Goal: Task Accomplishment & Management: Complete application form

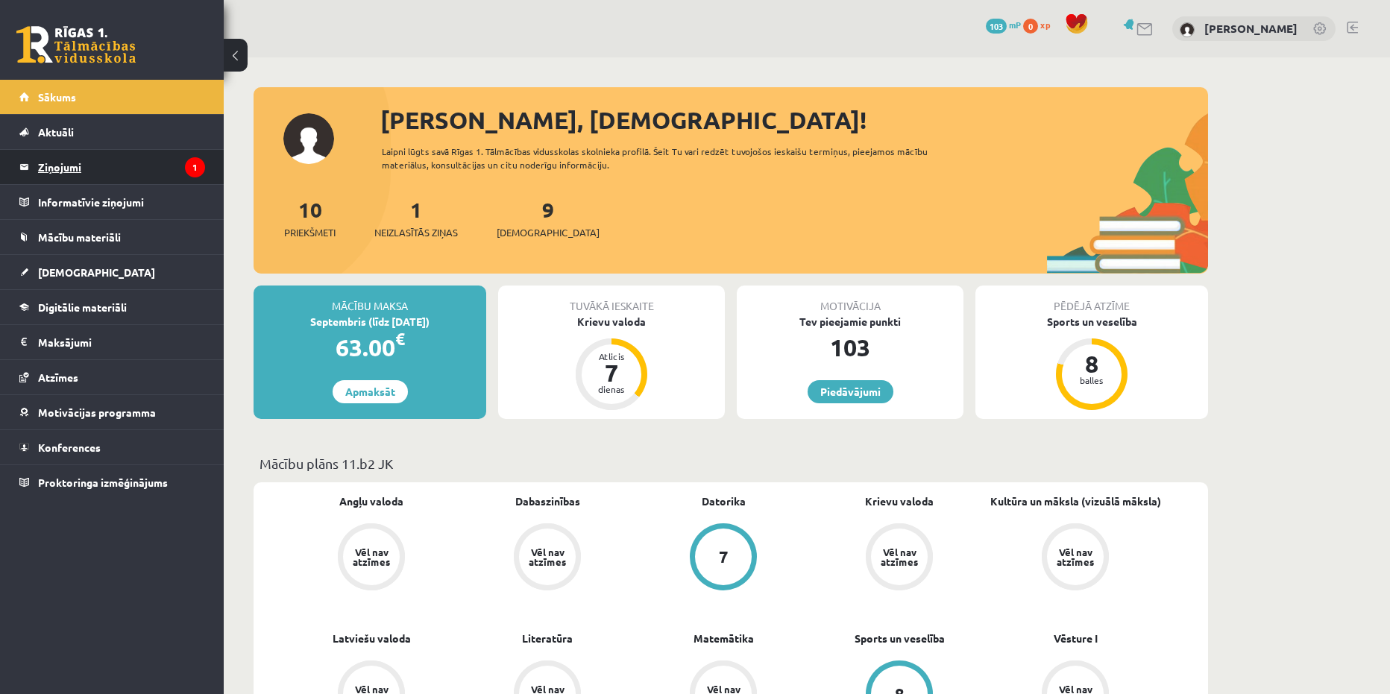
click at [89, 168] on legend "Ziņojumi 1" at bounding box center [121, 167] width 167 height 34
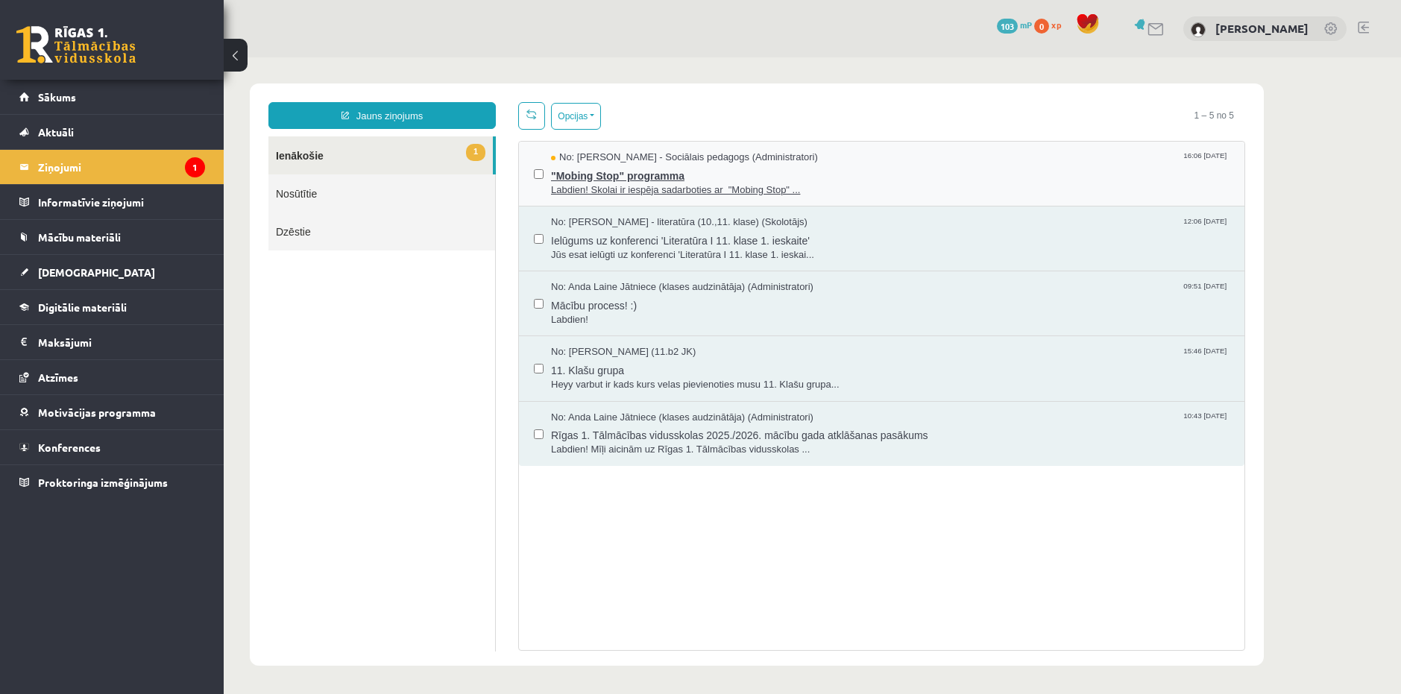
click at [675, 174] on span ""Mobing Stop" programma" at bounding box center [890, 174] width 678 height 19
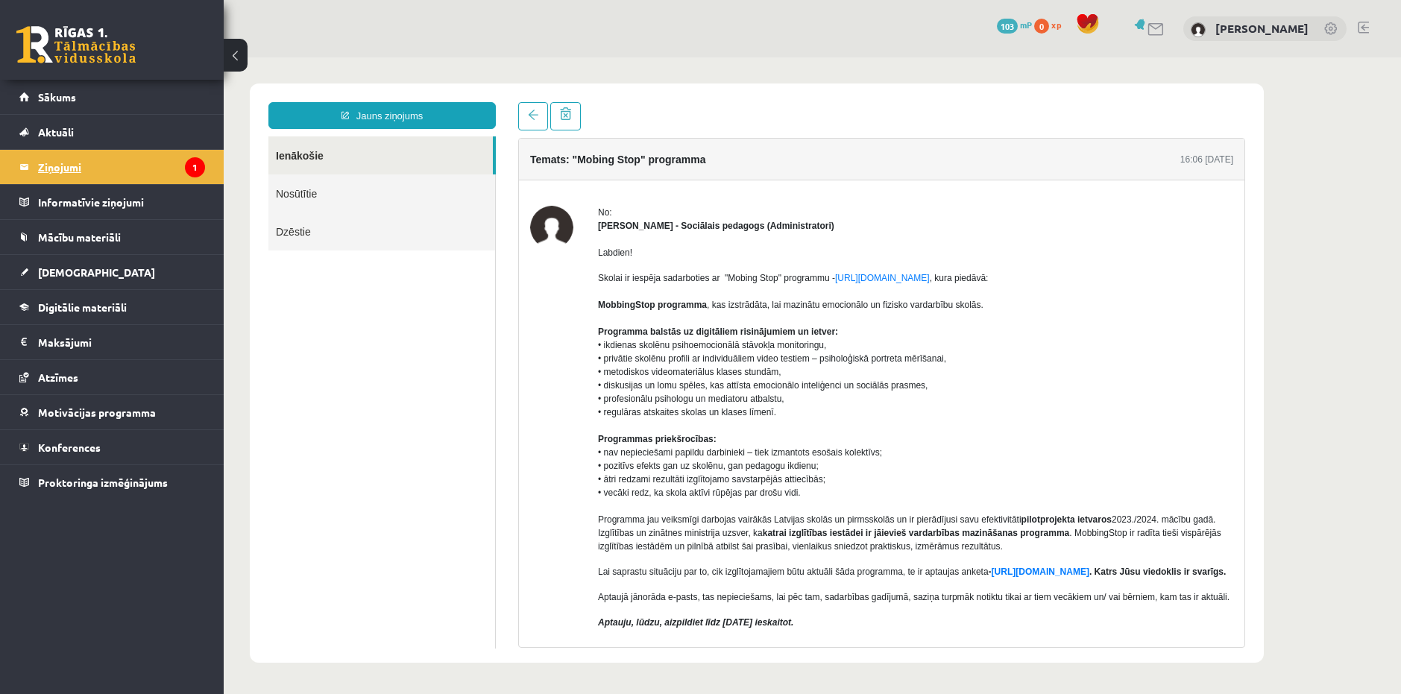
click at [145, 165] on legend "Ziņojumi 1" at bounding box center [121, 167] width 167 height 34
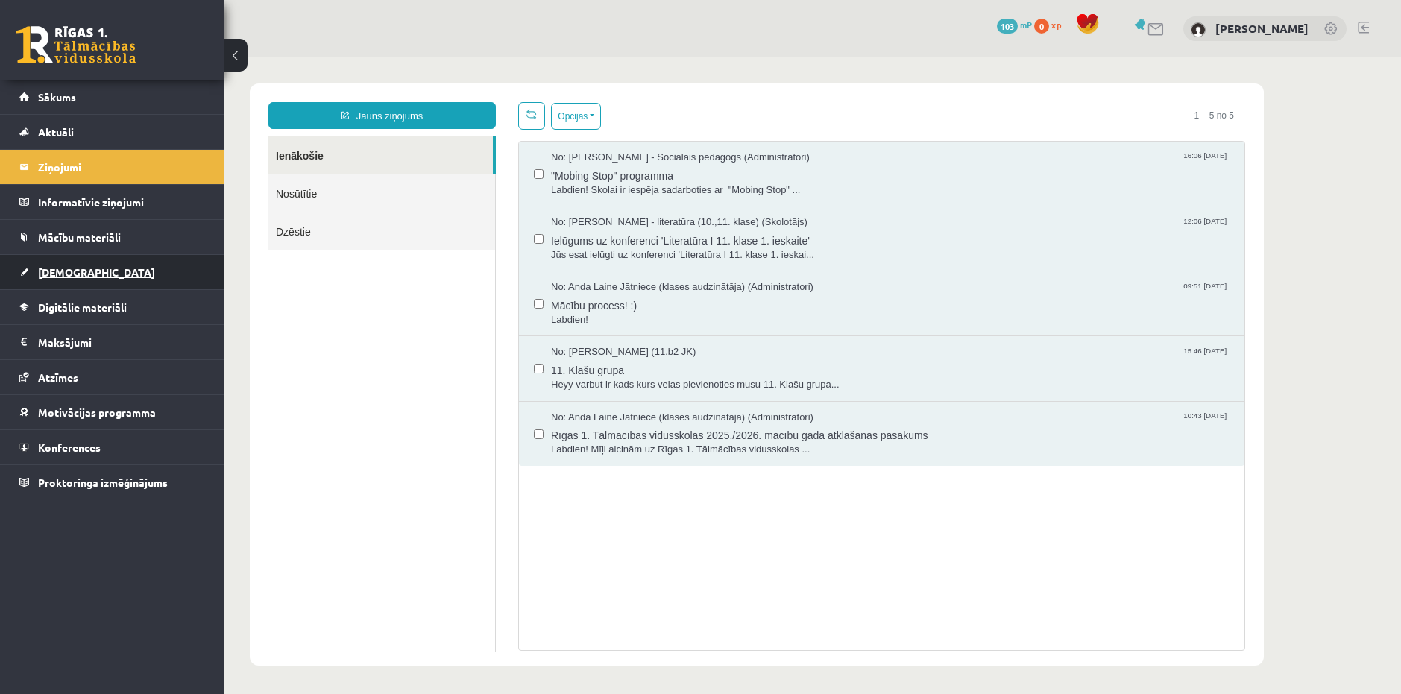
click at [86, 277] on link "[DEMOGRAPHIC_DATA]" at bounding box center [112, 272] width 186 height 34
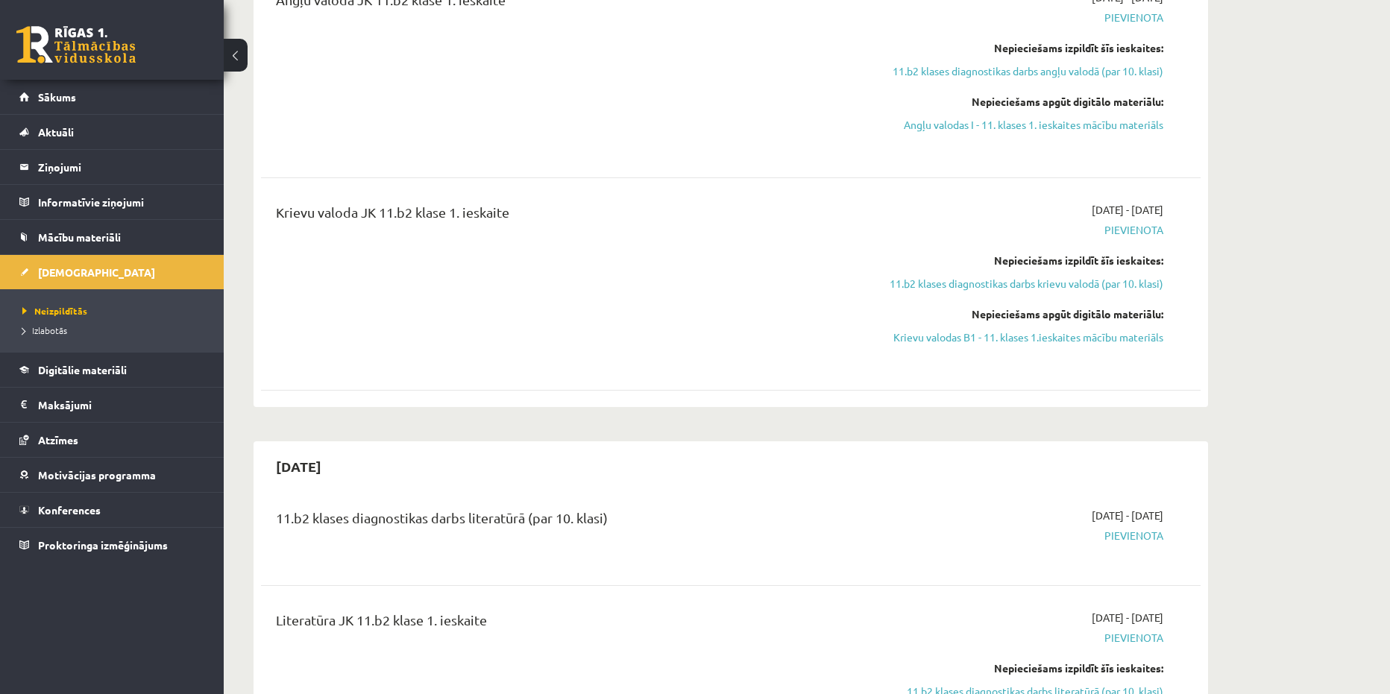
scroll to position [447, 0]
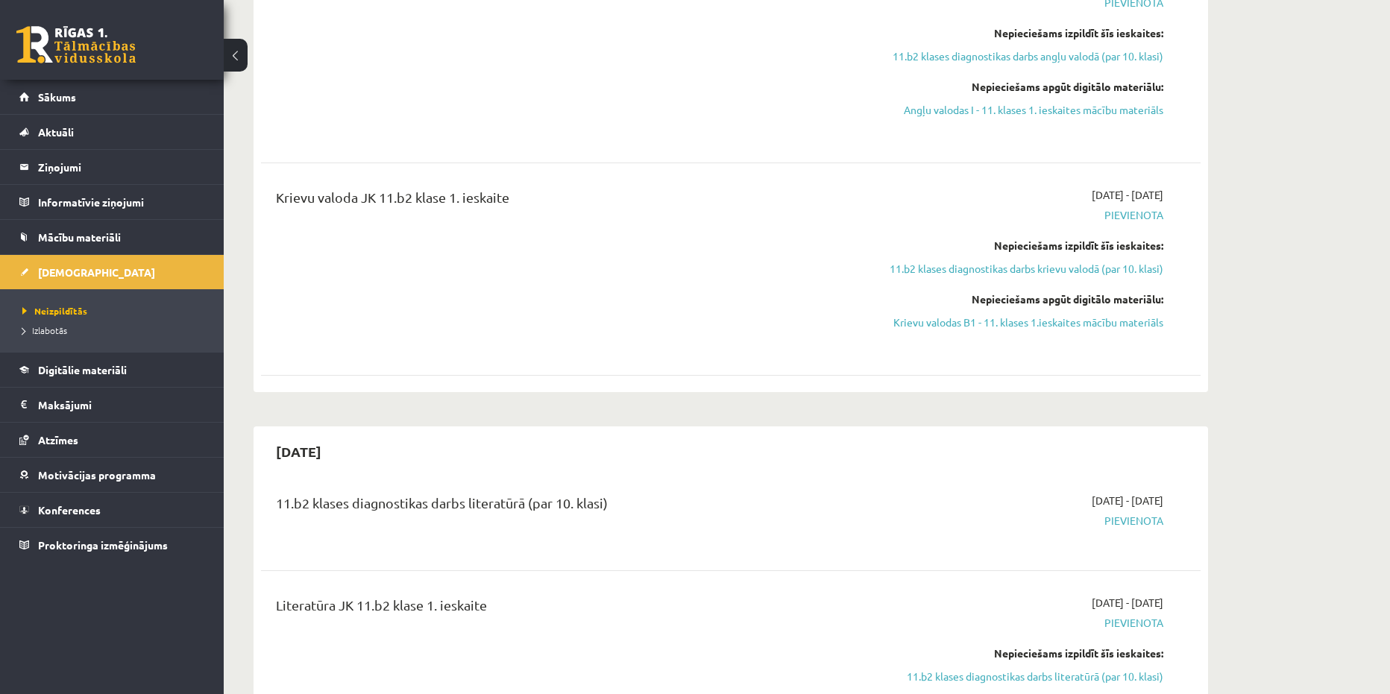
drag, startPoint x: 1080, startPoint y: 376, endPoint x: 1267, endPoint y: 456, distance: 202.7
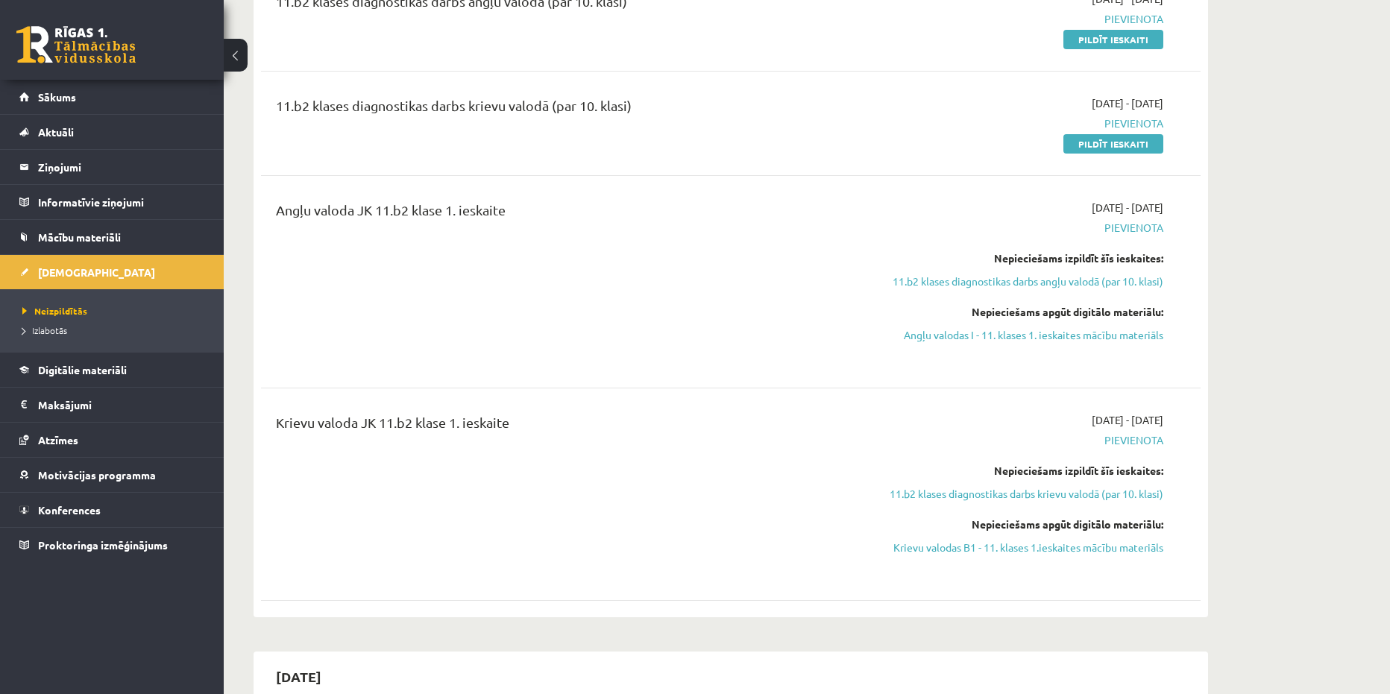
scroll to position [0, 0]
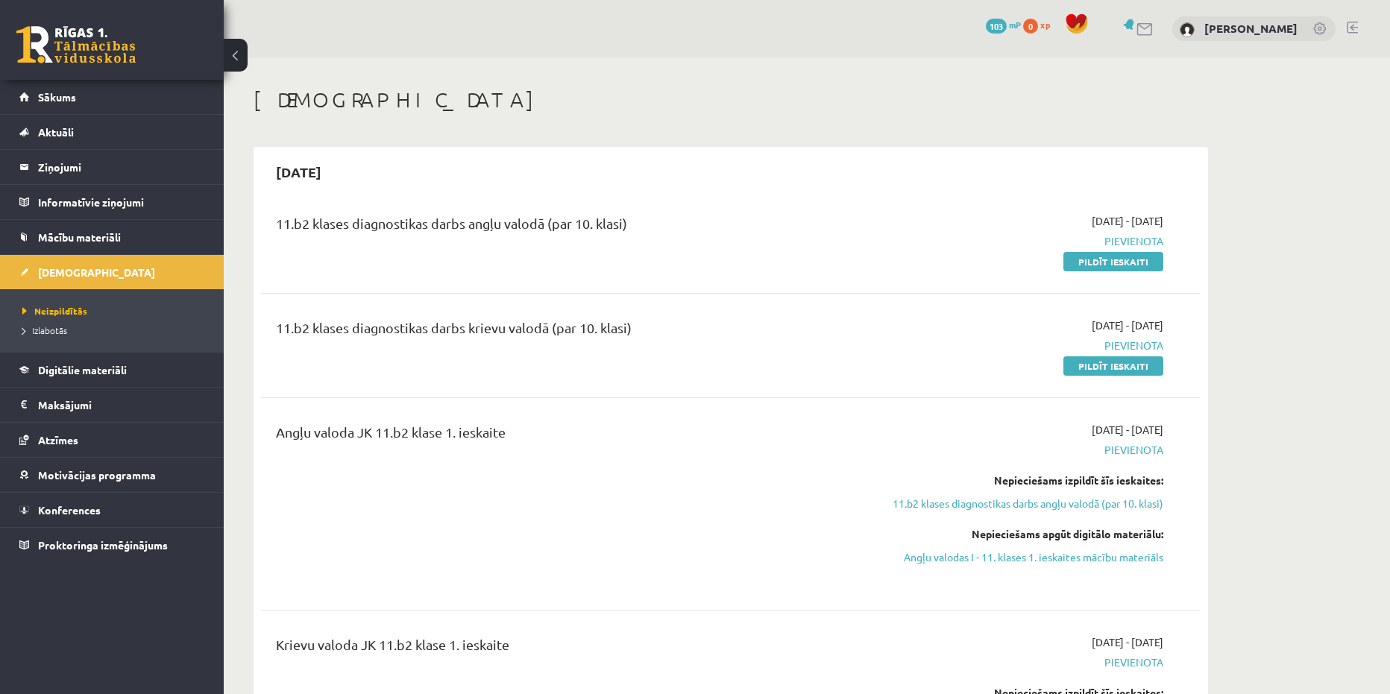
drag, startPoint x: 1228, startPoint y: 461, endPoint x: 1235, endPoint y: -54, distance: 515.2
click at [1138, 28] on link at bounding box center [1130, 24] width 15 height 11
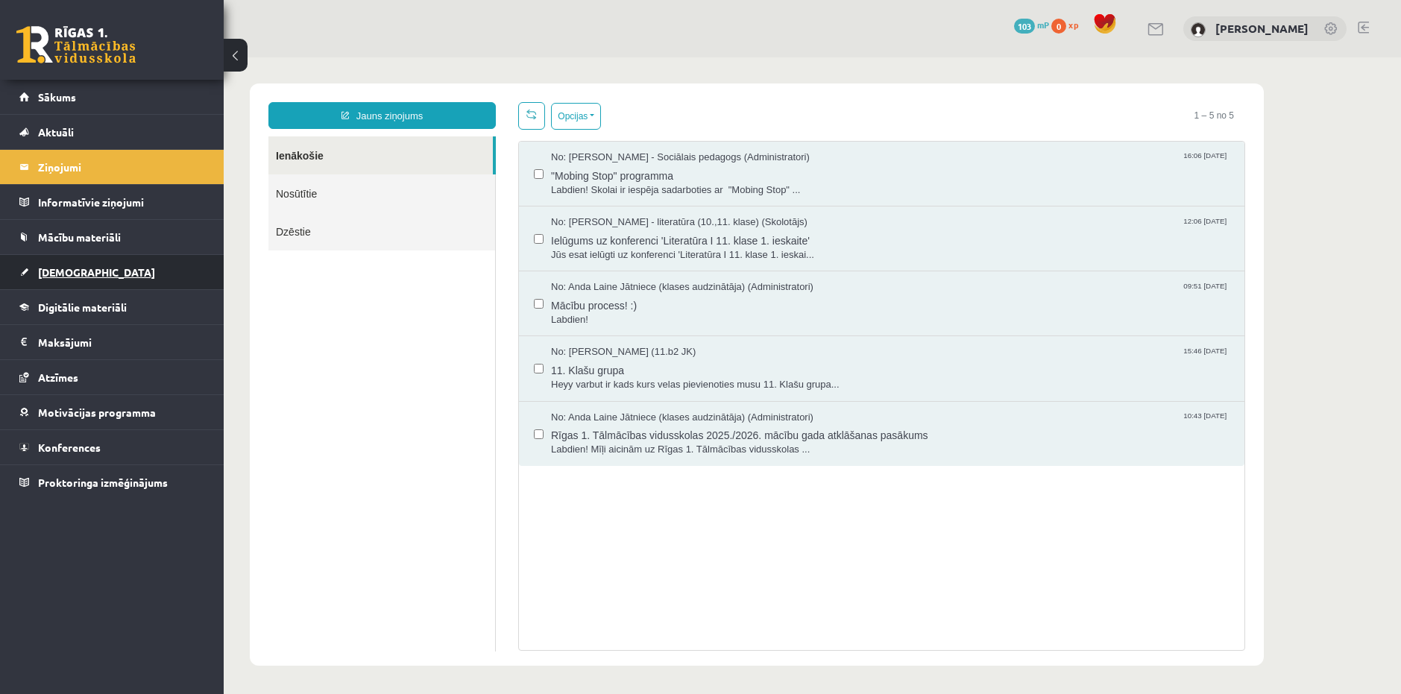
click at [71, 274] on span "[DEMOGRAPHIC_DATA]" at bounding box center [96, 271] width 117 height 13
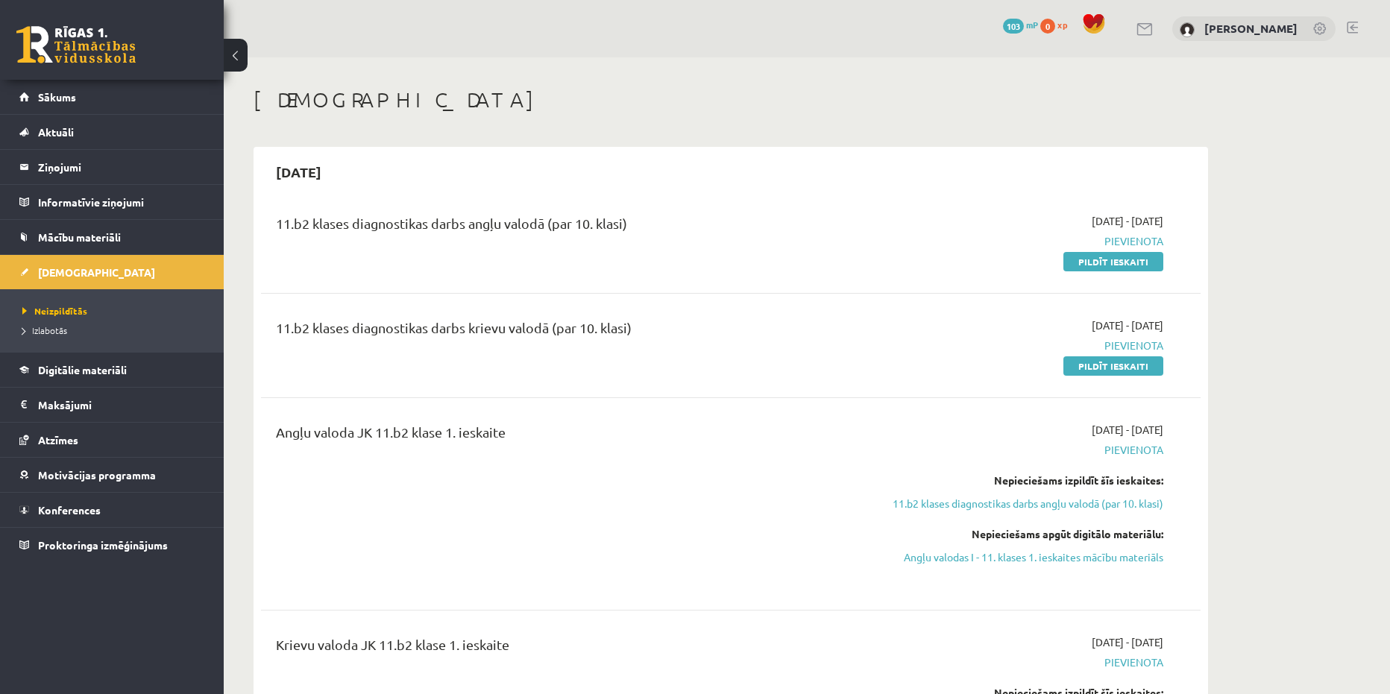
click at [109, 51] on link at bounding box center [75, 44] width 119 height 37
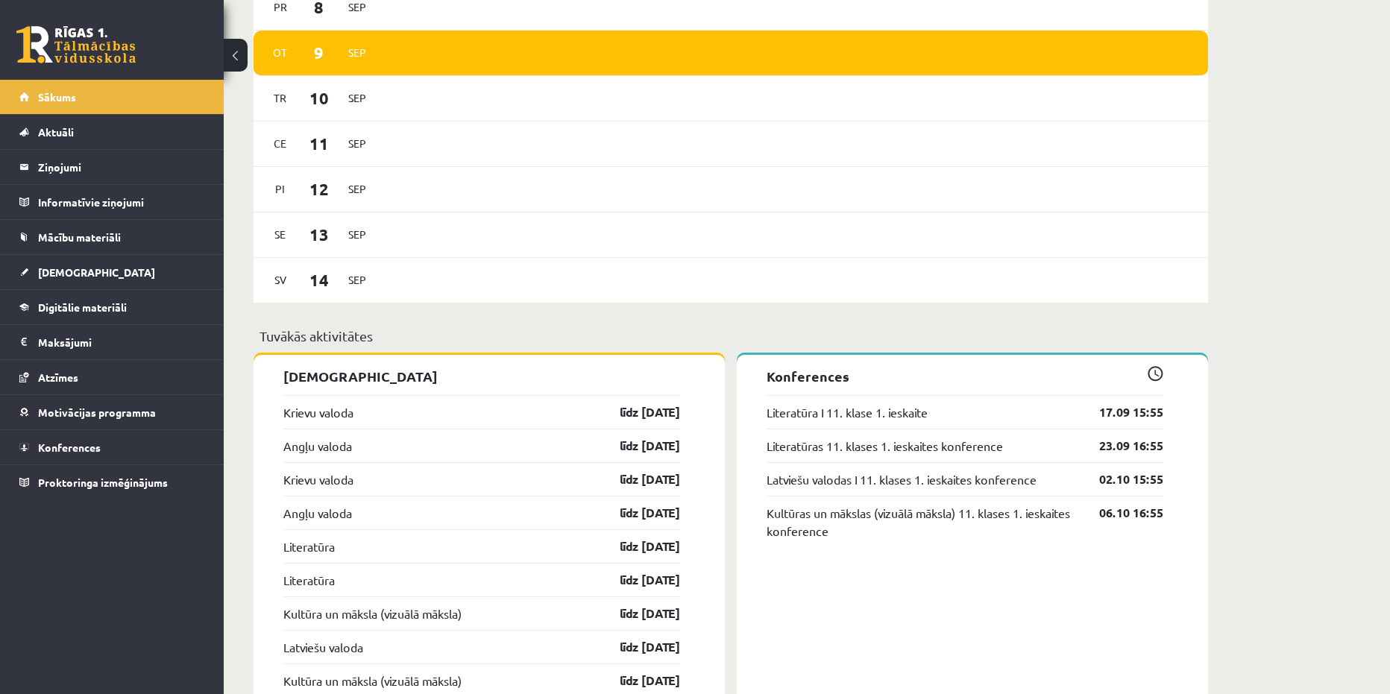
scroll to position [820, 0]
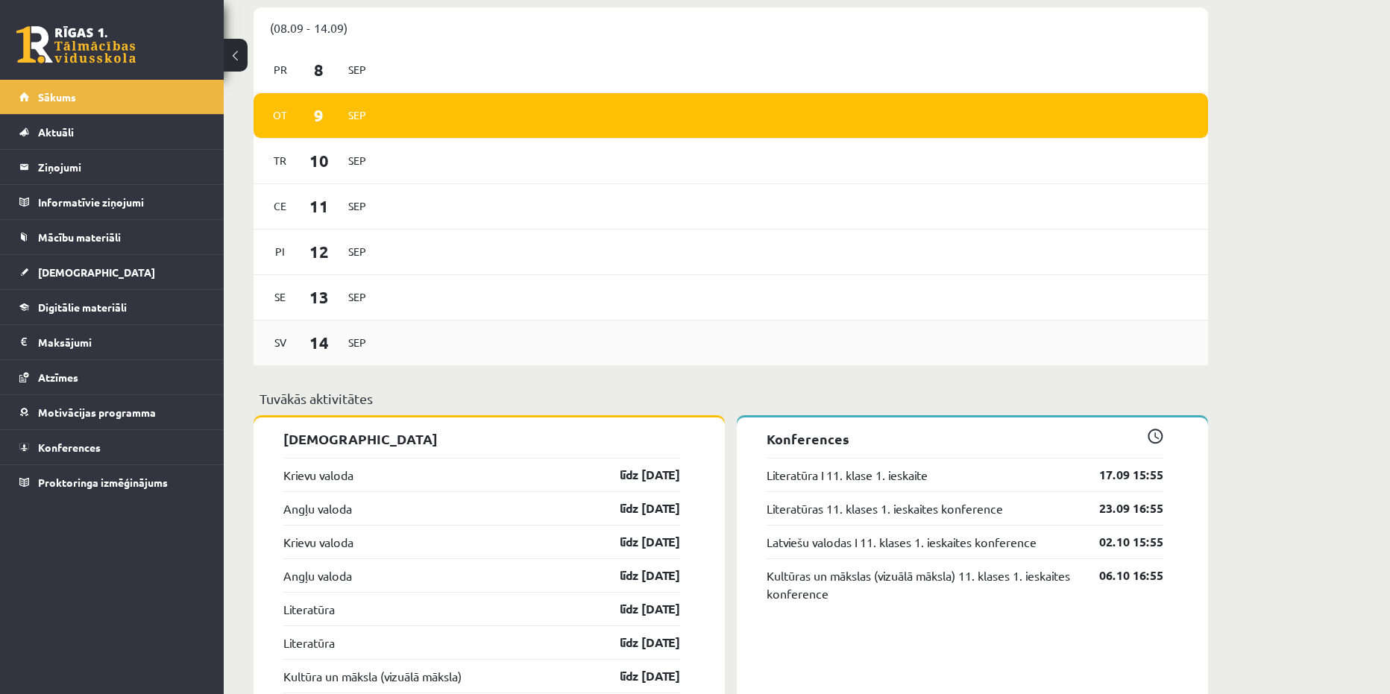
click at [1179, 336] on div "Sv 14 Sep" at bounding box center [730, 343] width 954 height 45
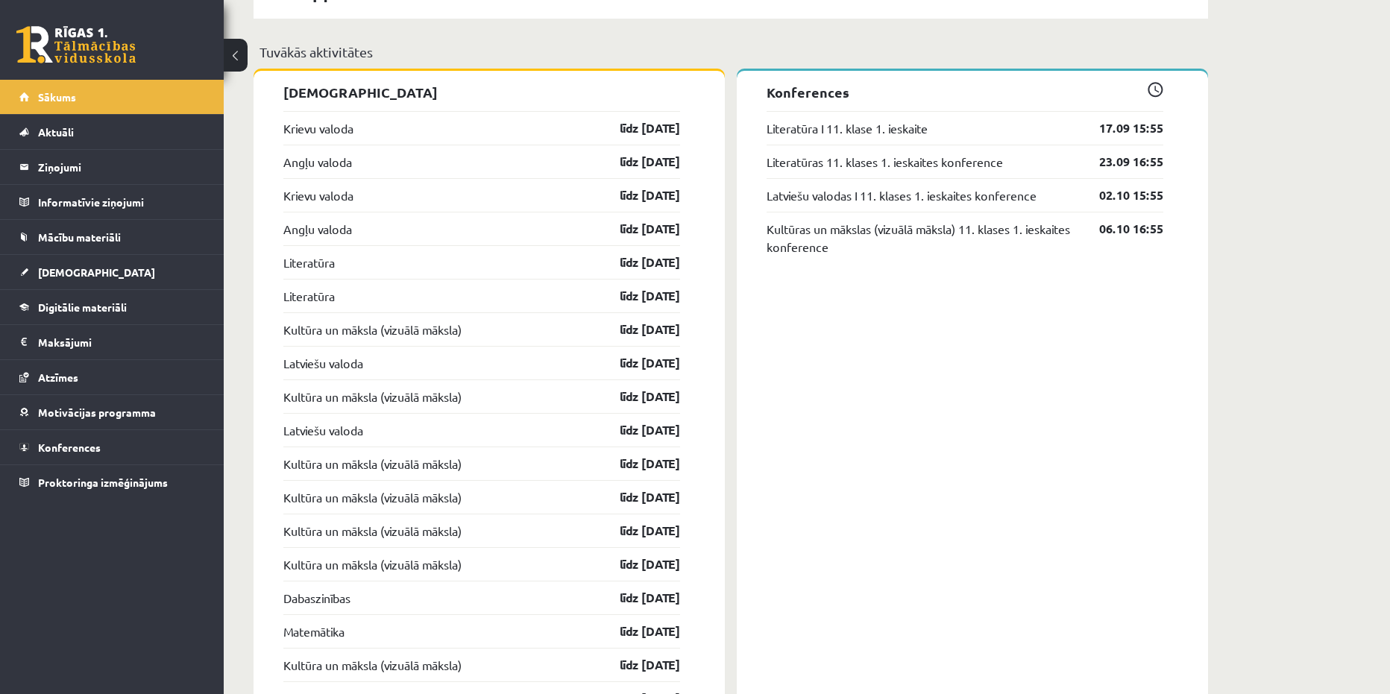
scroll to position [943, 0]
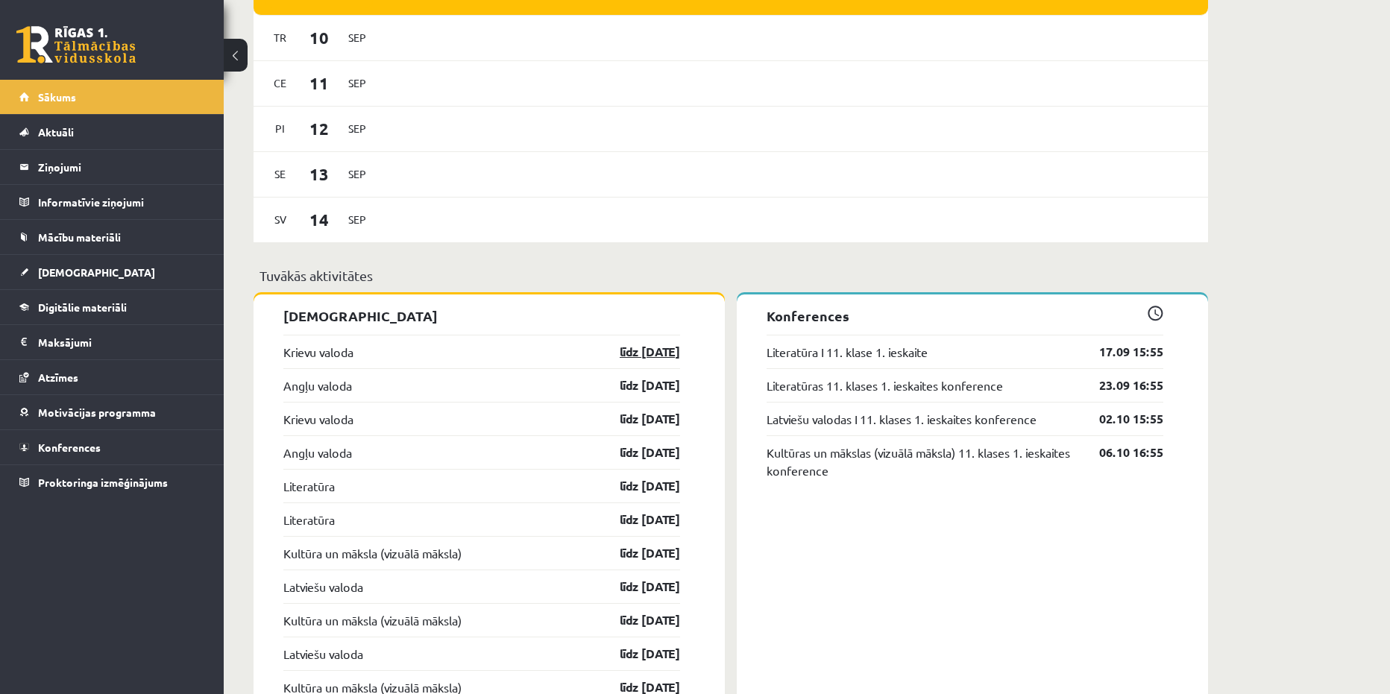
click at [650, 358] on link "līdz 15.09.25" at bounding box center [636, 352] width 86 height 18
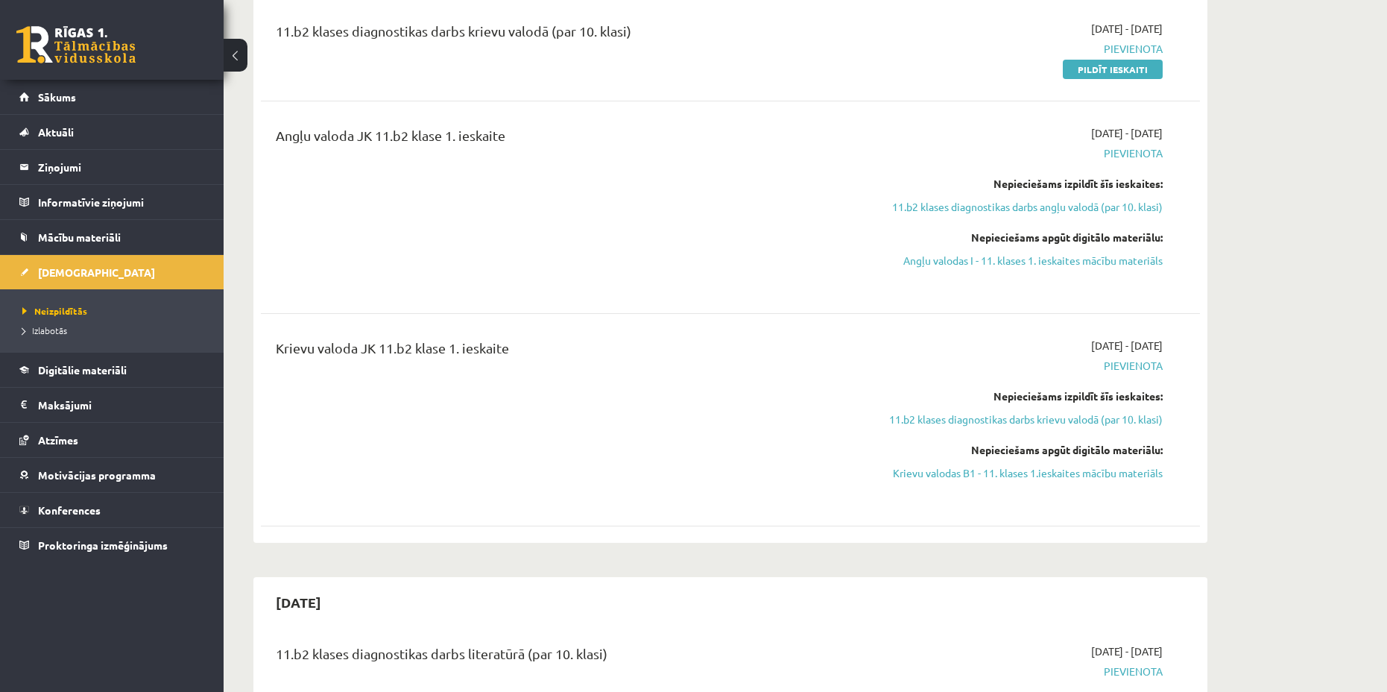
scroll to position [298, 0]
drag, startPoint x: 1079, startPoint y: -42, endPoint x: 1062, endPoint y: 107, distance: 150.8
drag, startPoint x: 1062, startPoint y: 107, endPoint x: 1298, endPoint y: 86, distance: 237.3
drag, startPoint x: 1133, startPoint y: 81, endPoint x: 1293, endPoint y: 72, distance: 159.7
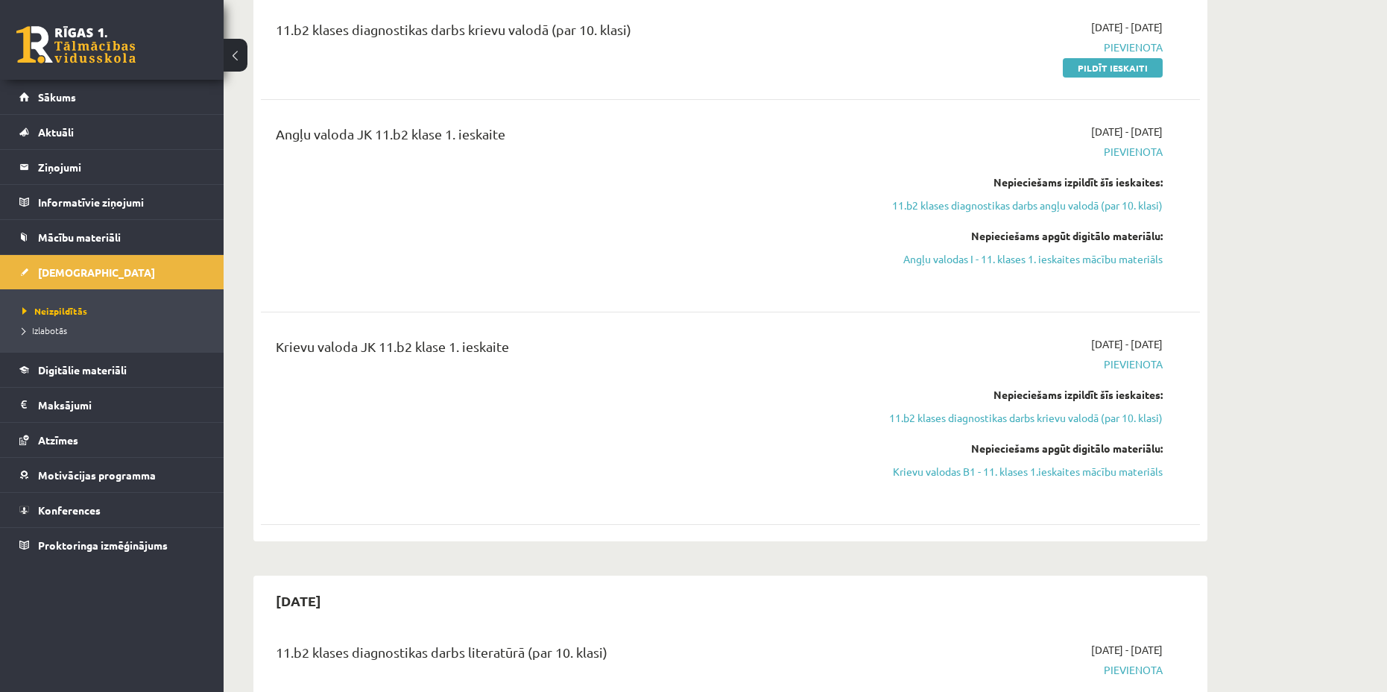
click at [1103, 57] on div "2025-09-01 - 2025-09-15 Pievienota Pildīt ieskaiti" at bounding box center [1022, 47] width 303 height 56
click at [1103, 67] on link "Pildīt ieskaiti" at bounding box center [1113, 67] width 100 height 19
click at [965, 478] on link "Krievu valodas B1 - 11. klases 1.ieskaites mācību materiāls" at bounding box center [1022, 472] width 281 height 16
click at [1114, 73] on link "Pildīt ieskaiti" at bounding box center [1113, 67] width 100 height 19
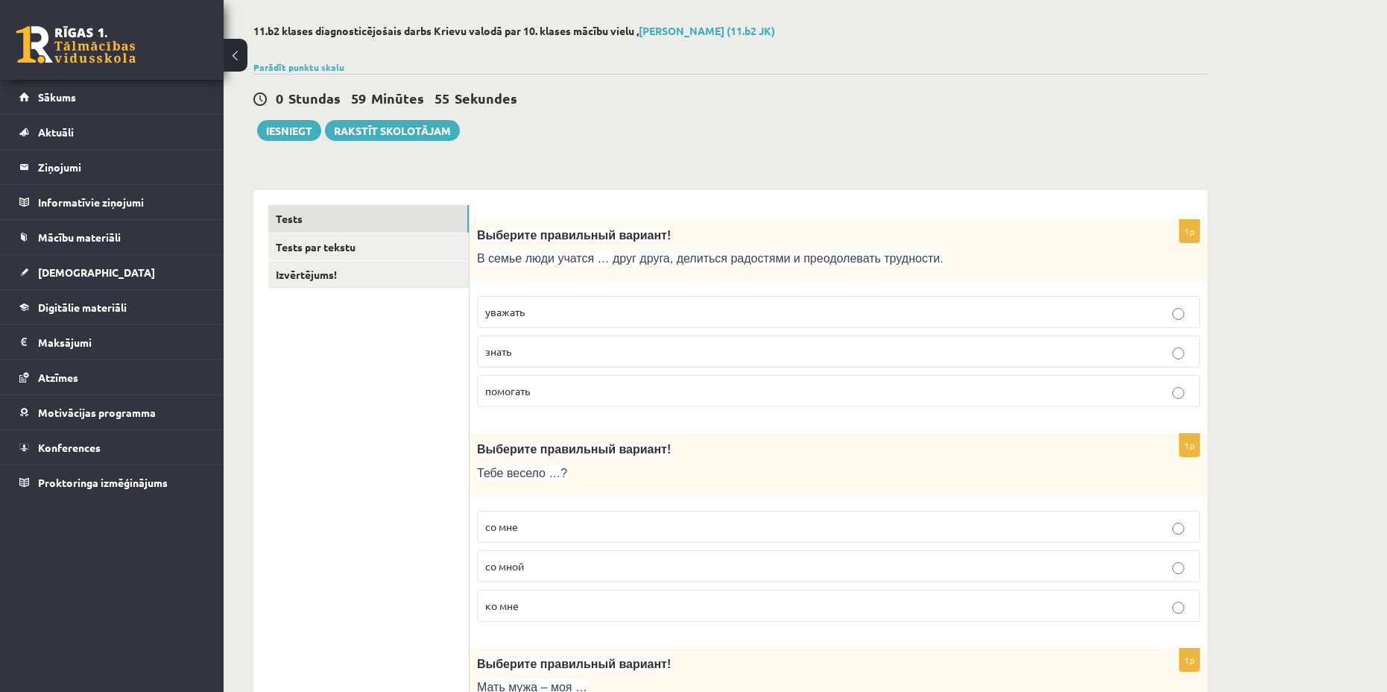
scroll to position [149, 0]
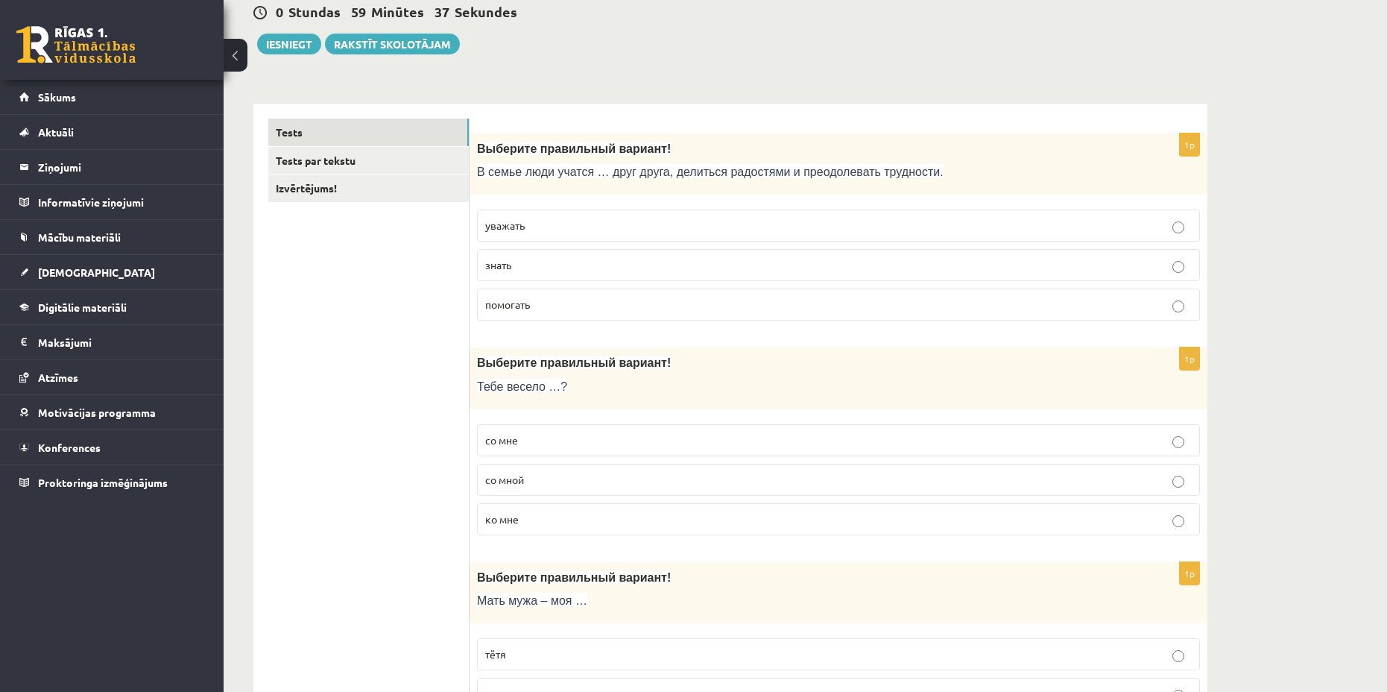
click at [706, 218] on p "уважать" at bounding box center [838, 226] width 707 height 16
click at [579, 304] on p "помогать" at bounding box center [838, 305] width 707 height 16
click at [588, 226] on p "уважать" at bounding box center [838, 226] width 707 height 16
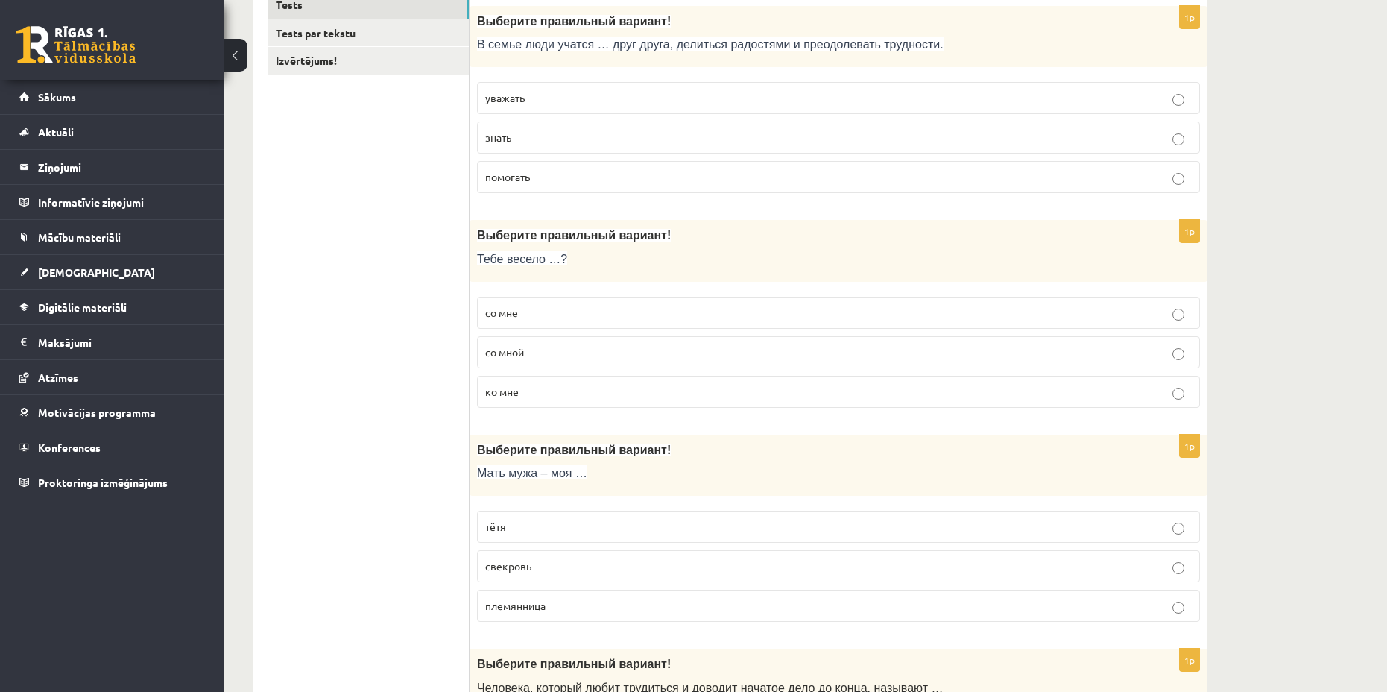
scroll to position [298, 0]
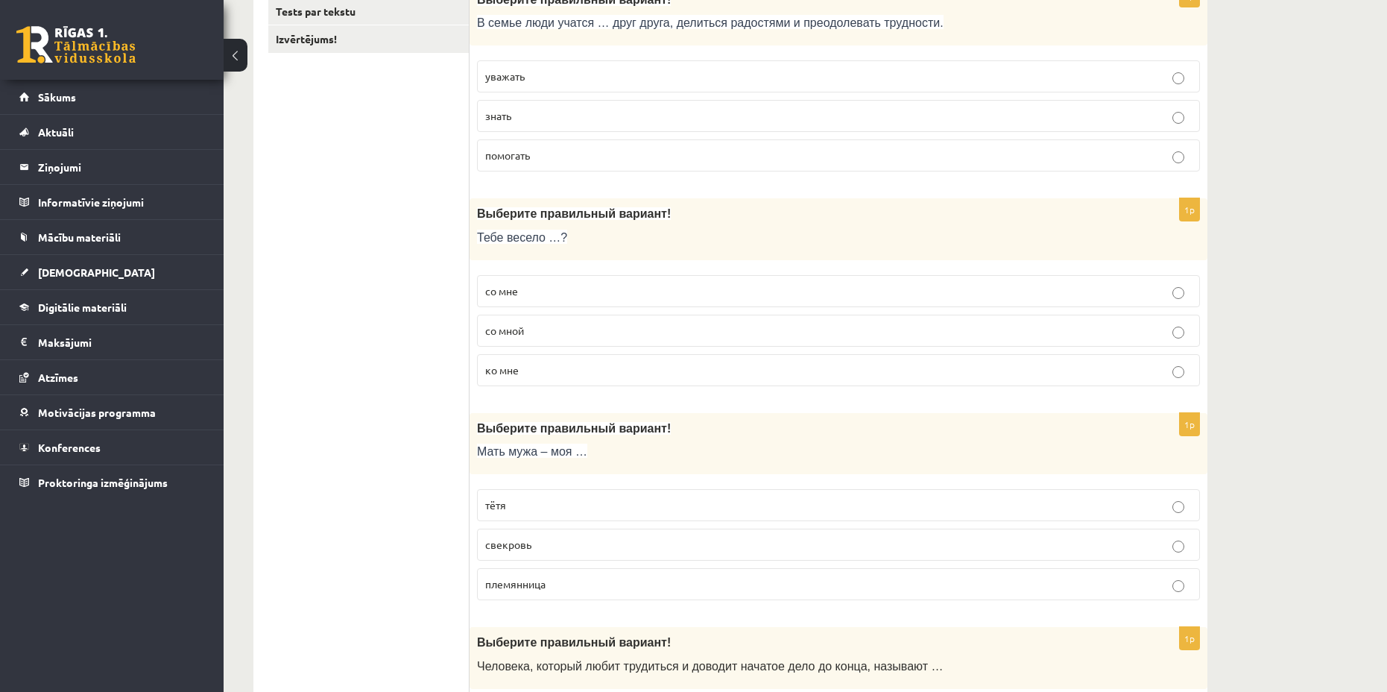
click at [627, 327] on p "со мной" at bounding box center [838, 331] width 707 height 16
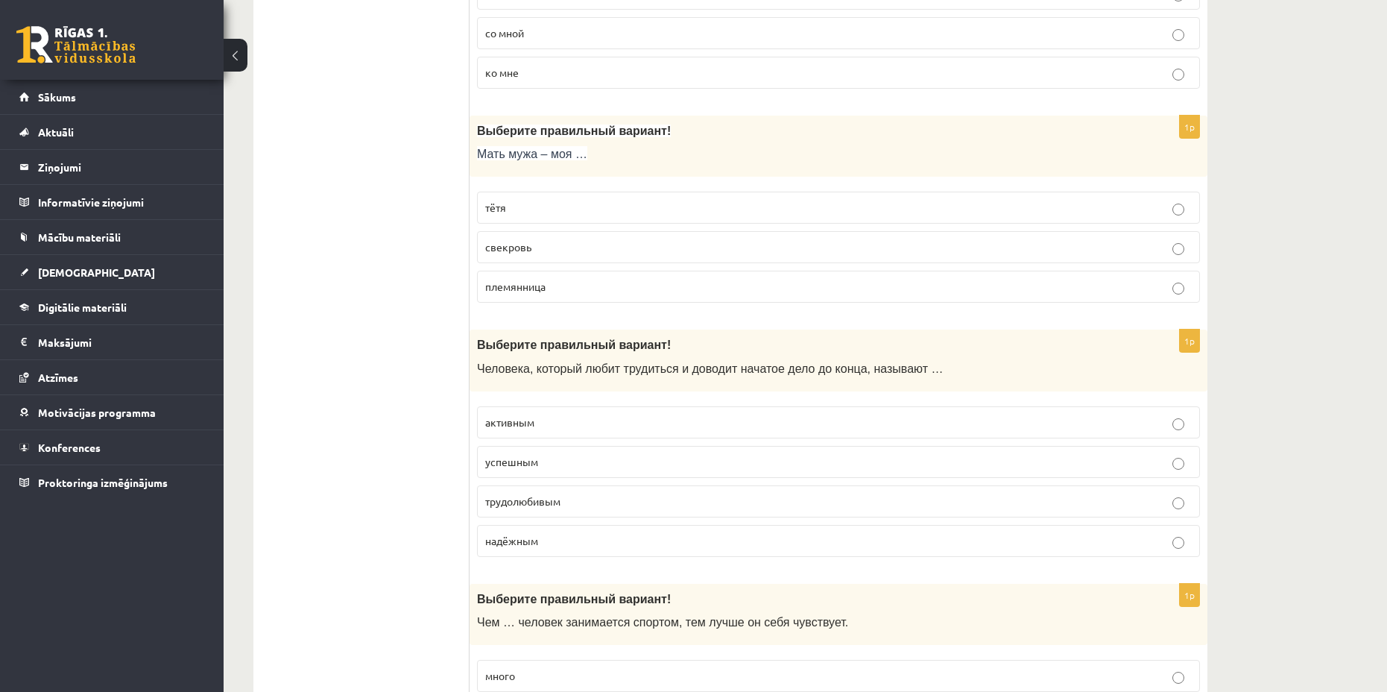
scroll to position [596, 0]
click at [542, 238] on label "свекровь" at bounding box center [838, 246] width 723 height 32
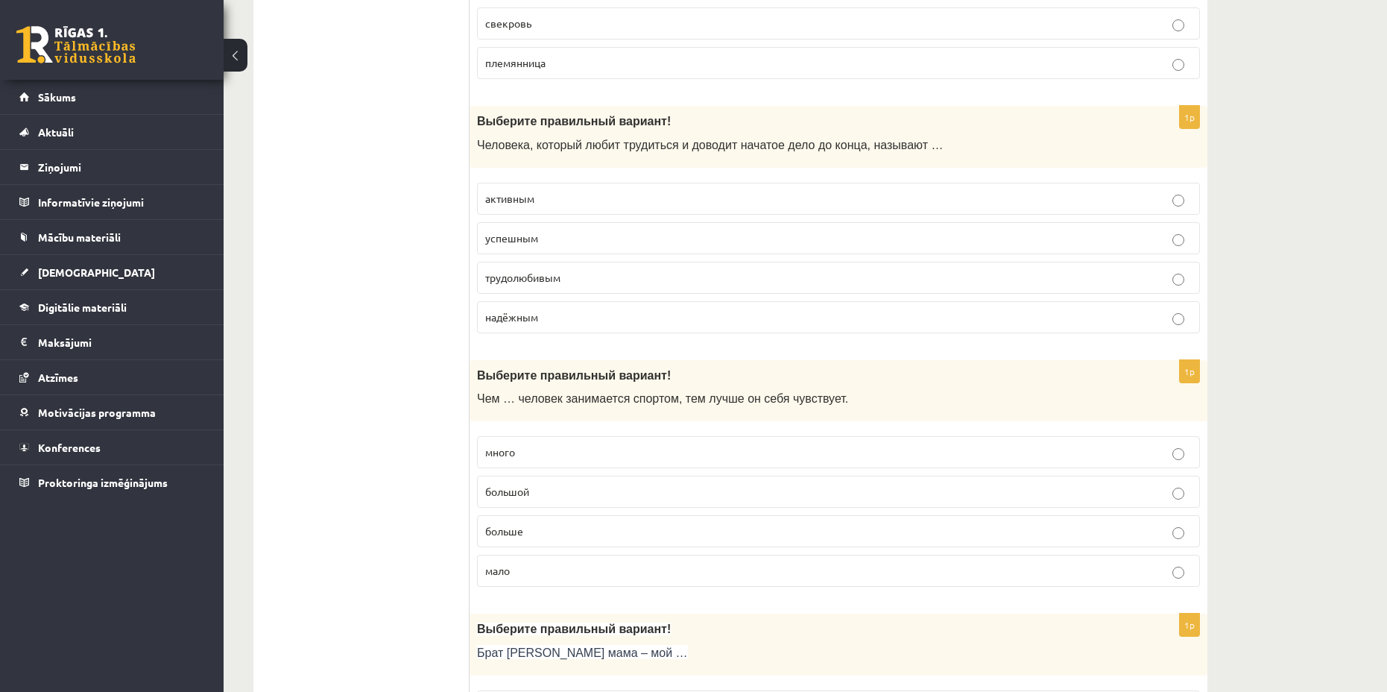
scroll to position [820, 0]
click at [586, 283] on p "трудолюбивым" at bounding box center [838, 277] width 707 height 16
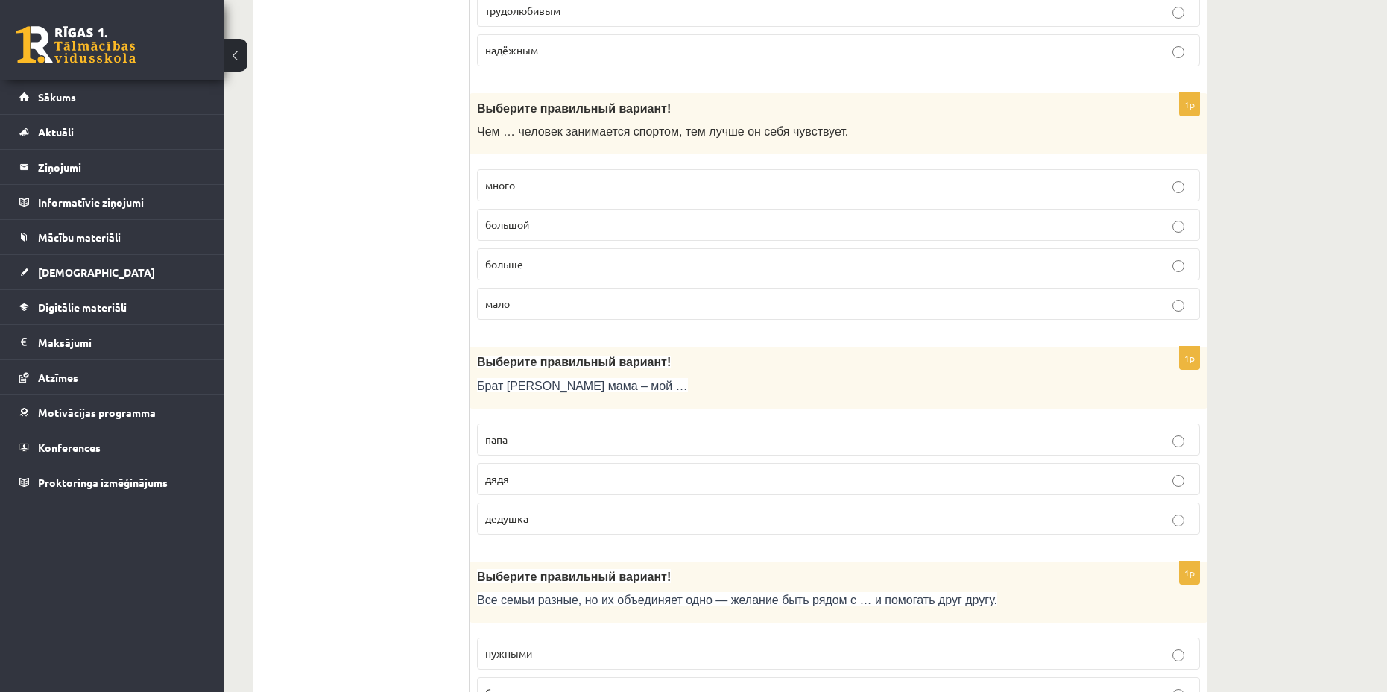
scroll to position [1118, 0]
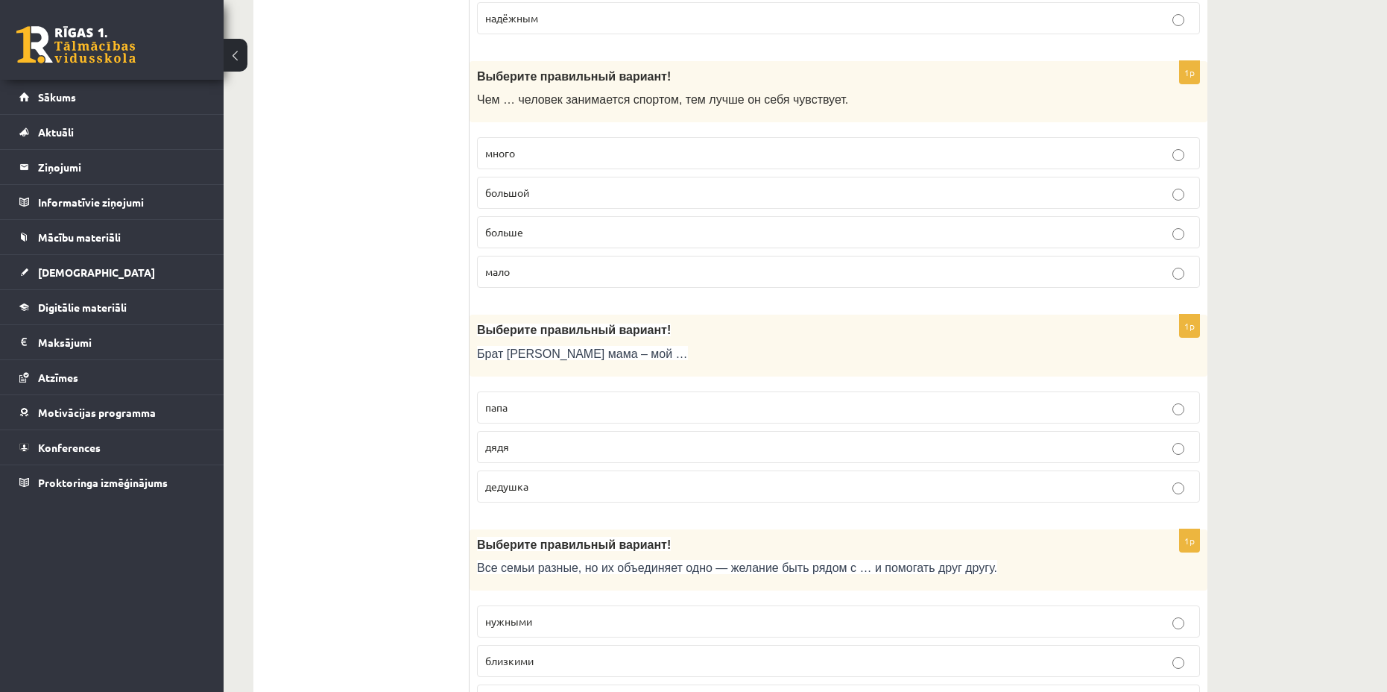
click at [611, 235] on p "больше" at bounding box center [838, 232] width 707 height 16
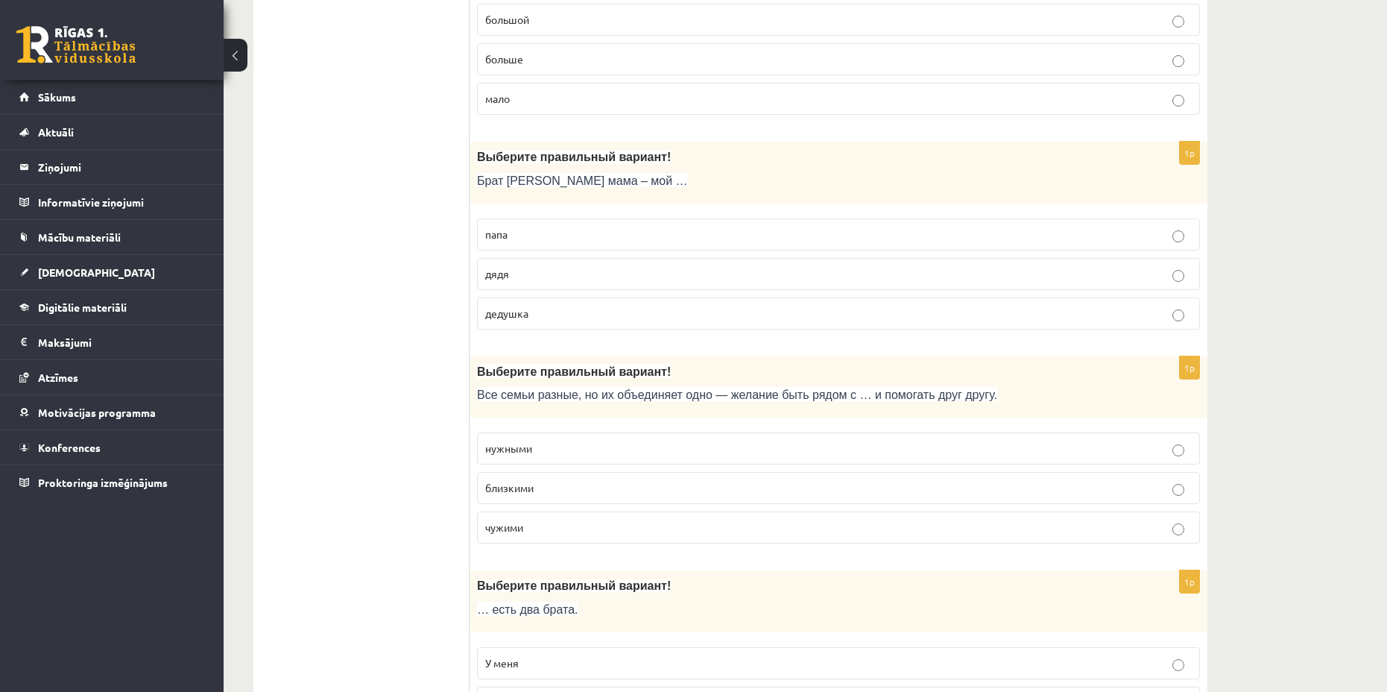
scroll to position [1342, 0]
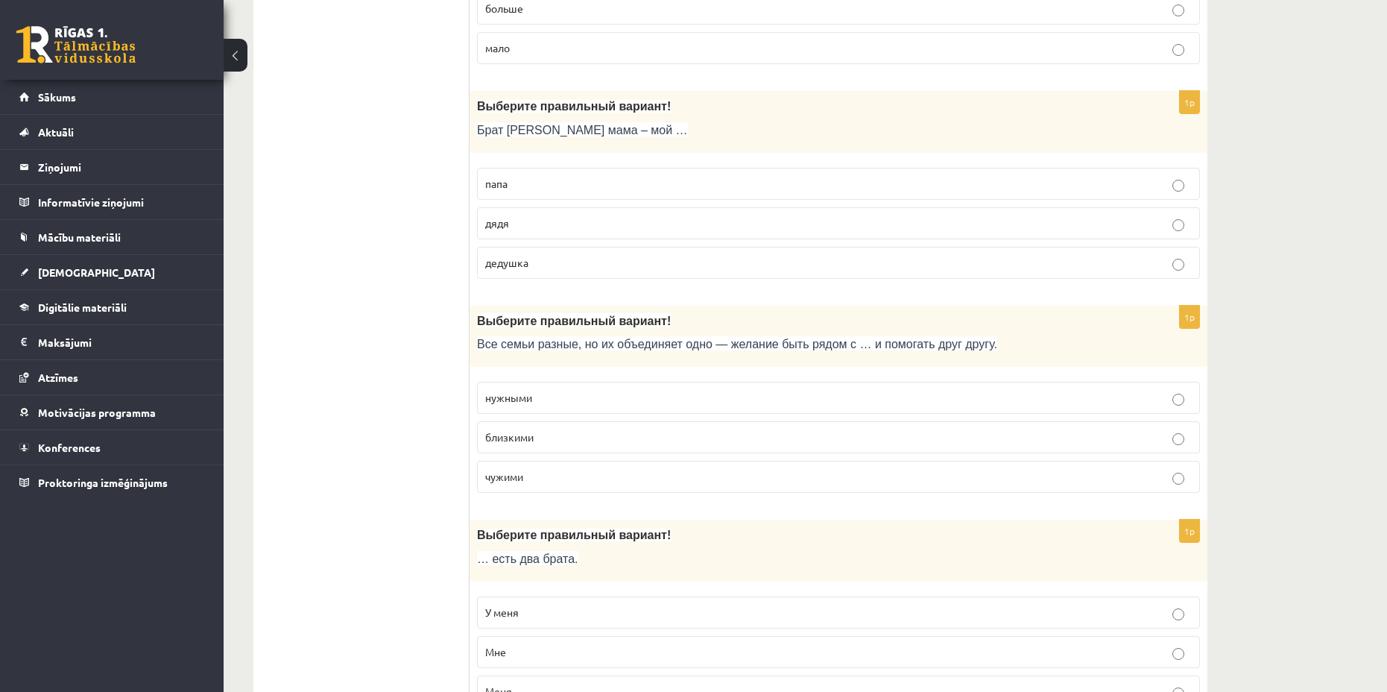
click at [578, 228] on p "дядя" at bounding box center [838, 223] width 707 height 16
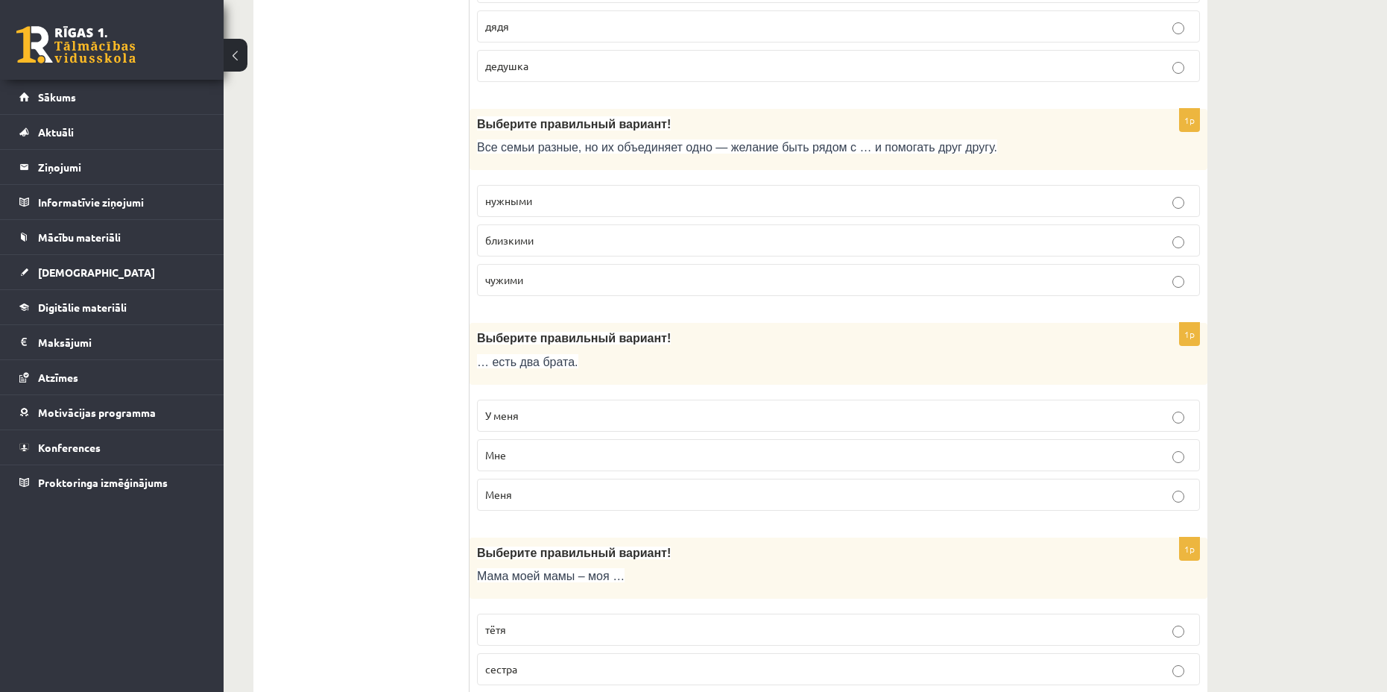
scroll to position [1565, 0]
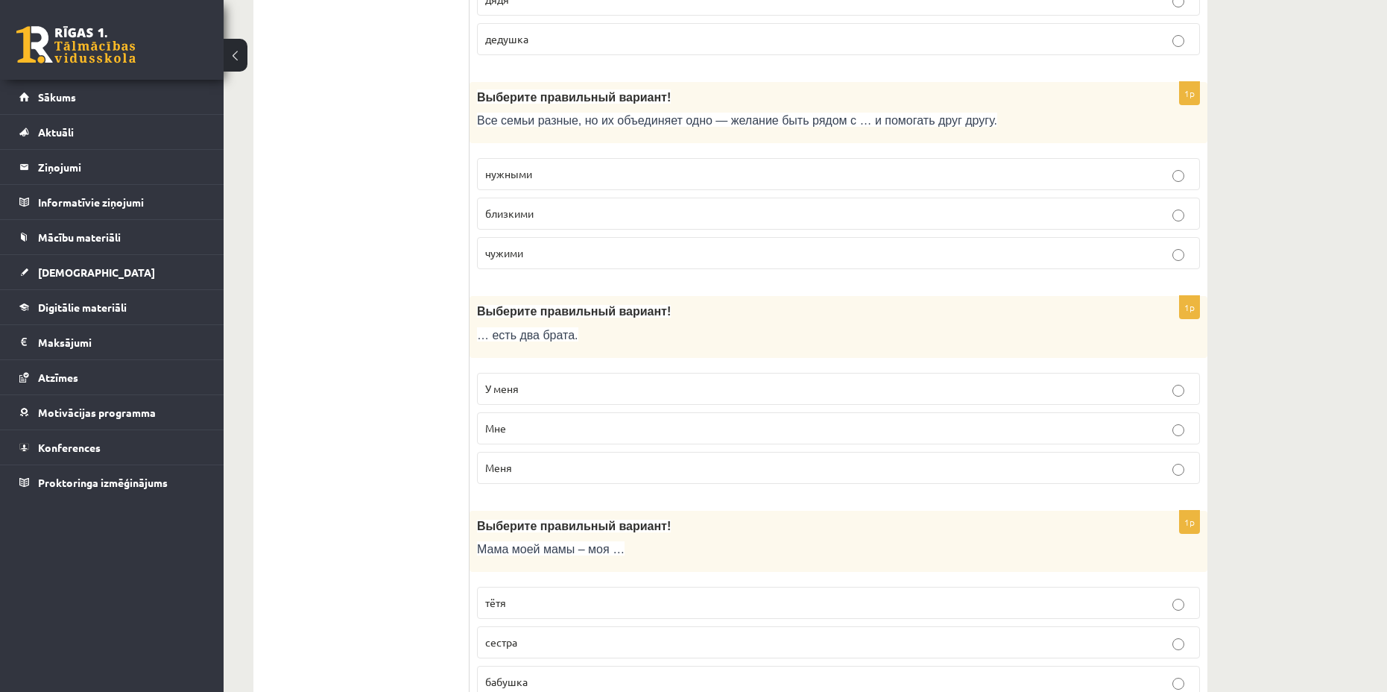
click at [640, 231] on fieldset "нужными близкими чужими" at bounding box center [838, 212] width 723 height 123
click at [642, 223] on label "близкими" at bounding box center [838, 214] width 723 height 32
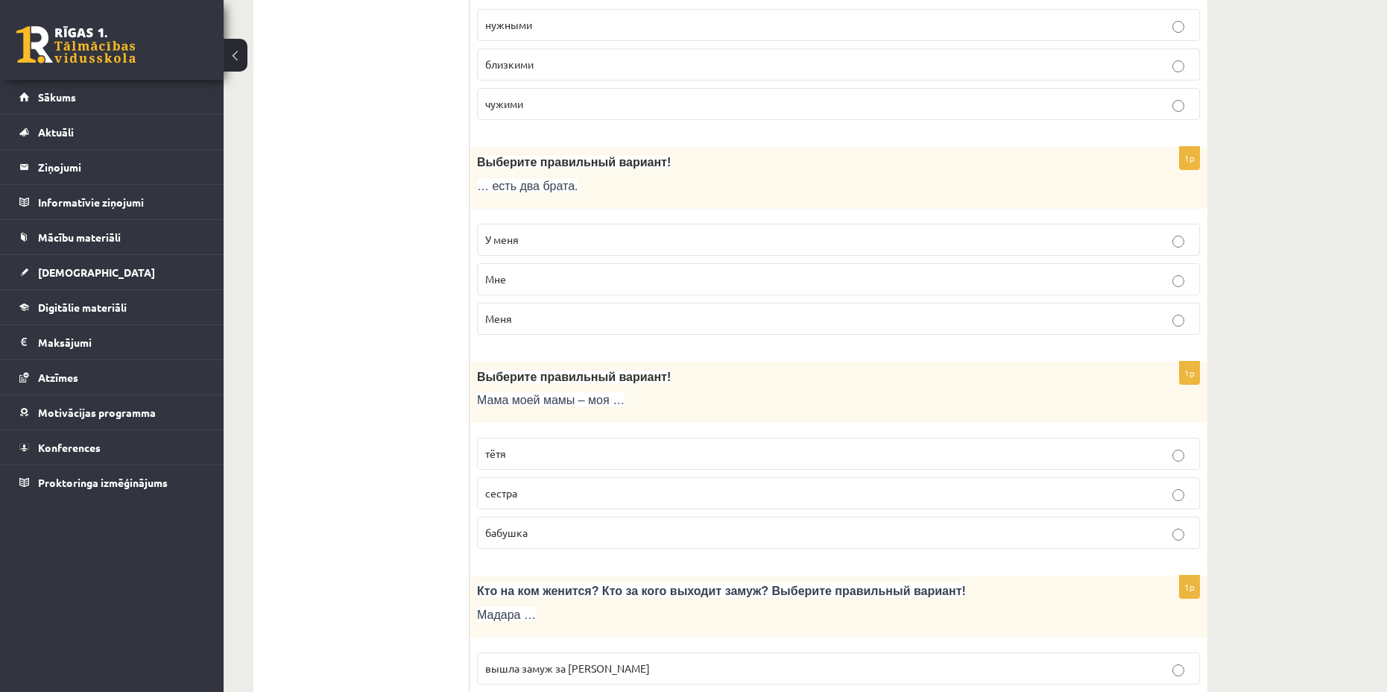
scroll to position [1789, 0]
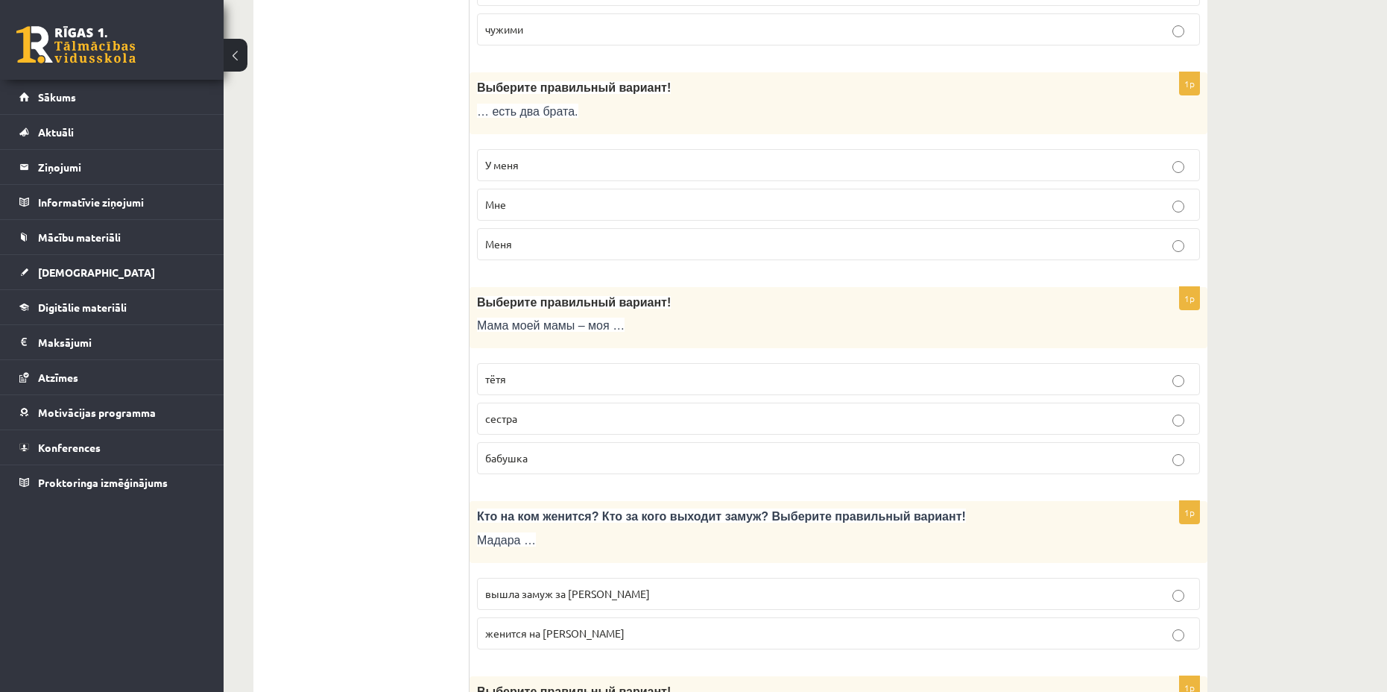
click at [631, 164] on p "У меня" at bounding box center [838, 165] width 707 height 16
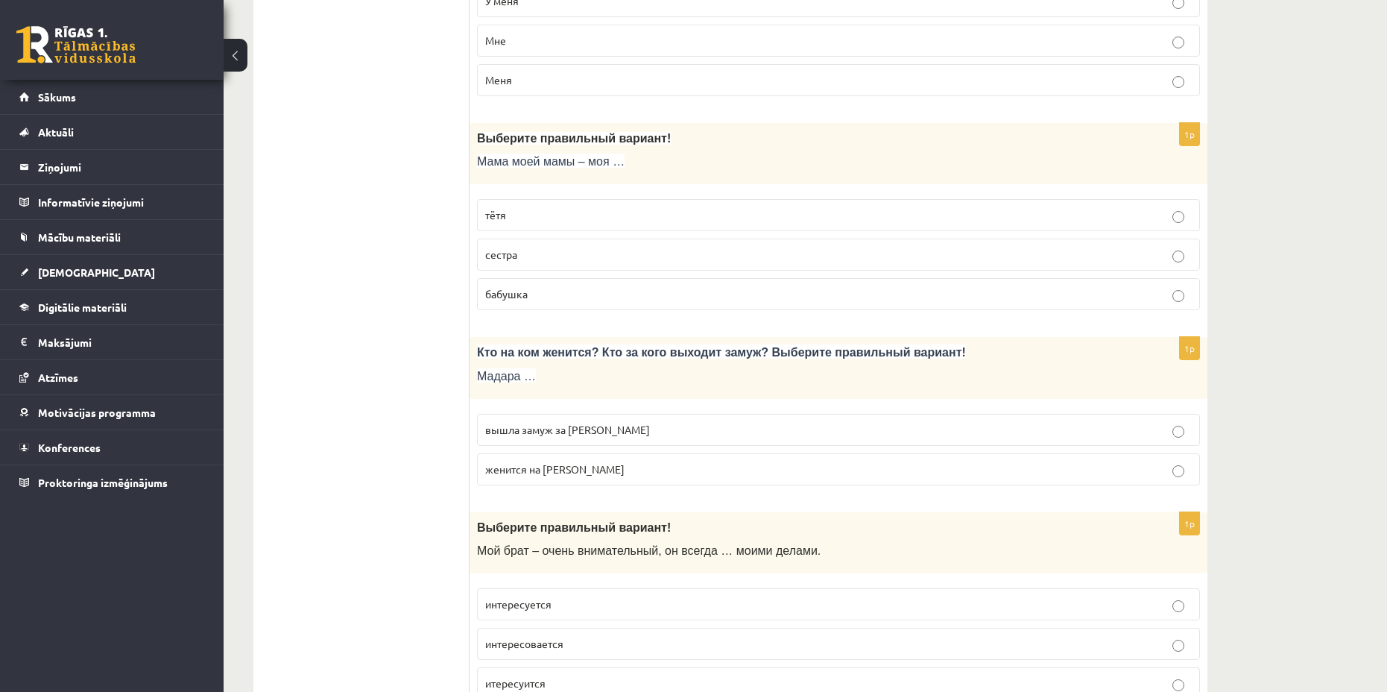
scroll to position [2013, 0]
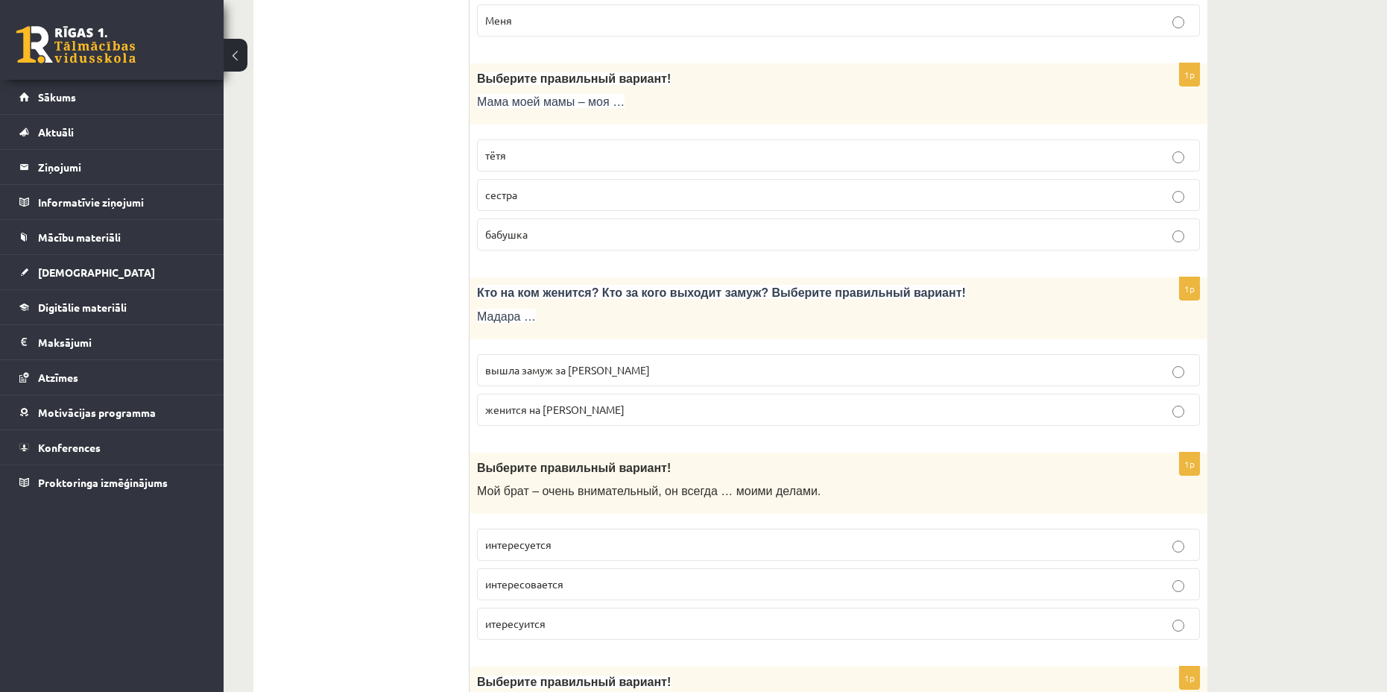
click at [656, 232] on p "бабушка" at bounding box center [838, 235] width 707 height 16
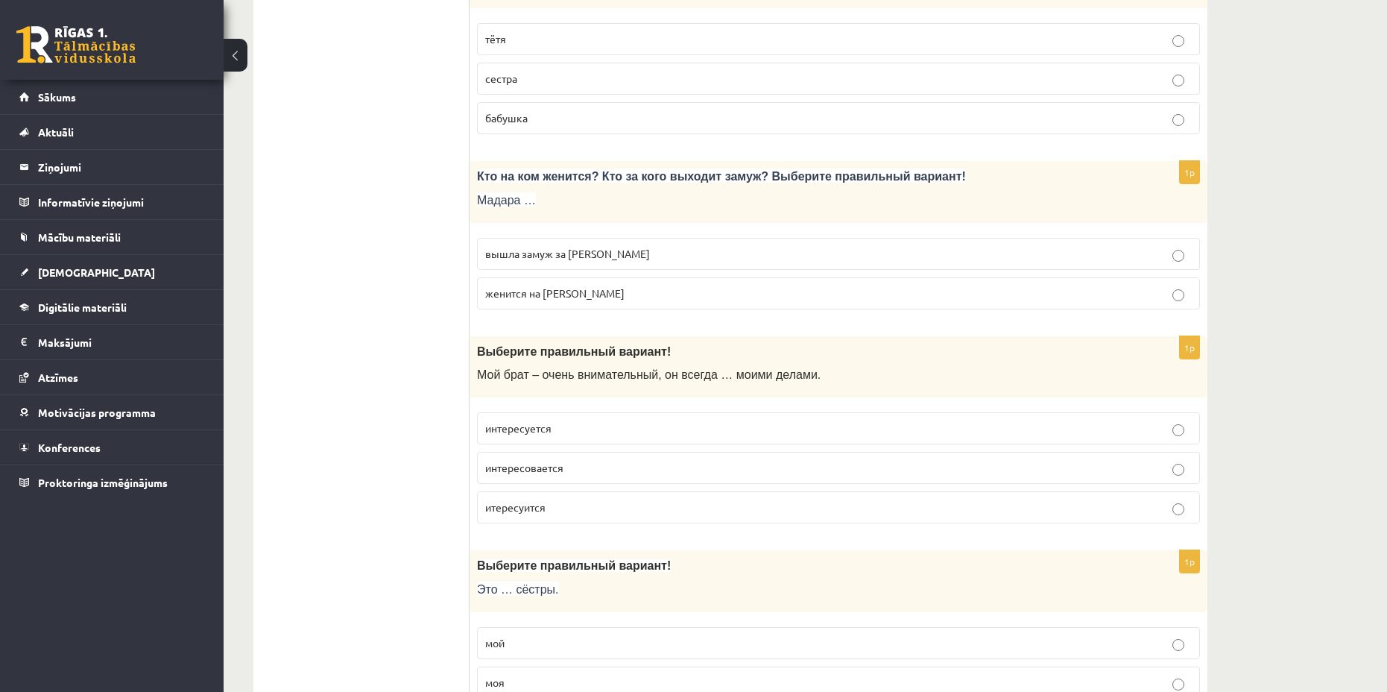
scroll to position [2162, 0]
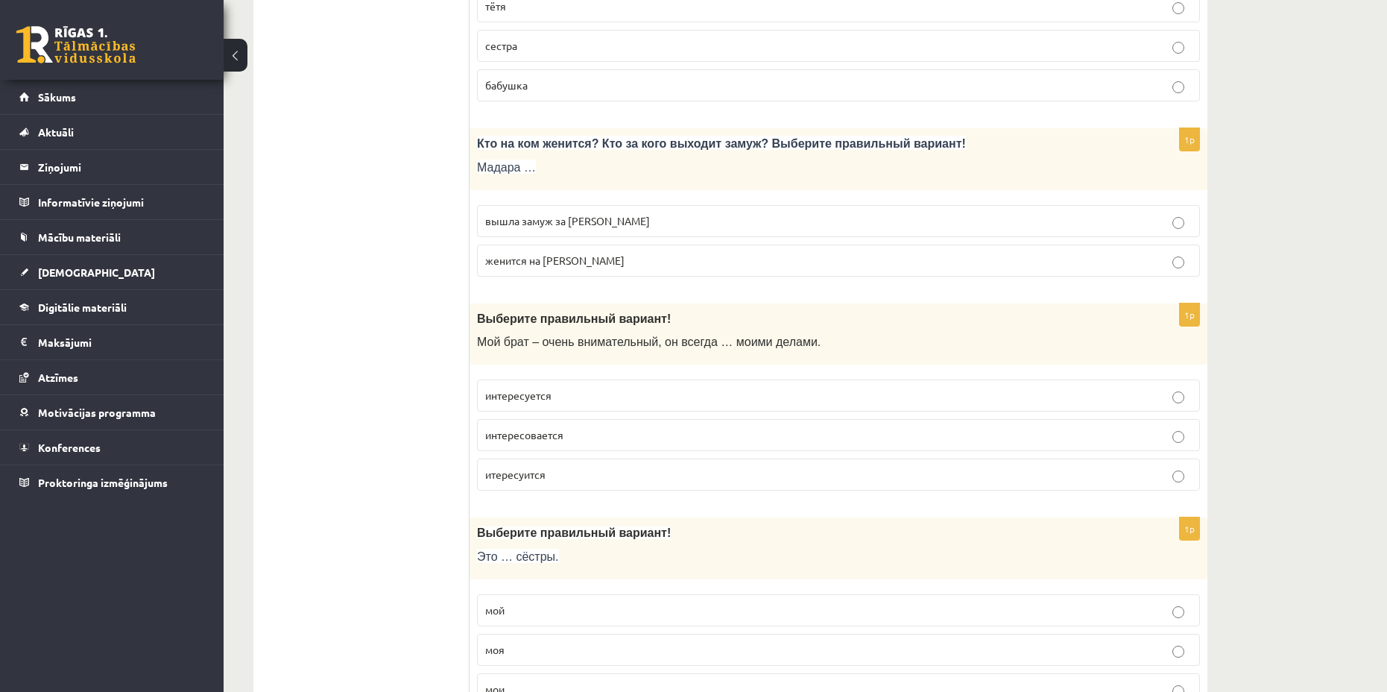
click at [588, 223] on span "вышла замуж за Марка" at bounding box center [567, 220] width 165 height 13
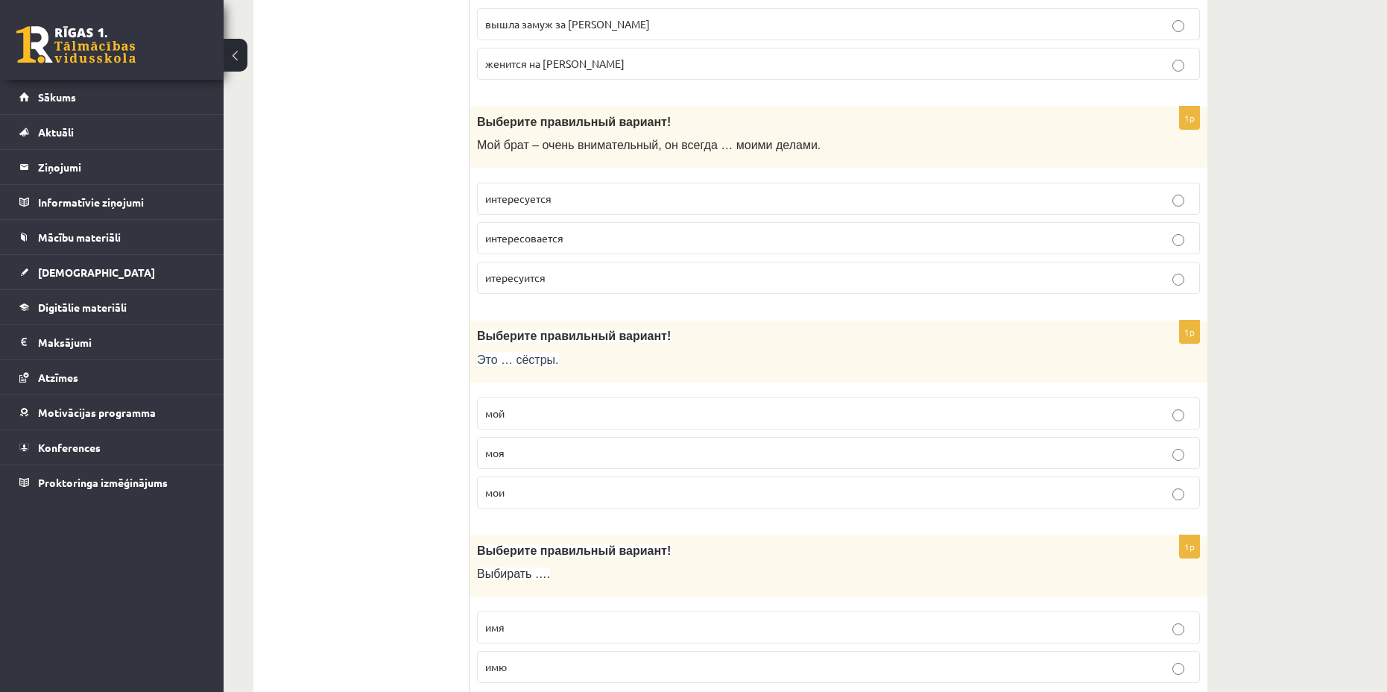
scroll to position [2385, 0]
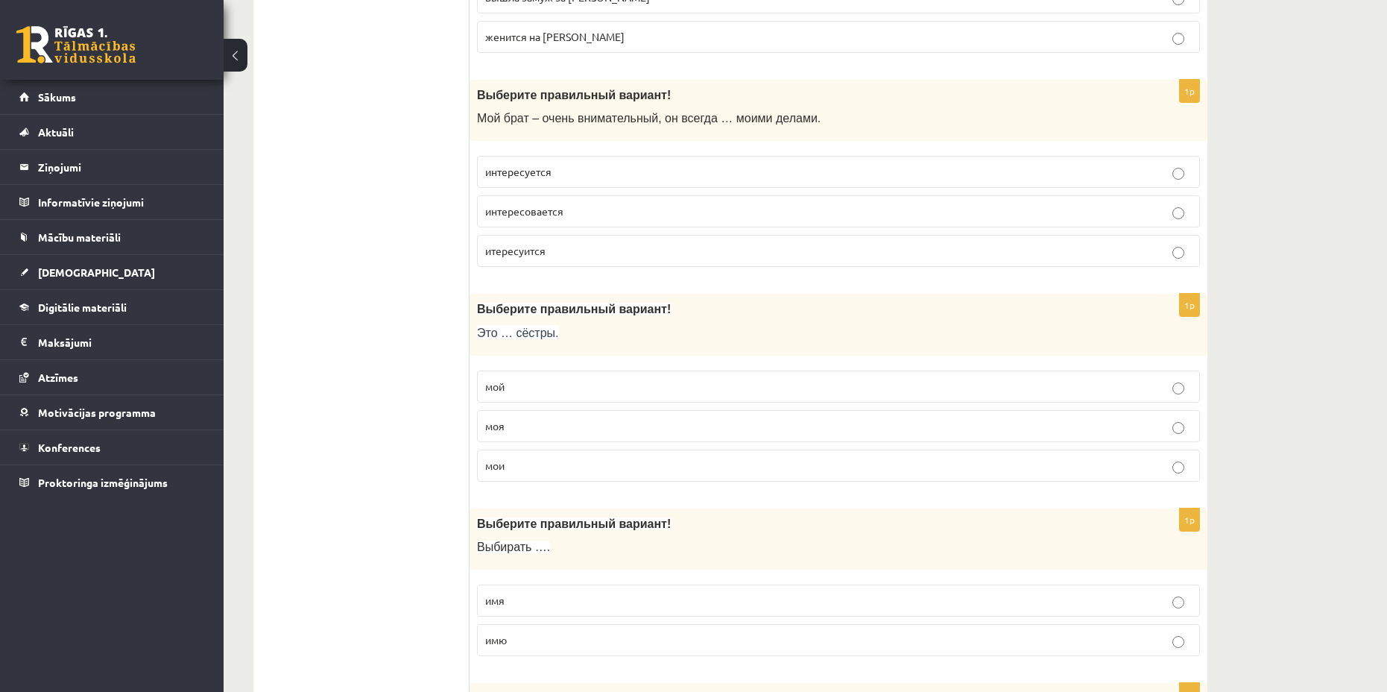
click at [550, 169] on span "интересуется" at bounding box center [518, 171] width 66 height 13
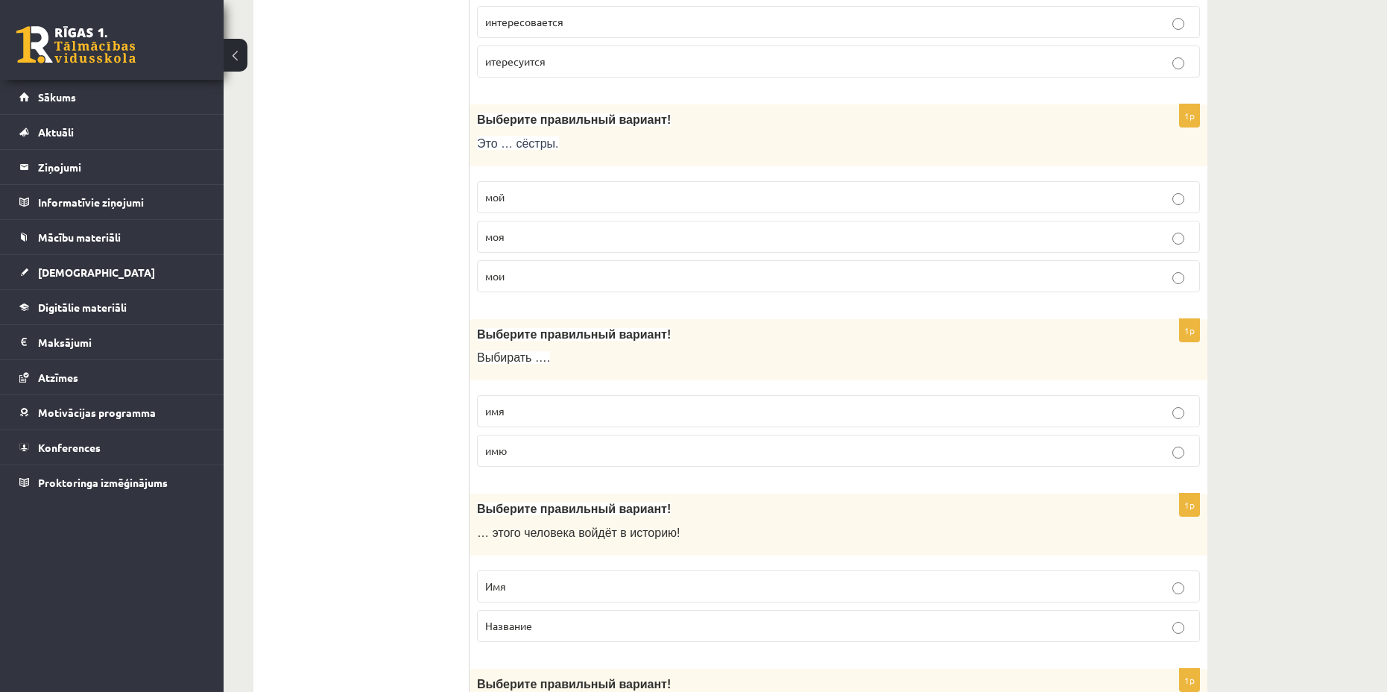
scroll to position [2609, 0]
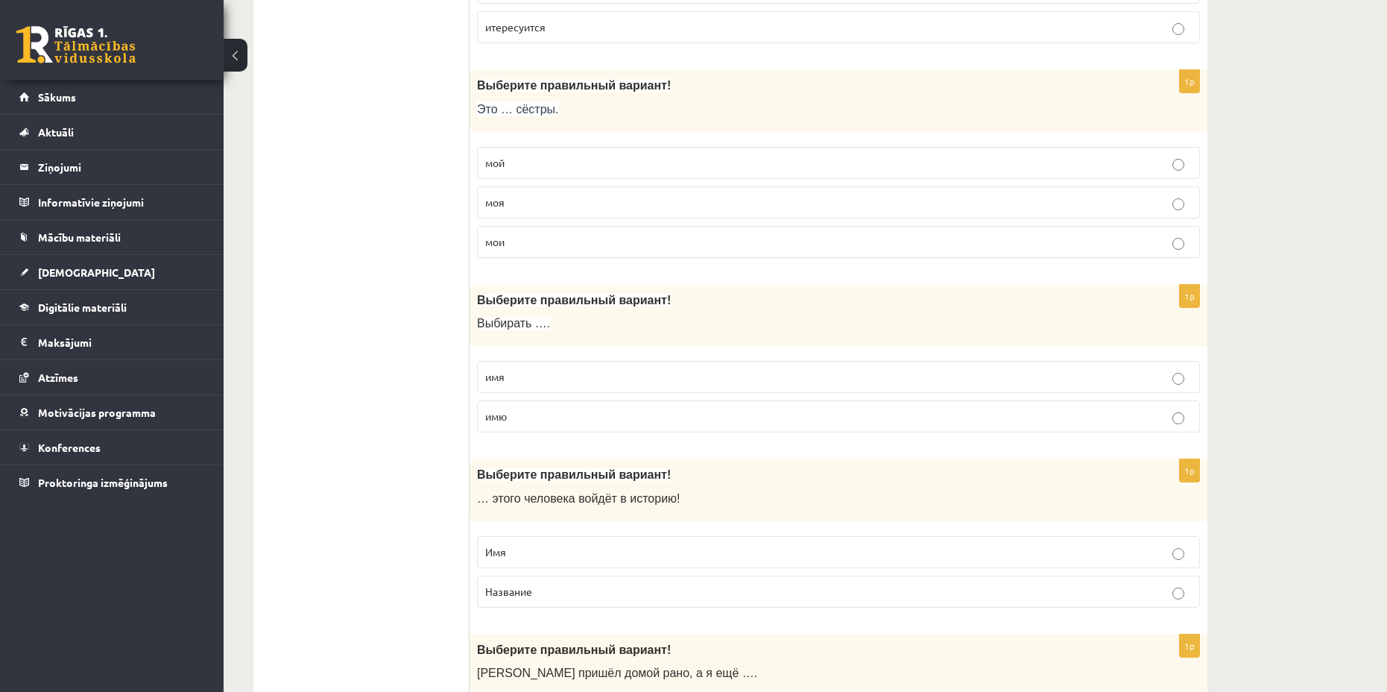
click at [691, 198] on p "моя" at bounding box center [838, 203] width 707 height 16
click at [540, 160] on p "мой" at bounding box center [838, 163] width 707 height 16
click at [555, 259] on fieldset "мой моя мои" at bounding box center [838, 200] width 723 height 123
click at [558, 255] on label "мои" at bounding box center [838, 242] width 723 height 32
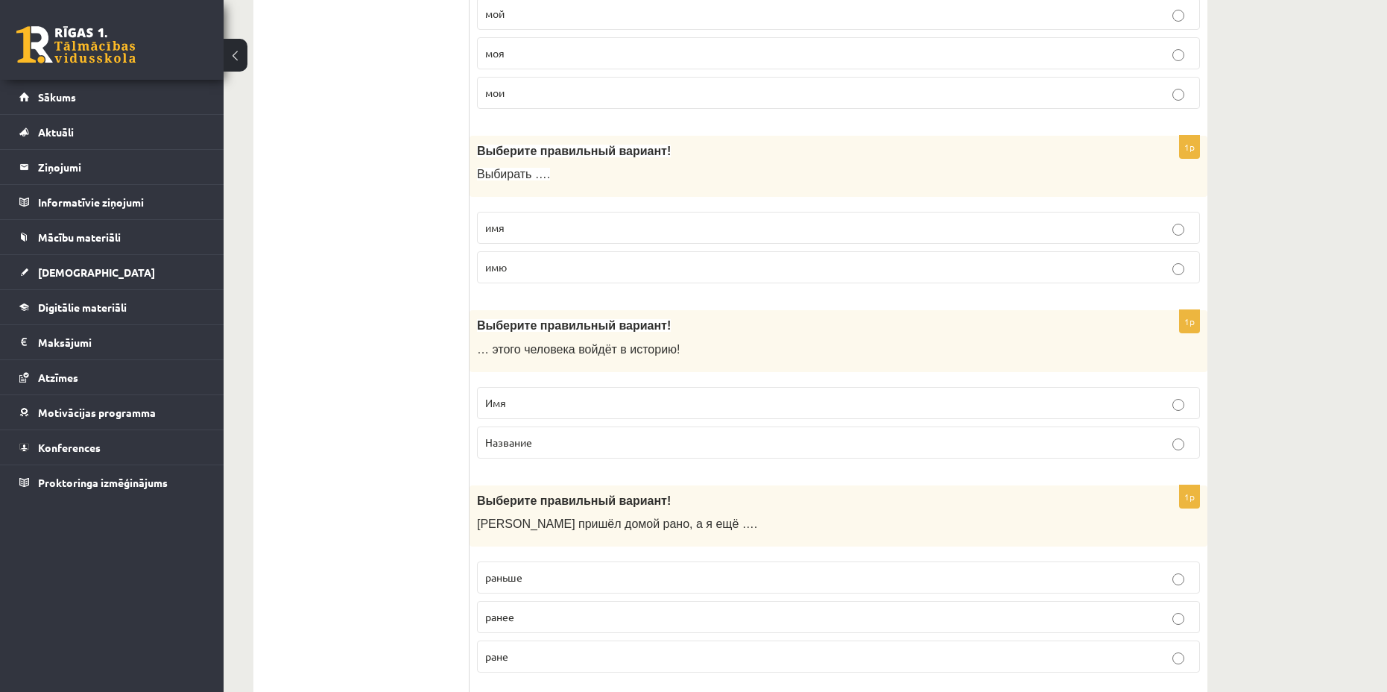
scroll to position [2833, 0]
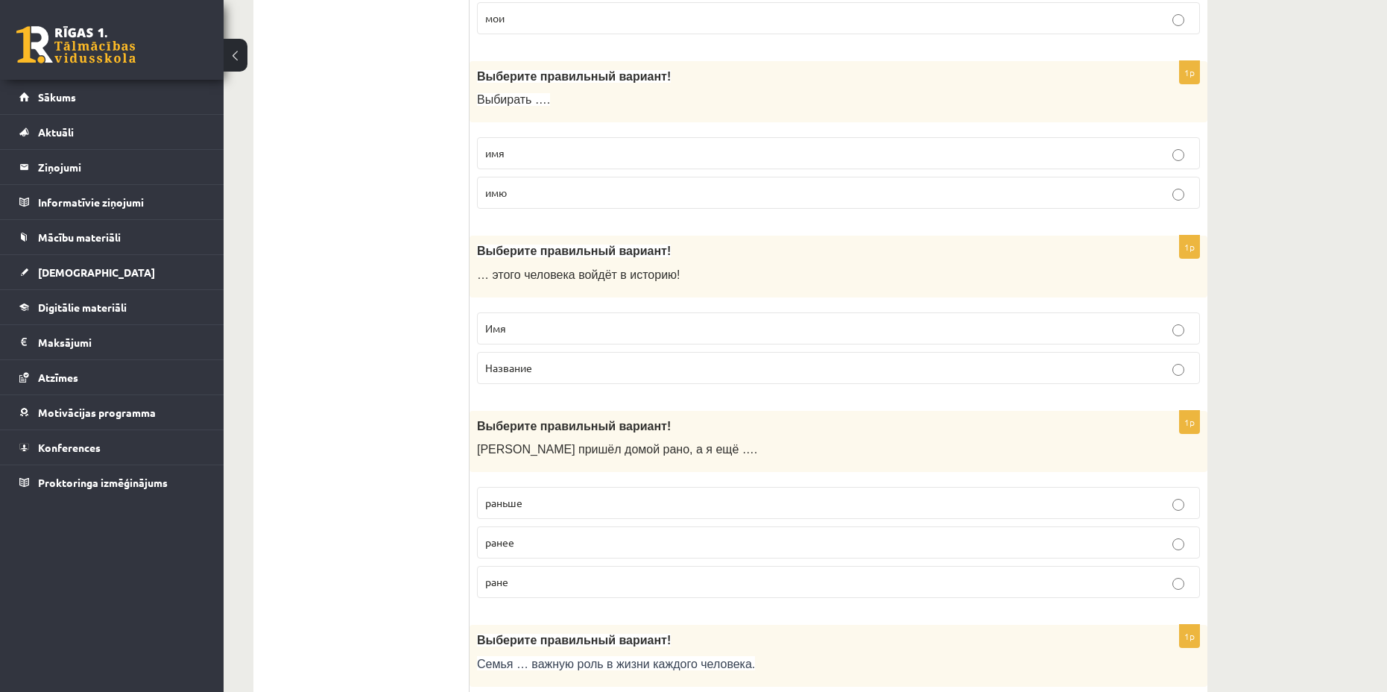
click at [552, 157] on p "имя" at bounding box center [838, 153] width 707 height 16
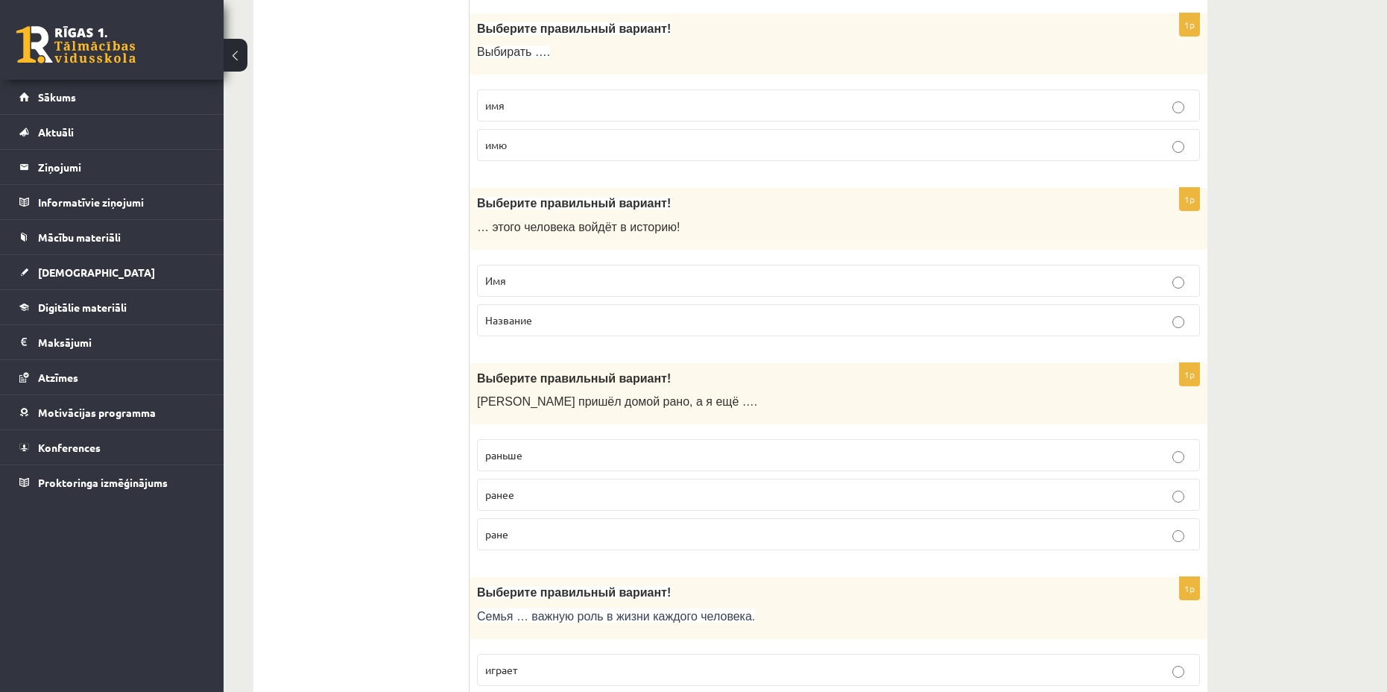
scroll to position [2982, 0]
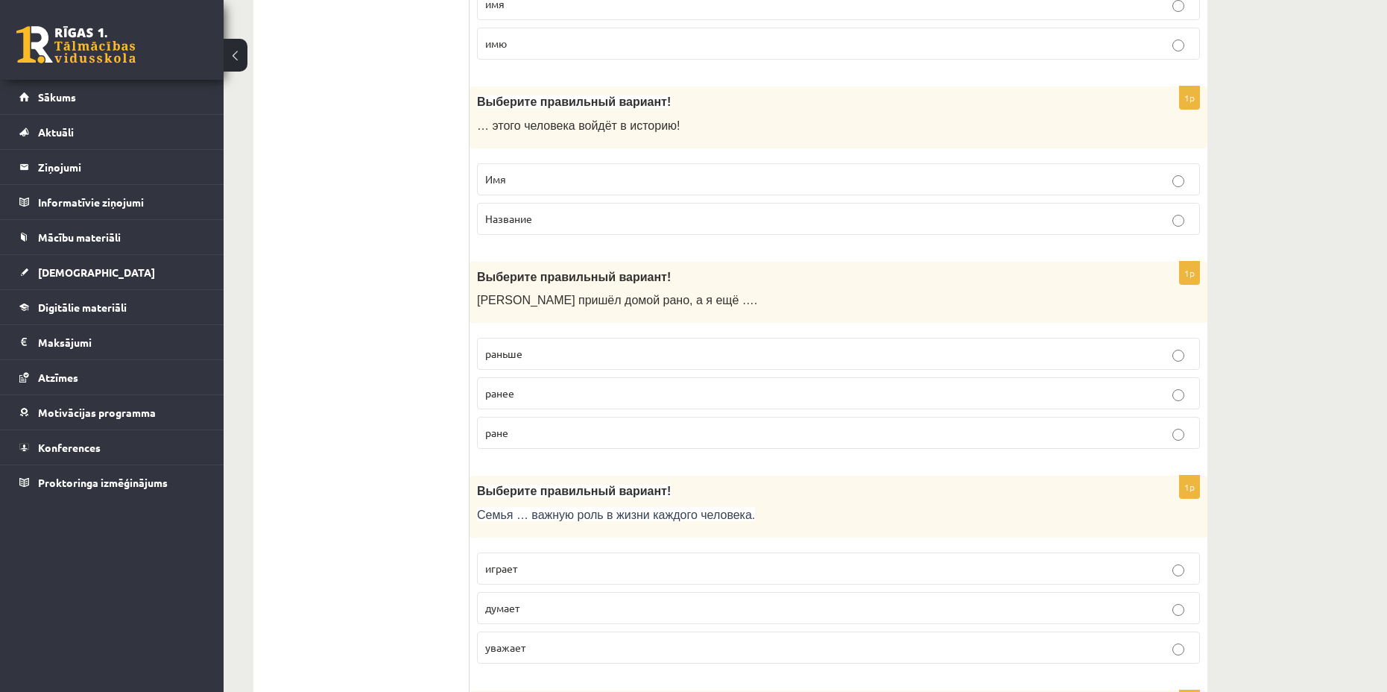
click at [631, 174] on p "Имя" at bounding box center [838, 179] width 707 height 16
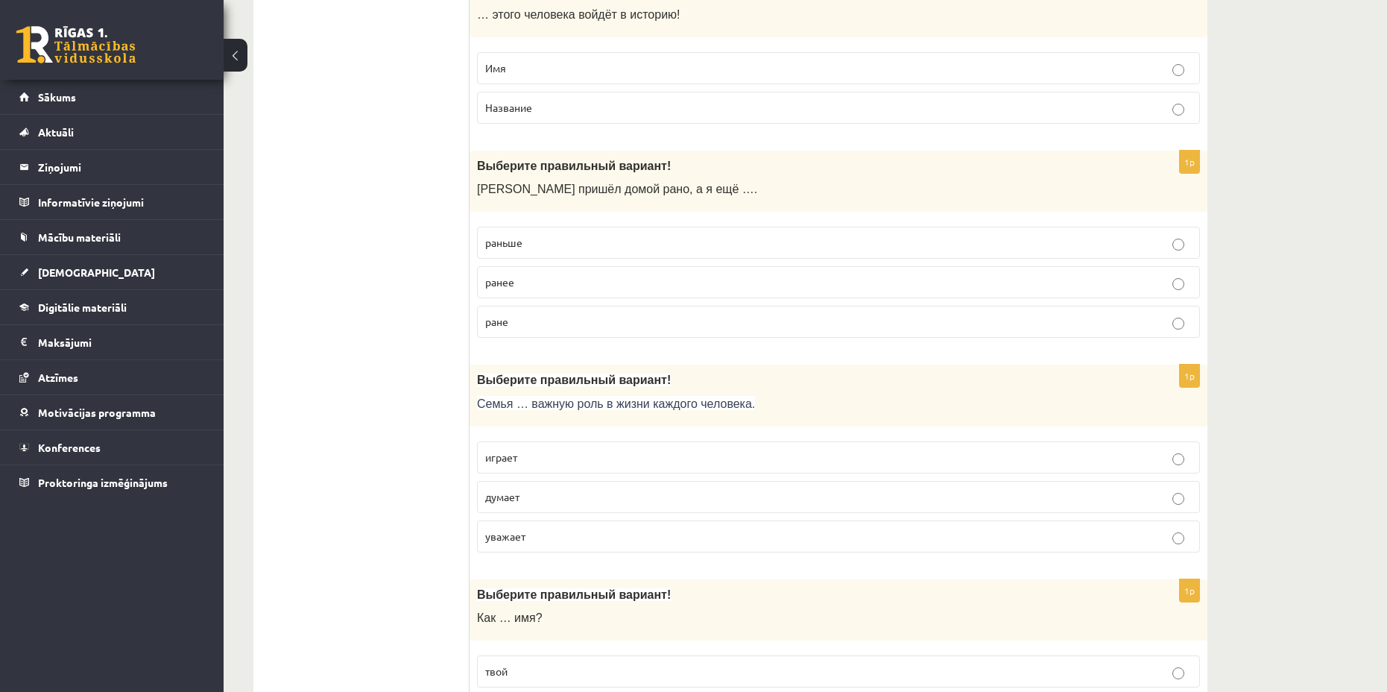
scroll to position [3131, 0]
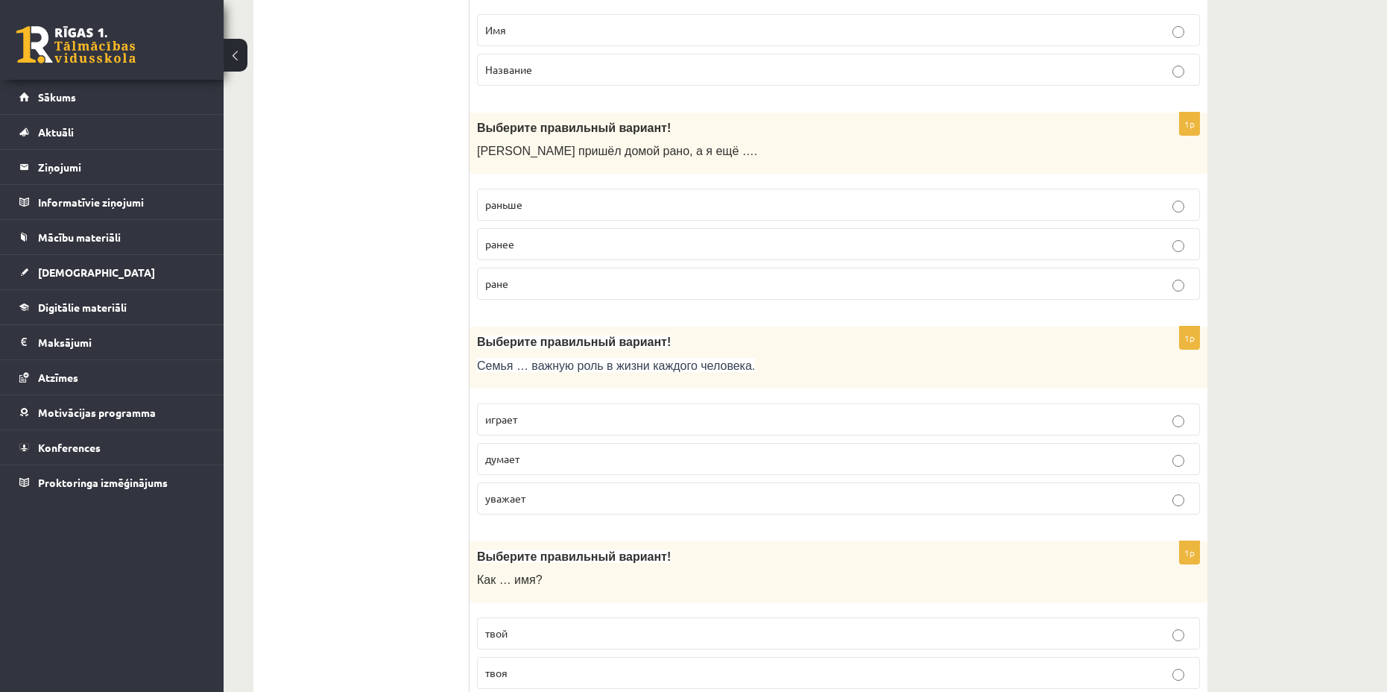
click at [614, 201] on p "раньше" at bounding box center [838, 205] width 707 height 16
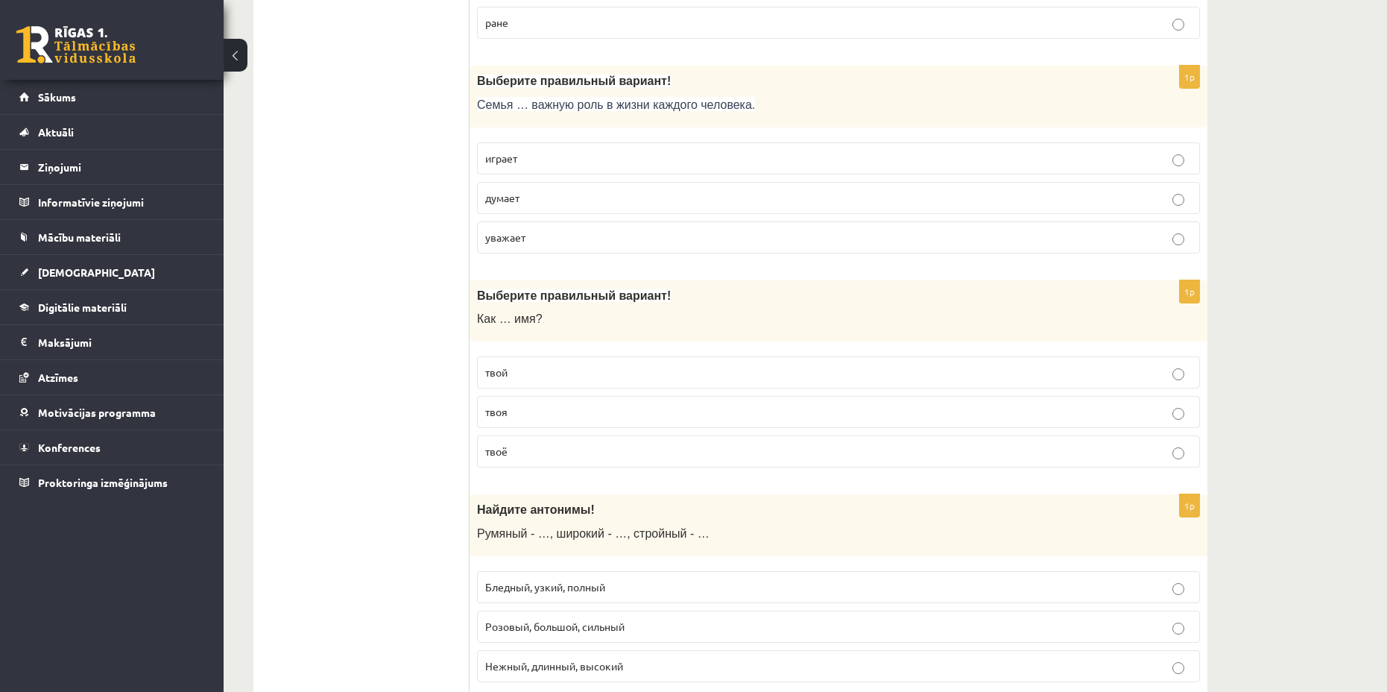
scroll to position [3429, 0]
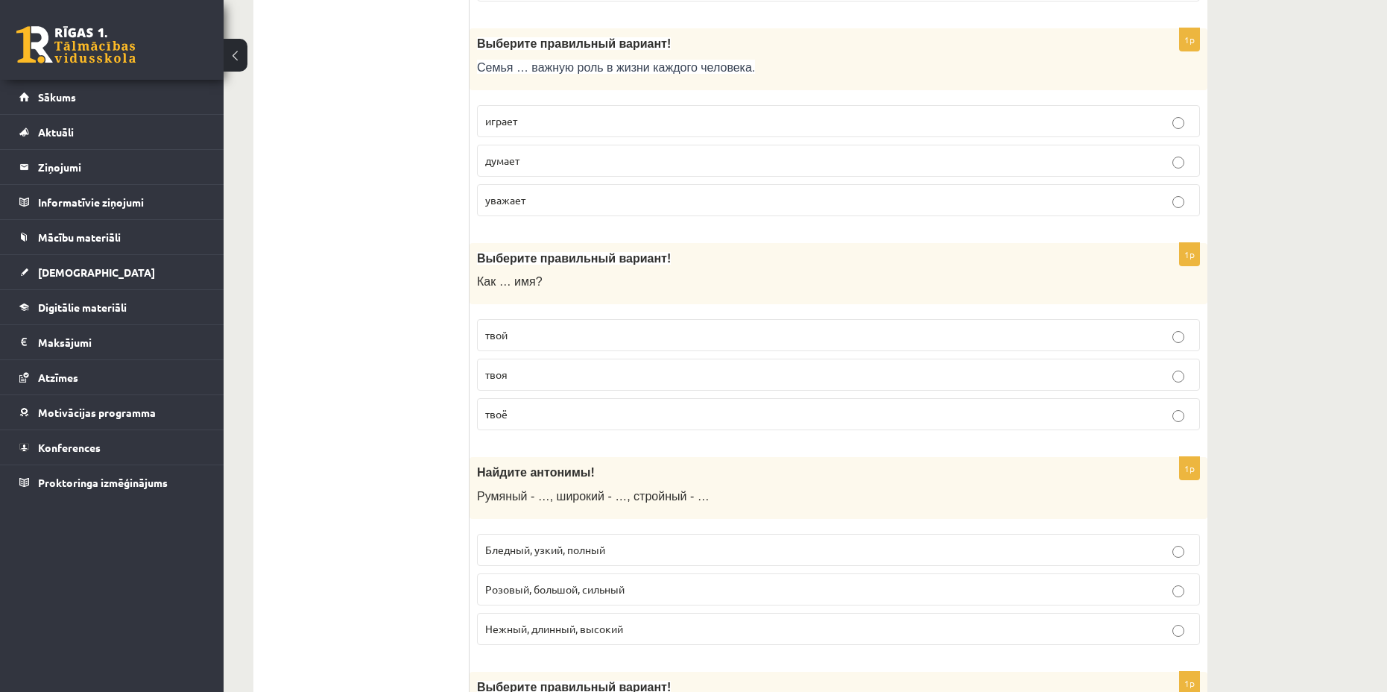
click at [552, 116] on p "играет" at bounding box center [838, 121] width 707 height 16
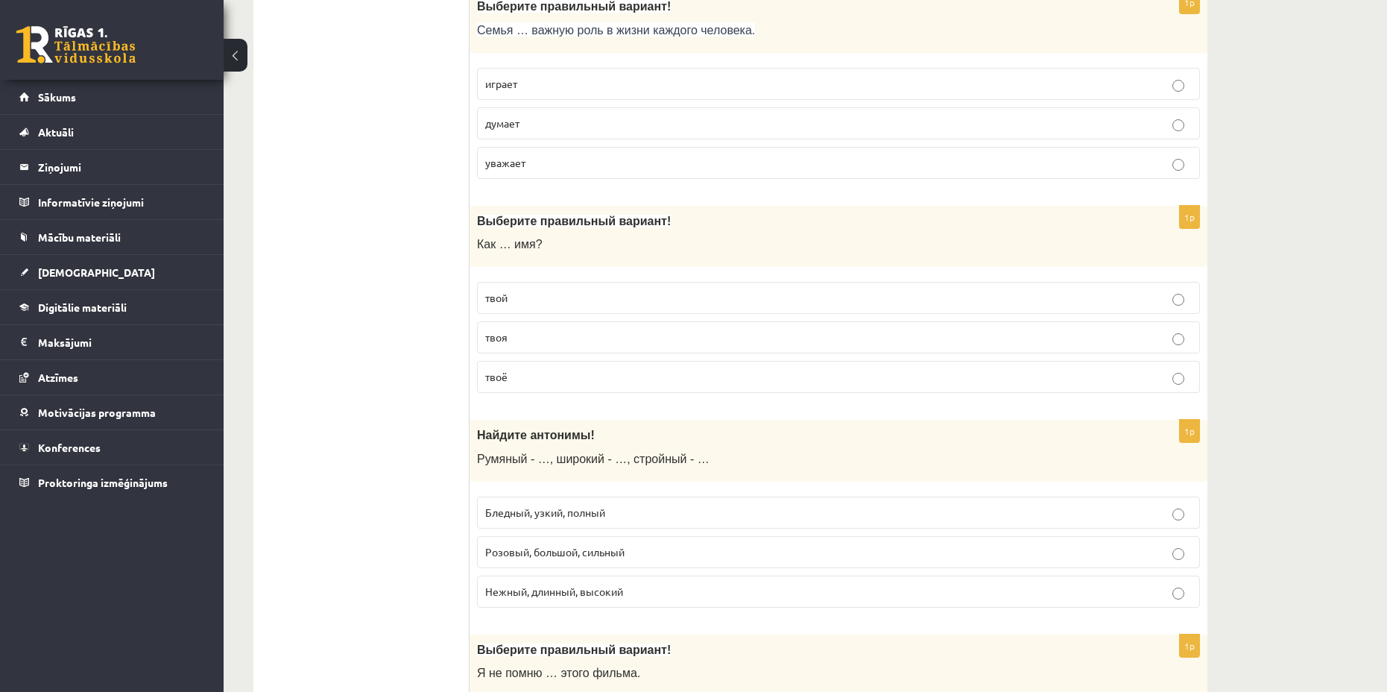
scroll to position [3504, 0]
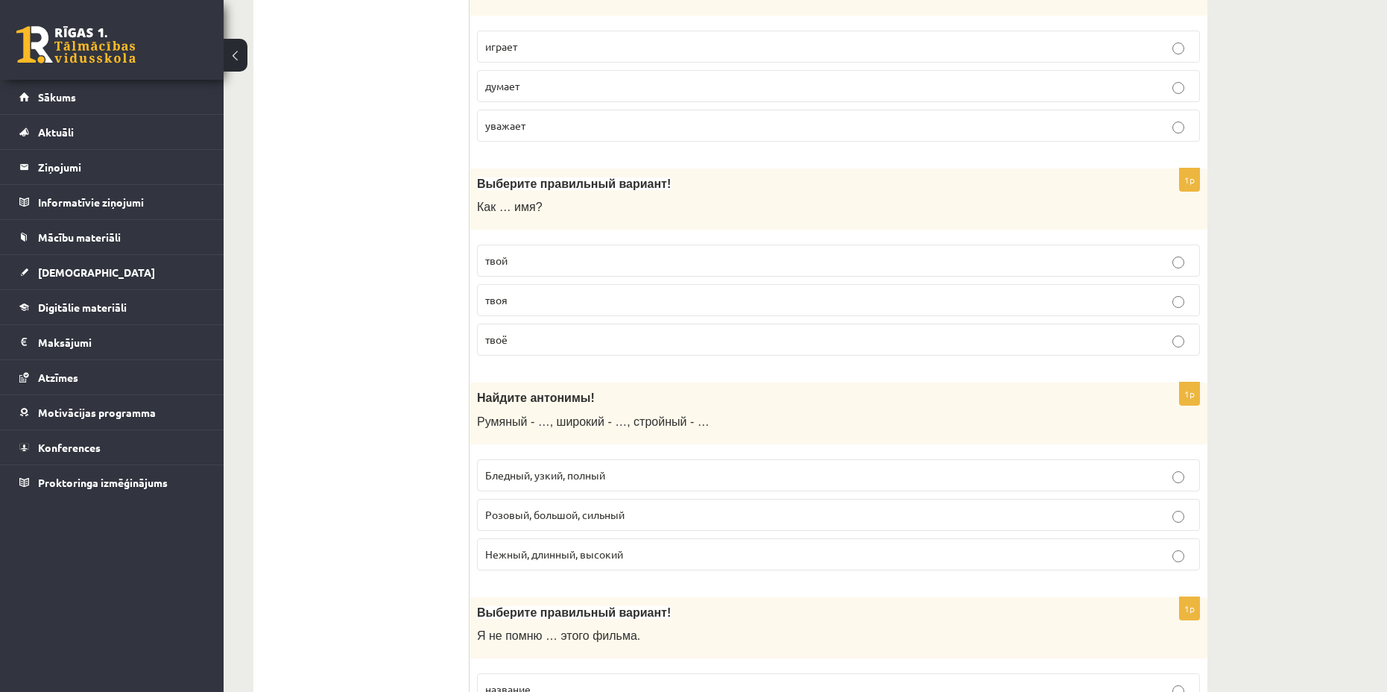
click at [577, 332] on p "твоё" at bounding box center [838, 340] width 707 height 16
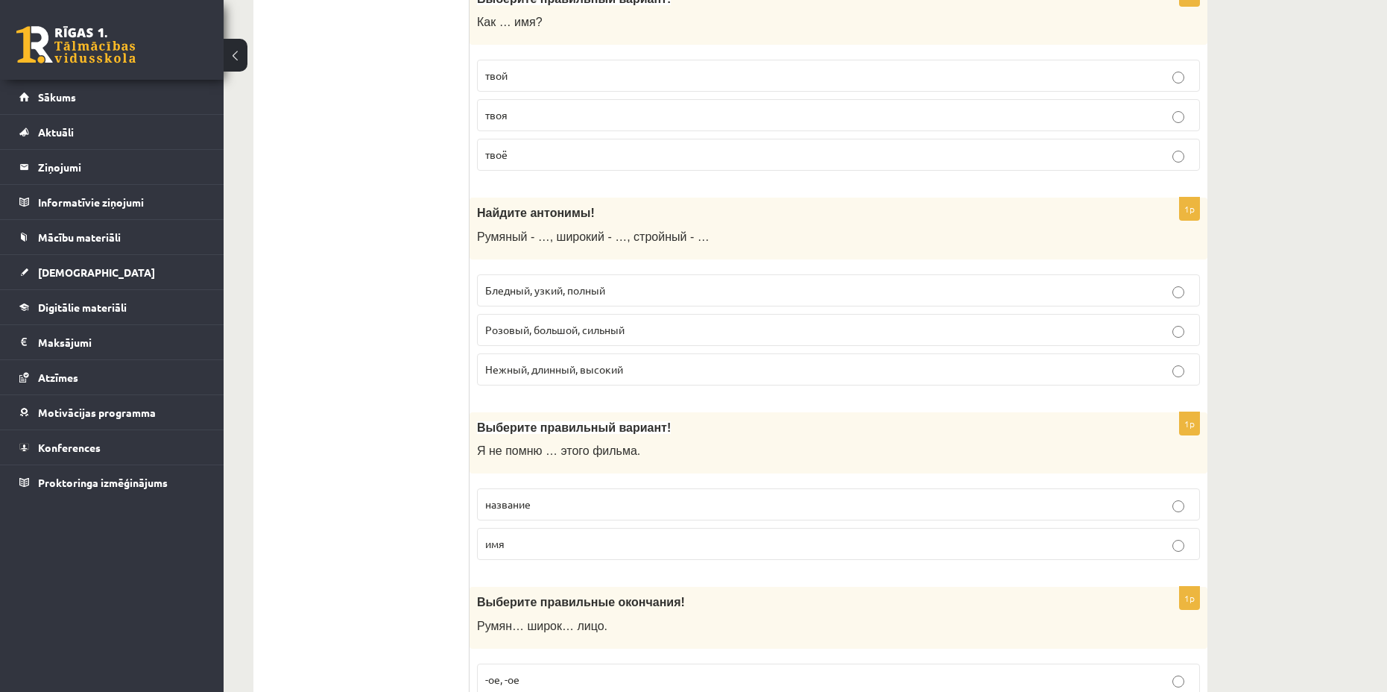
scroll to position [3727, 0]
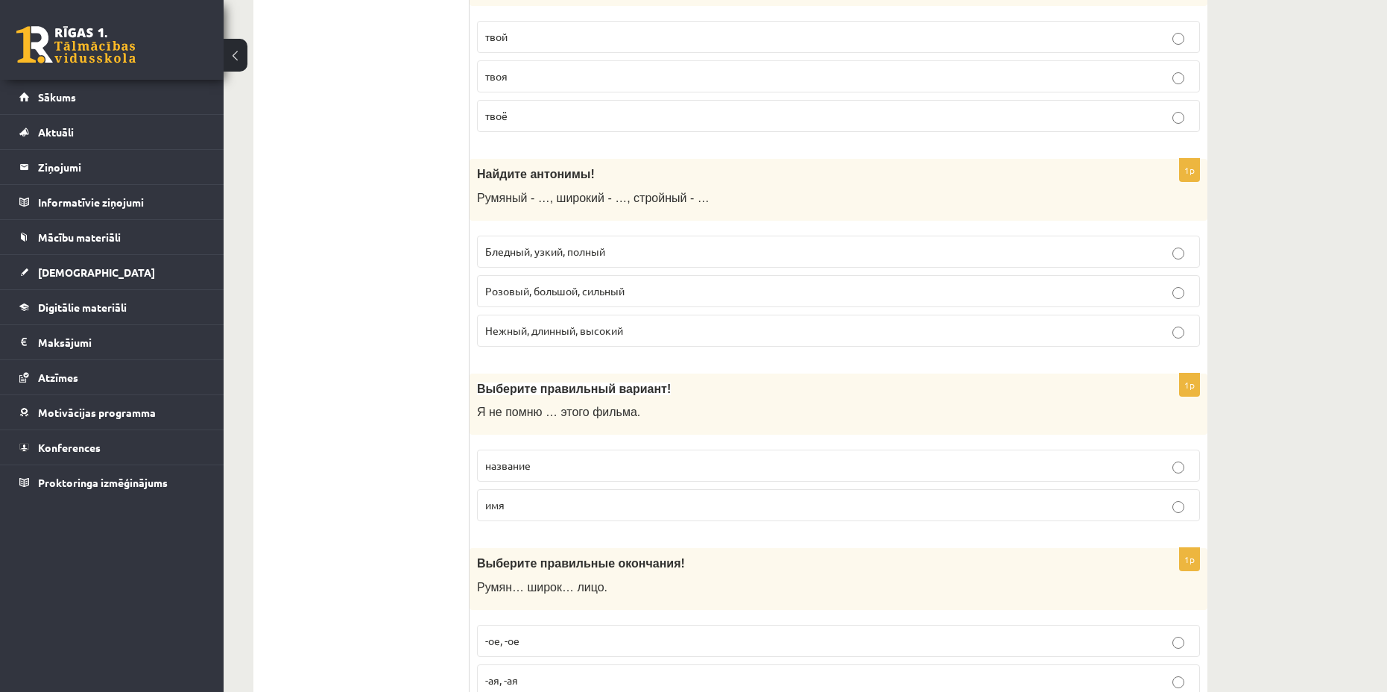
click at [558, 258] on p "Бледный, узкий, полный" at bounding box center [838, 252] width 707 height 16
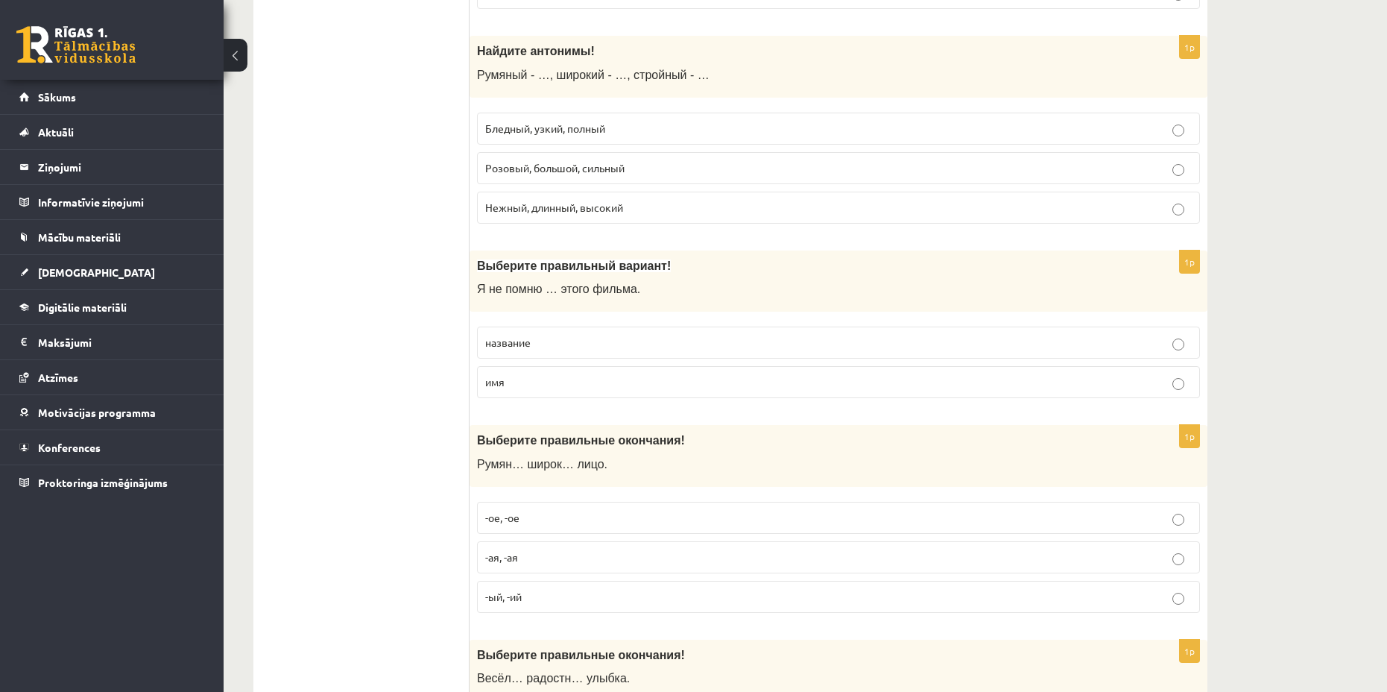
scroll to position [3876, 0]
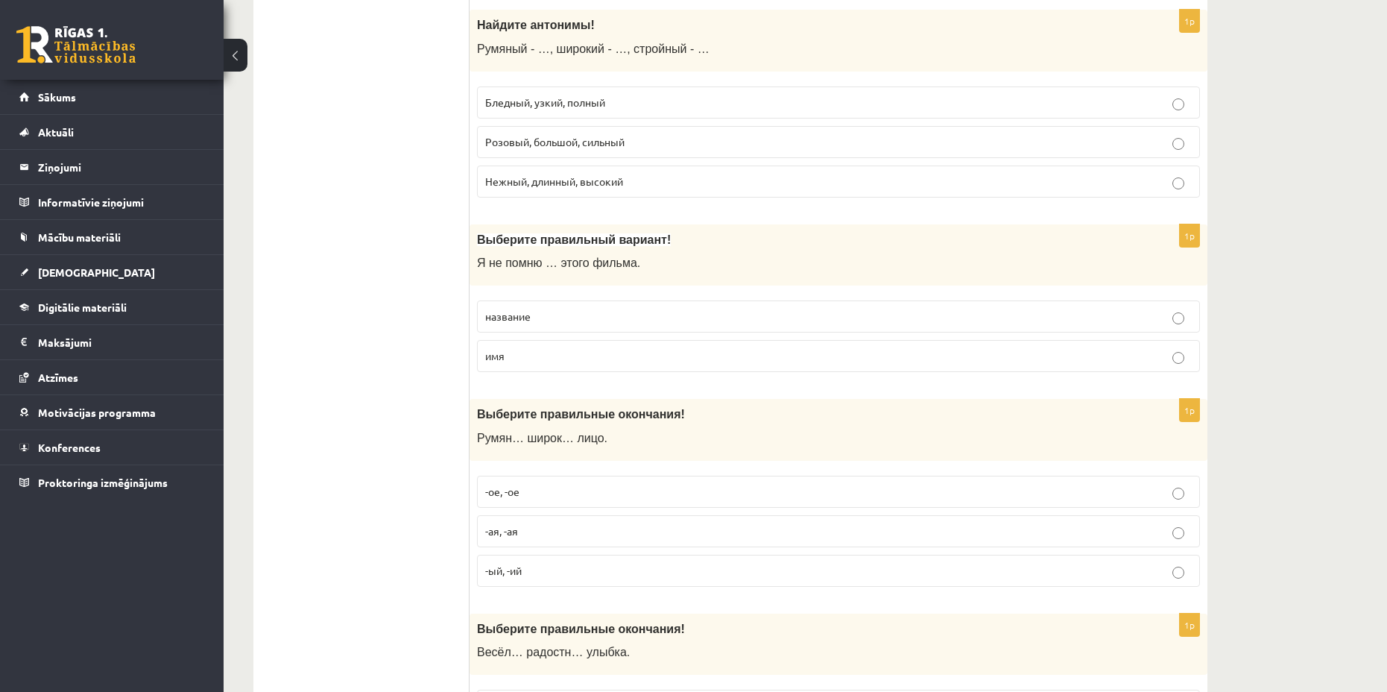
click at [611, 316] on p "название" at bounding box center [838, 317] width 707 height 16
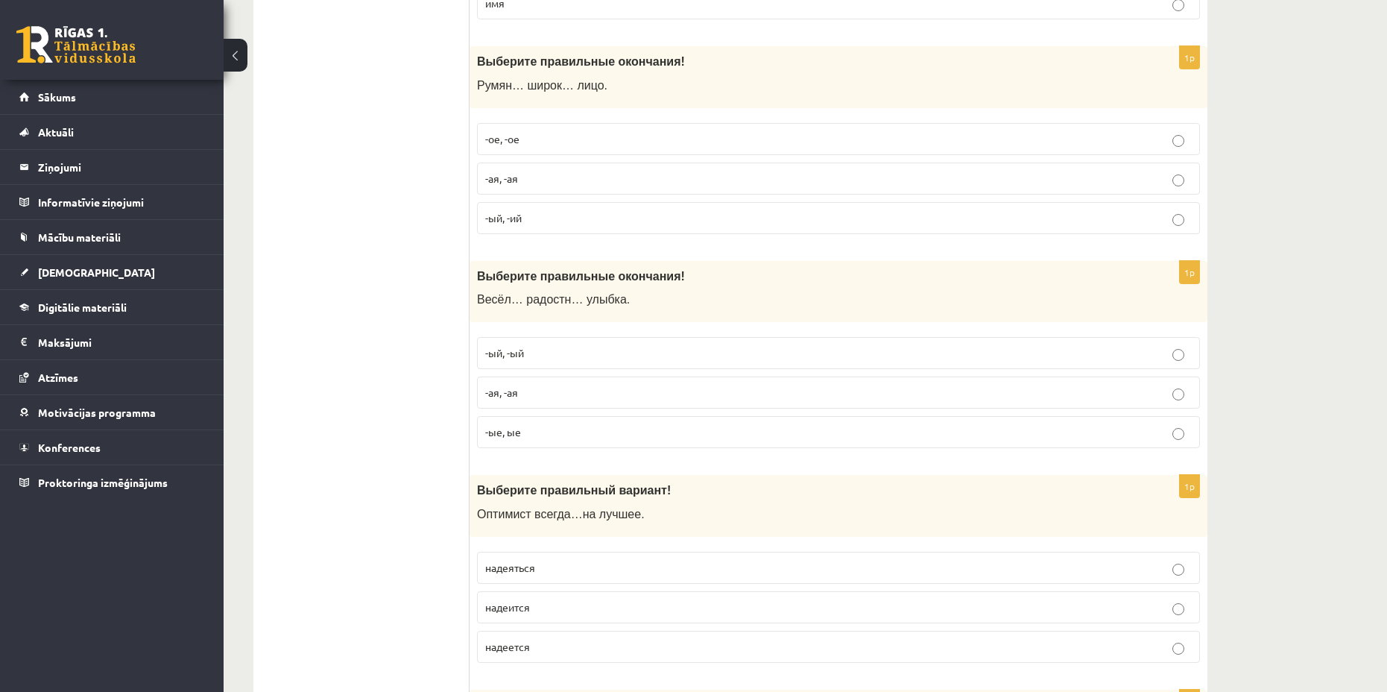
scroll to position [4249, 0]
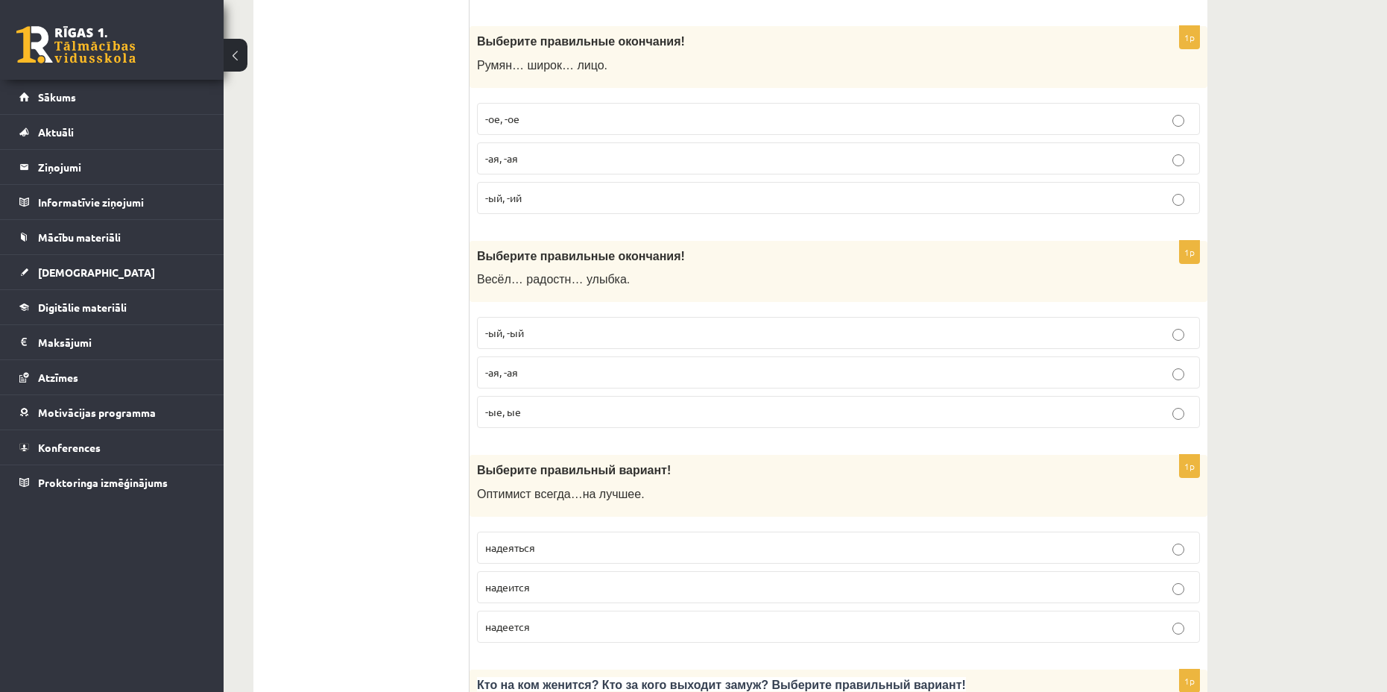
click at [565, 119] on p "-ое, -ое" at bounding box center [838, 119] width 707 height 16
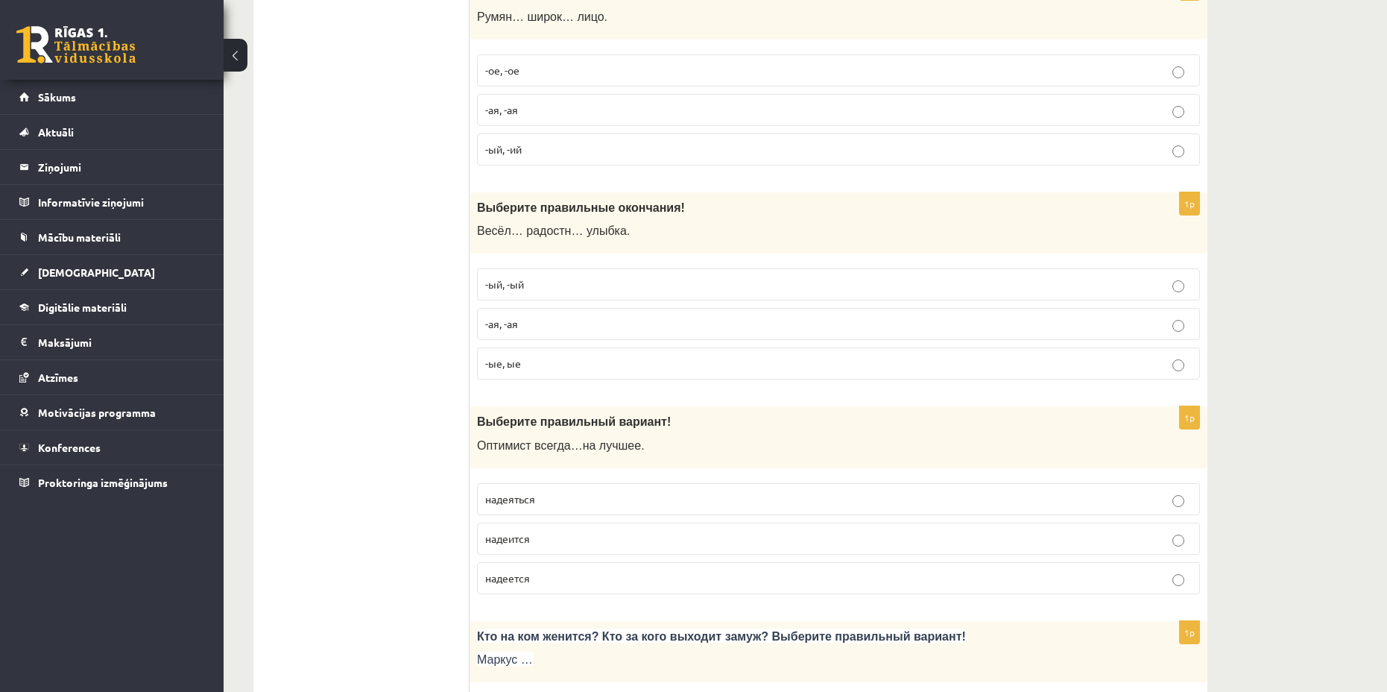
scroll to position [4324, 0]
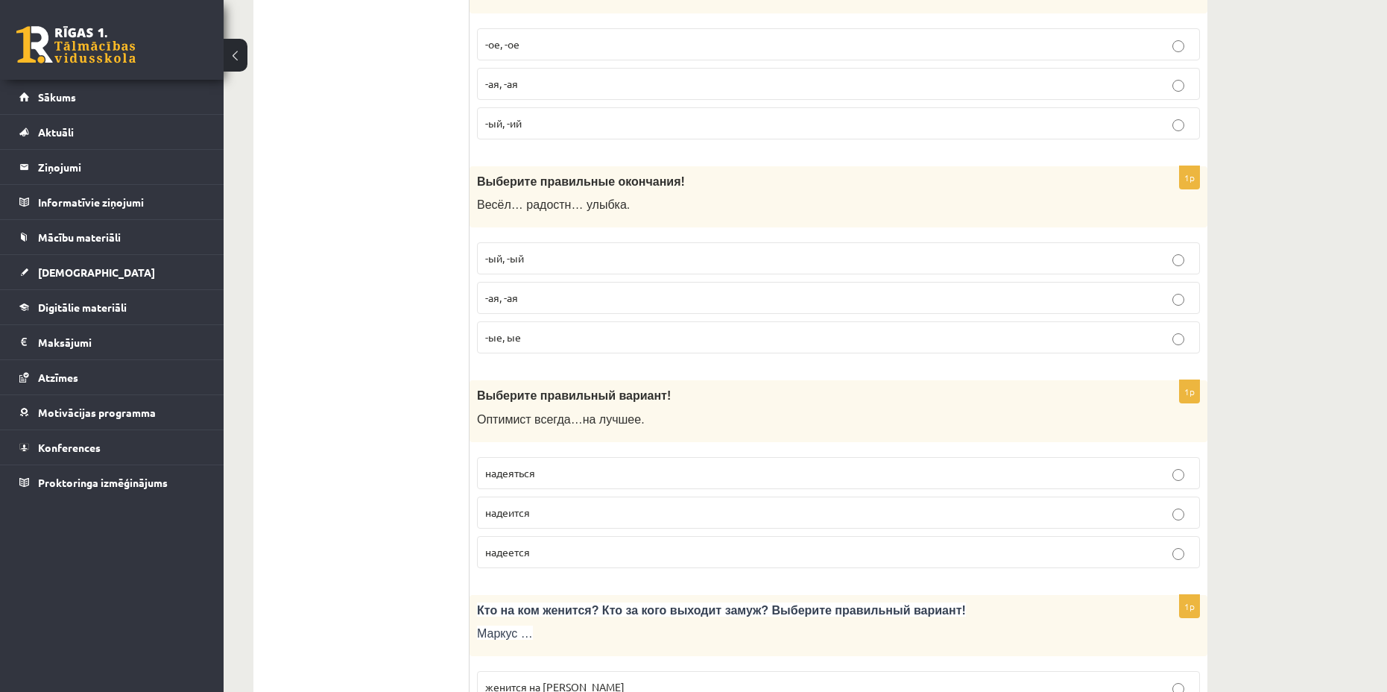
click at [511, 300] on span "-ая, -ая" at bounding box center [501, 297] width 33 height 13
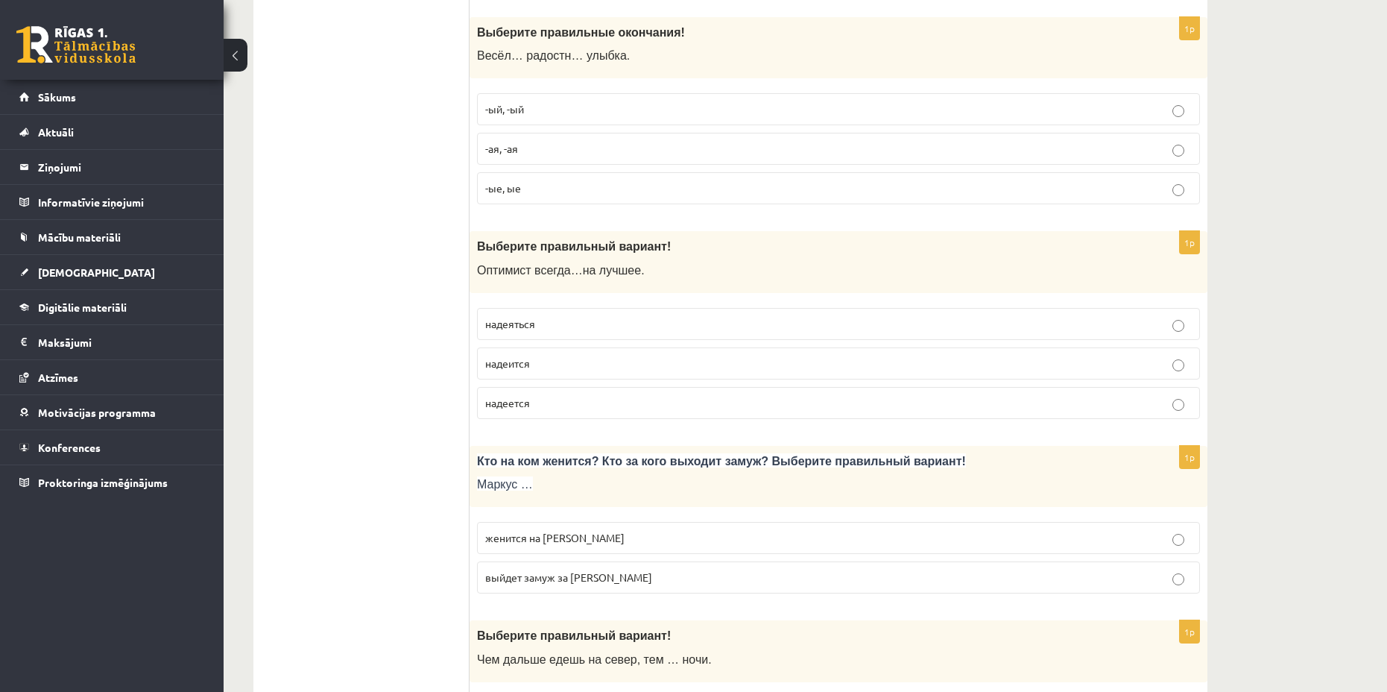
scroll to position [4547, 0]
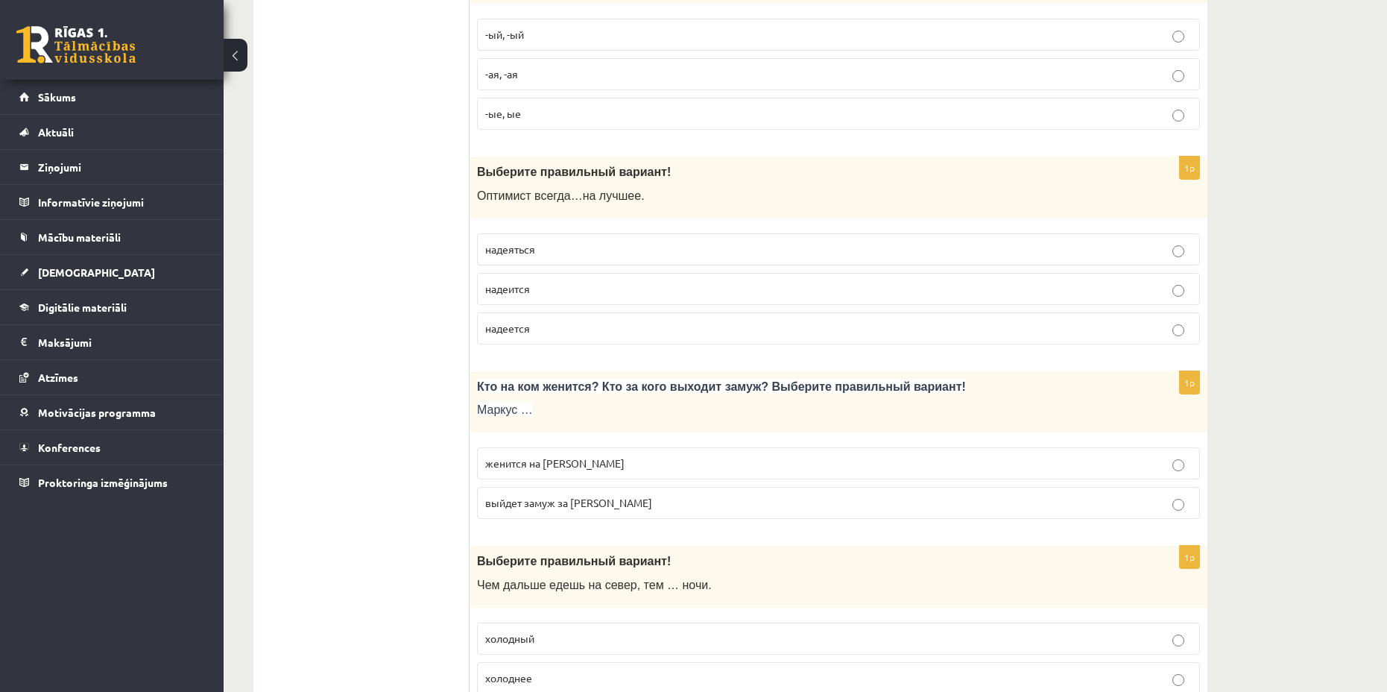
click at [572, 290] on p "надеится" at bounding box center [838, 289] width 707 height 16
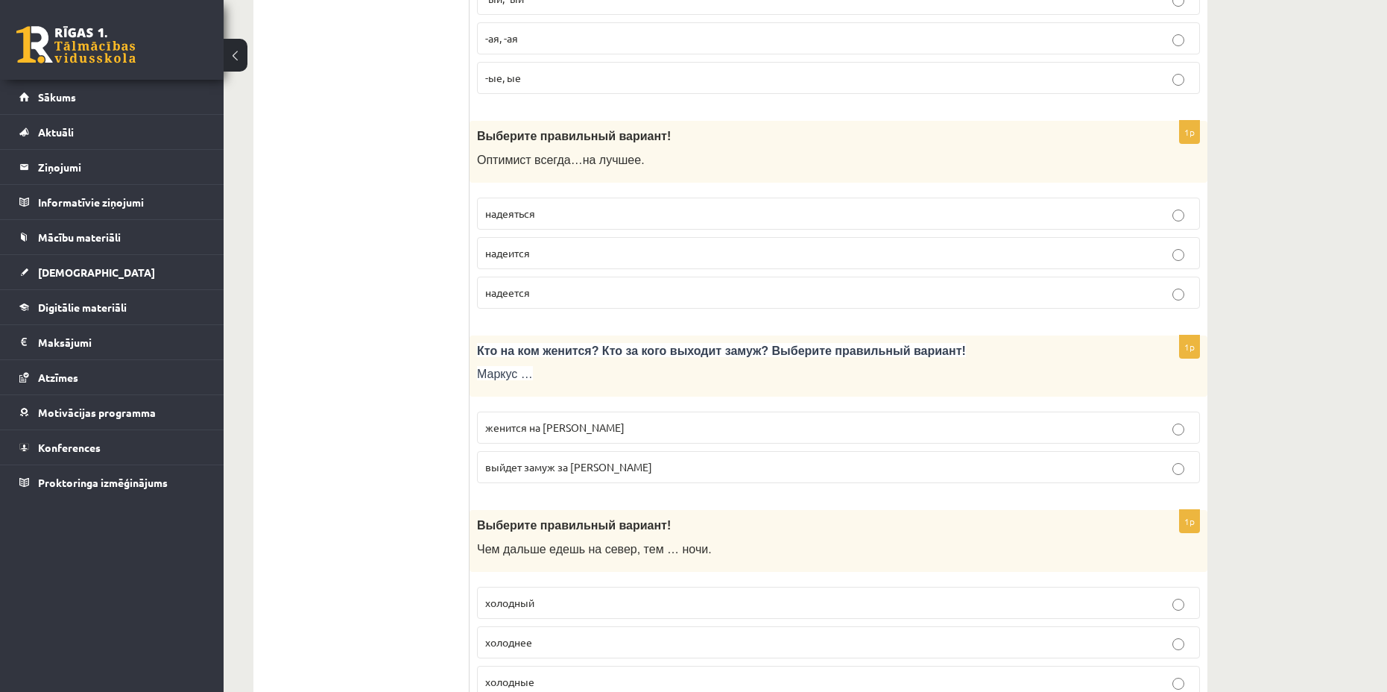
scroll to position [4686, 0]
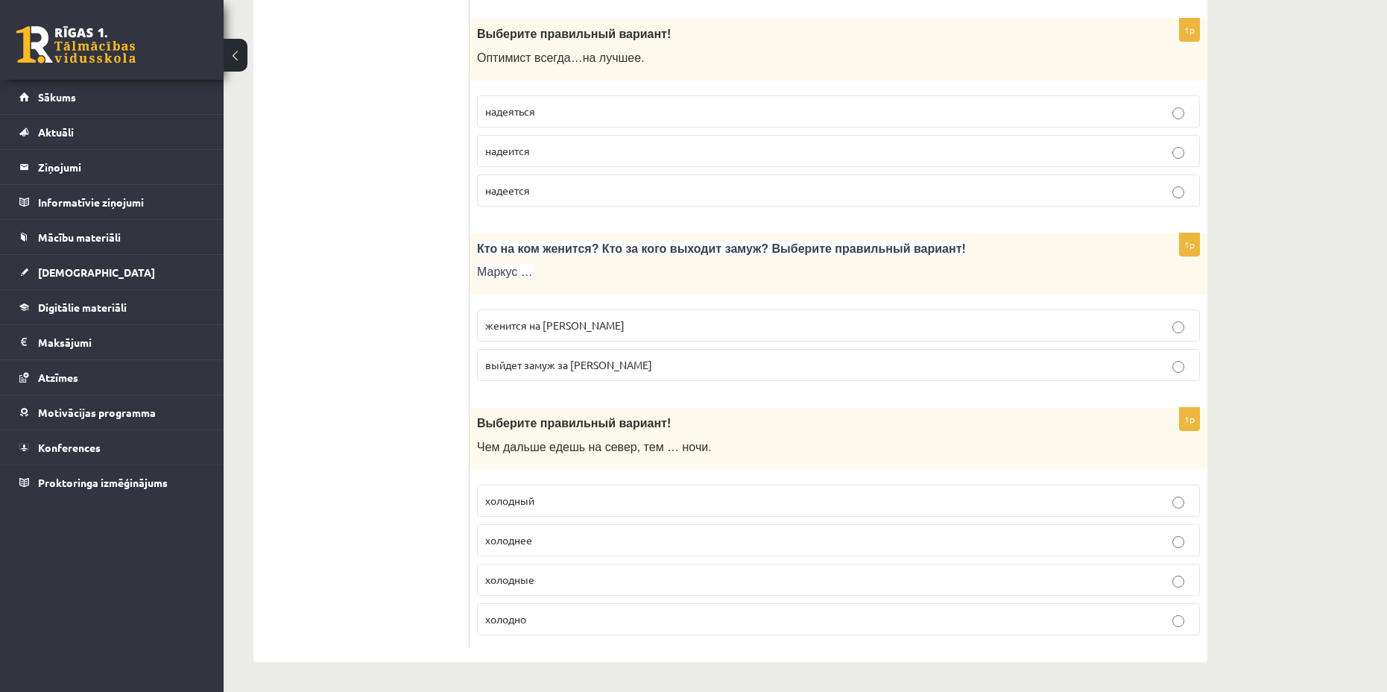
click at [583, 321] on p "женится на Агнии" at bounding box center [838, 326] width 707 height 16
click at [578, 539] on p "холоднее" at bounding box center [838, 540] width 707 height 16
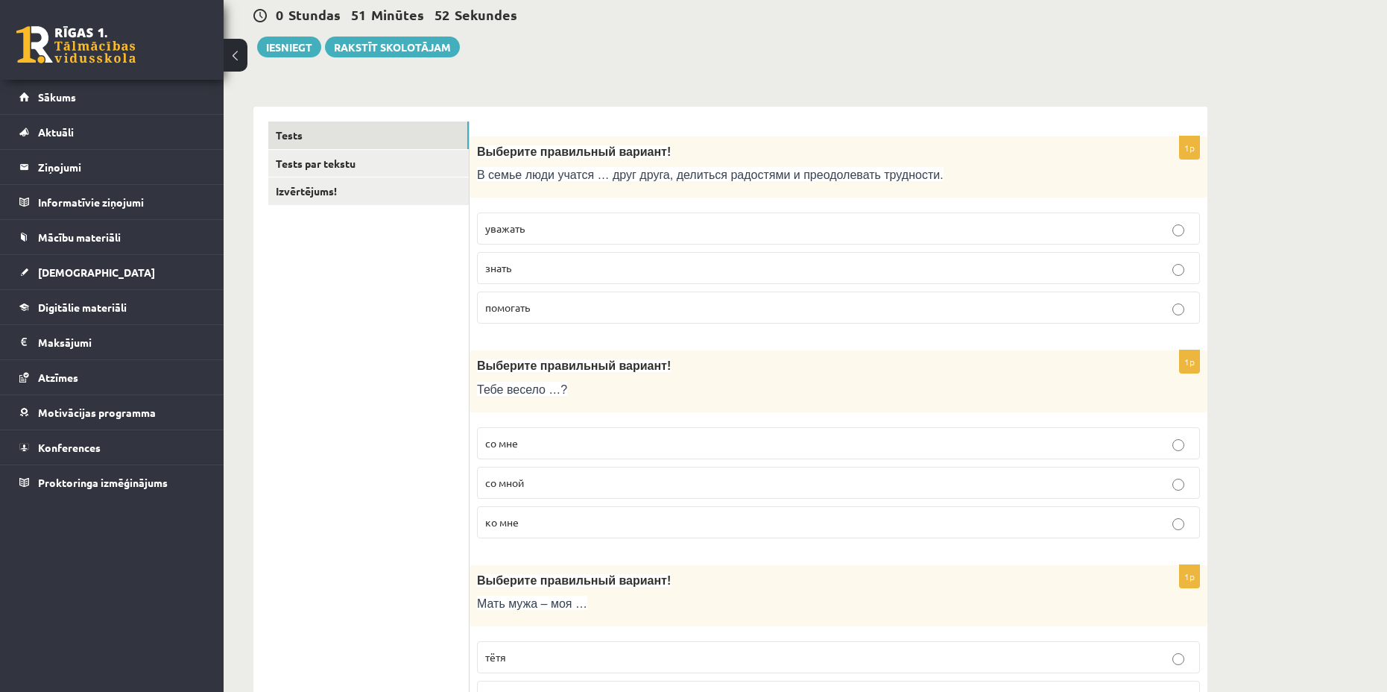
scroll to position [0, 0]
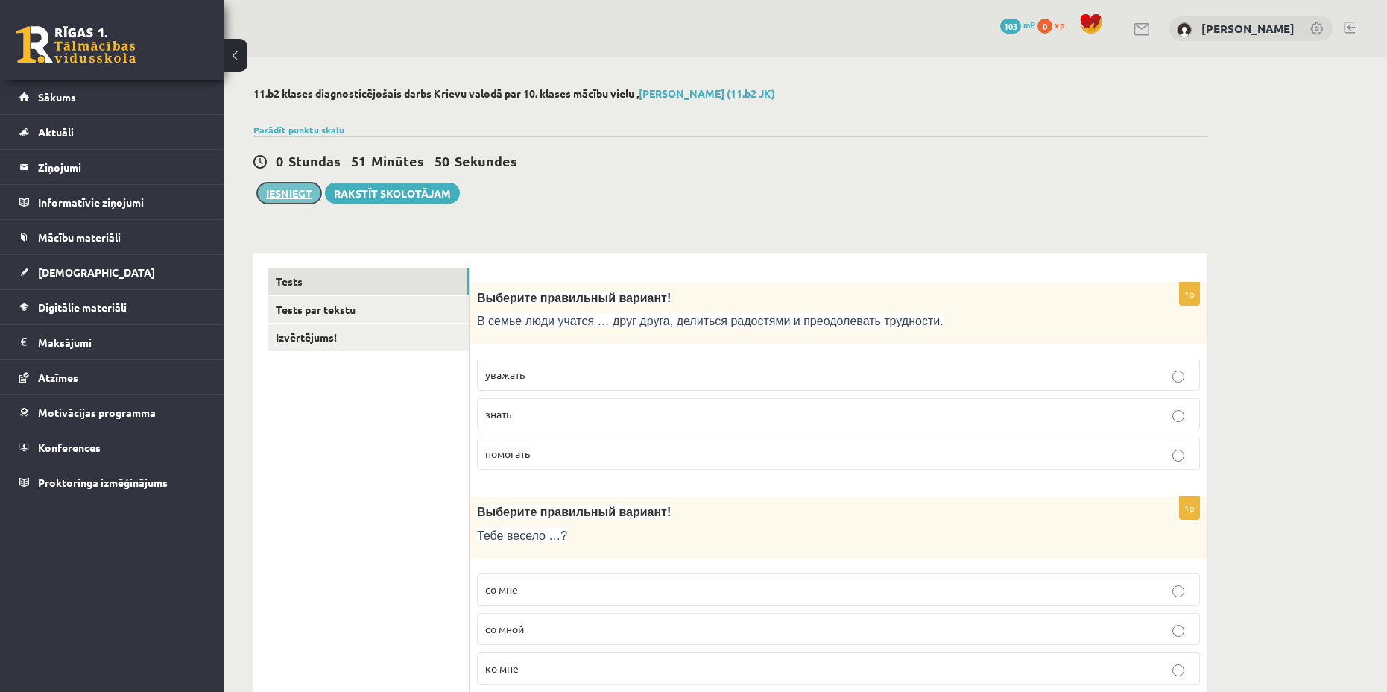
click at [287, 195] on button "Iesniegt" at bounding box center [289, 193] width 64 height 21
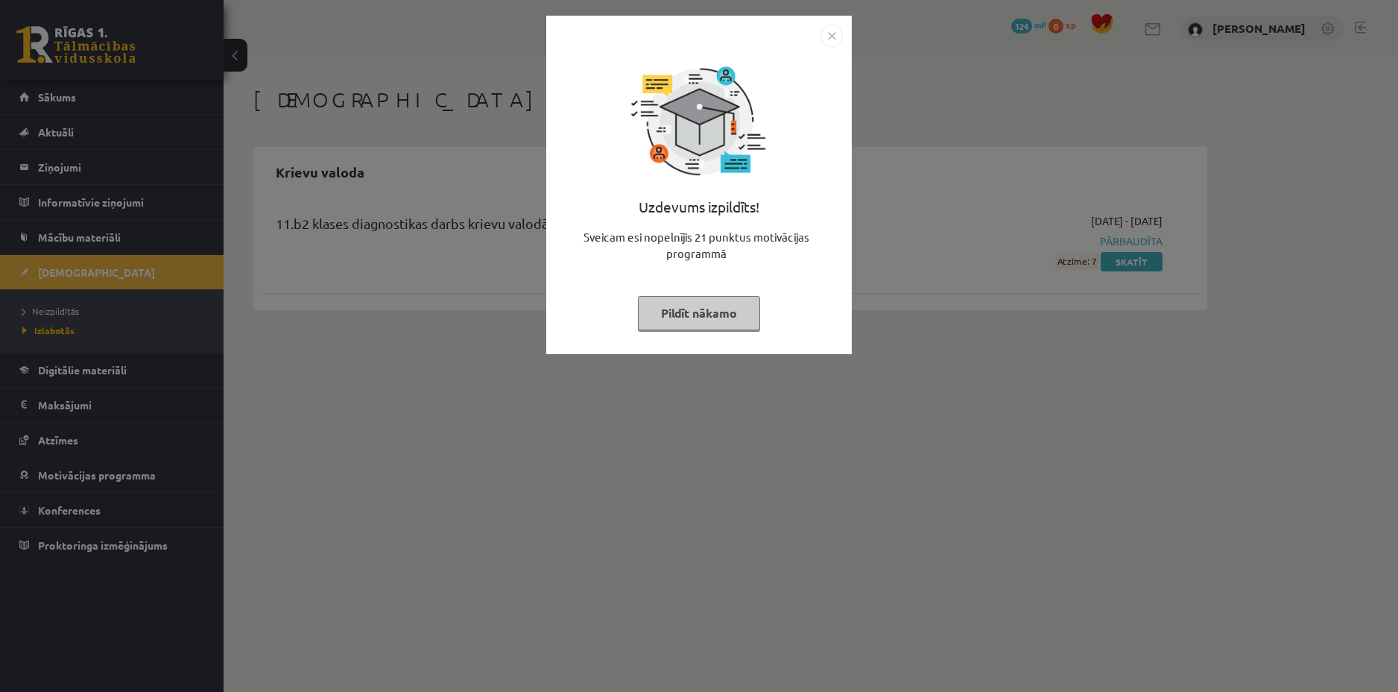
click at [829, 38] on img "Close" at bounding box center [832, 36] width 22 height 22
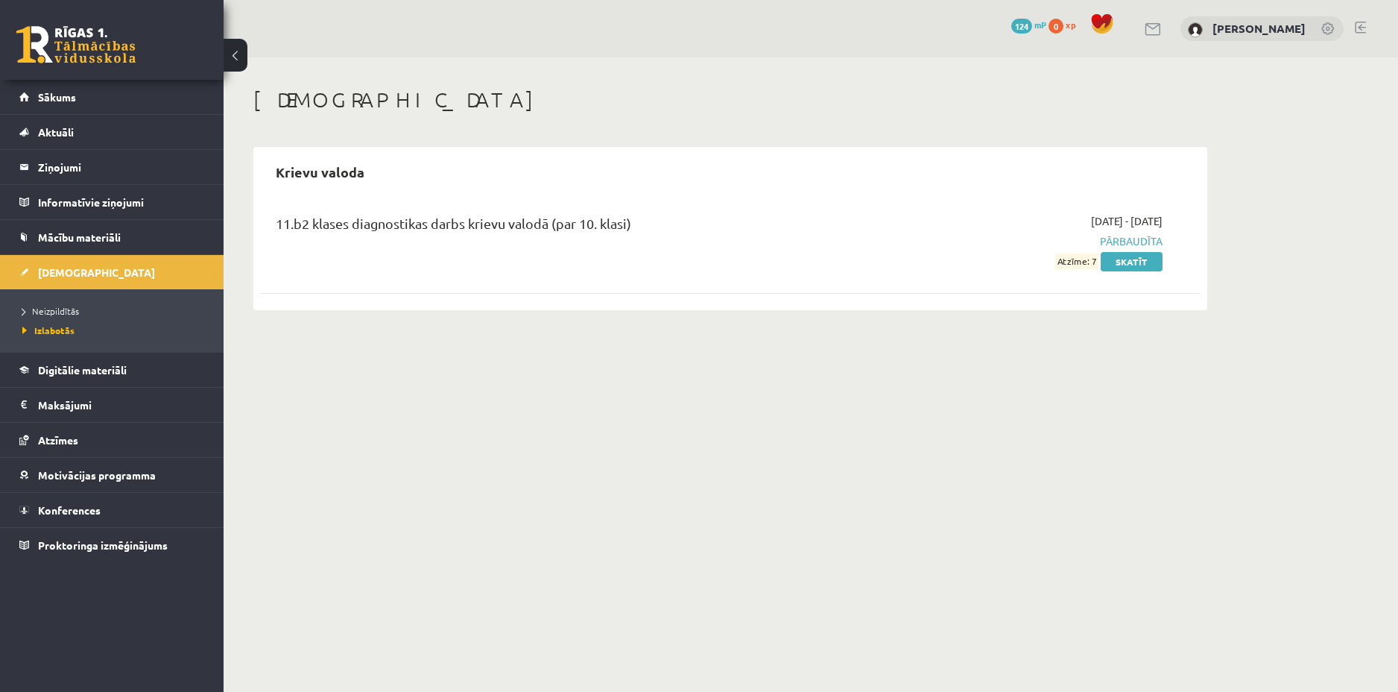
click at [1080, 263] on span "Atzīme: 7" at bounding box center [1077, 261] width 43 height 16
click at [1124, 265] on link "Skatīt" at bounding box center [1132, 261] width 62 height 19
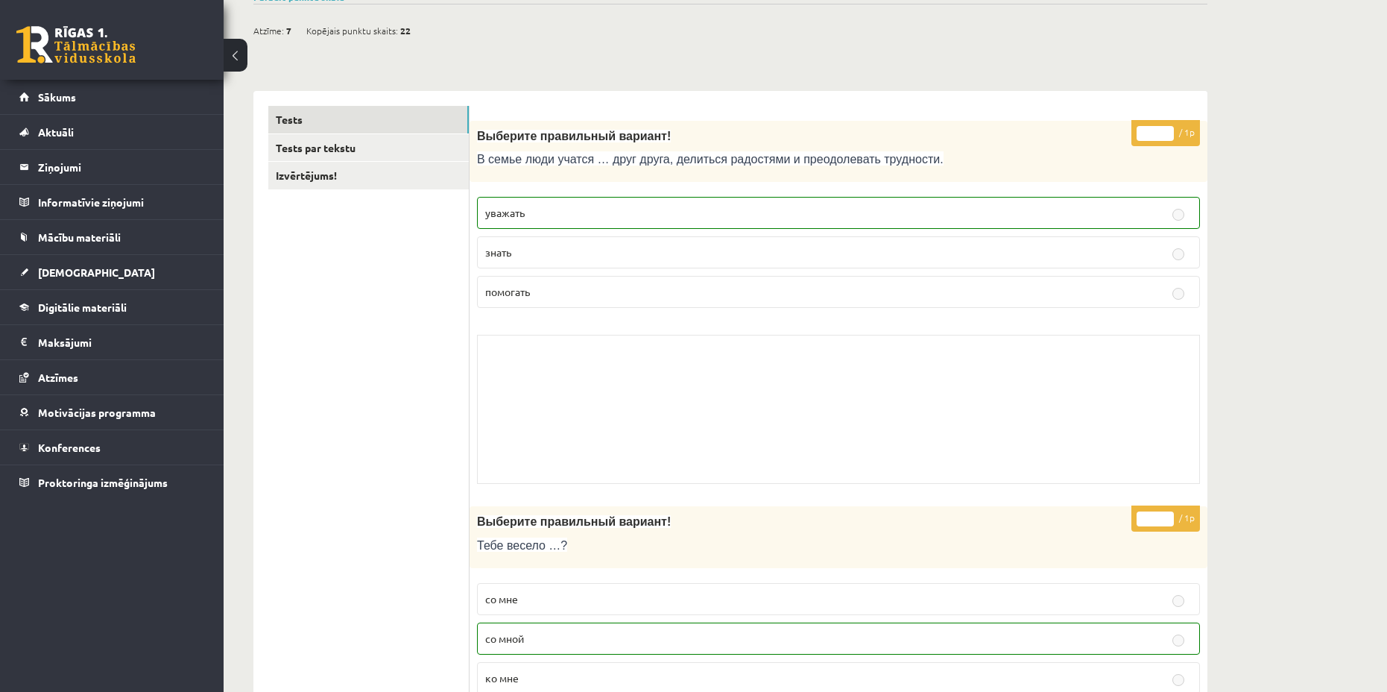
scroll to position [75, 0]
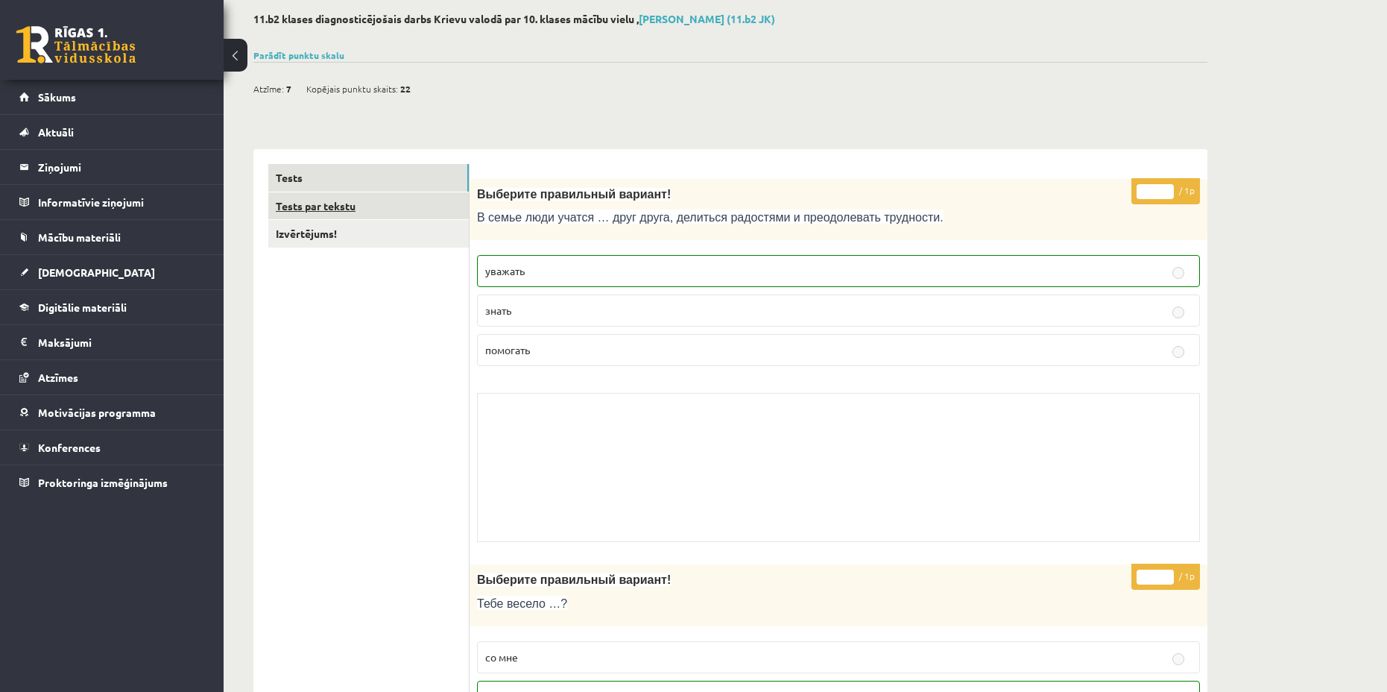
click at [386, 216] on link "Tests par tekstu" at bounding box center [368, 206] width 201 height 28
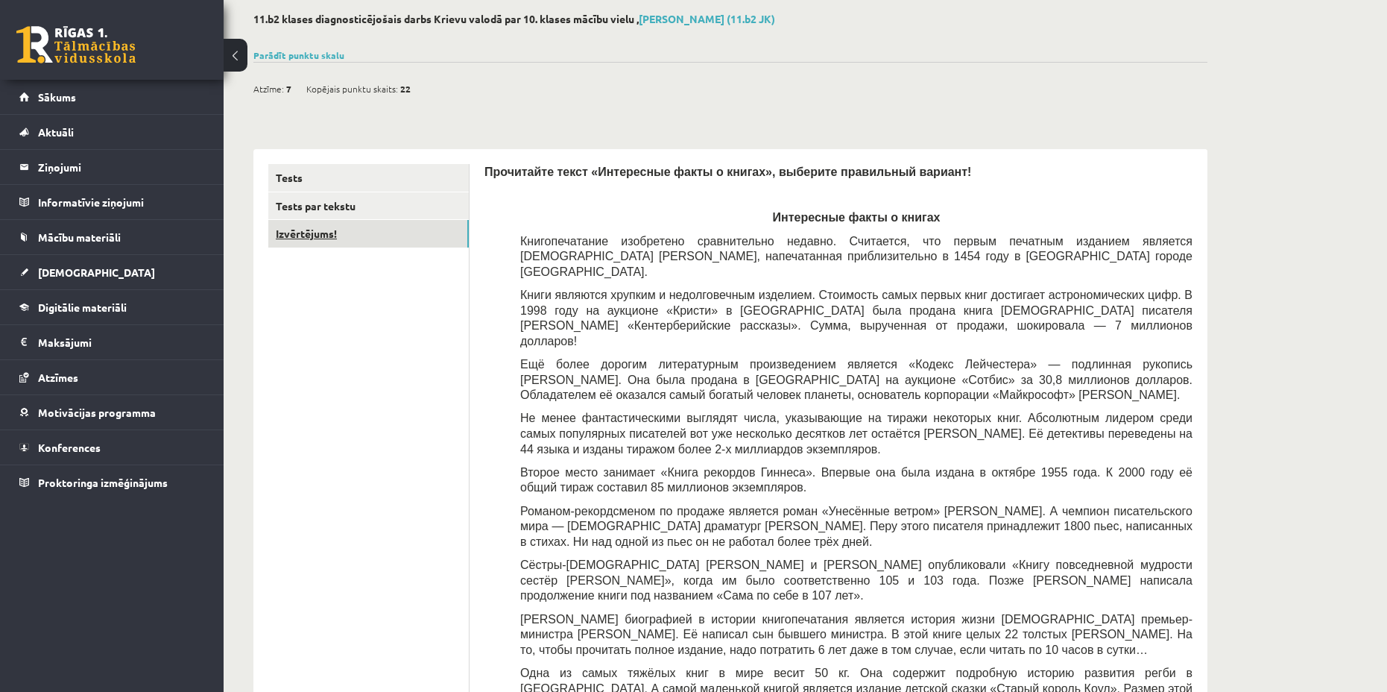
click at [301, 230] on link "Izvērtējums!" at bounding box center [368, 234] width 201 height 28
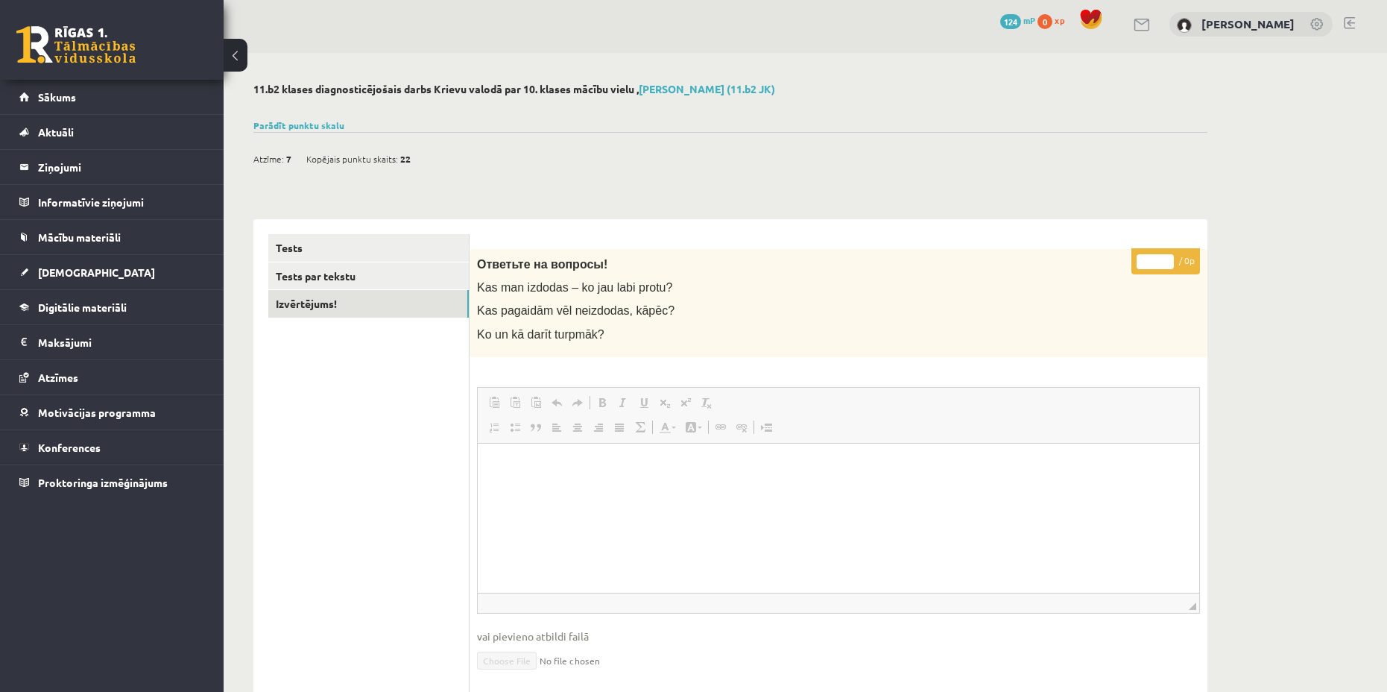
scroll to position [0, 0]
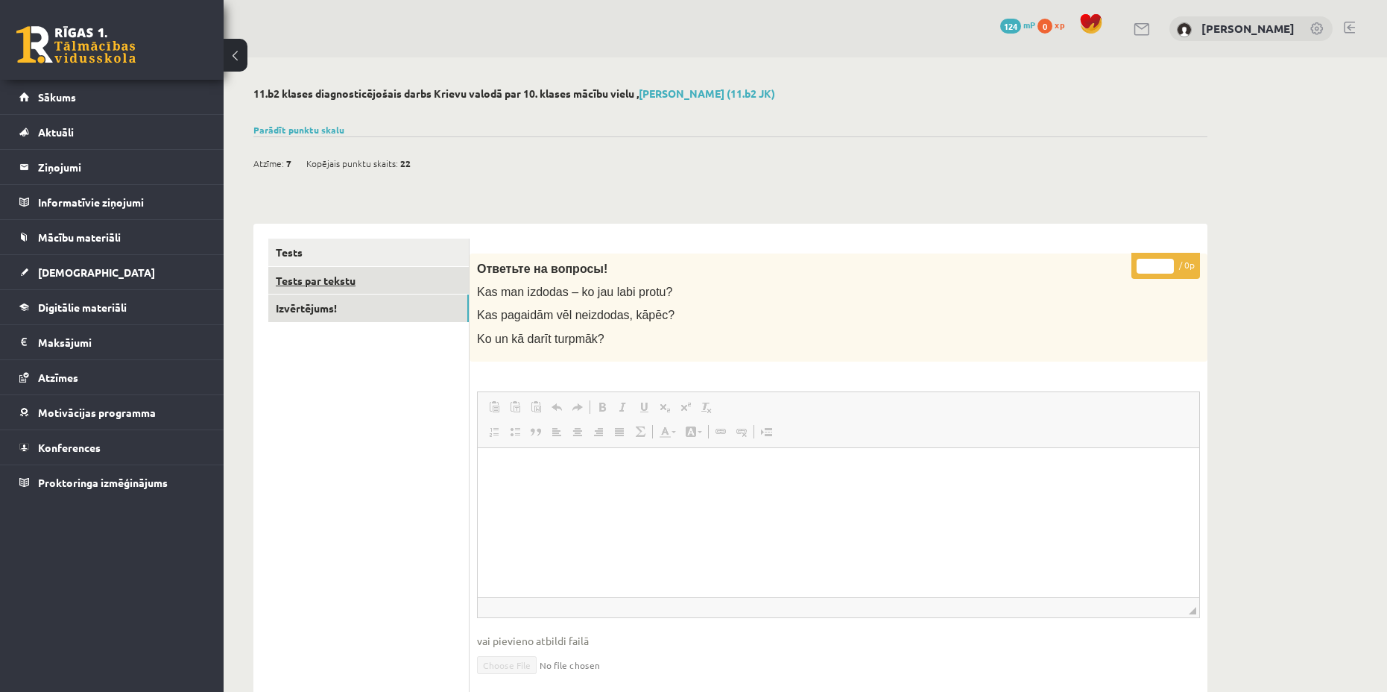
click at [340, 279] on link "Tests par tekstu" at bounding box center [368, 281] width 201 height 28
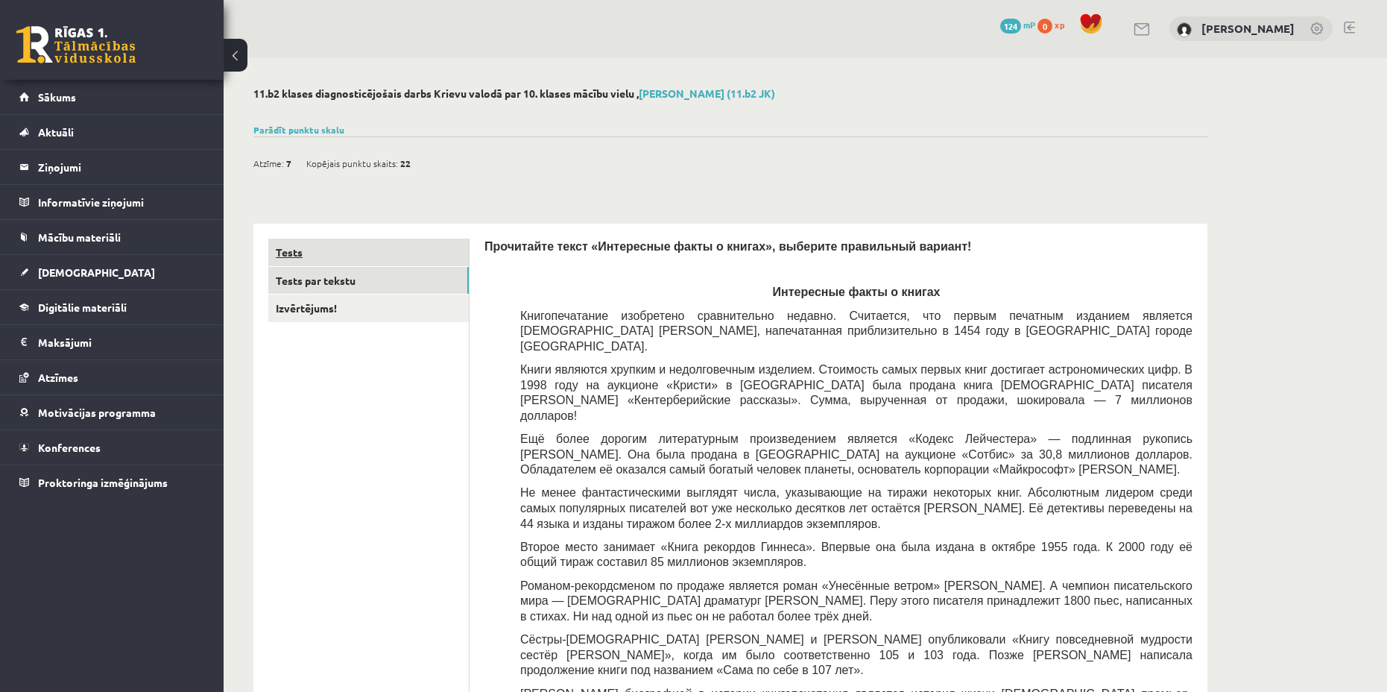
click at [322, 249] on link "Tests" at bounding box center [368, 253] width 201 height 28
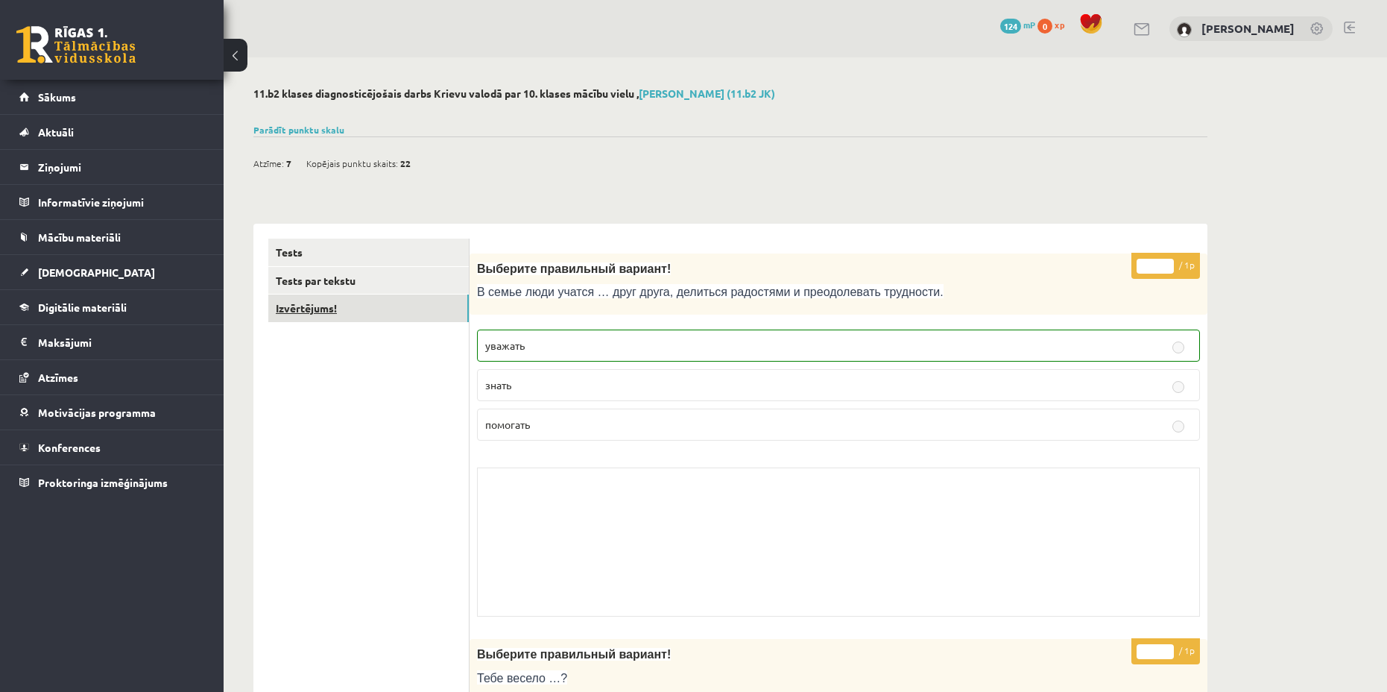
click at [311, 303] on link "Izvērtējums!" at bounding box center [368, 308] width 201 height 28
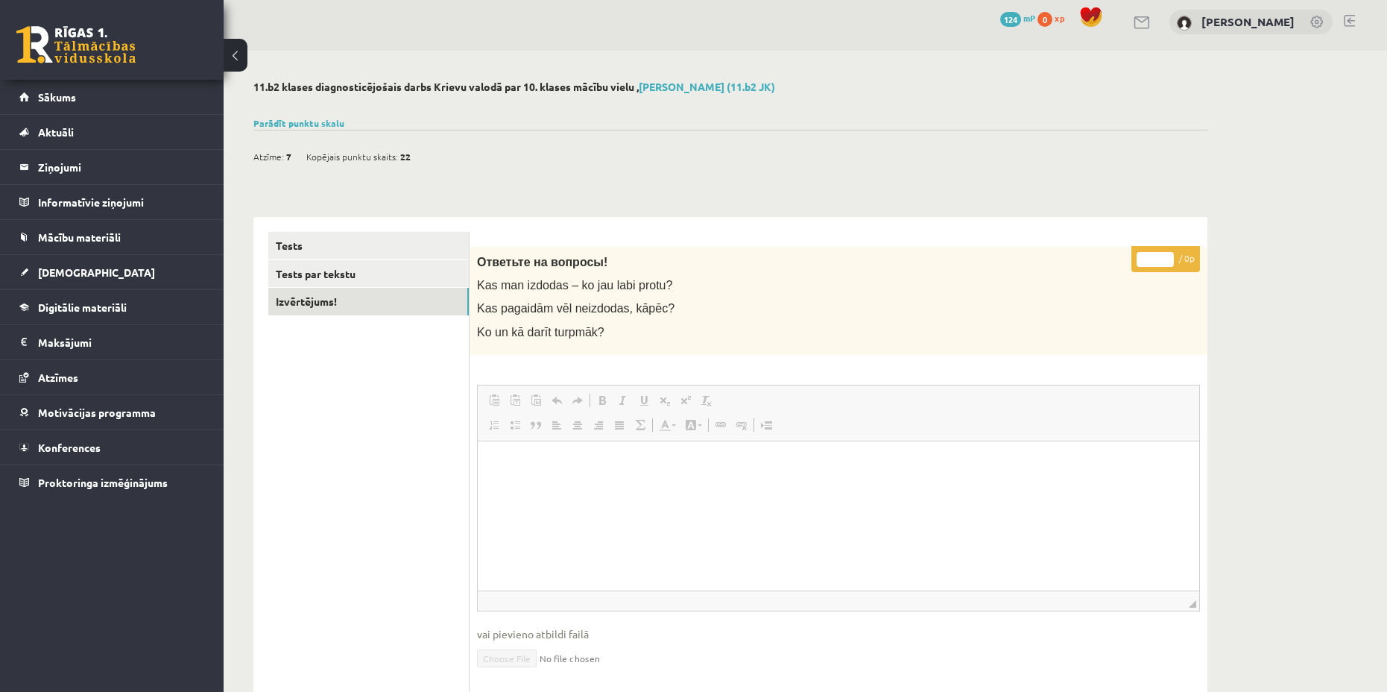
scroll to position [3, 0]
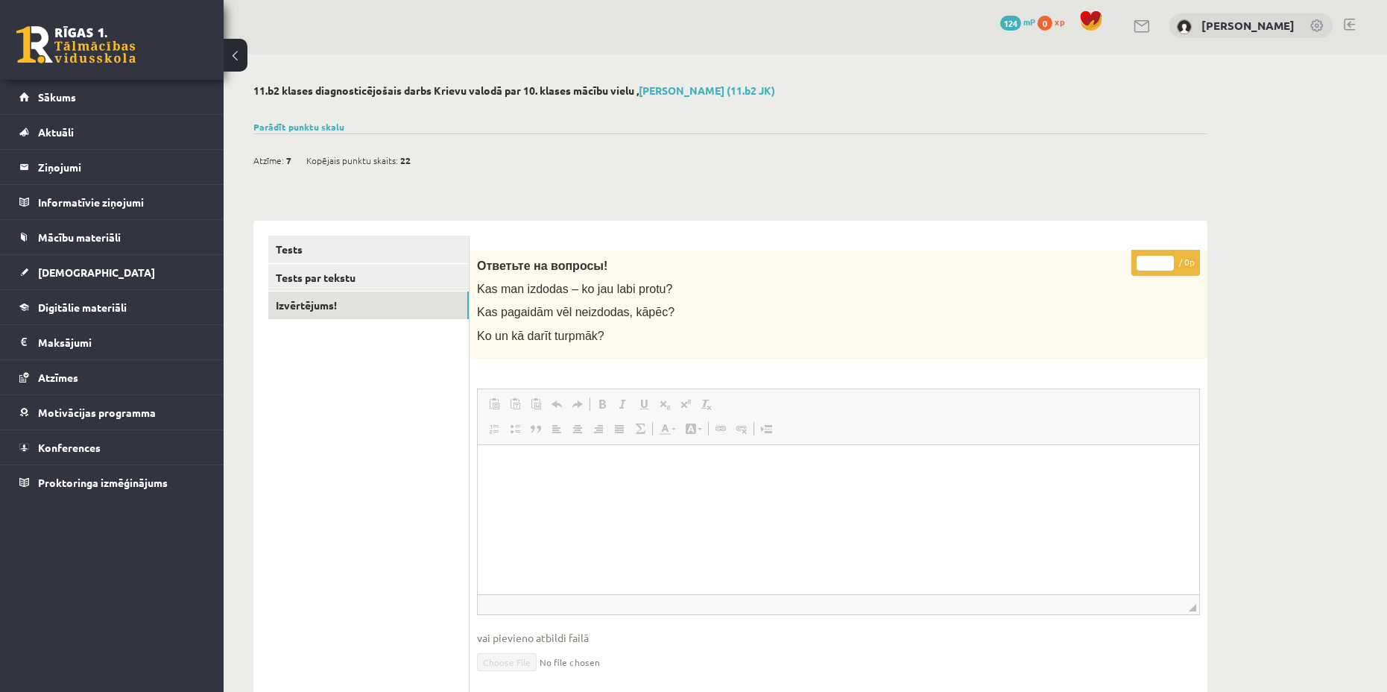
click at [567, 300] on div "Ответьте на вопросы! Kas man izdodas – ko jau labi protu? Kas pagaidām vēl neiz…" at bounding box center [839, 304] width 738 height 108
click at [641, 312] on span "Kas pagaidām vēl neizdodas, kāpēc?" at bounding box center [576, 312] width 198 height 13
click at [308, 274] on link "Tests par tekstu" at bounding box center [368, 278] width 201 height 28
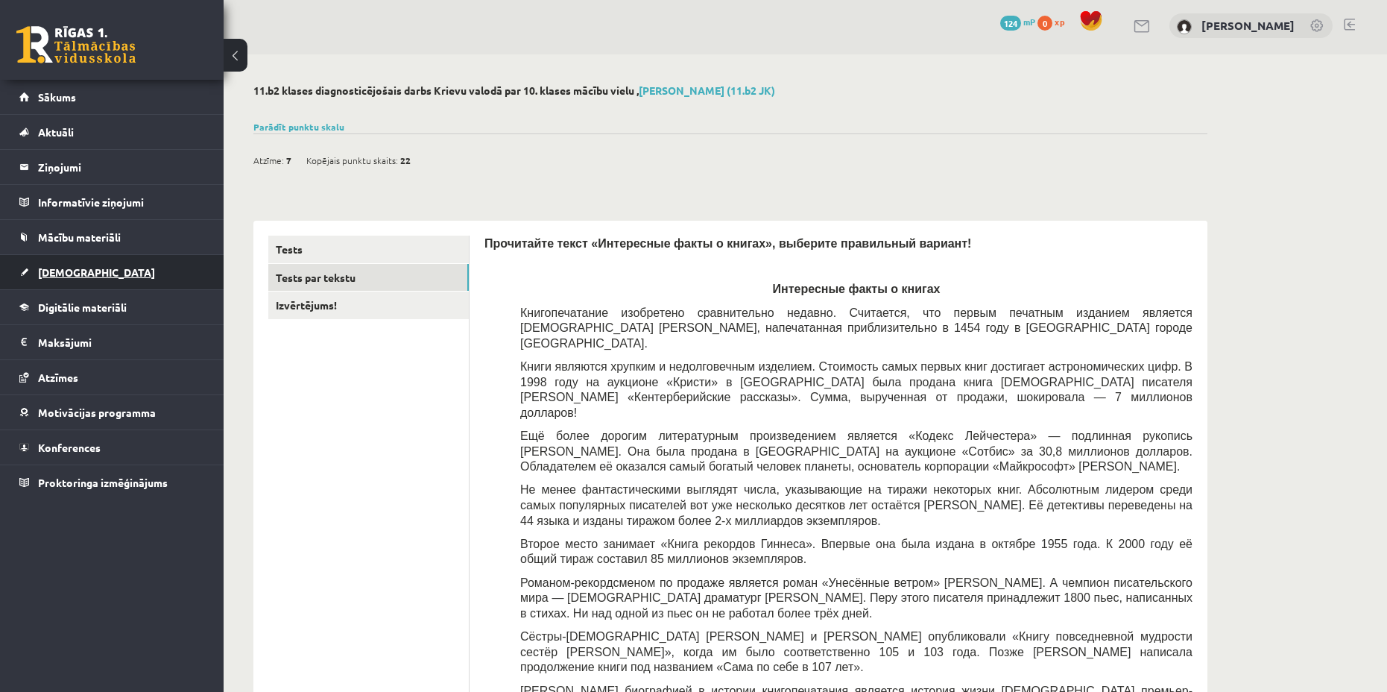
click at [39, 277] on span "[DEMOGRAPHIC_DATA]" at bounding box center [96, 271] width 117 height 13
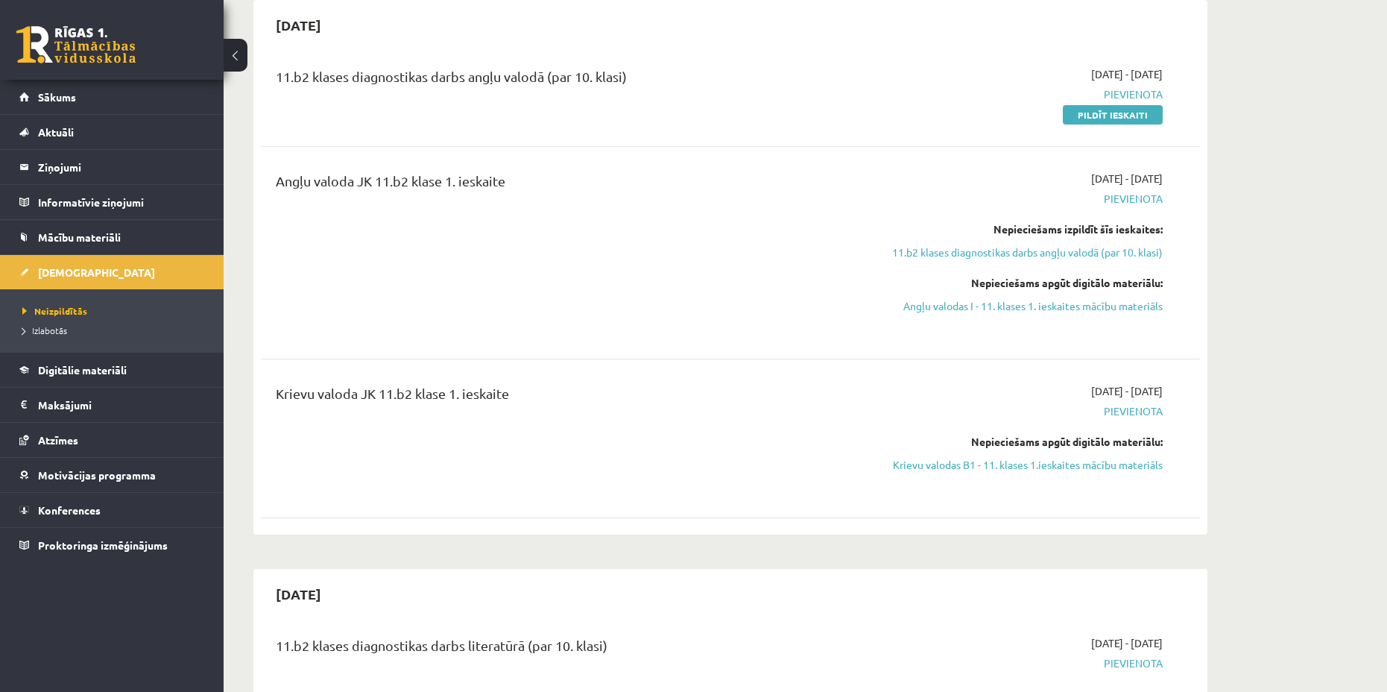
scroll to position [152, 0]
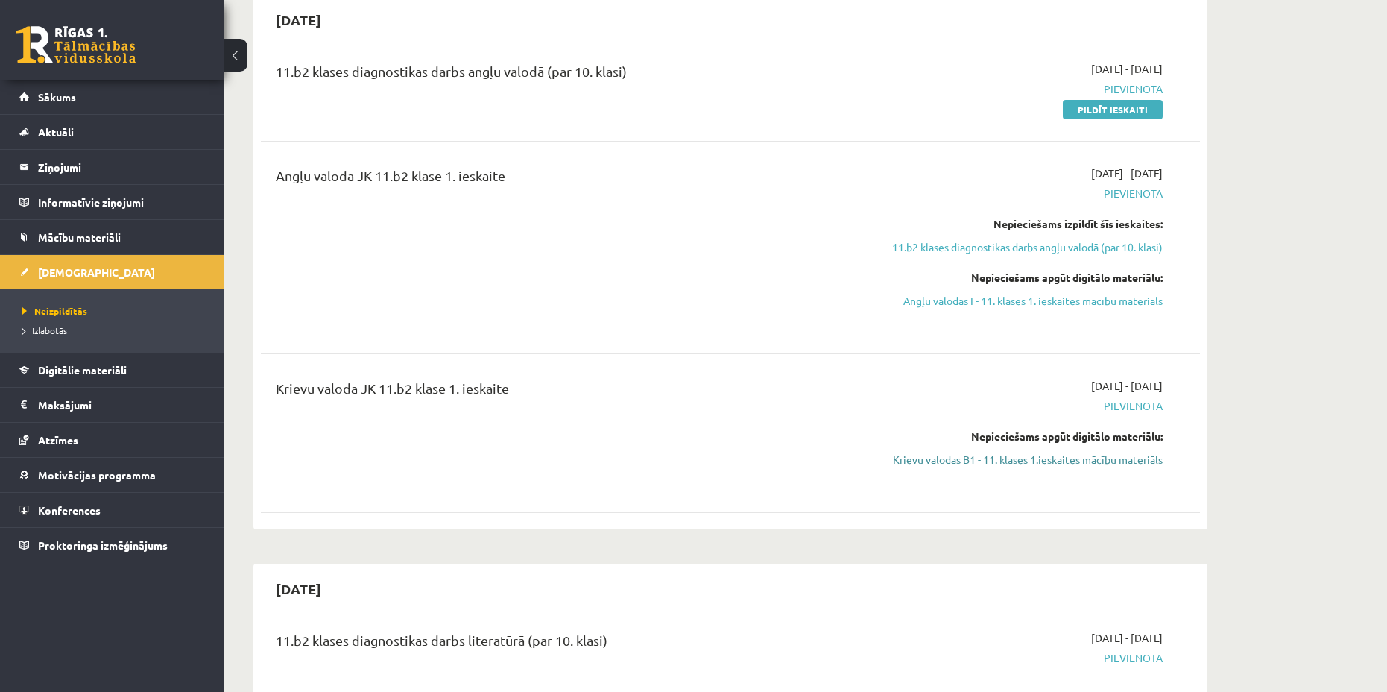
click at [924, 458] on link "Krievu valodas B1 - 11. klases 1.ieskaites mācību materiāls" at bounding box center [1022, 460] width 281 height 16
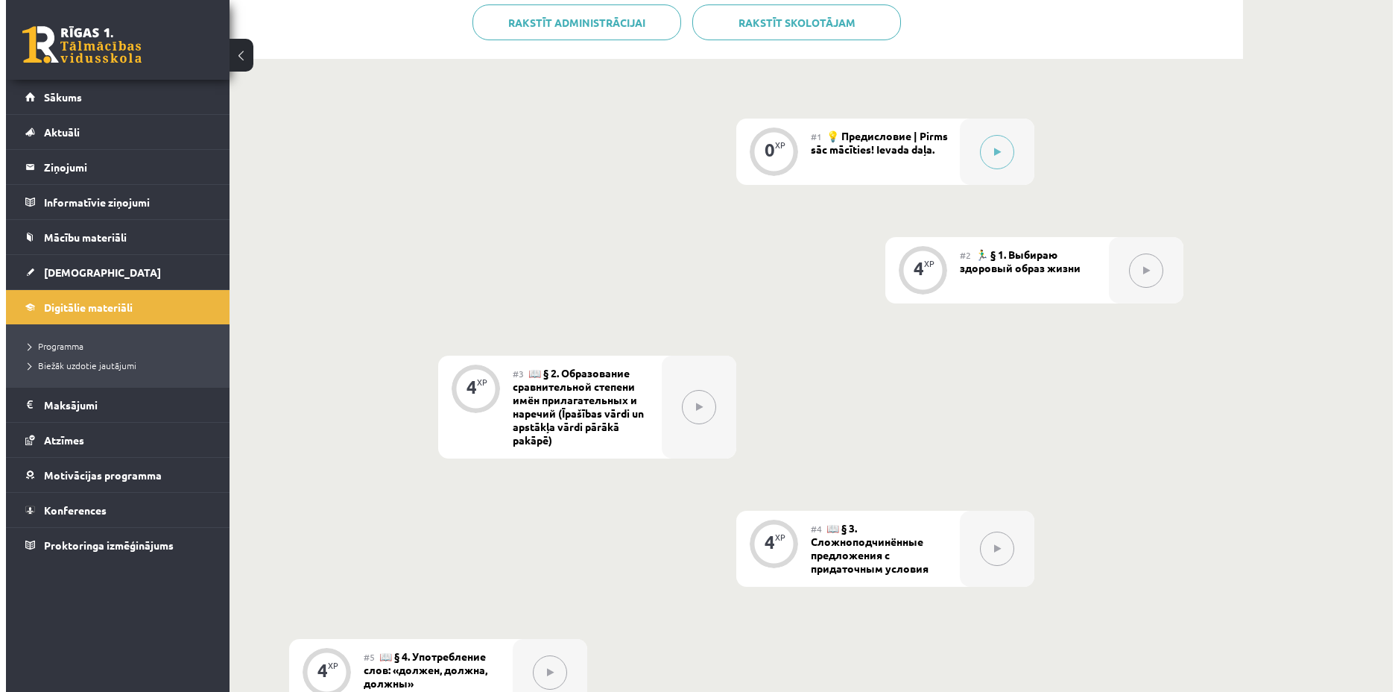
scroll to position [373, 0]
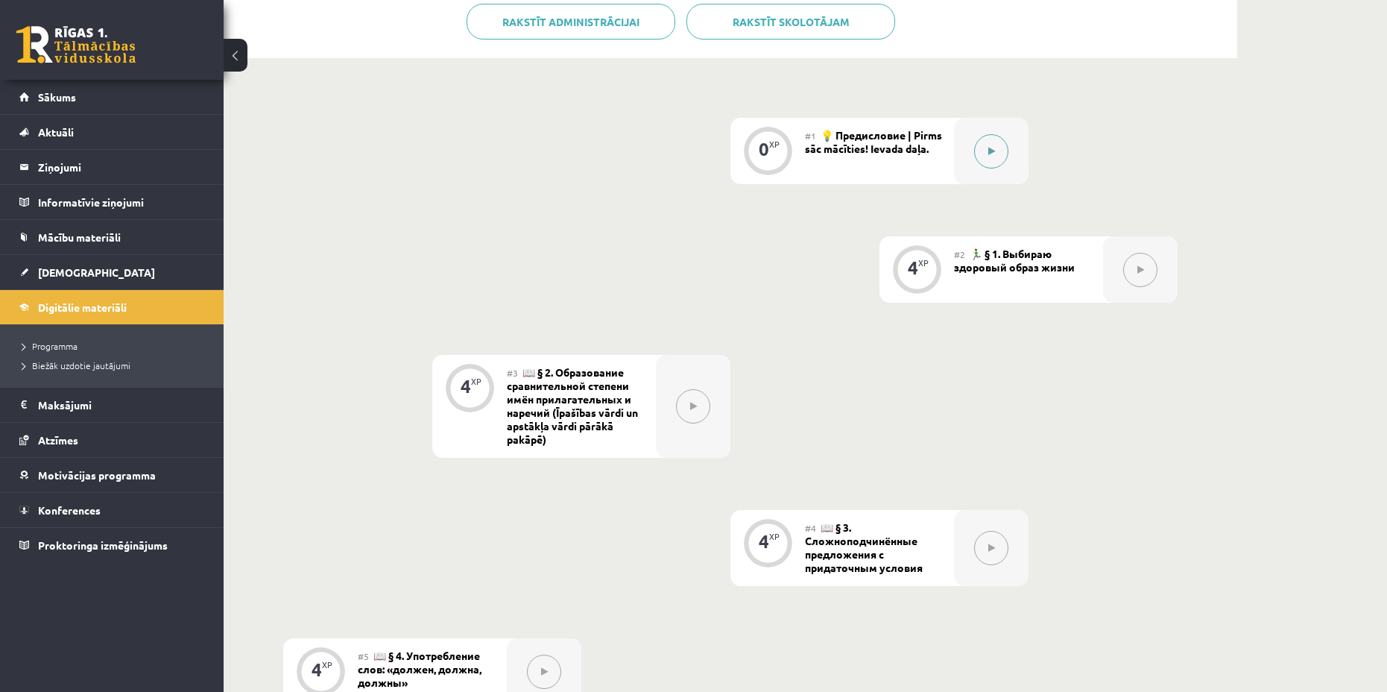
click at [992, 161] on button at bounding box center [991, 151] width 34 height 34
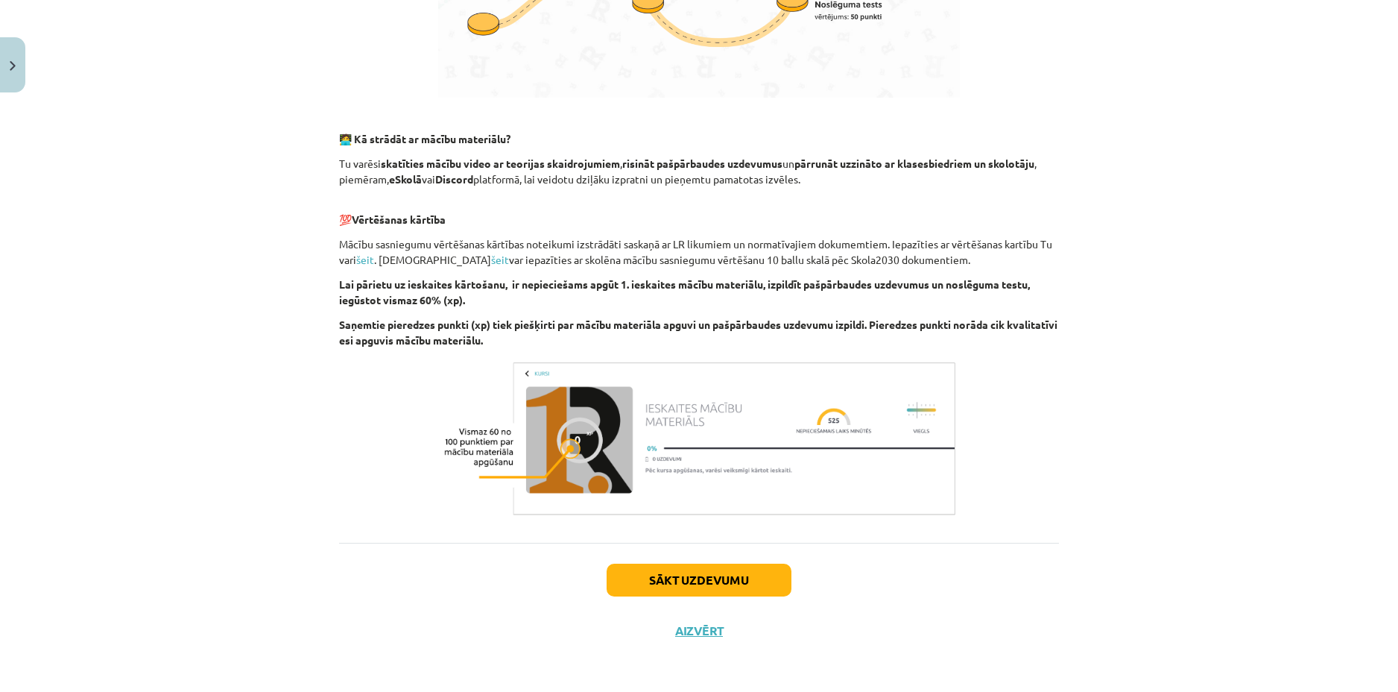
scroll to position [830, 0]
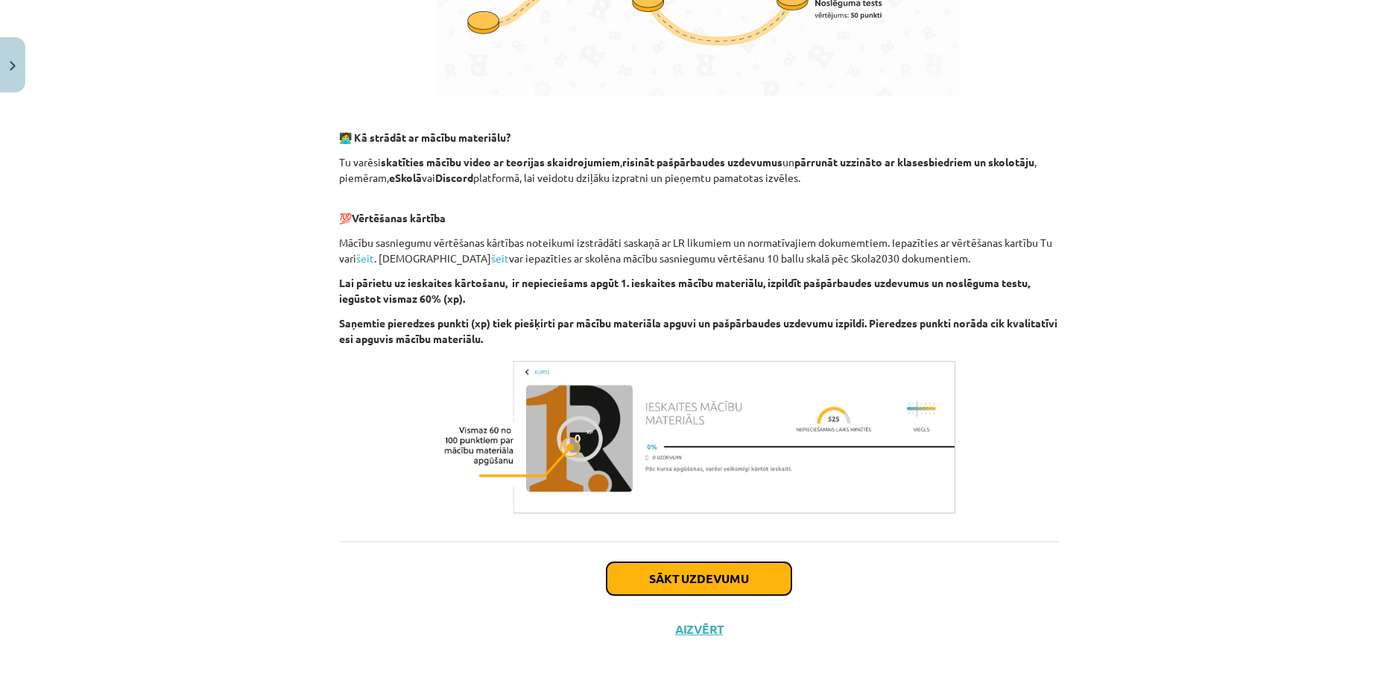
click at [720, 588] on button "Sākt uzdevumu" at bounding box center [699, 578] width 185 height 33
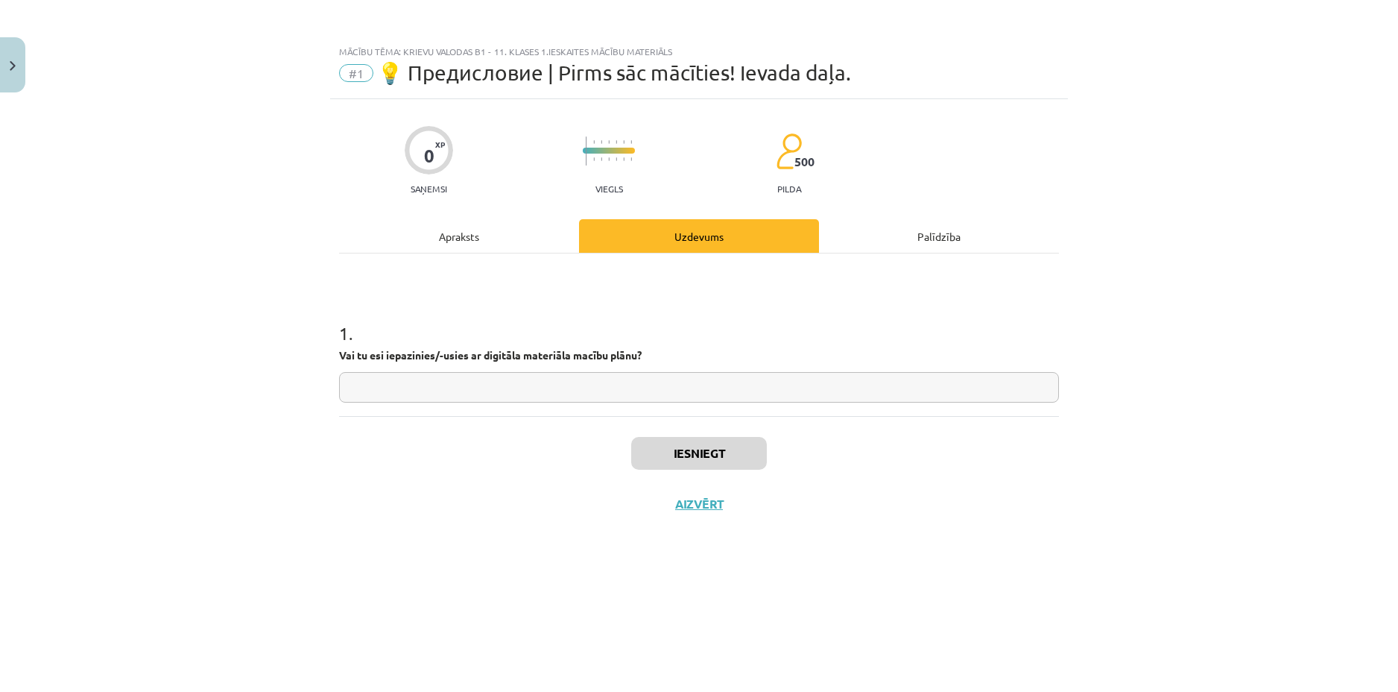
click at [684, 395] on input "text" at bounding box center [699, 387] width 720 height 31
type input "**"
click at [701, 453] on button "Iesniegt" at bounding box center [699, 453] width 136 height 33
click at [694, 505] on button "Nākamā nodarbība" at bounding box center [699, 513] width 146 height 34
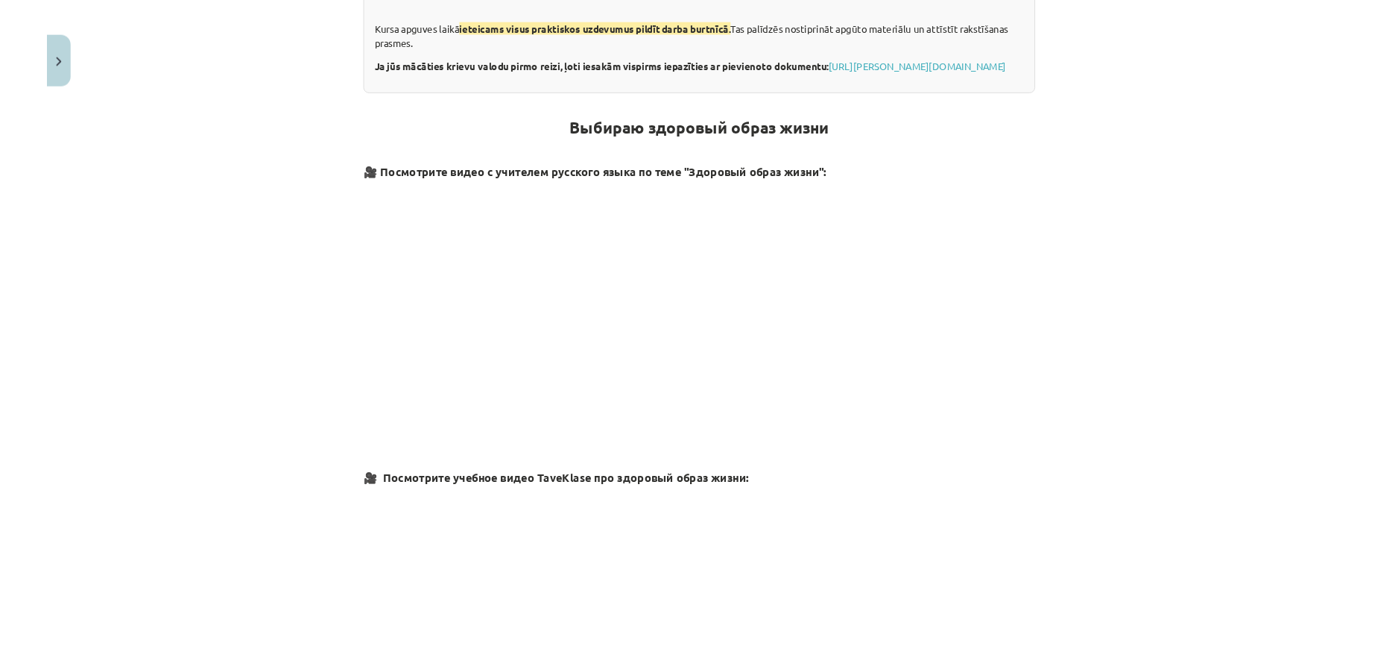
scroll to position [447, 0]
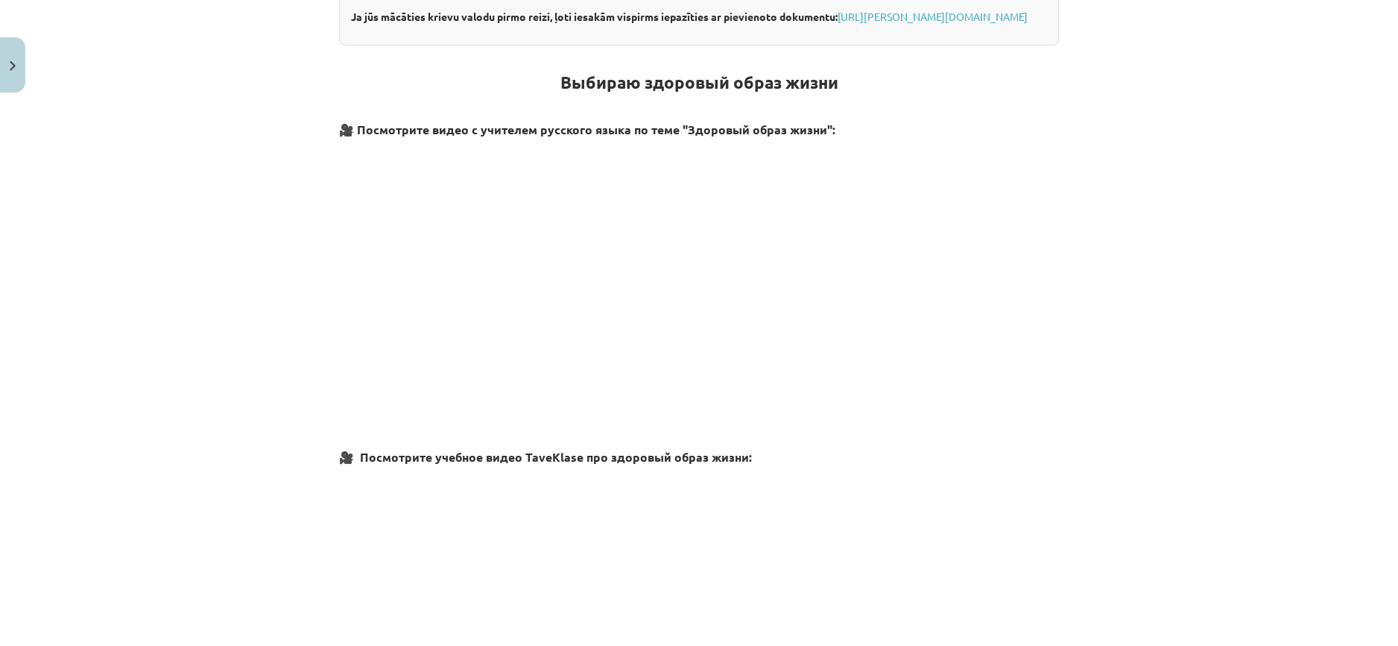
click at [177, 417] on div "Mācību tēma: Krievu valodas b1 - 11. klases 1.ieskaites mācību materiāls #2 🏃‍♂…" at bounding box center [699, 323] width 1398 height 646
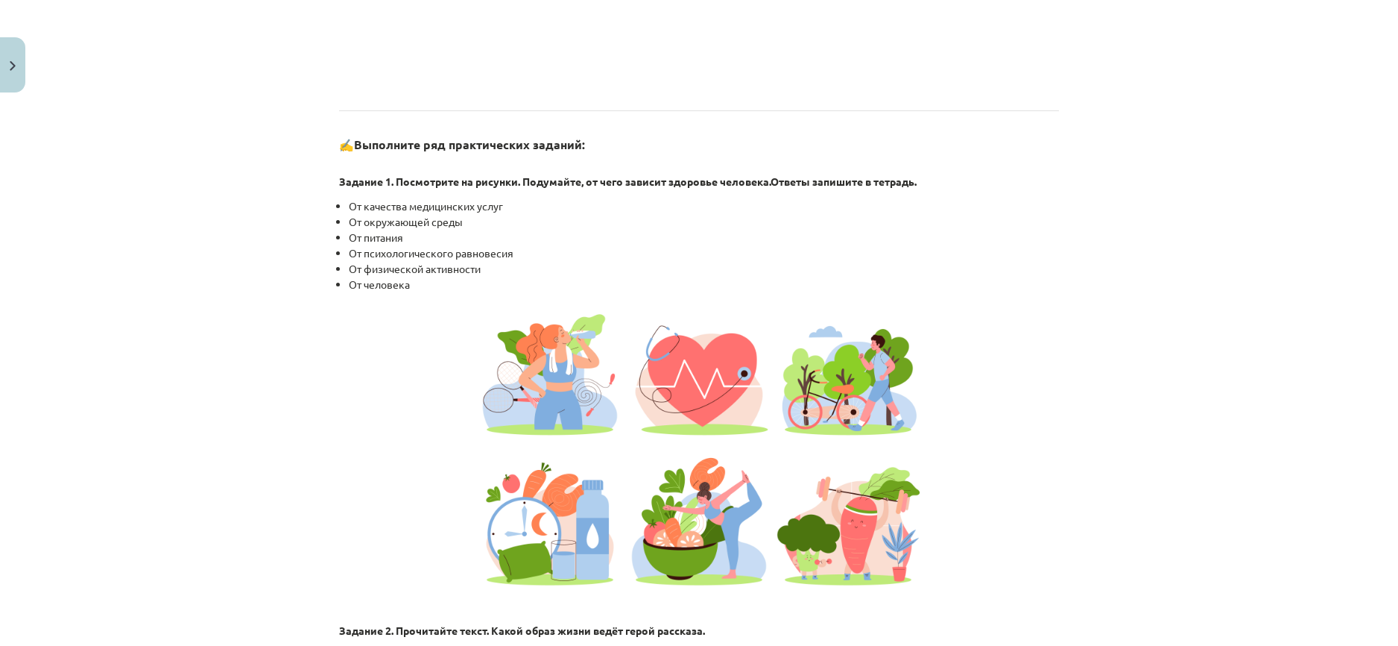
scroll to position [1193, 0]
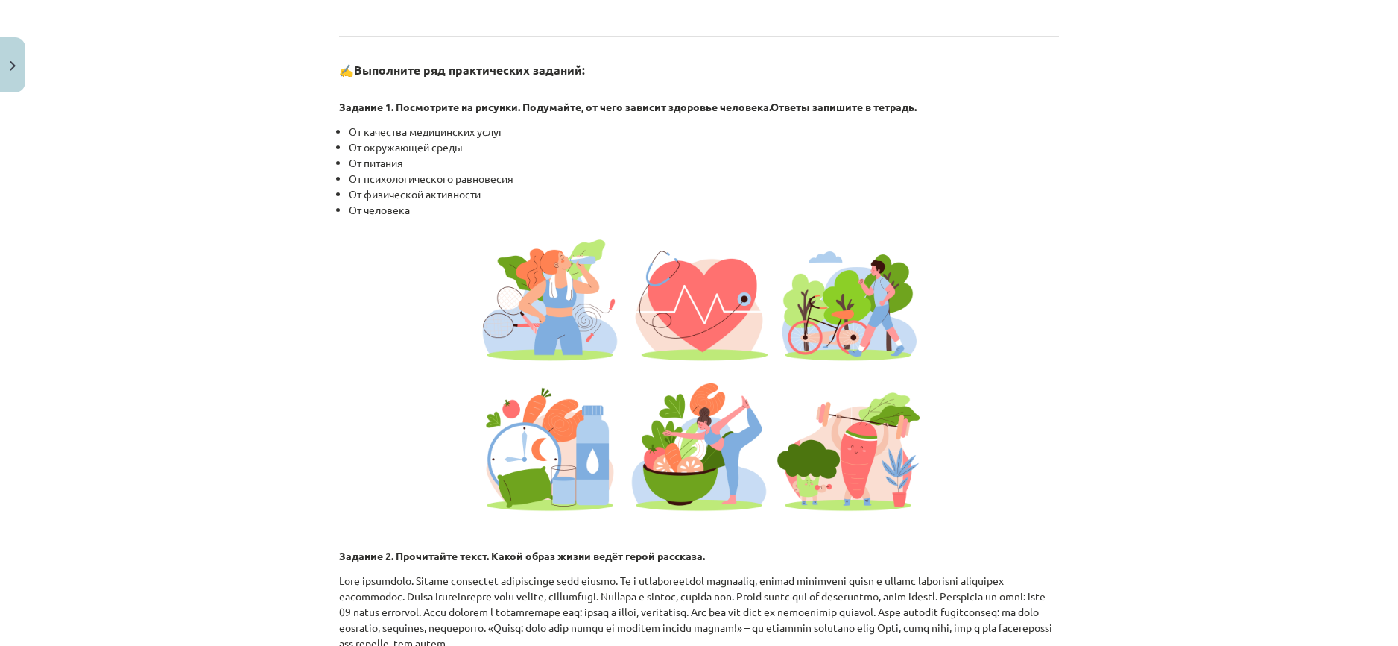
click at [386, 171] on li "От питания" at bounding box center [704, 163] width 710 height 16
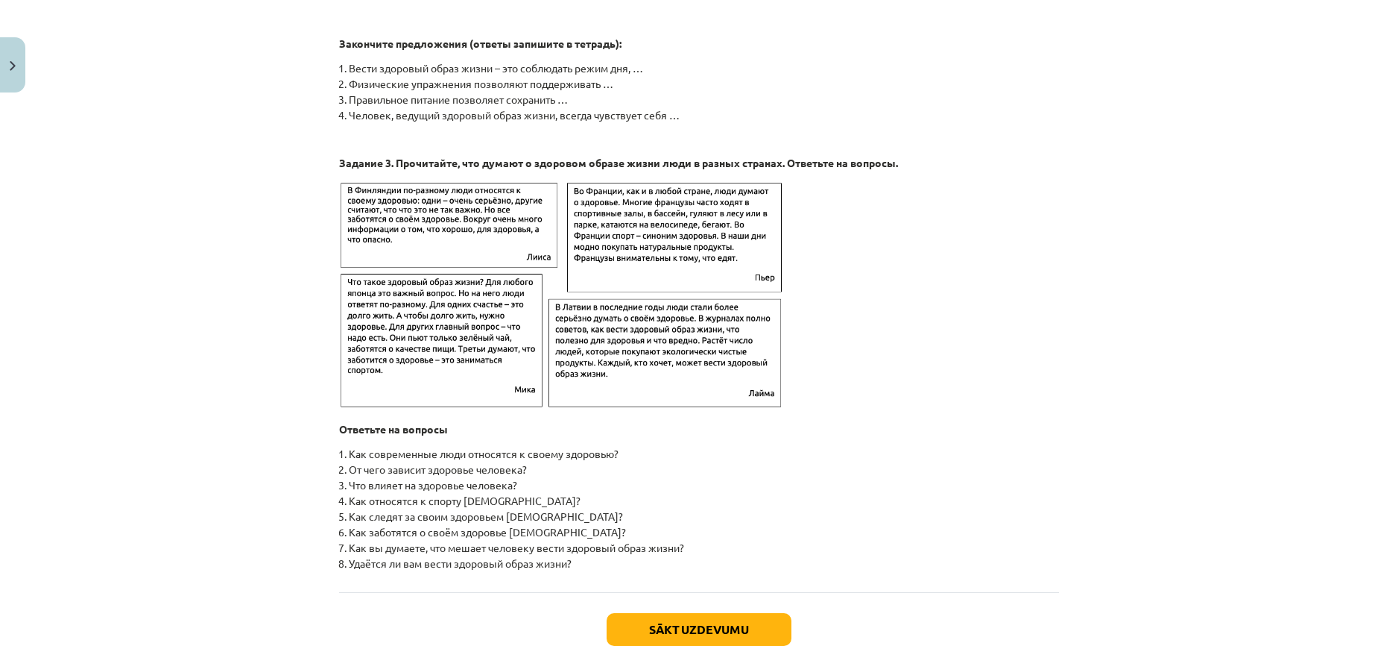
scroll to position [2294, 0]
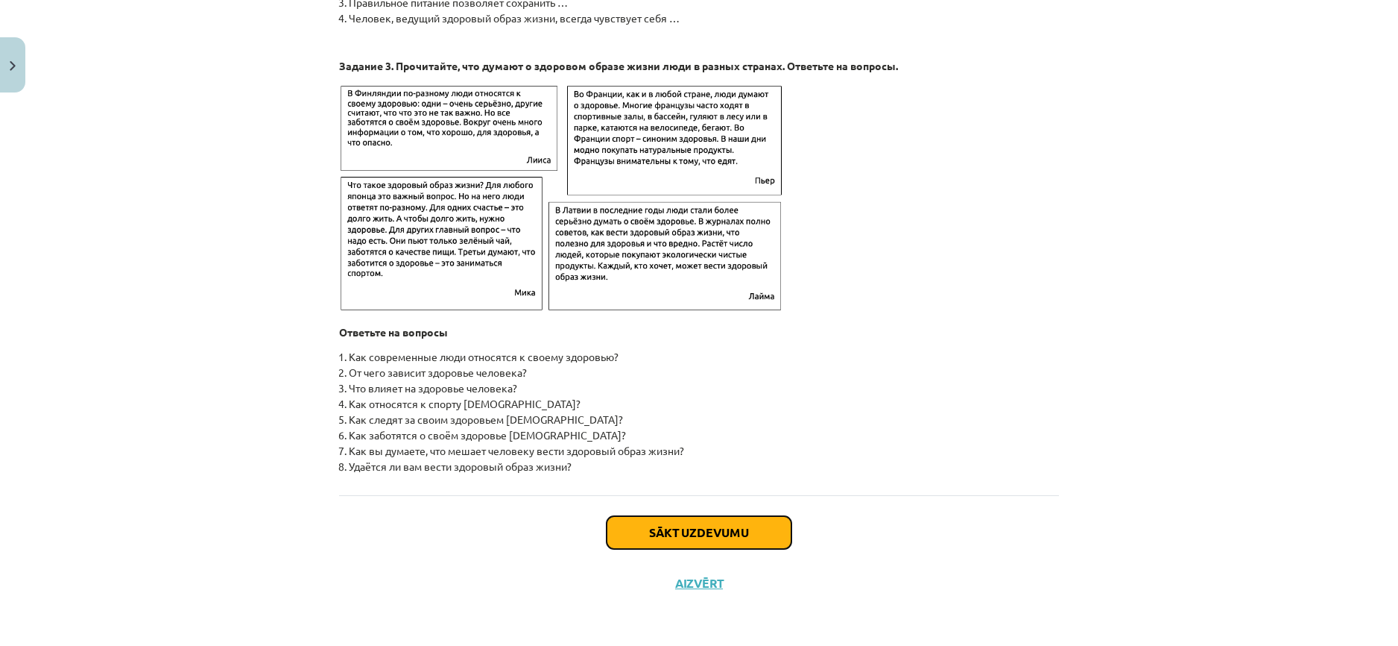
click at [680, 538] on button "Sākt uzdevumu" at bounding box center [699, 532] width 185 height 33
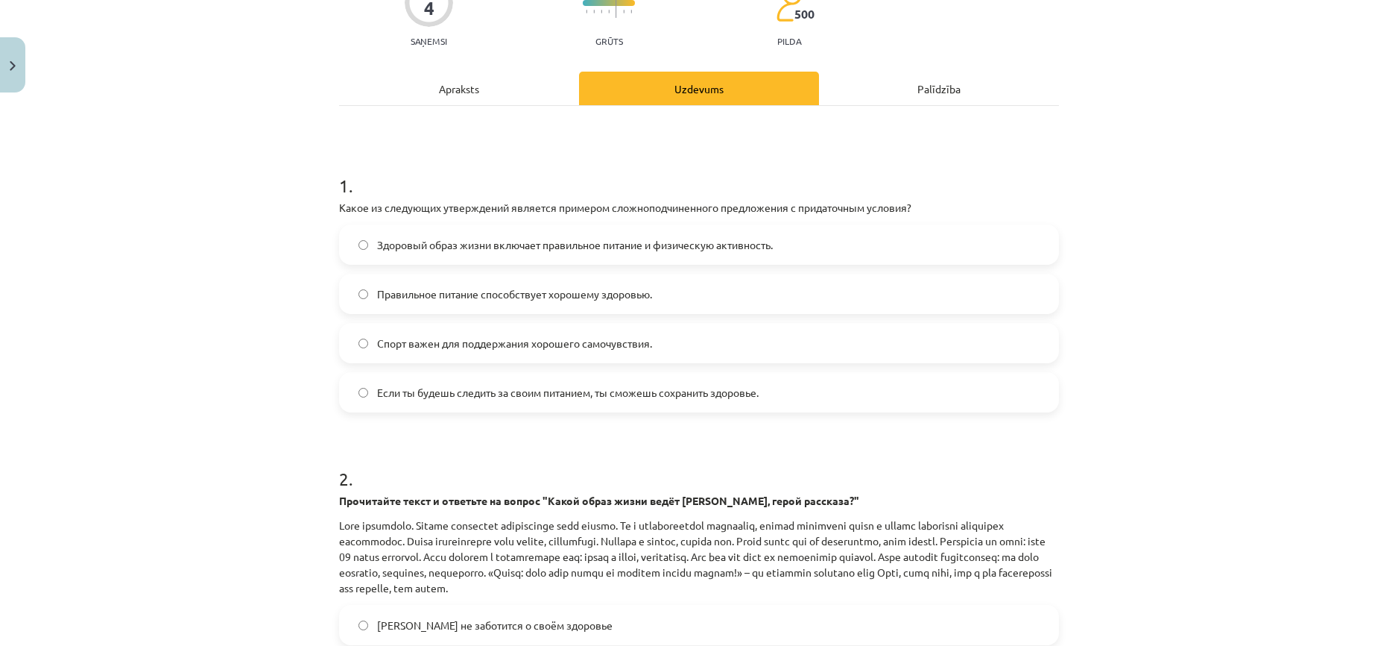
scroll to position [149, 0]
click at [367, 247] on label "Здоровый образ жизни включает правильное питание и физическую активность." at bounding box center [699, 242] width 717 height 37
click at [659, 393] on span "Если ты будешь следить за своим питанием, ты сможешь сохранить здоровье." at bounding box center [568, 391] width 382 height 16
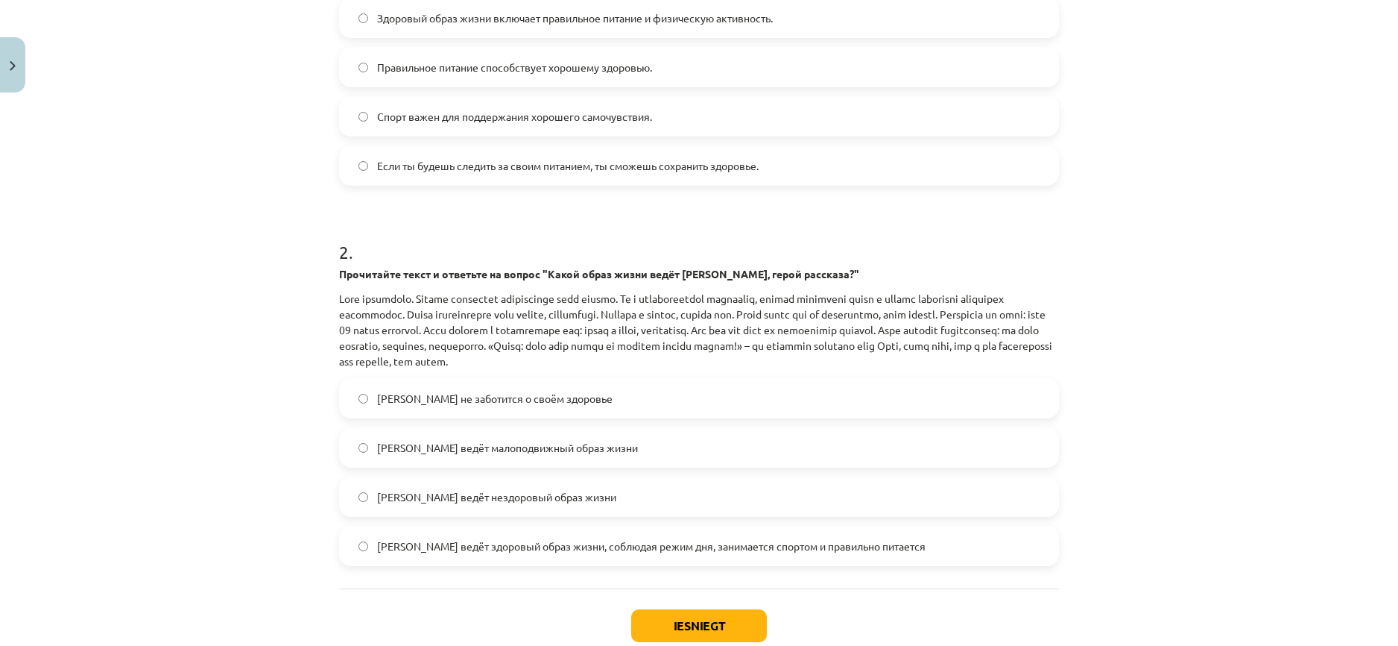
scroll to position [467, 0]
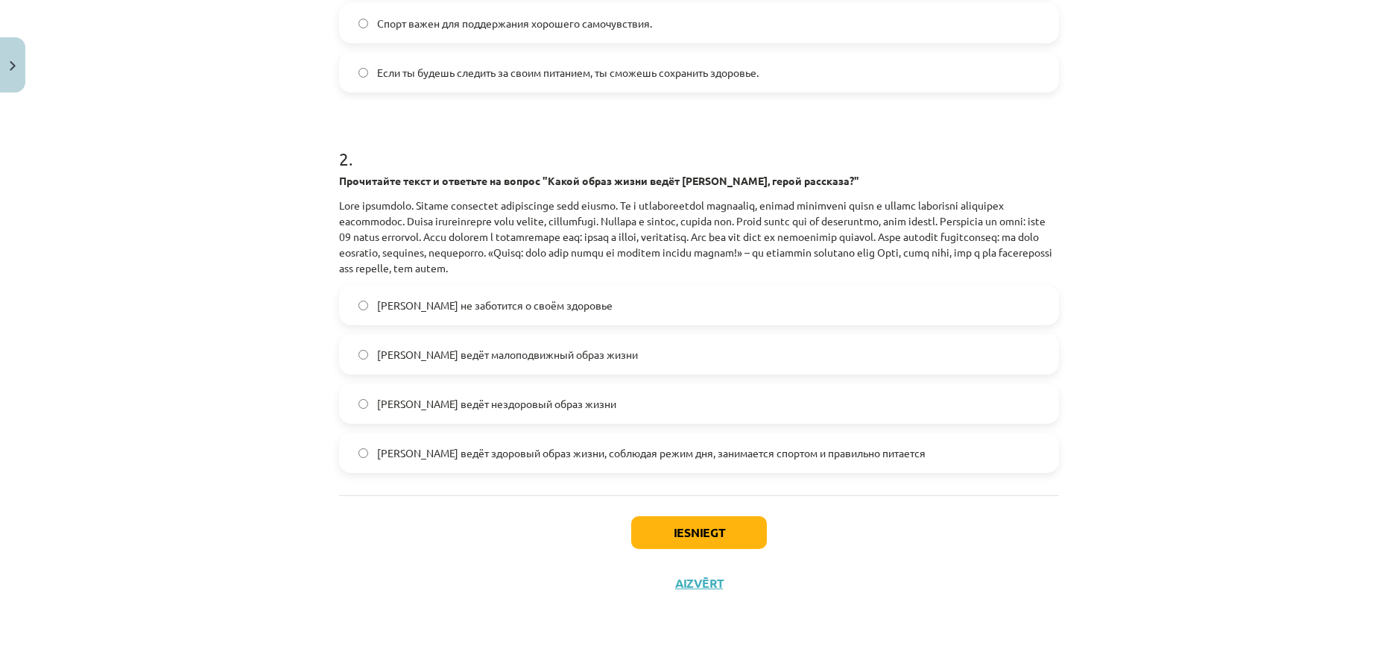
click at [452, 450] on span "Олег ведёт здоровый образ жизни, соблюдая режим дня, занимается спортом и прави…" at bounding box center [651, 453] width 549 height 16
click at [719, 534] on button "Iesniegt" at bounding box center [699, 532] width 136 height 33
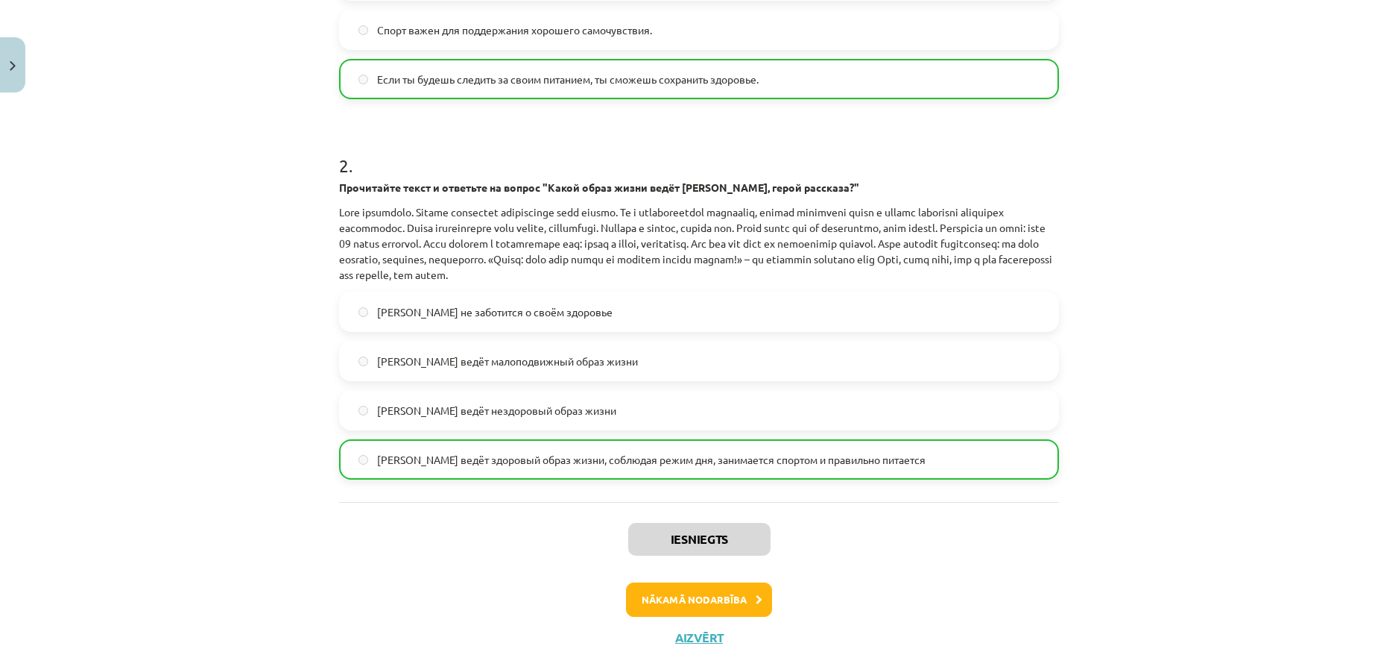
scroll to position [515, 0]
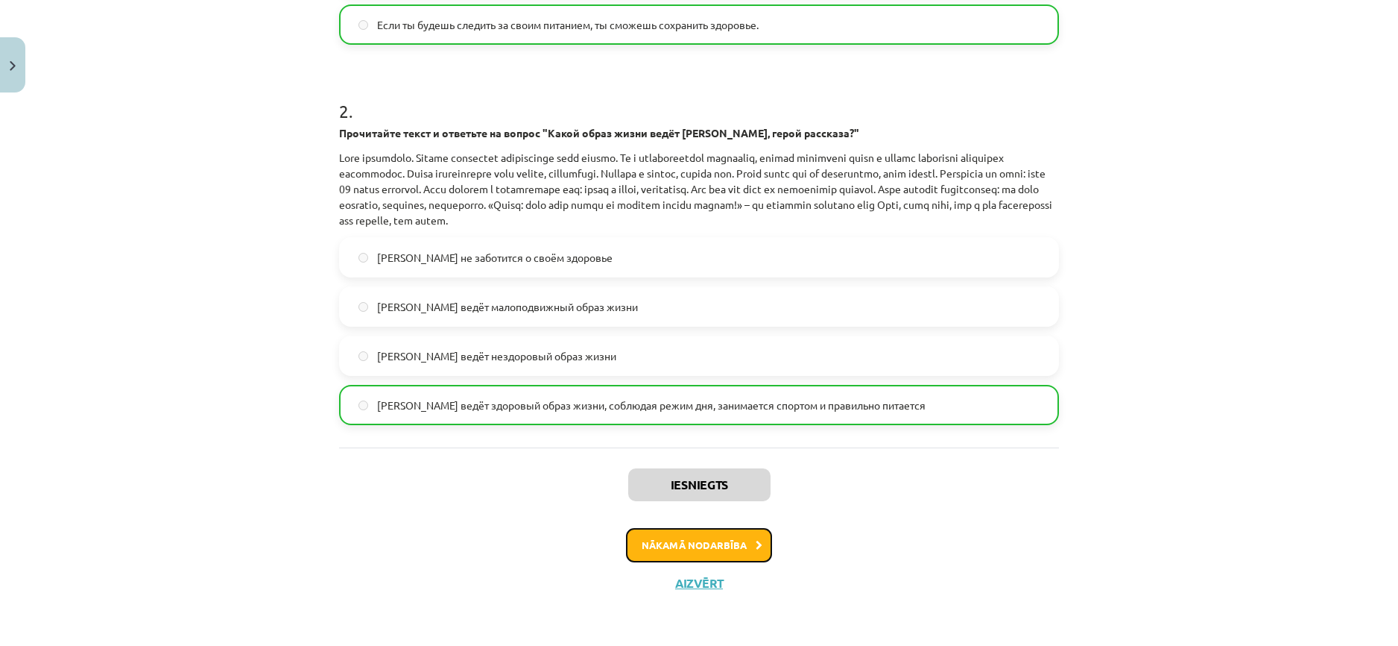
click at [687, 549] on button "Nākamā nodarbība" at bounding box center [699, 545] width 146 height 34
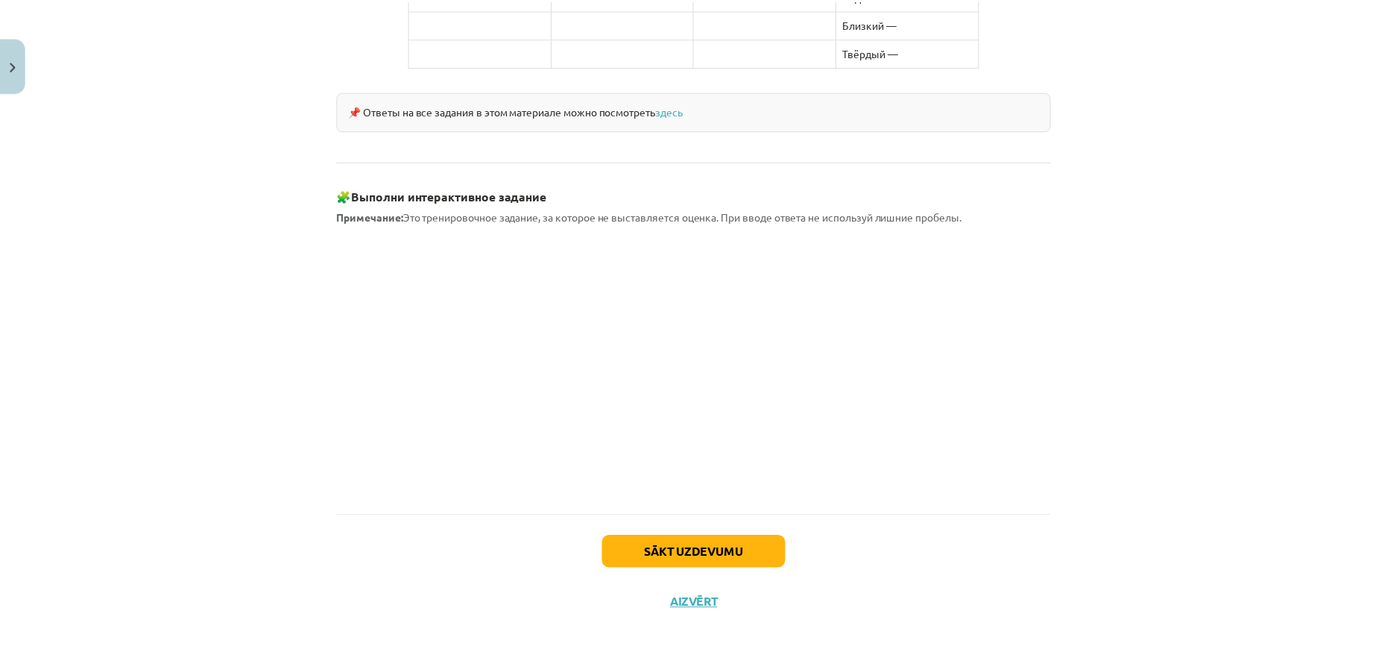
scroll to position [1245, 0]
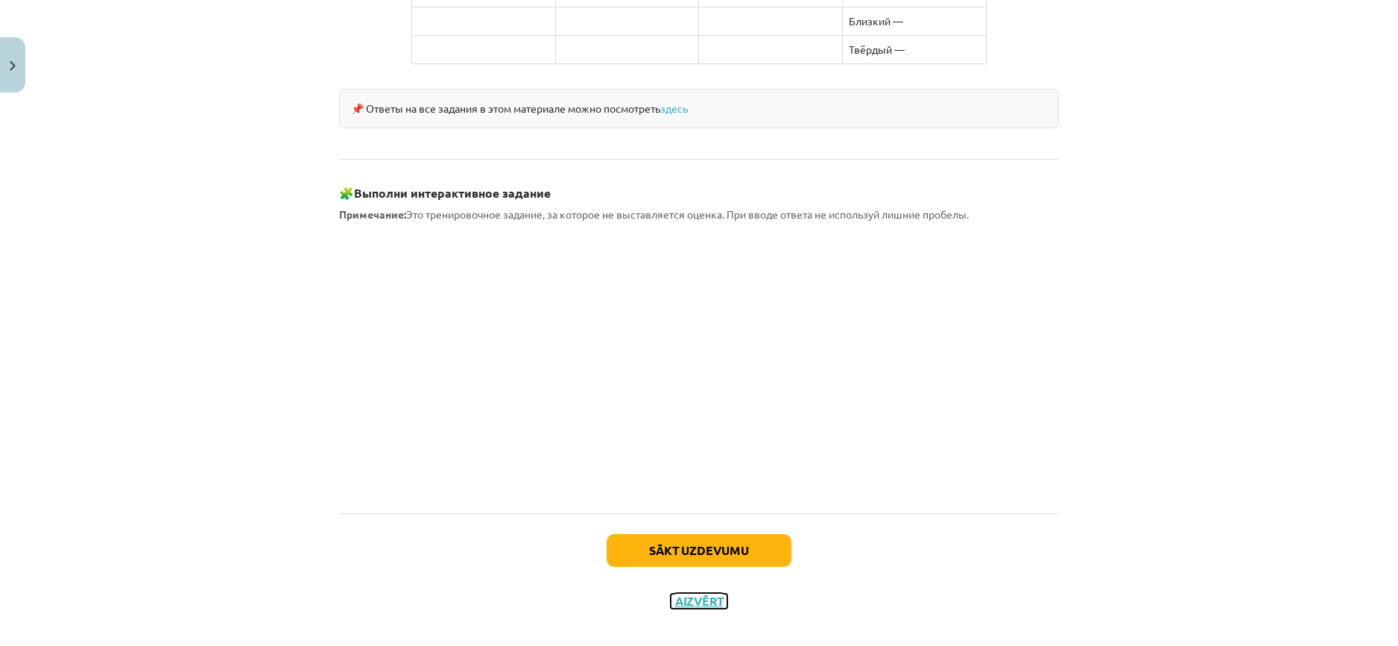
click at [704, 593] on button "Aizvērt" at bounding box center [699, 600] width 57 height 15
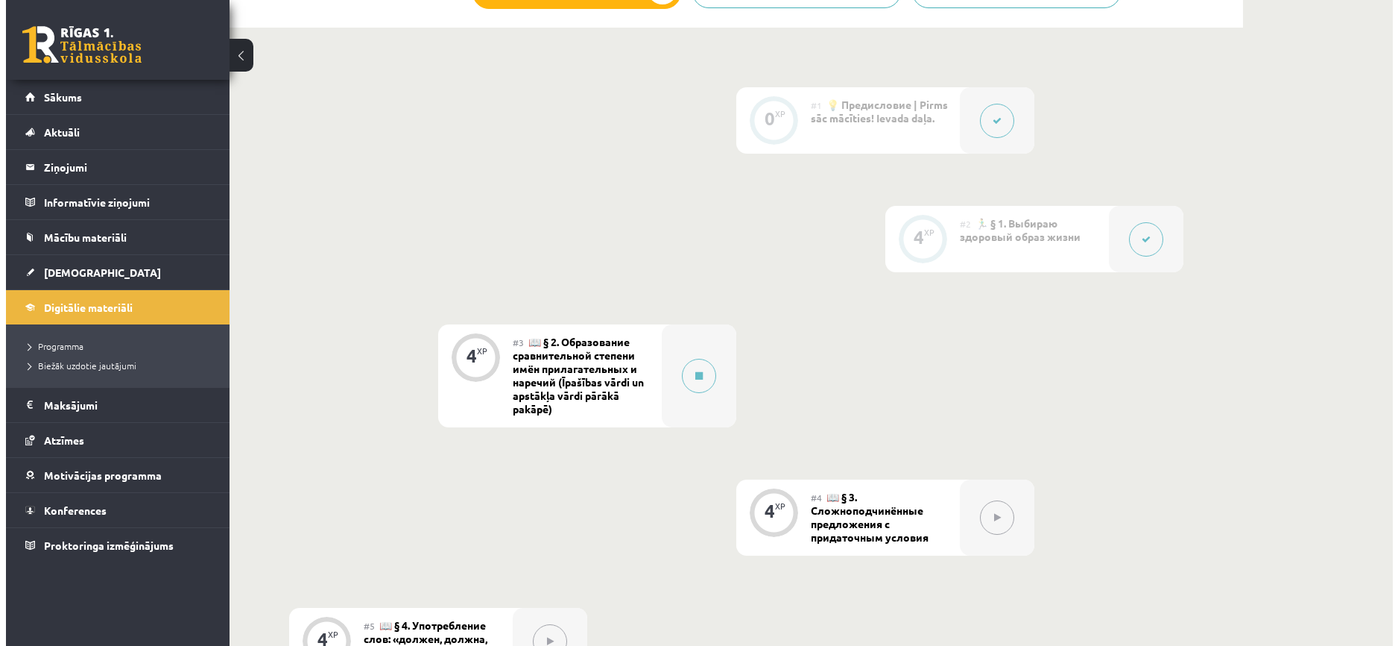
scroll to position [320, 0]
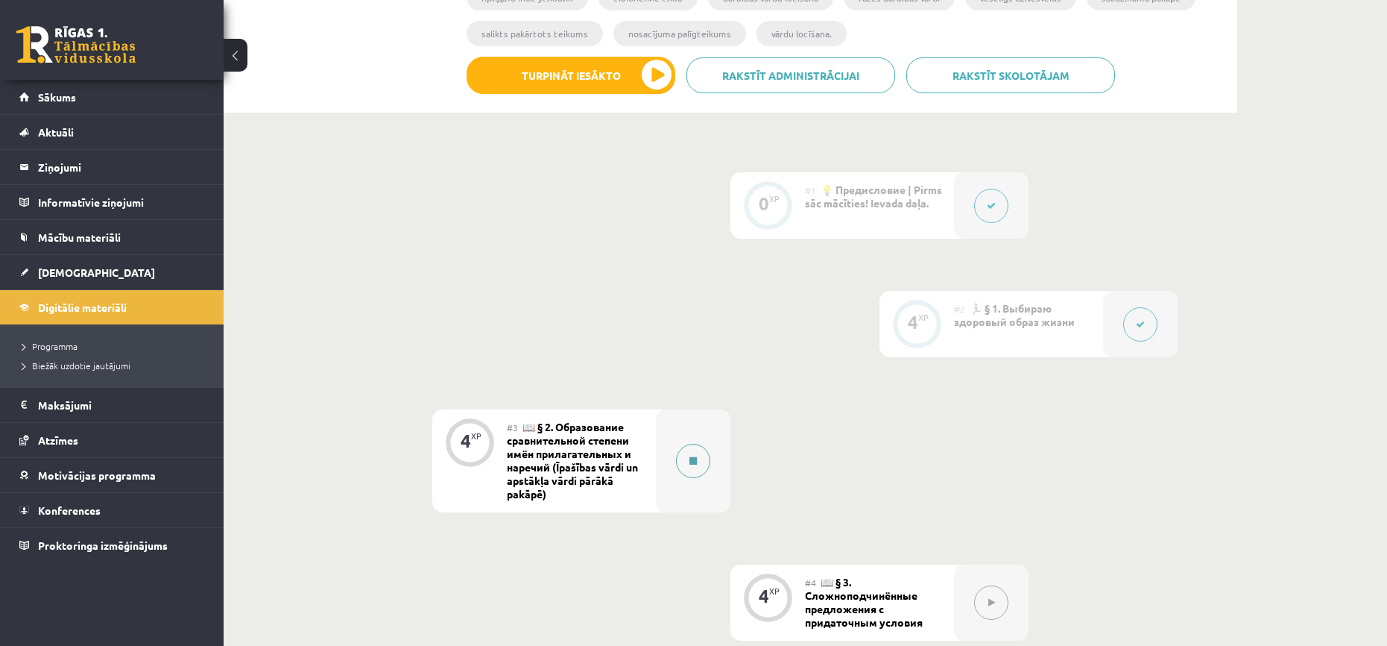
click at [693, 470] on button at bounding box center [693, 461] width 34 height 34
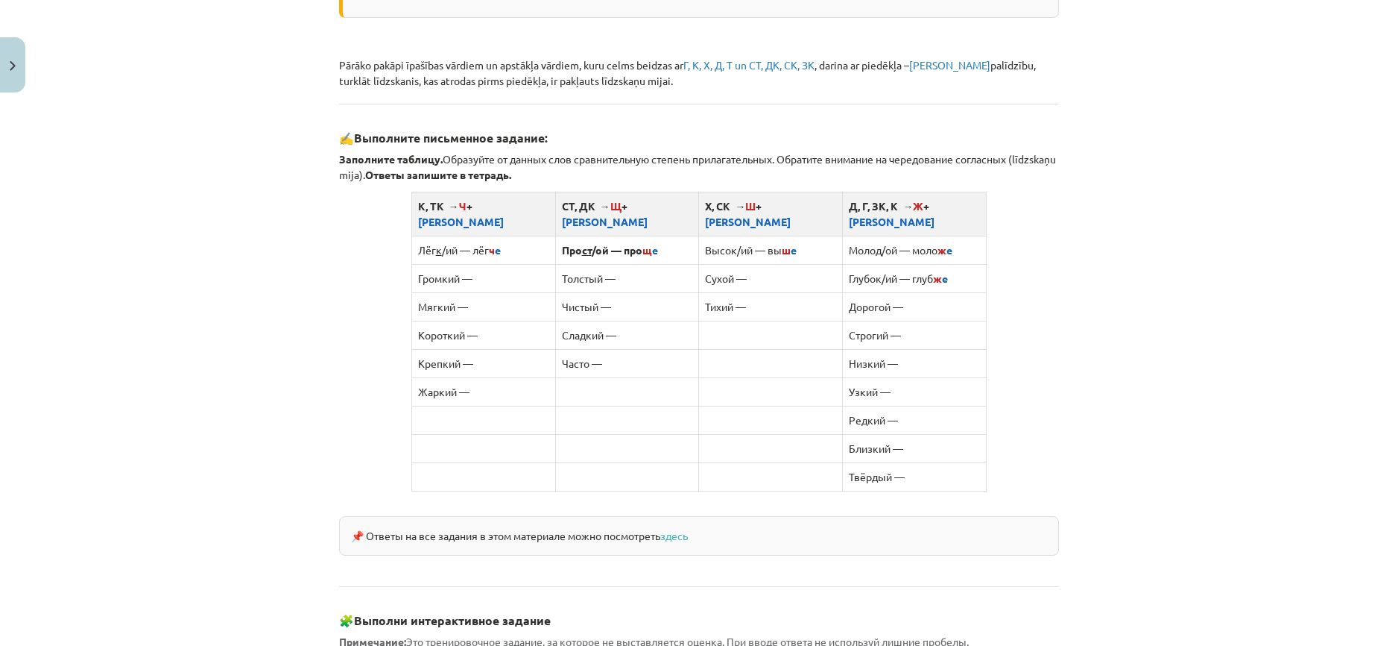
scroll to position [820, 0]
click at [493, 262] on td "Громкий —" at bounding box center [483, 276] width 144 height 28
click at [470, 235] on td "Лёг к /ий — лёг ч е" at bounding box center [483, 247] width 144 height 28
click at [481, 262] on td "Громкий —" at bounding box center [483, 276] width 144 height 28
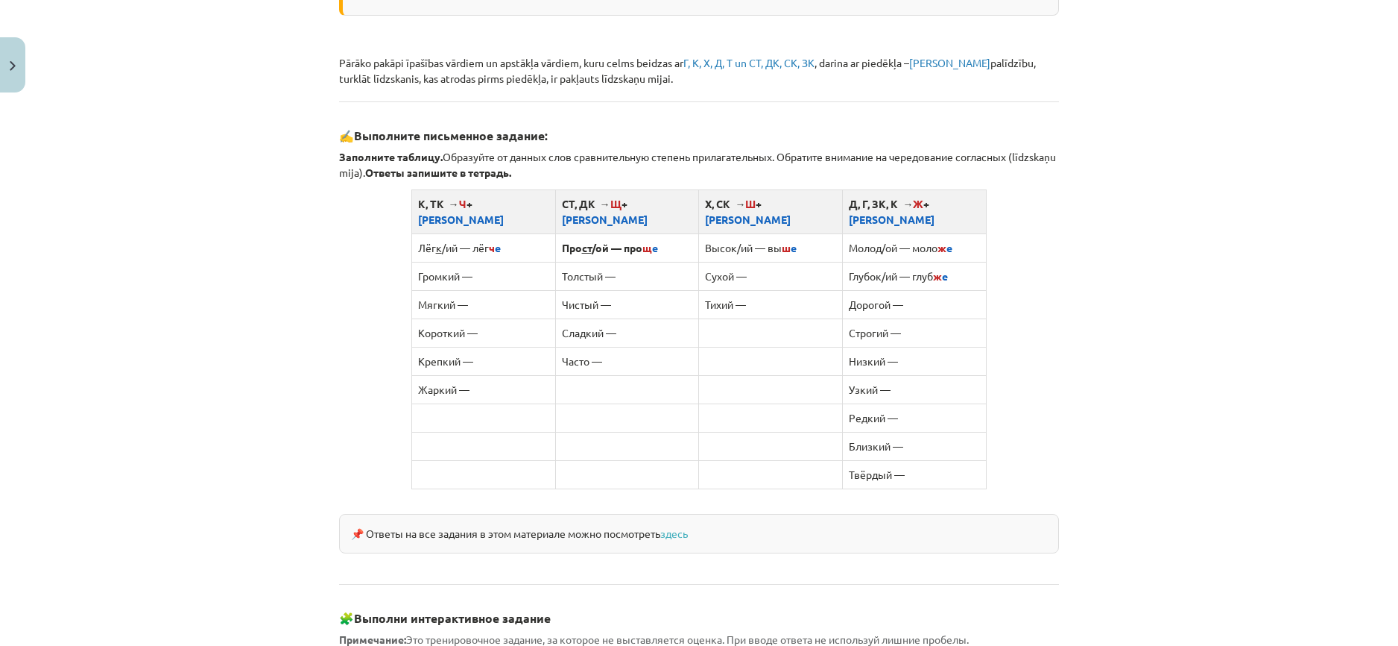
click at [770, 267] on td "Сухой —" at bounding box center [771, 276] width 144 height 28
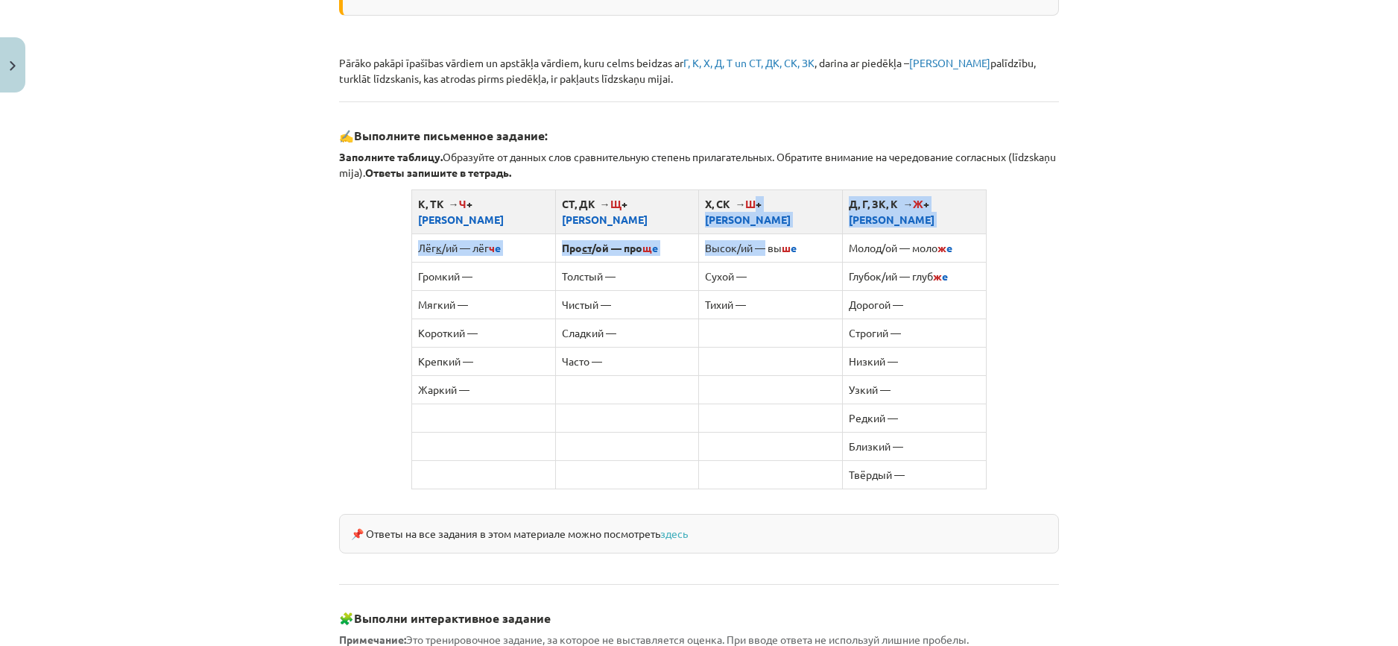
click at [757, 215] on table "К, ТК → Ч + Е СТ, ДК → Щ + Е Х, СК → Ш + Е Д, Г, ЗК, К → Ж + Е Лёг к /ий — лёг …" at bounding box center [699, 339] width 576 height 300
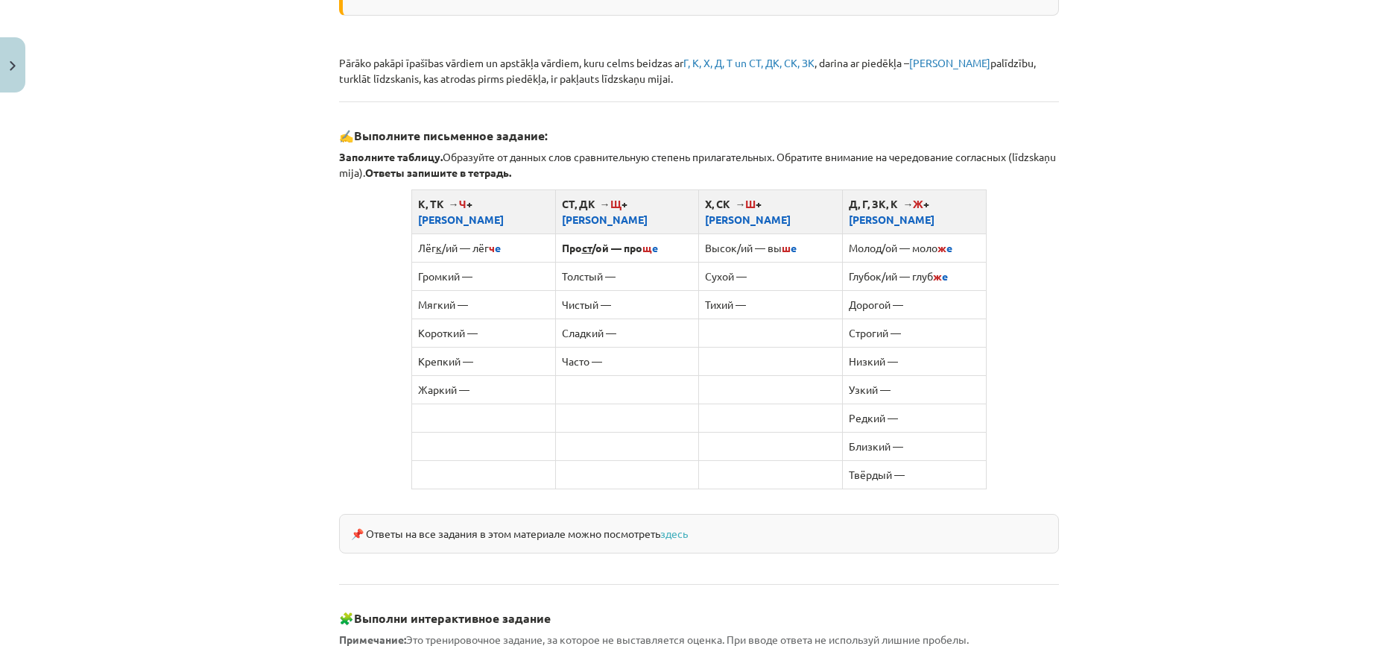
click at [766, 347] on td at bounding box center [771, 361] width 144 height 28
click at [502, 175] on strong "Ответы запишите в тетрадь." at bounding box center [438, 171] width 146 height 13
click at [505, 262] on td "Громкий —" at bounding box center [483, 276] width 144 height 28
click at [505, 267] on td "Громкий —" at bounding box center [483, 276] width 144 height 28
click at [457, 262] on td "Громкий —" at bounding box center [483, 276] width 144 height 28
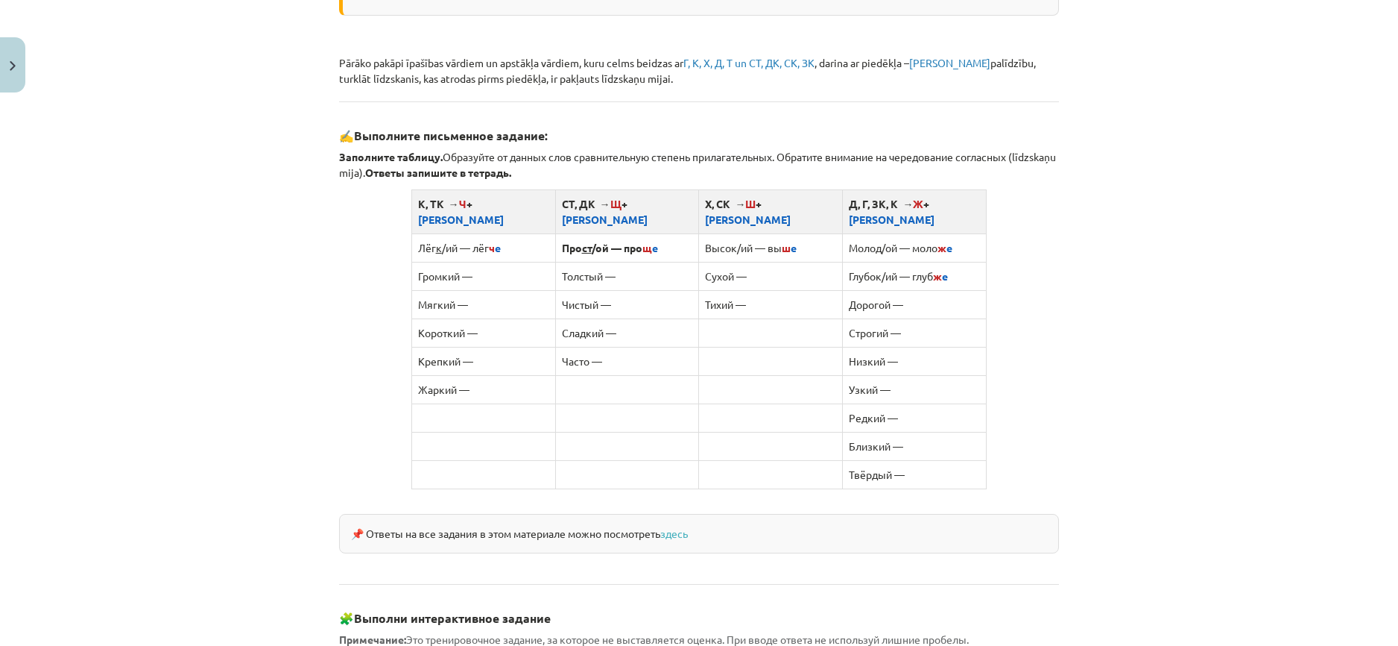
click at [461, 290] on td "Мягкий —" at bounding box center [483, 304] width 144 height 28
click at [463, 262] on td "Громкий —" at bounding box center [483, 276] width 144 height 28
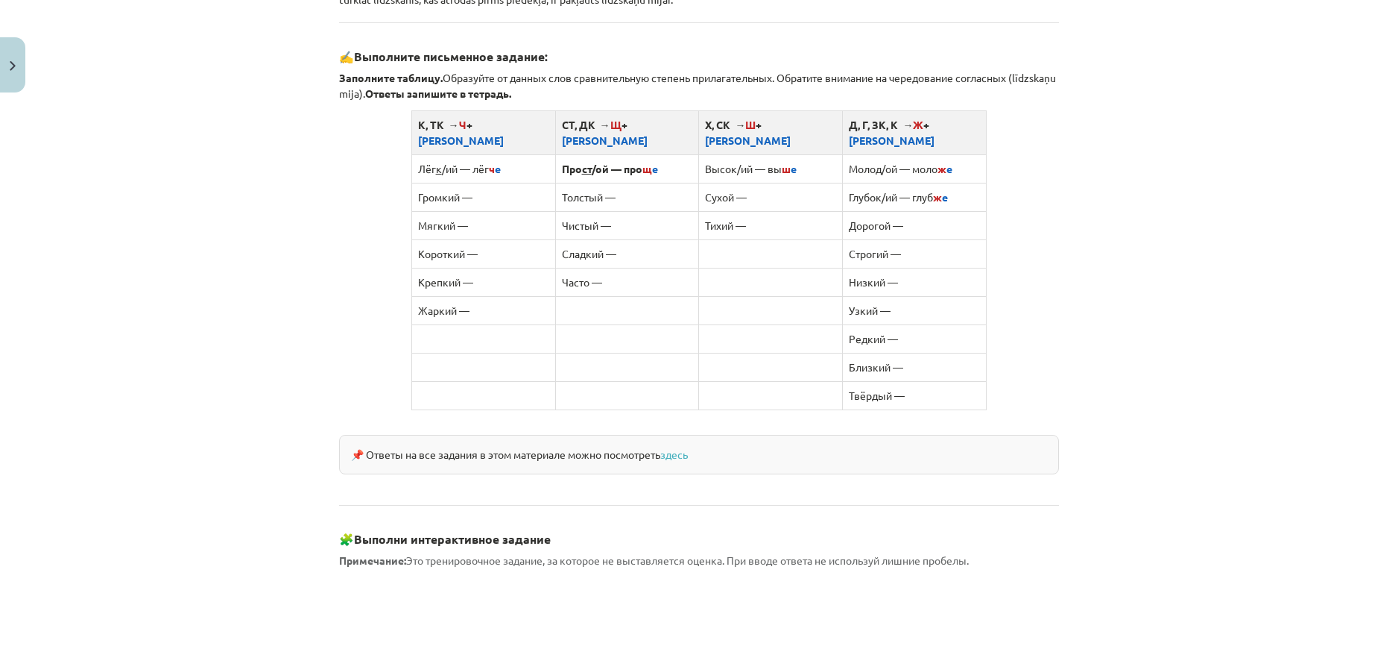
scroll to position [872, 0]
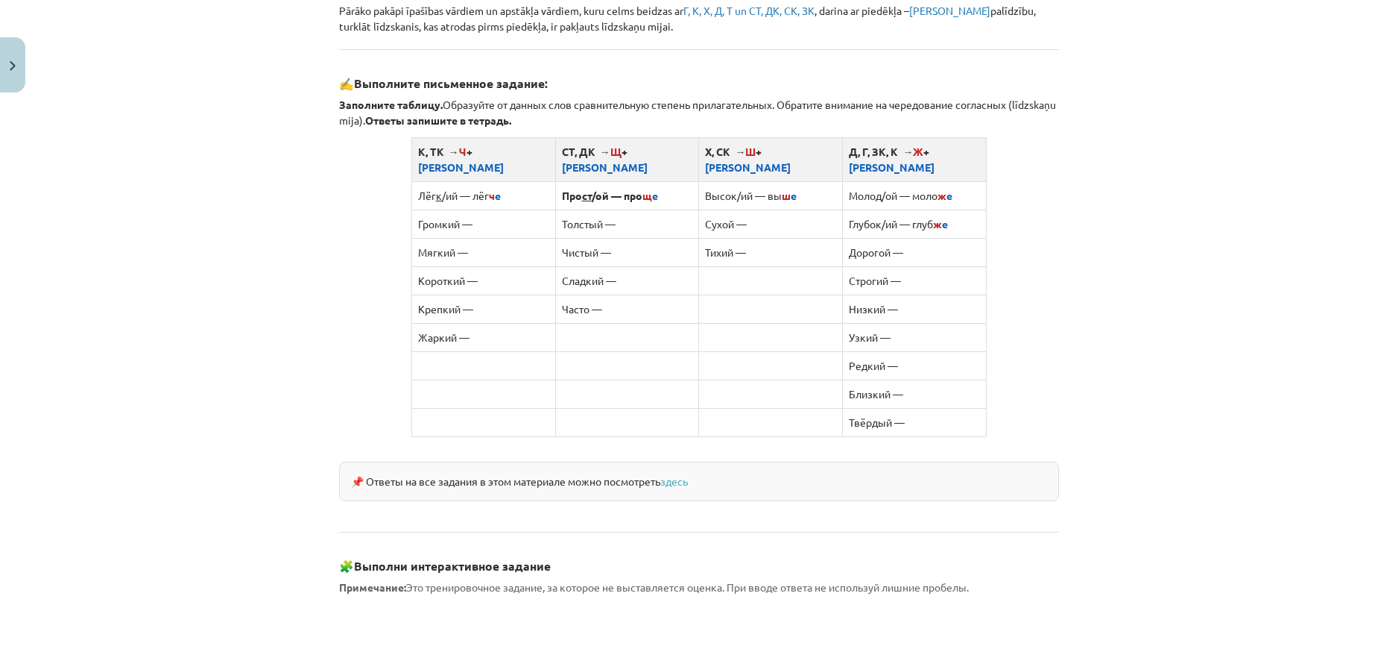
click at [555, 294] on td "Часто —" at bounding box center [627, 308] width 144 height 28
click at [665, 474] on link "здесь" at bounding box center [674, 480] width 28 height 13
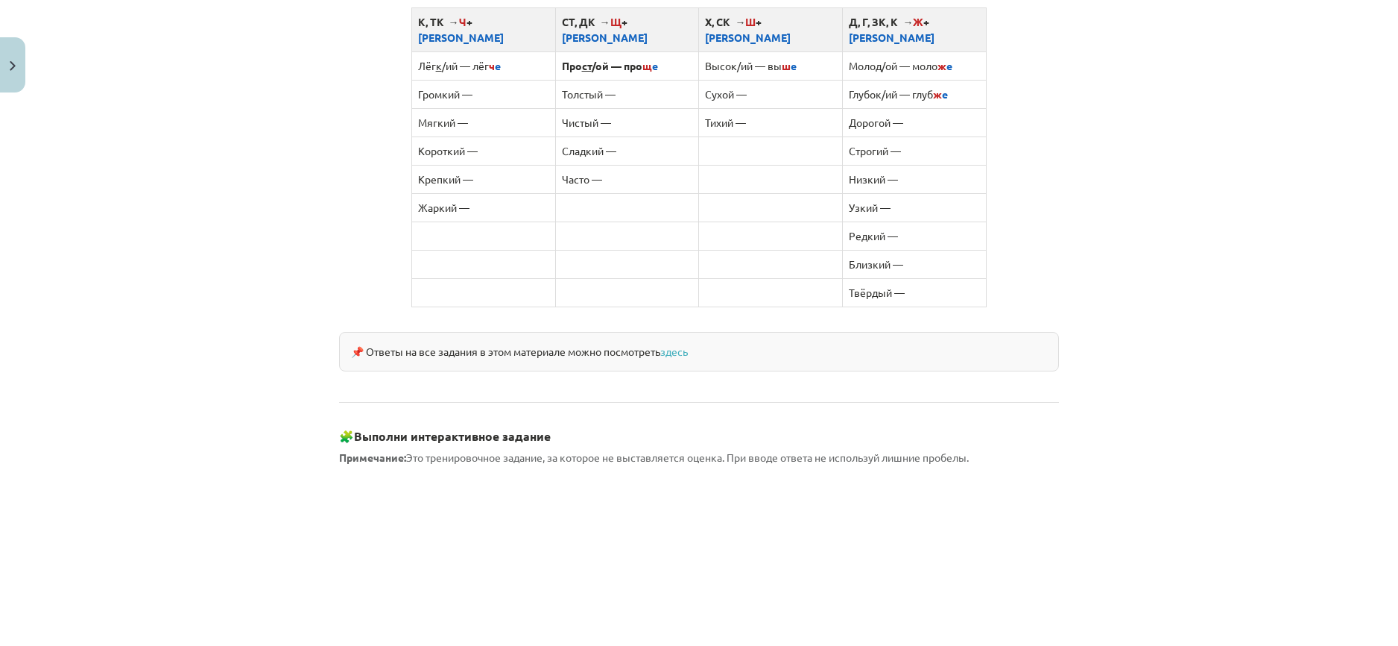
scroll to position [975, 0]
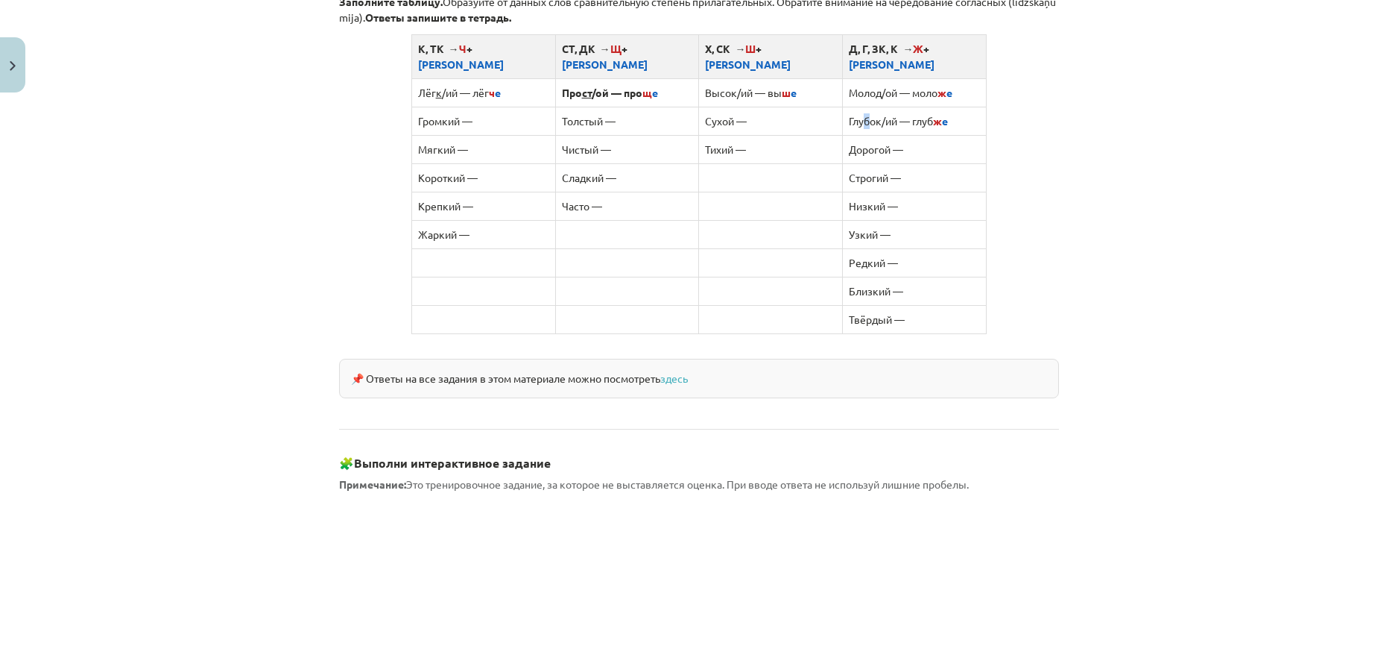
click at [861, 107] on td "Глубок/ий — глуб ж е" at bounding box center [915, 121] width 144 height 28
copy td "б"
click at [857, 248] on td "Редкий —" at bounding box center [915, 262] width 144 height 28
copy td "д"
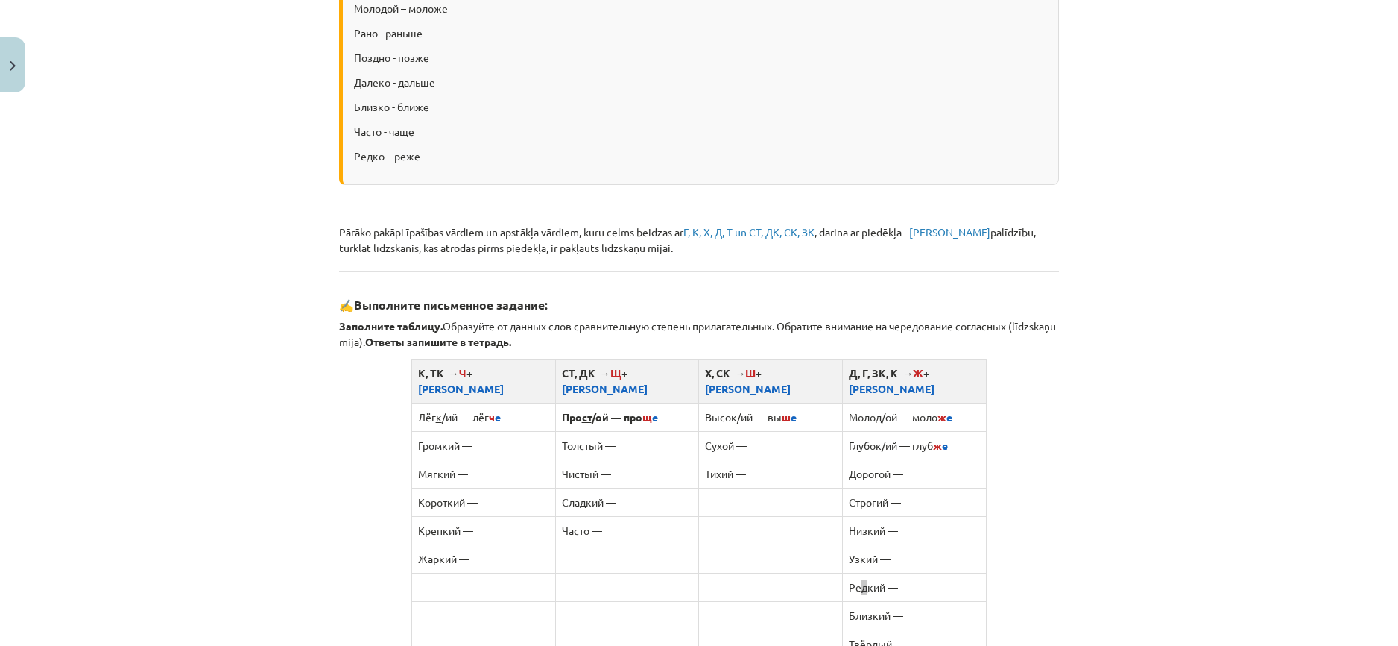
scroll to position [425, 0]
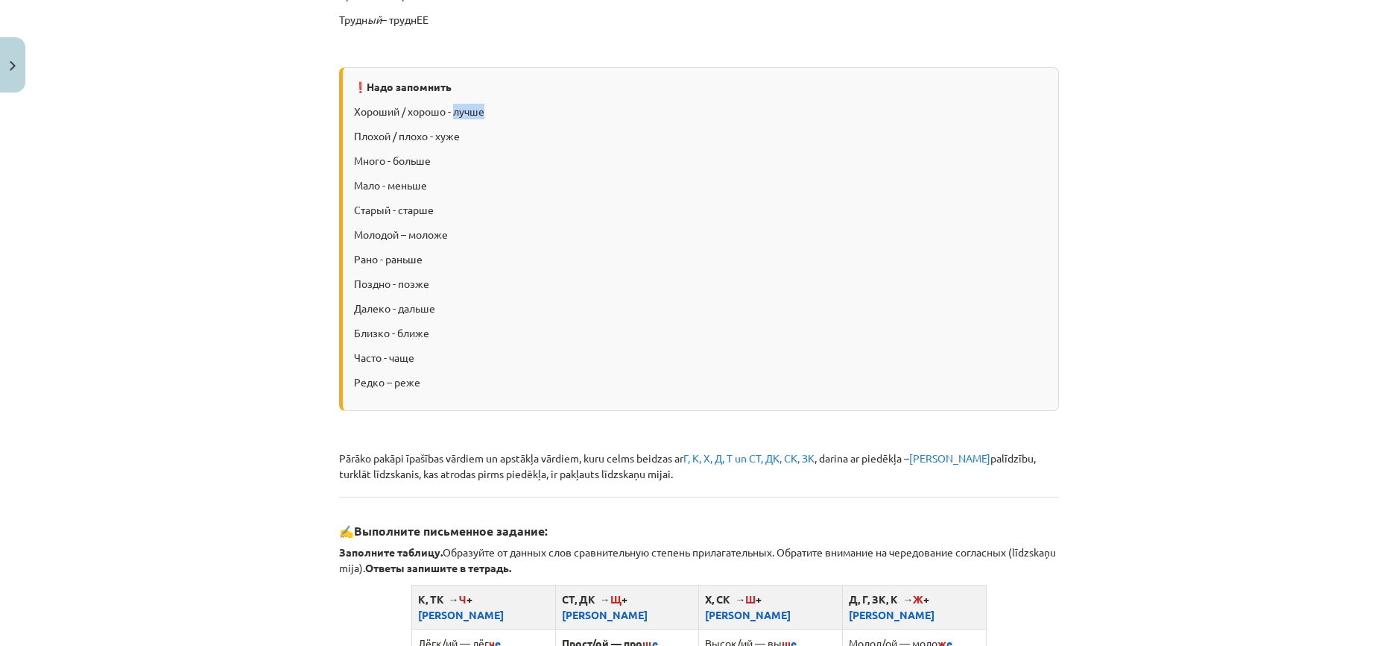
drag, startPoint x: 482, startPoint y: 110, endPoint x: 450, endPoint y: 110, distance: 31.3
click at [450, 110] on p "Хороший / хорошо - лучше" at bounding box center [700, 112] width 693 height 16
copy p "лучше"
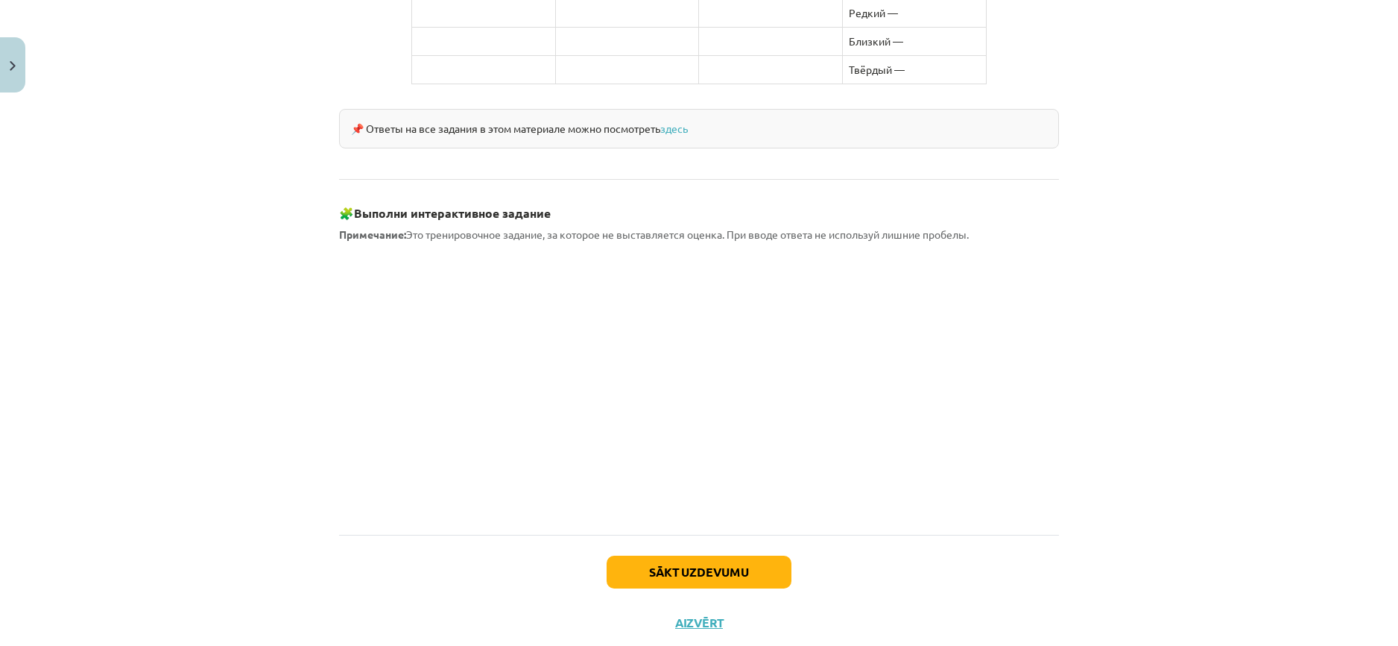
scroll to position [1245, 0]
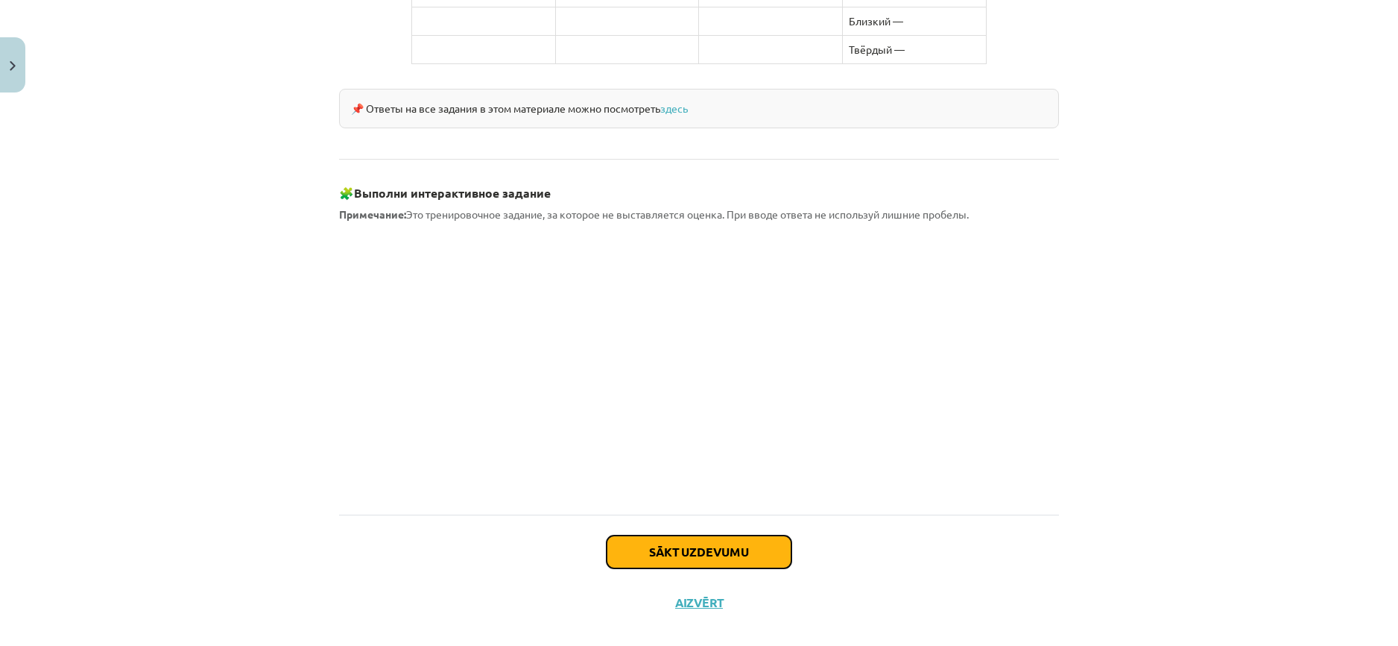
click at [671, 535] on button "Sākt uzdevumu" at bounding box center [699, 551] width 185 height 33
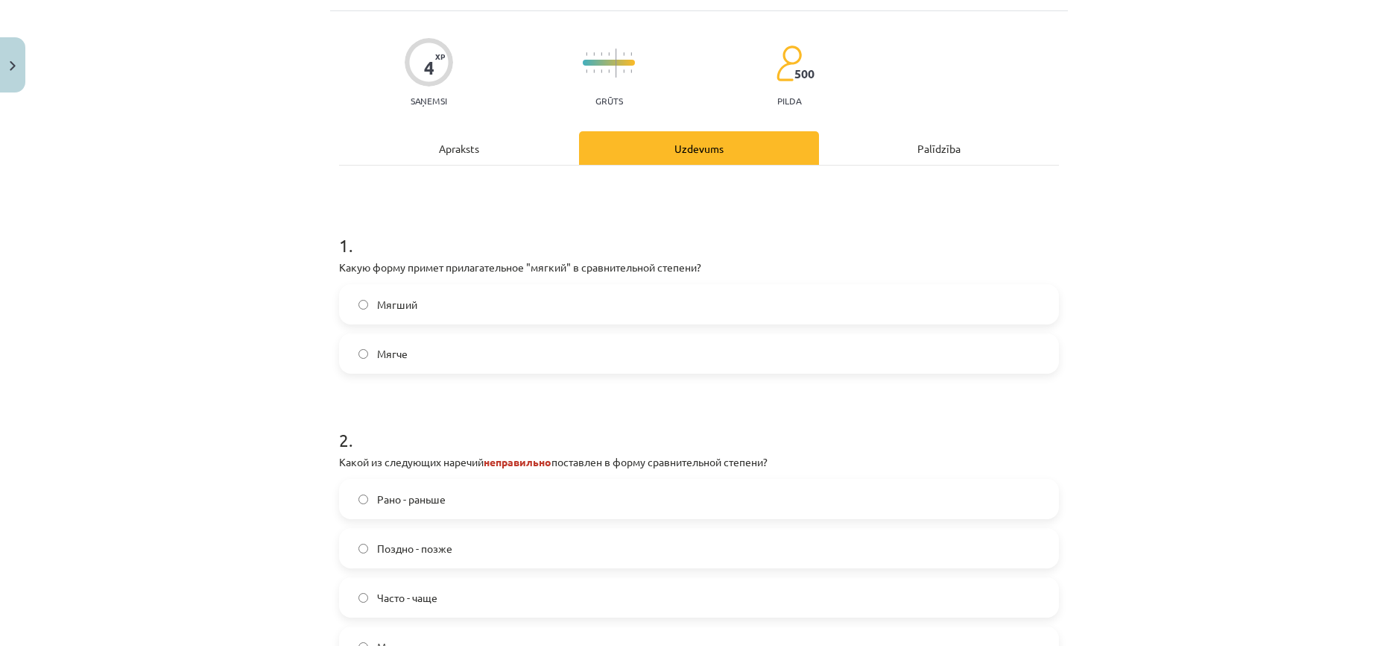
scroll to position [186, 0]
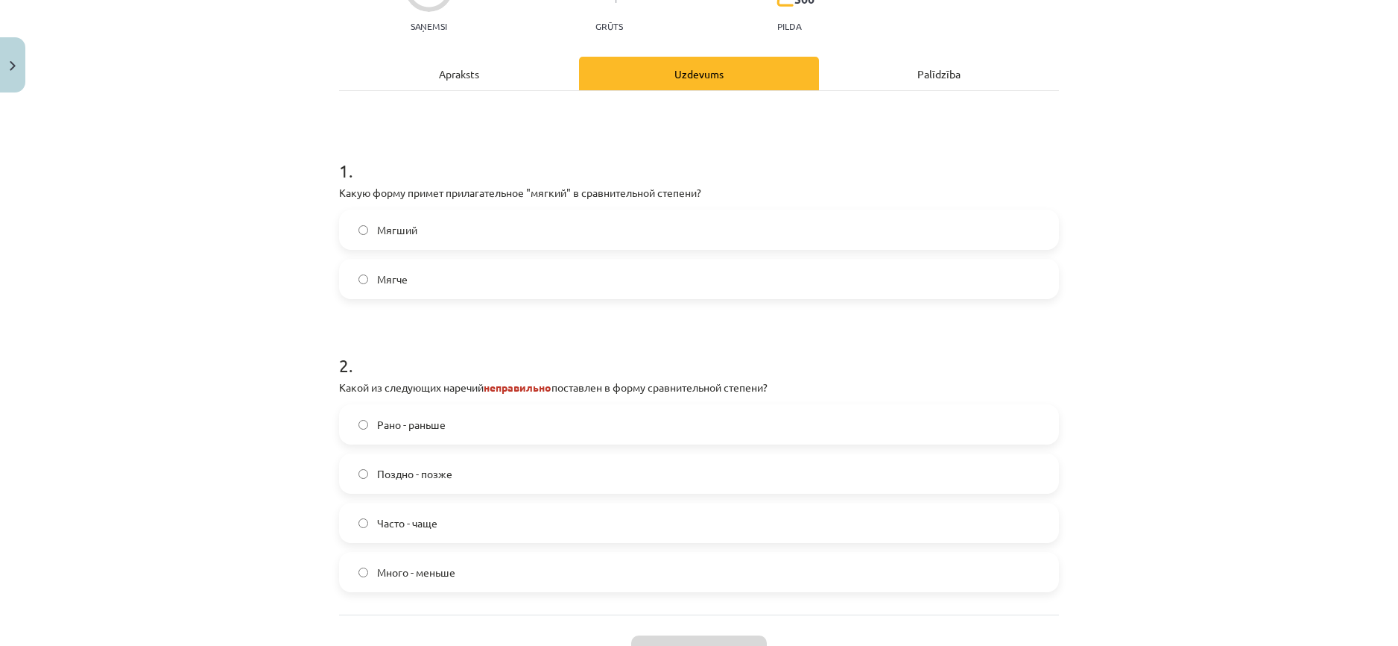
click at [403, 280] on label "Мягче" at bounding box center [699, 278] width 717 height 37
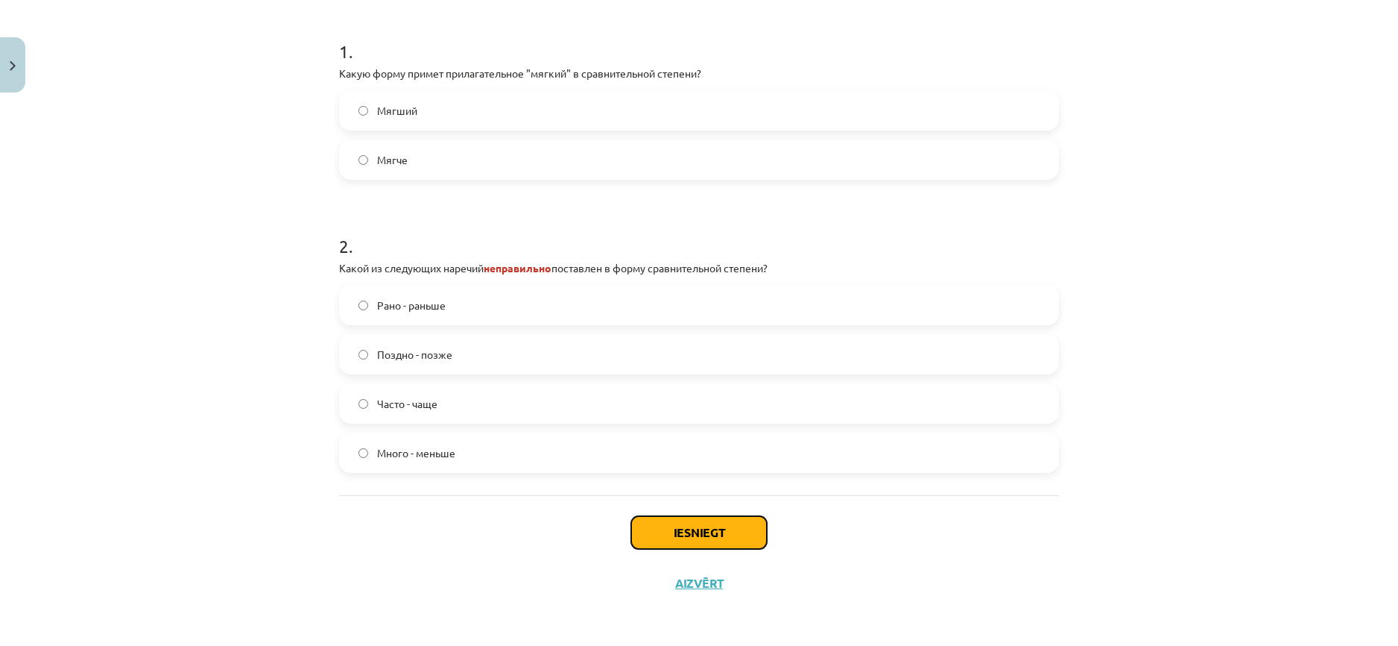
click at [686, 529] on button "Iesniegt" at bounding box center [699, 532] width 136 height 33
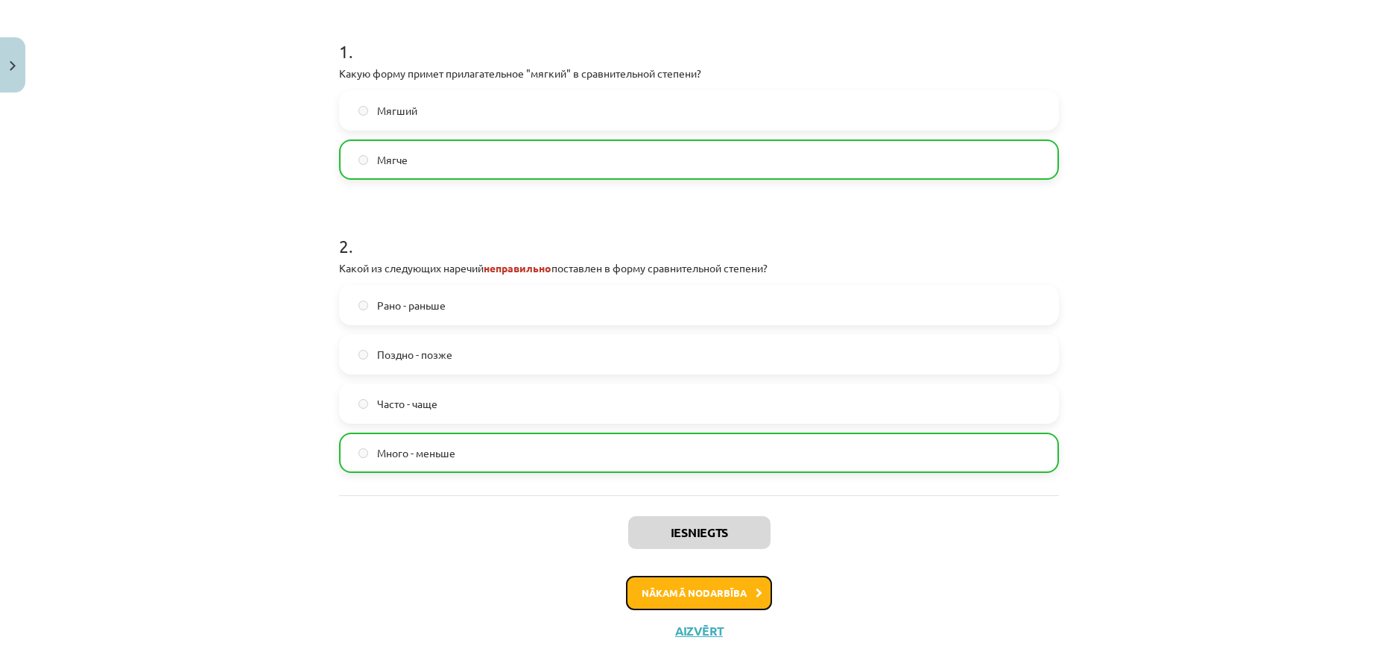
click at [703, 592] on button "Nākamā nodarbība" at bounding box center [699, 592] width 146 height 34
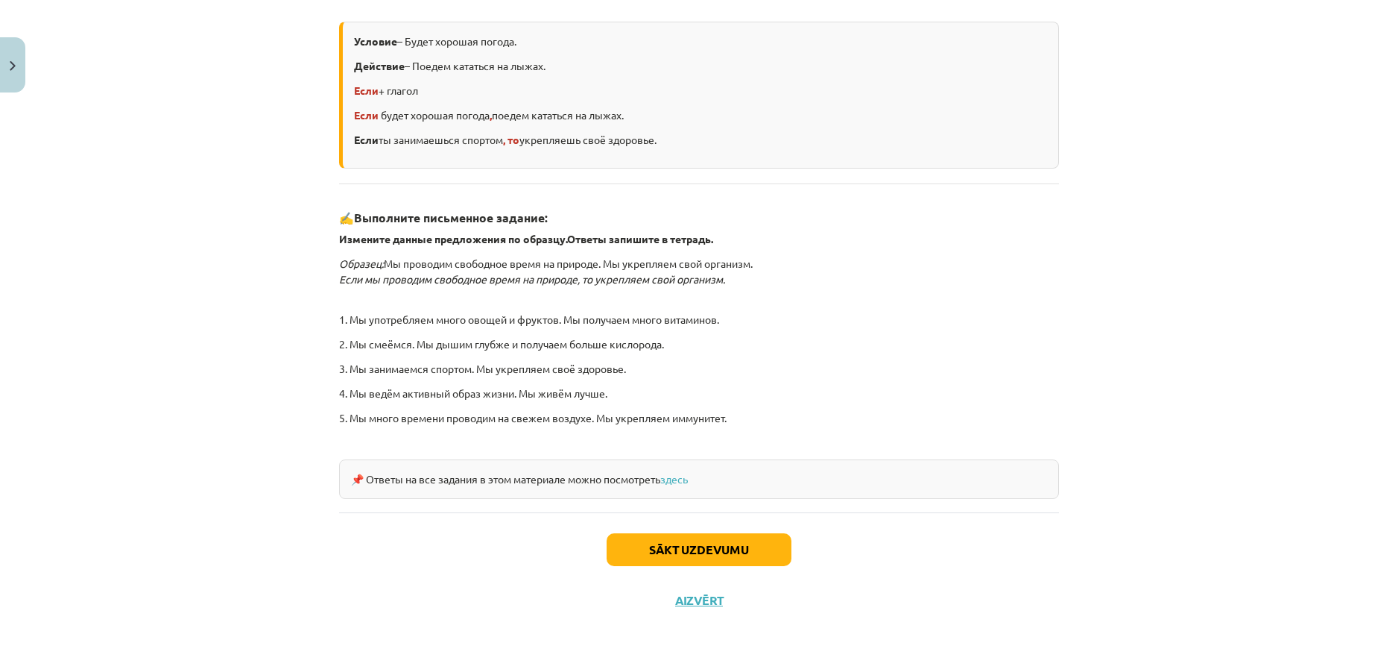
scroll to position [343, 0]
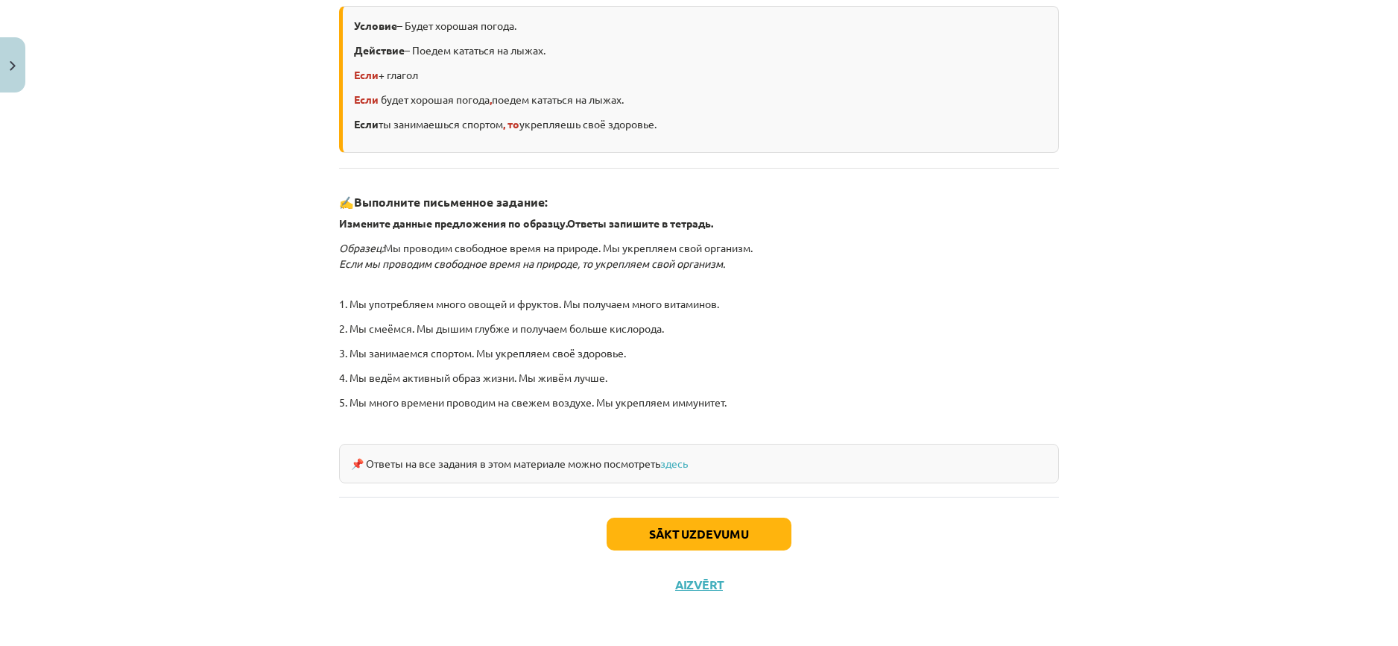
drag, startPoint x: 388, startPoint y: 253, endPoint x: 422, endPoint y: 250, distance: 33.7
click at [388, 253] on p "Образец: Мы проводим свободное время на природе. Мы укрепляем свой организм. Ес…" at bounding box center [699, 255] width 720 height 31
drag, startPoint x: 466, startPoint y: 250, endPoint x: 553, endPoint y: 253, distance: 87.2
click at [469, 250] on p "Образец: Мы проводим свободное время на природе. Мы укрепляем свой организм. Ес…" at bounding box center [699, 255] width 720 height 31
click at [571, 253] on p "Образец: Мы проводим свободное время на природе. Мы укрепляем свой организм. Ес…" at bounding box center [699, 255] width 720 height 31
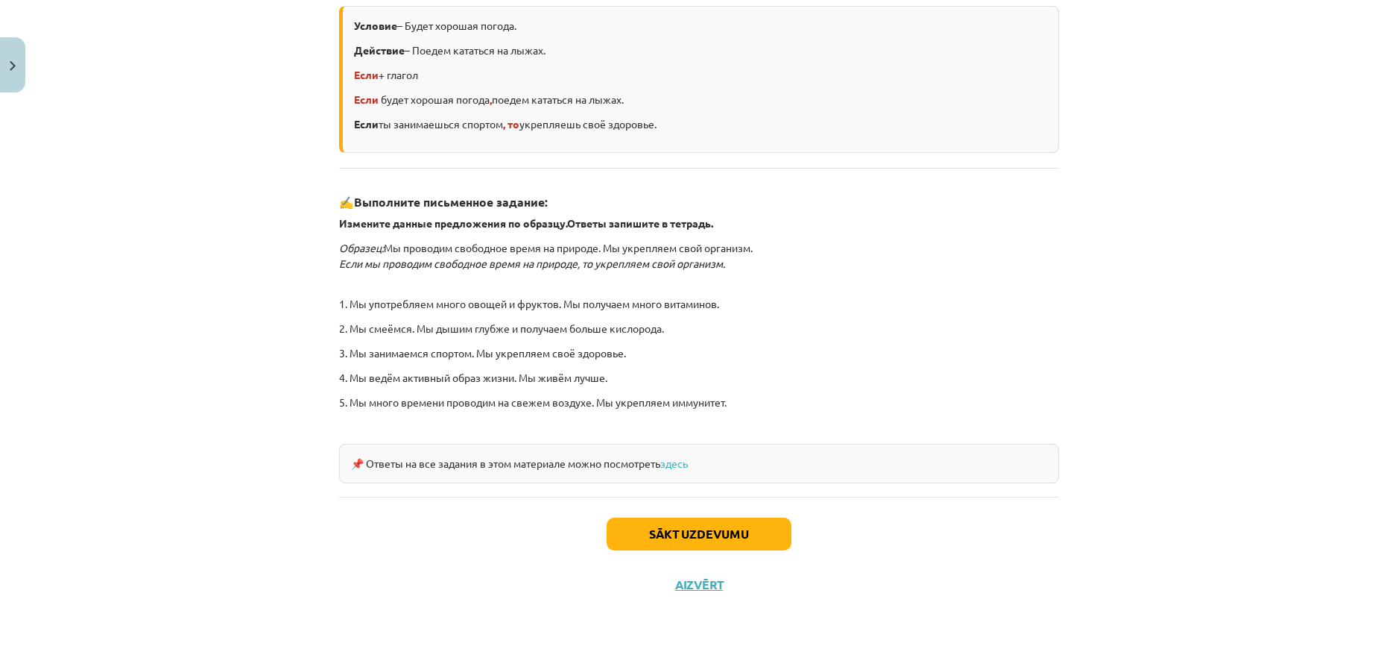
click at [581, 250] on p "Образец: Мы проводим свободное время на природе. Мы укрепляем свой организм. Ес…" at bounding box center [699, 255] width 720 height 31
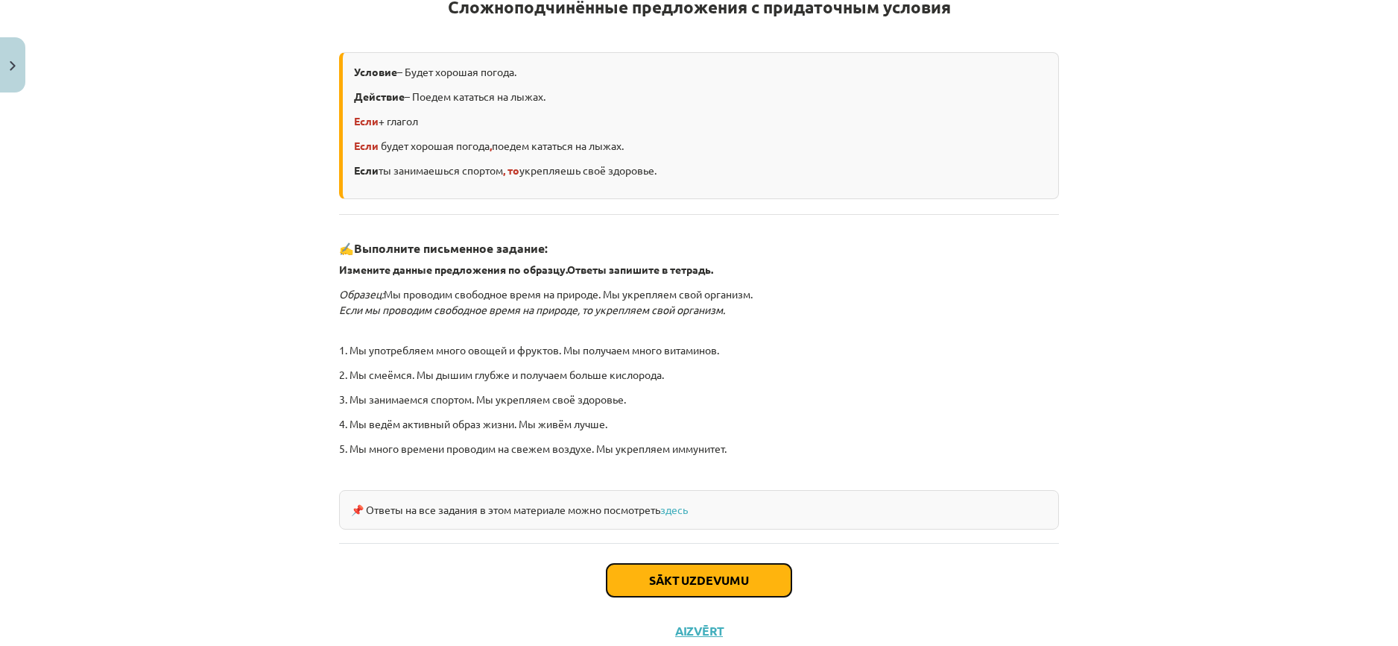
click at [655, 571] on button "Sākt uzdevumu" at bounding box center [699, 580] width 185 height 33
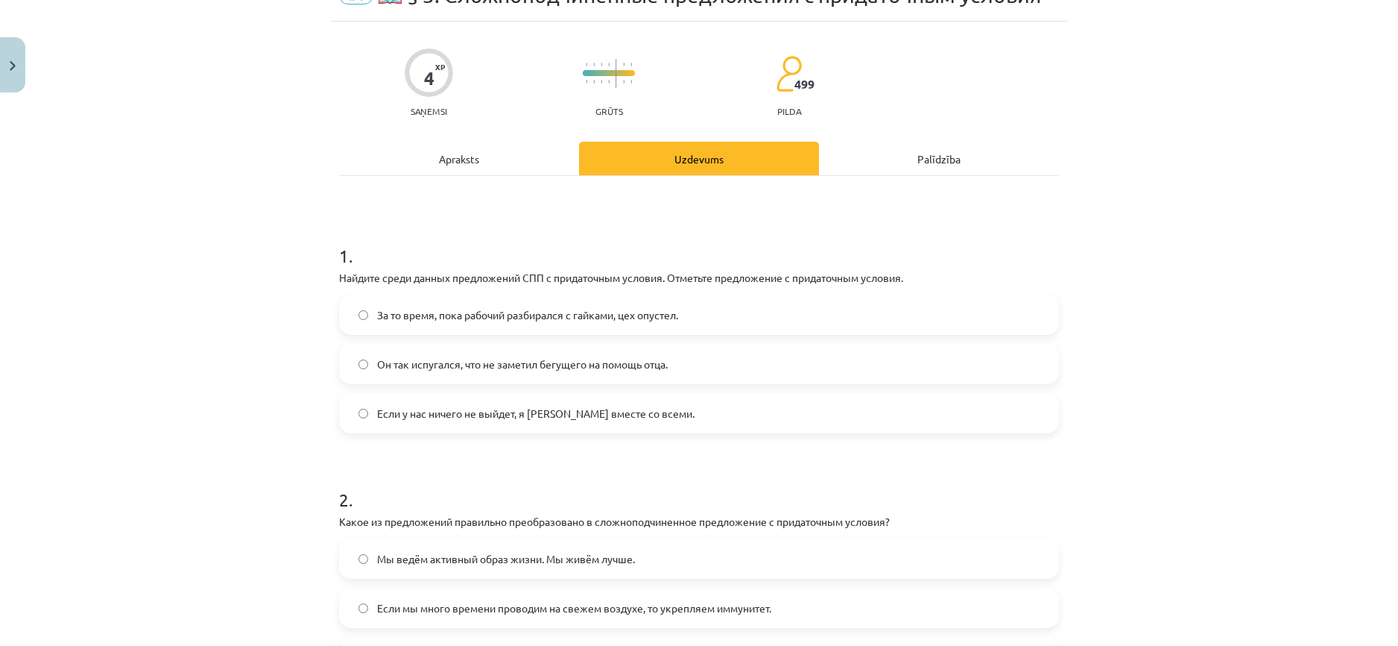
scroll to position [37, 0]
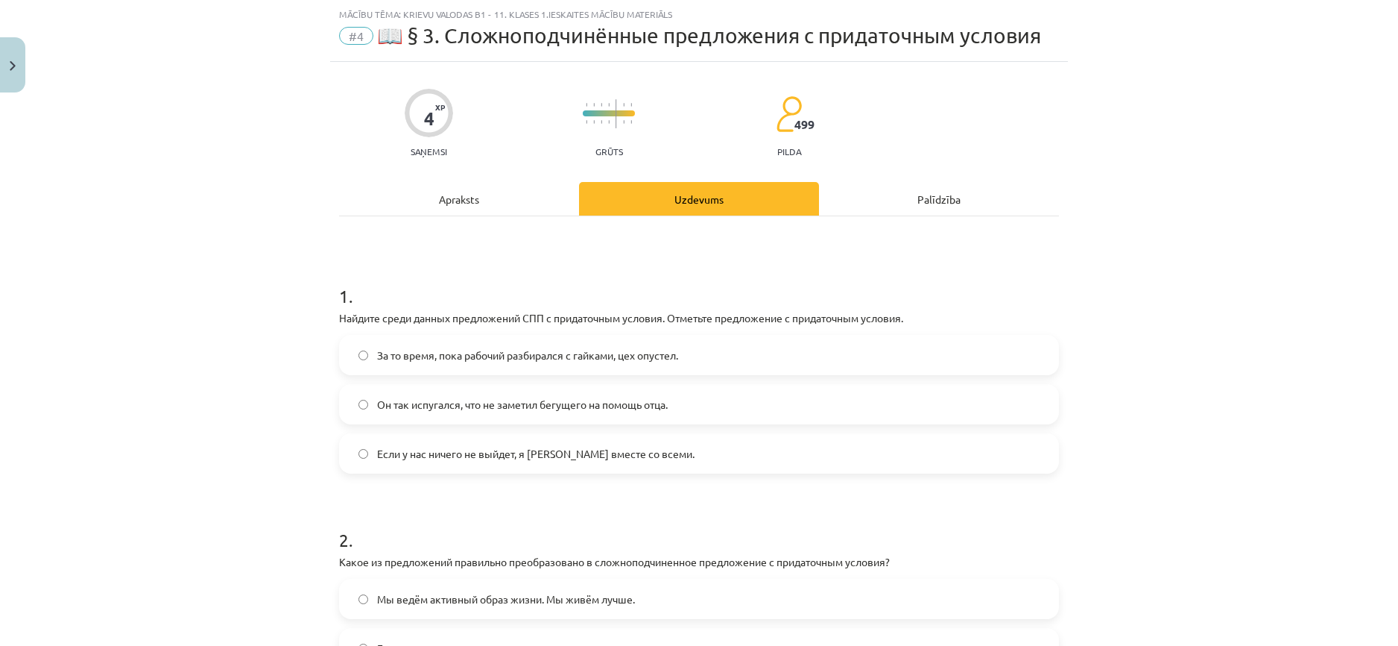
click at [411, 452] on span "Если у нас ничего не выйдет, я уеду вместе со всеми." at bounding box center [536, 454] width 318 height 16
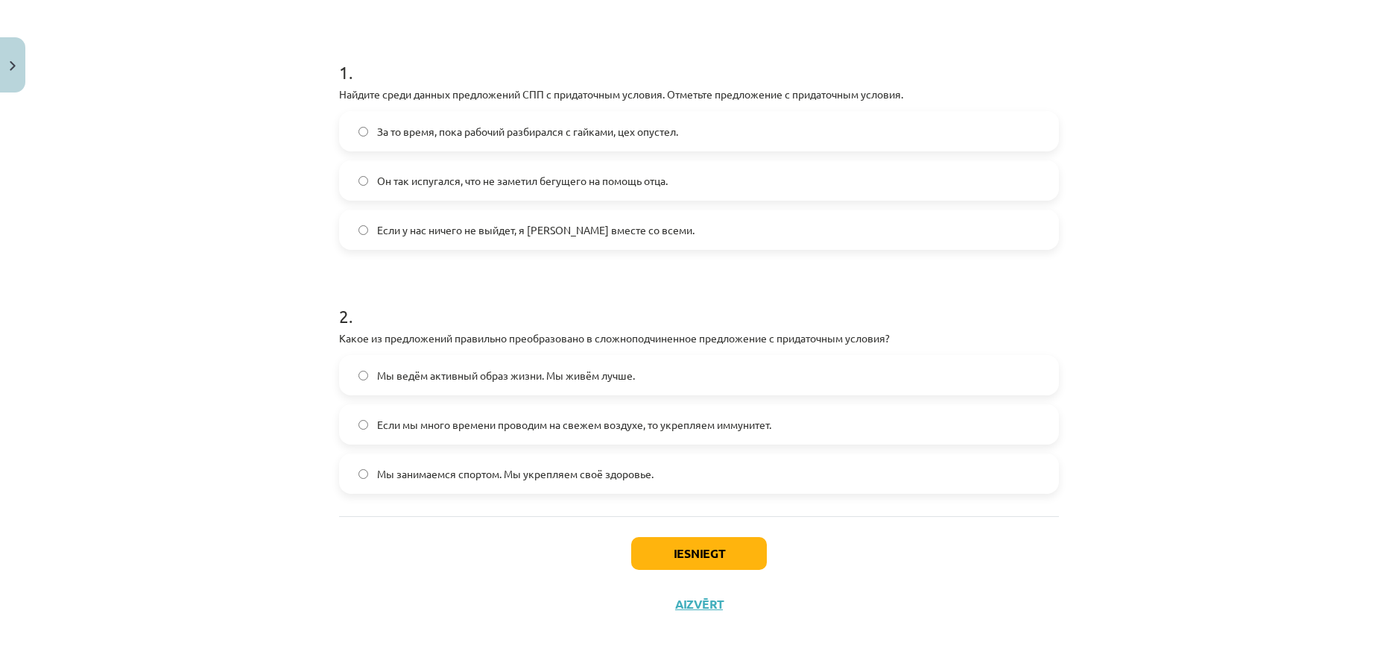
scroll to position [282, 0]
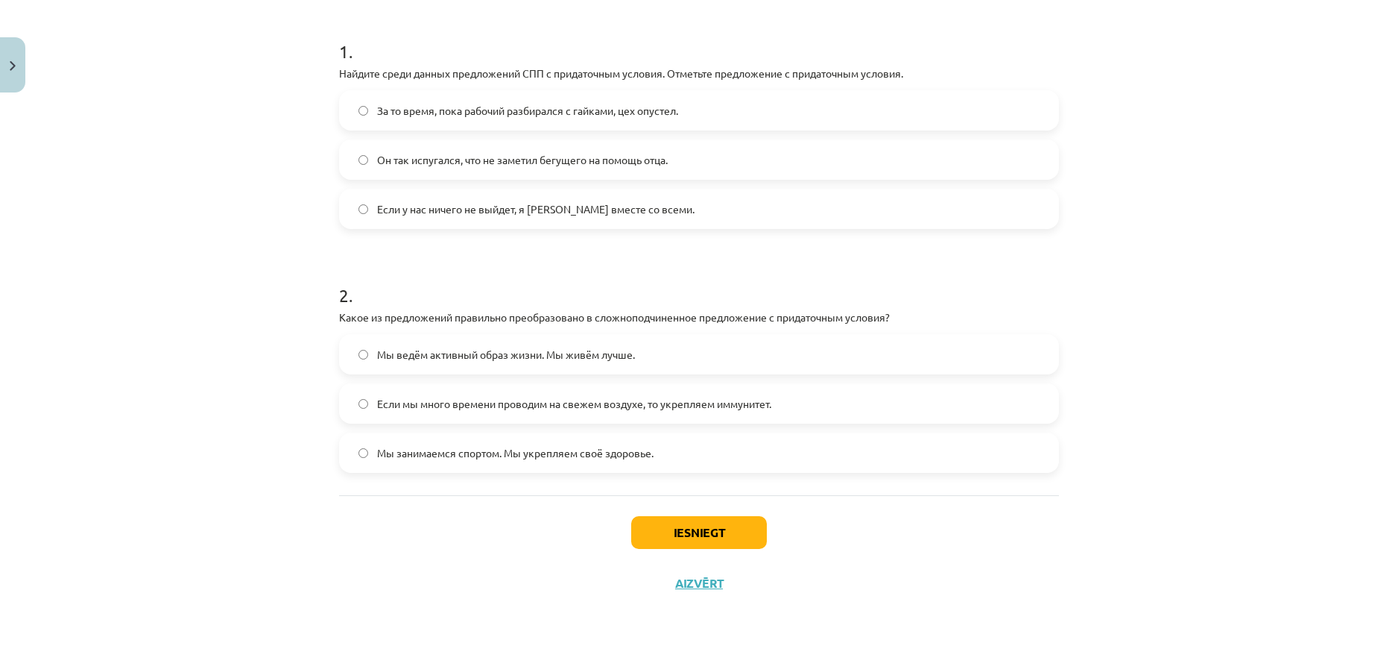
click at [443, 407] on span "Если мы много времени проводим на свежем воздухе, то укрепляем иммунитет." at bounding box center [574, 404] width 394 height 16
click at [666, 525] on button "Iesniegt" at bounding box center [699, 532] width 136 height 33
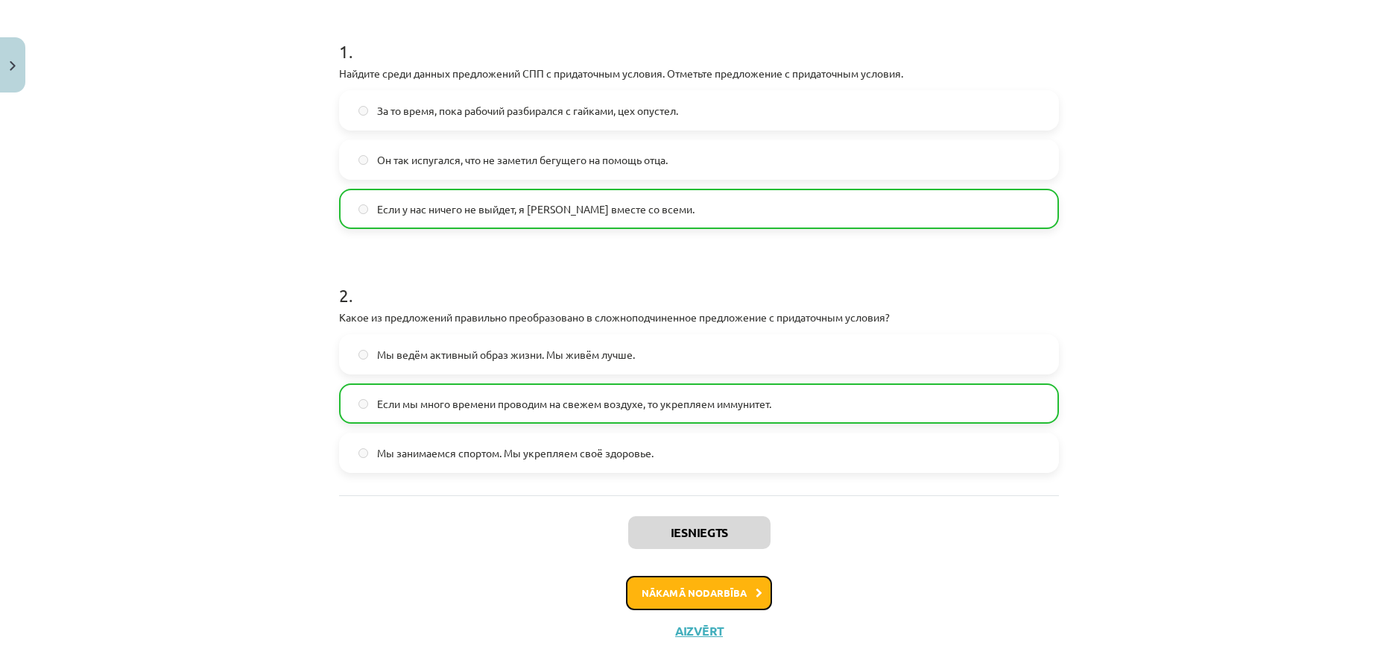
click at [711, 584] on button "Nākamā nodarbība" at bounding box center [699, 592] width 146 height 34
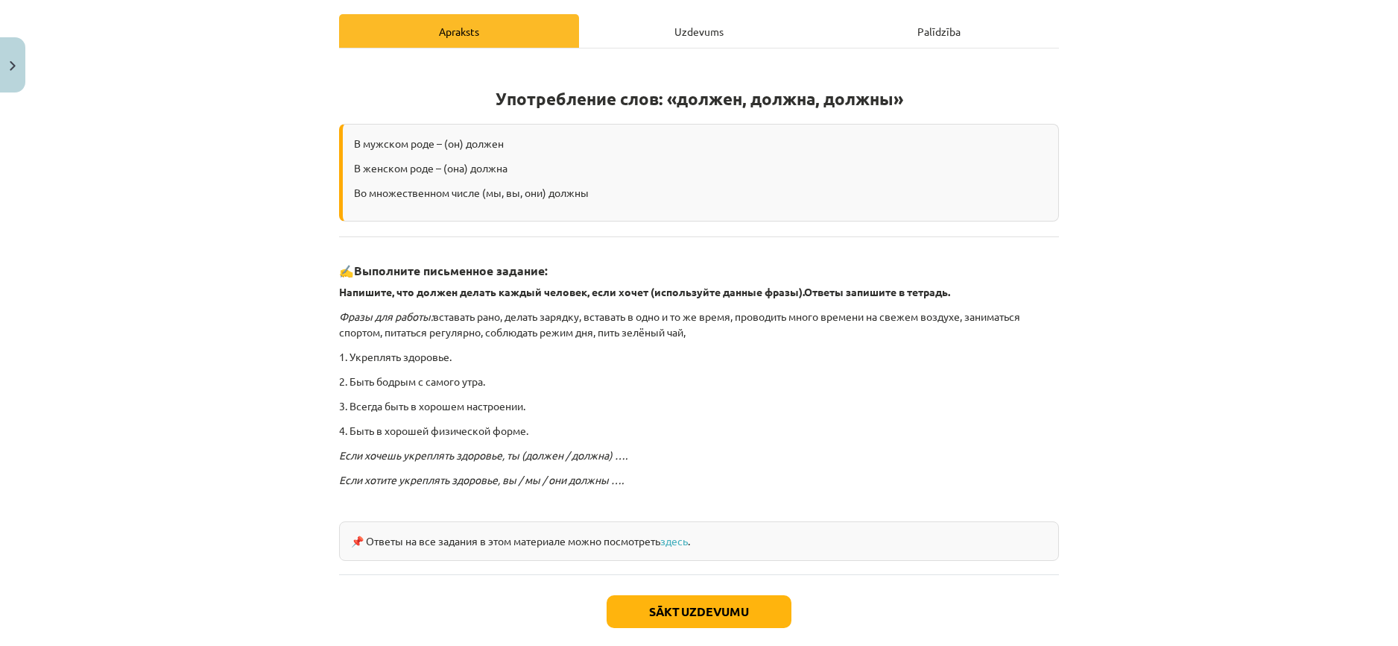
scroll to position [283, 0]
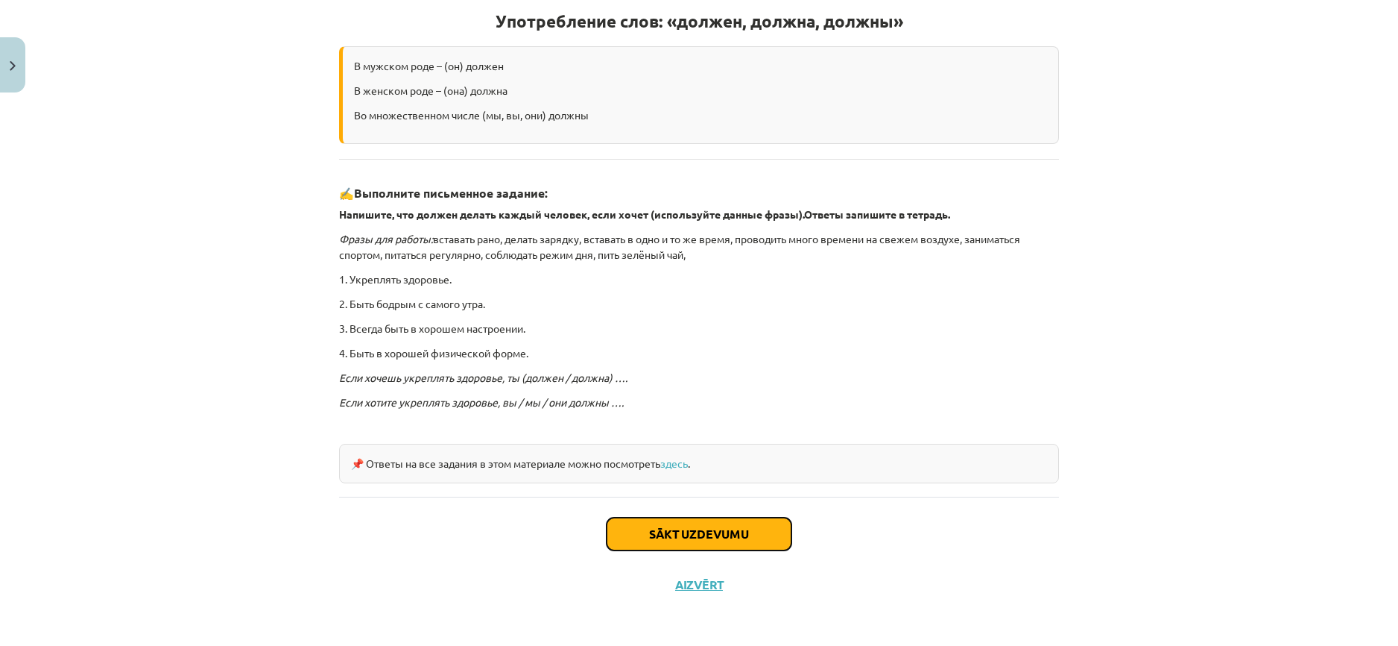
click at [665, 539] on button "Sākt uzdevumu" at bounding box center [699, 533] width 185 height 33
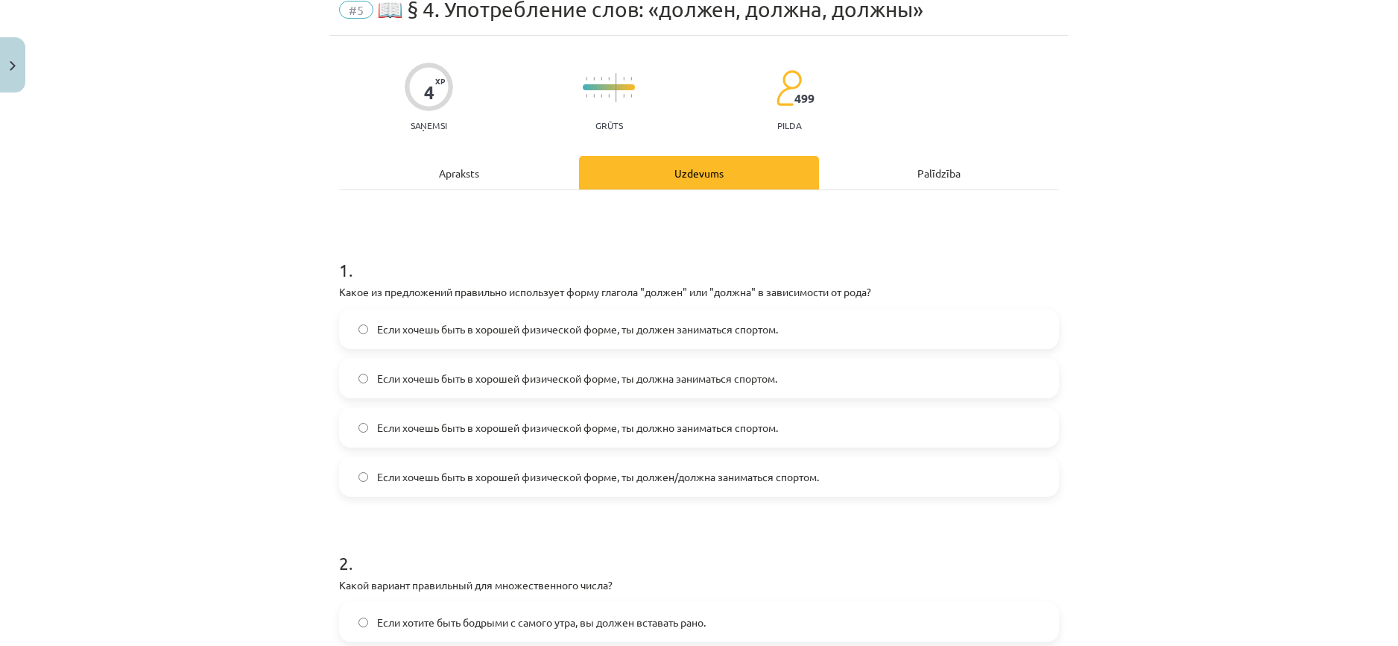
scroll to position [37, 0]
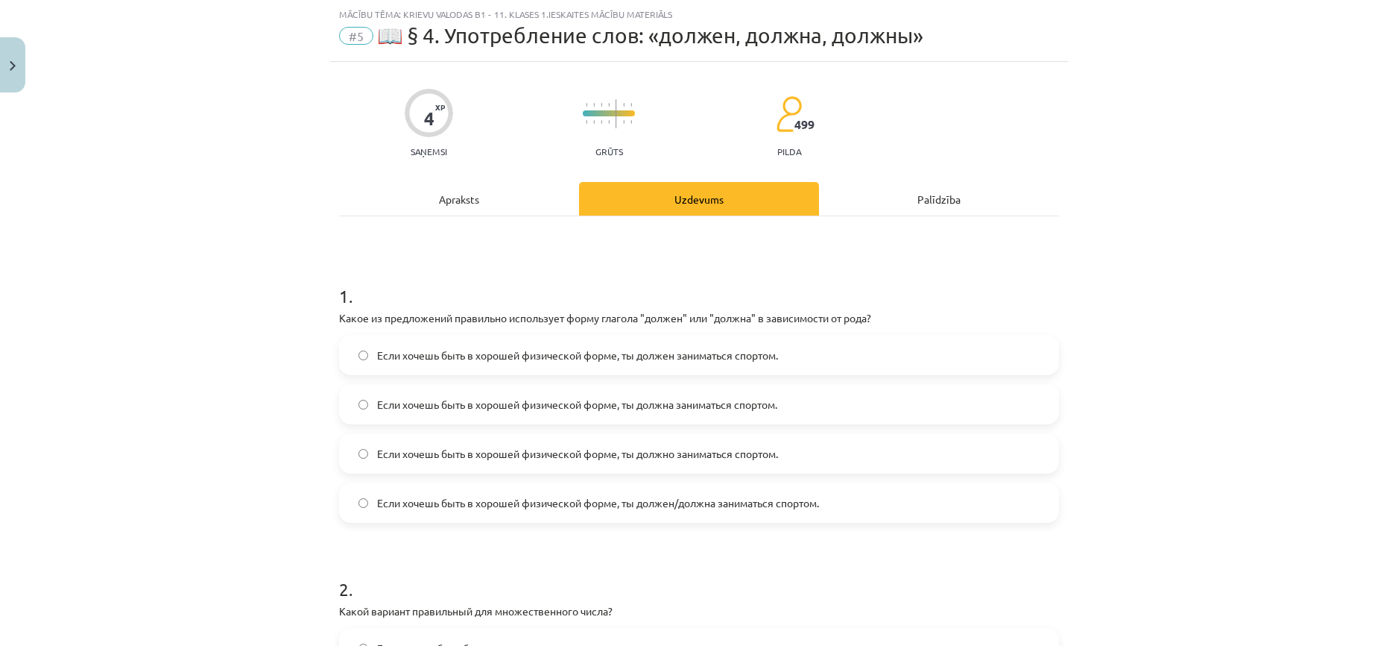
click at [745, 502] on span "Если хочешь быть в хорошей физической форме, ты должен/должна заниматься спорто…" at bounding box center [598, 503] width 442 height 16
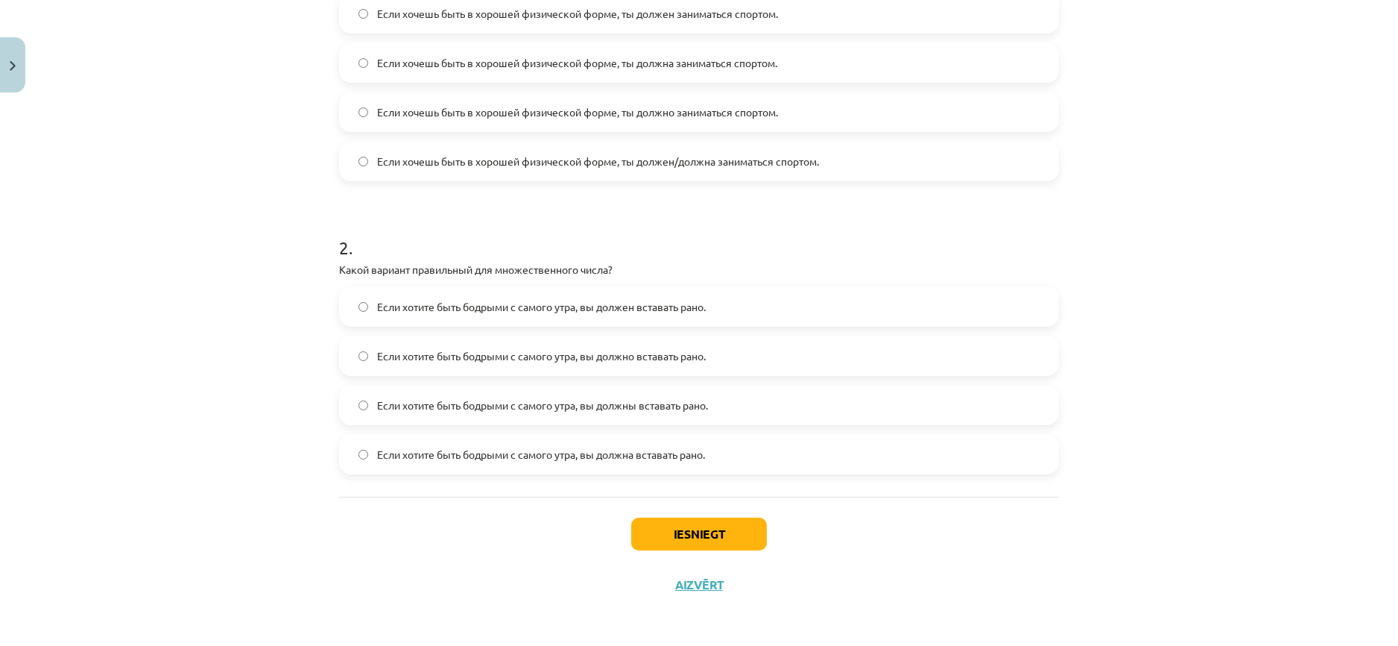
scroll to position [380, 0]
click at [648, 399] on span "Если хотите быть бодрыми с самого утра, вы должны вставать рано." at bounding box center [542, 404] width 331 height 16
click at [705, 532] on button "Iesniegt" at bounding box center [699, 532] width 136 height 33
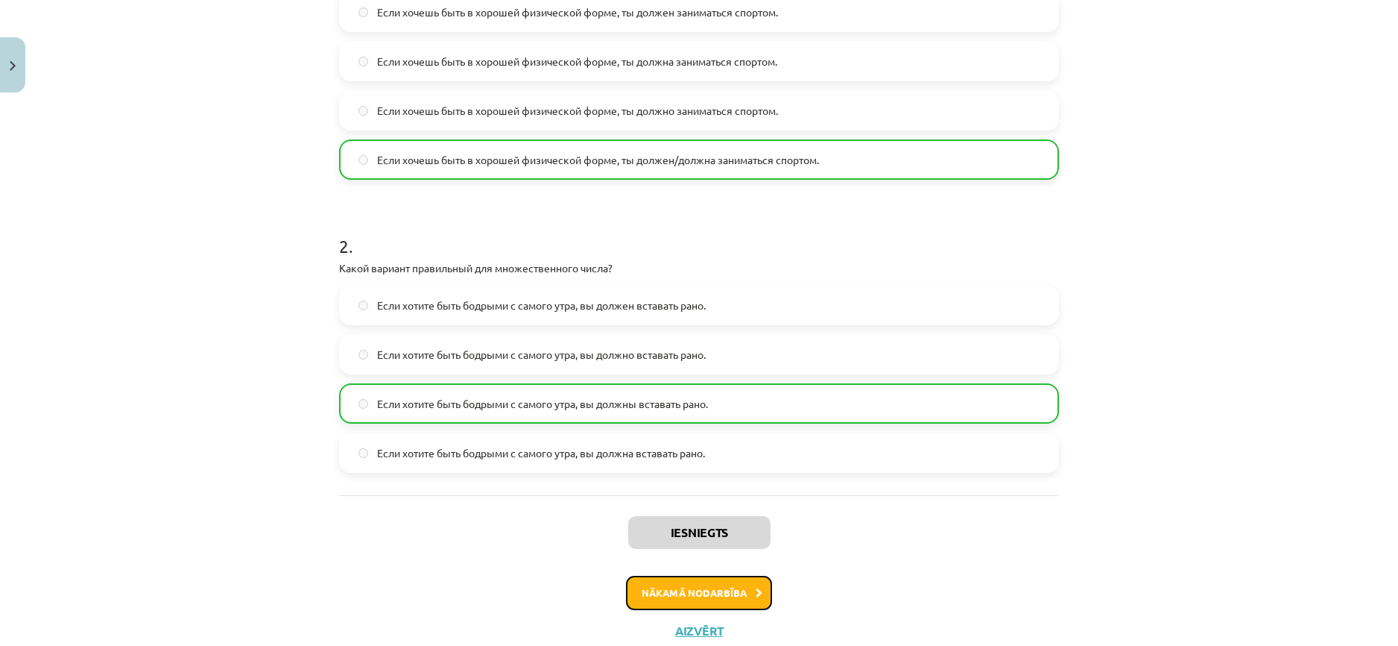
click at [704, 595] on button "Nākamā nodarbība" at bounding box center [699, 592] width 146 height 34
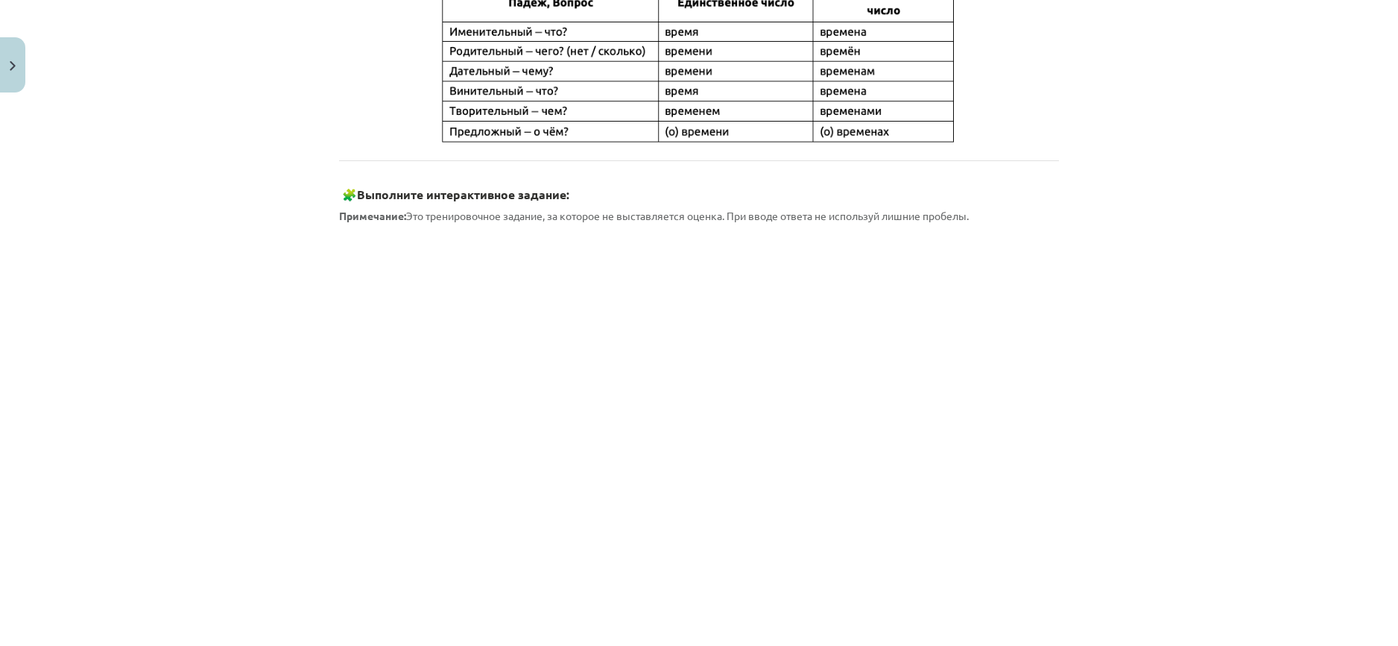
scroll to position [634, 0]
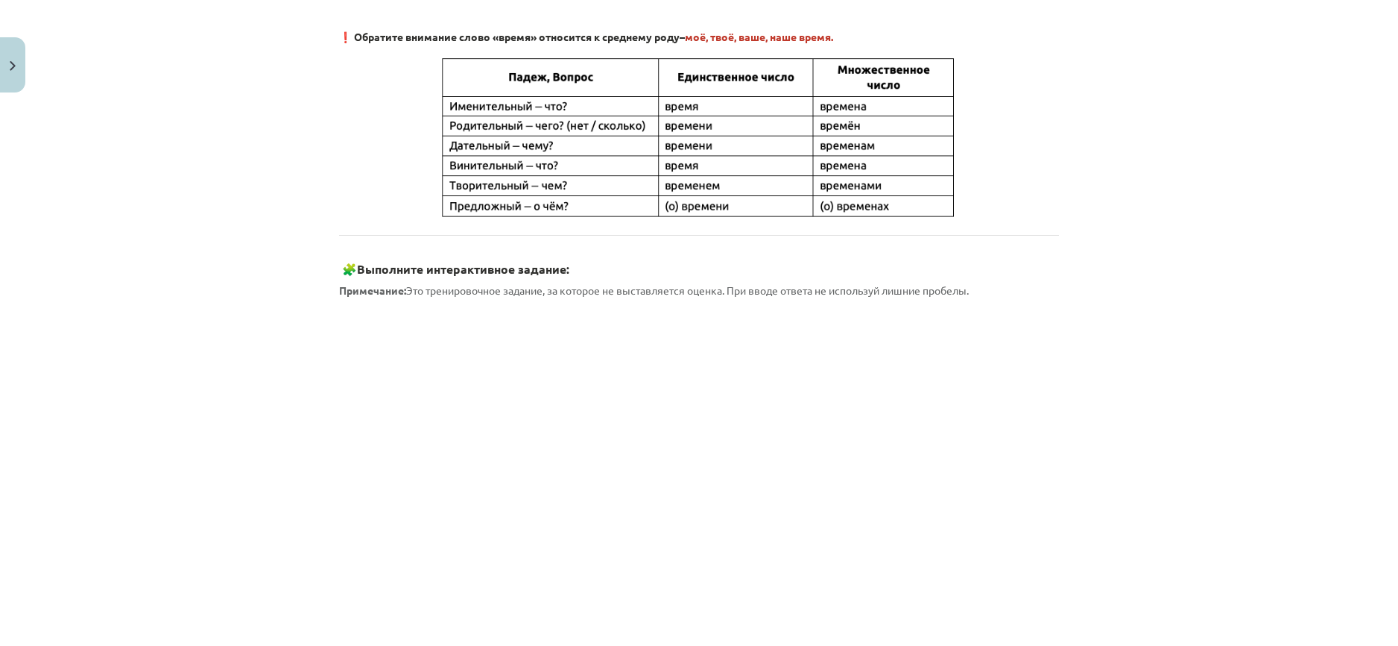
click at [680, 105] on img at bounding box center [699, 137] width 522 height 166
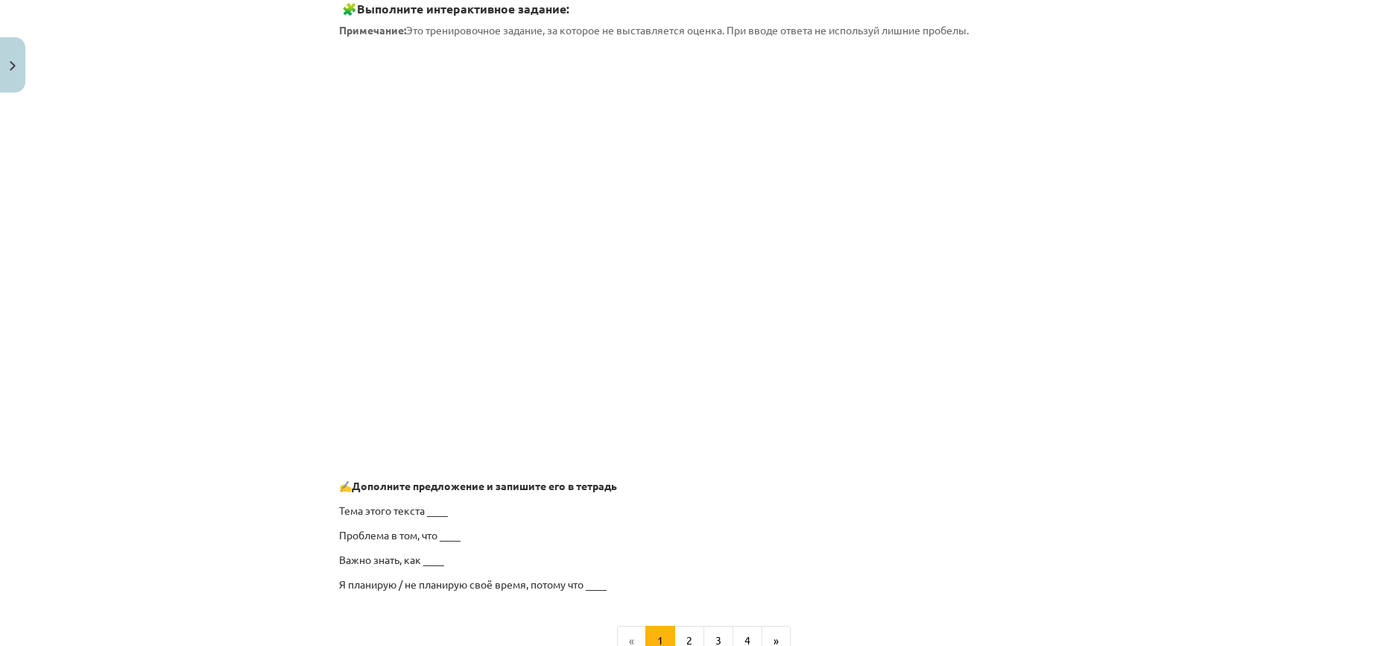
scroll to position [1006, 0]
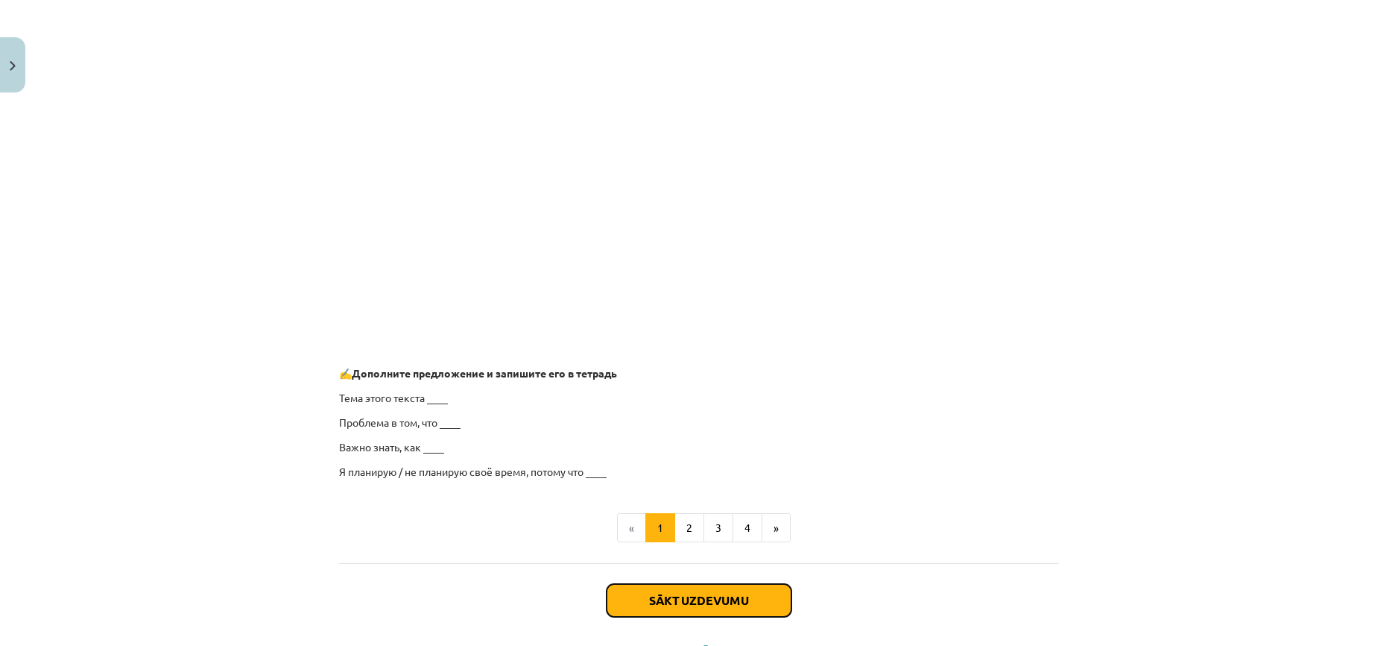
click at [708, 593] on button "Sākt uzdevumu" at bounding box center [699, 600] width 185 height 33
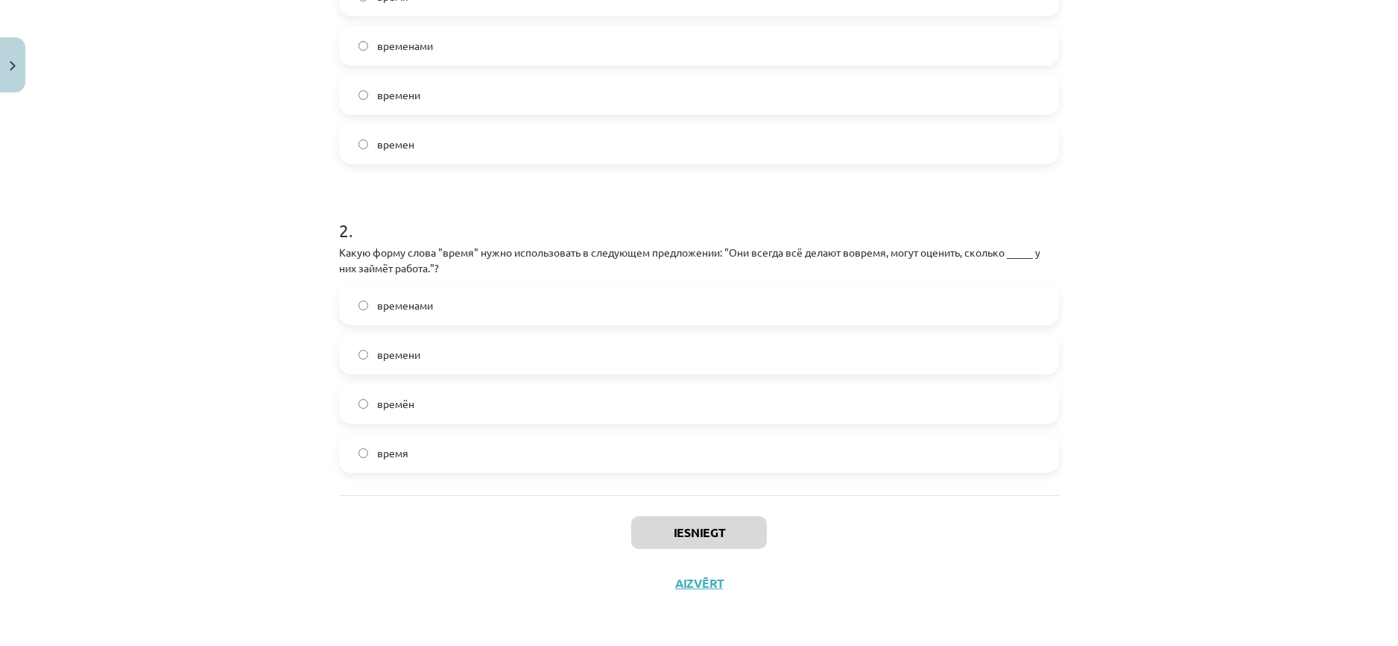
scroll to position [0, 0]
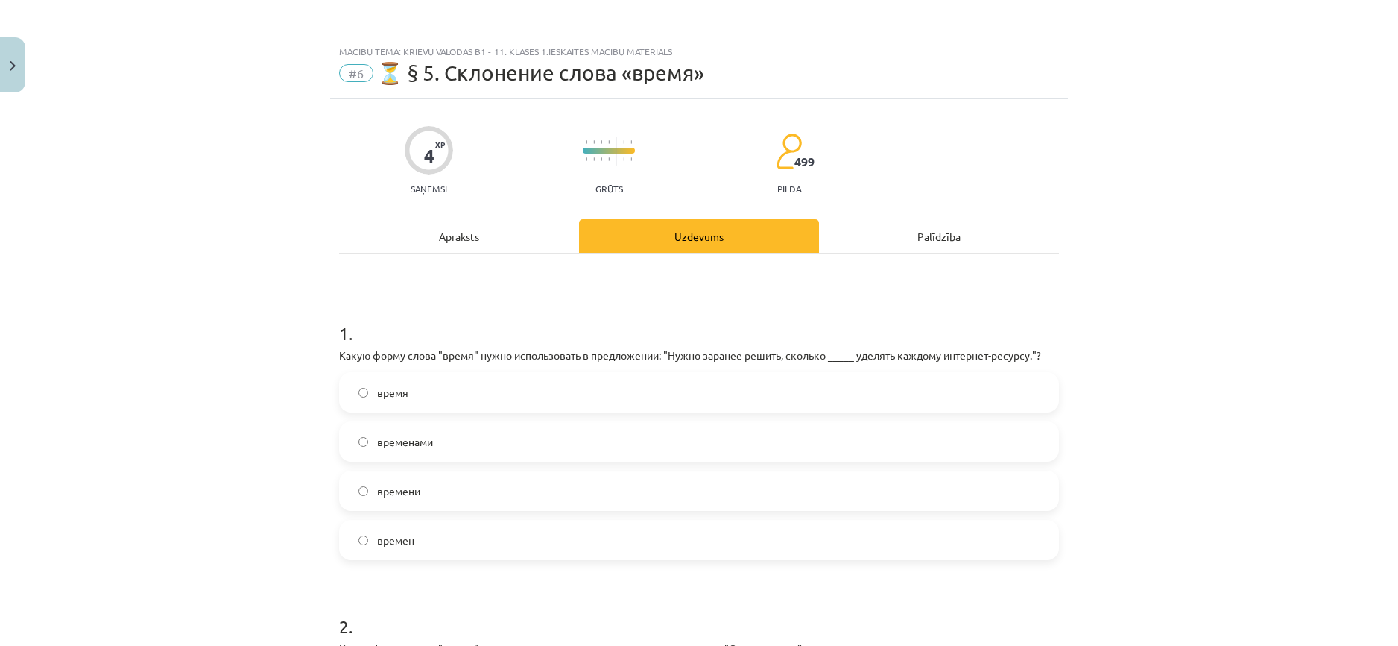
click at [716, 382] on label "время" at bounding box center [699, 391] width 717 height 37
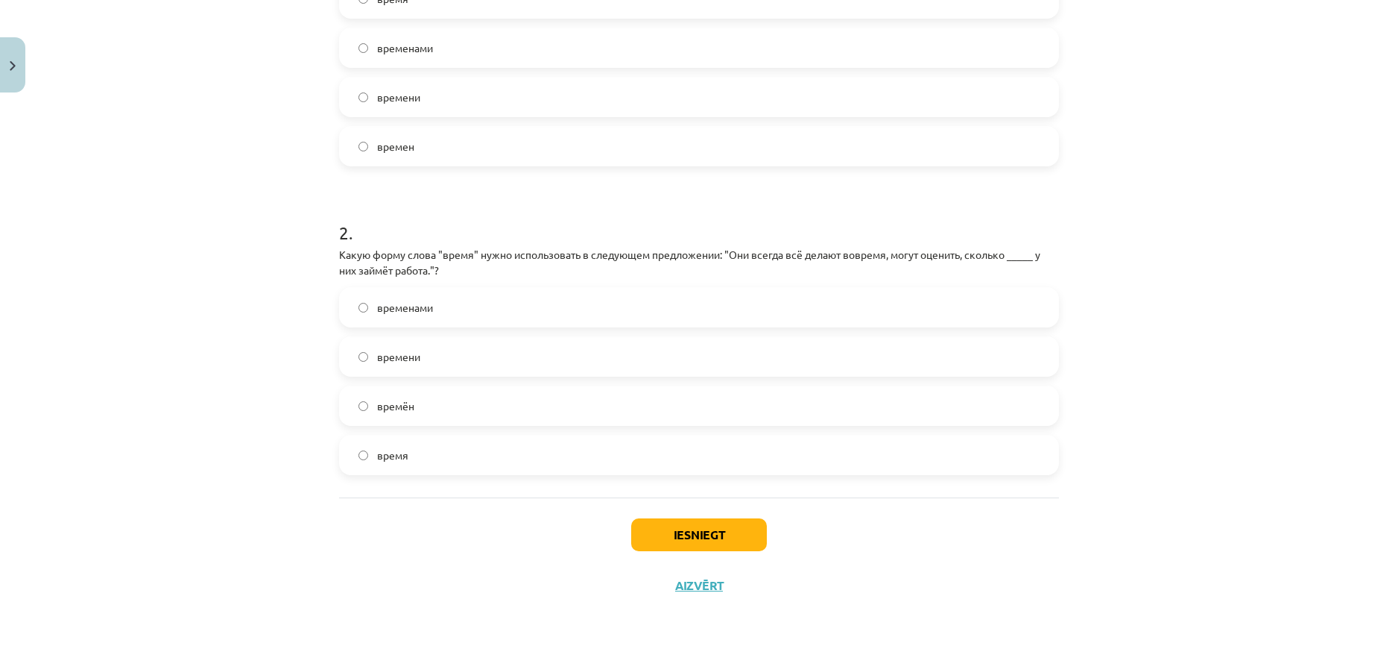
scroll to position [396, 0]
click at [474, 351] on label "времени" at bounding box center [699, 353] width 717 height 37
click at [680, 536] on button "Iesniegt" at bounding box center [699, 532] width 136 height 33
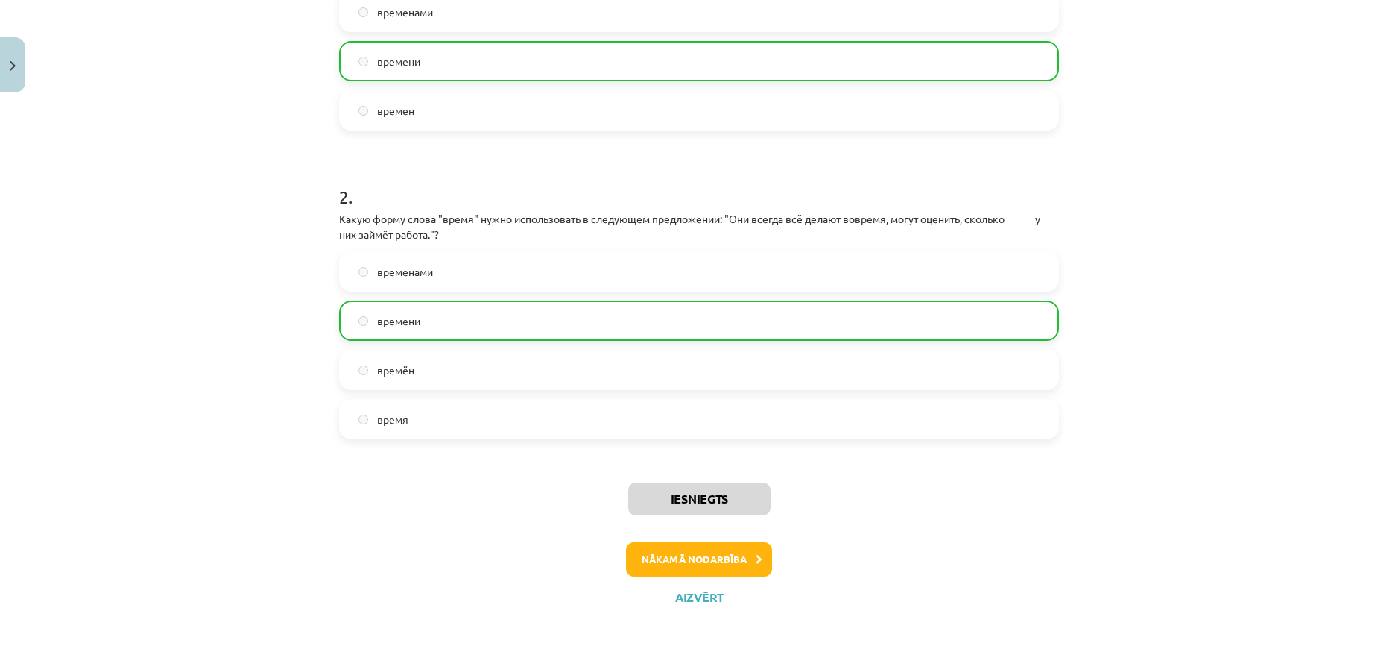
scroll to position [444, 0]
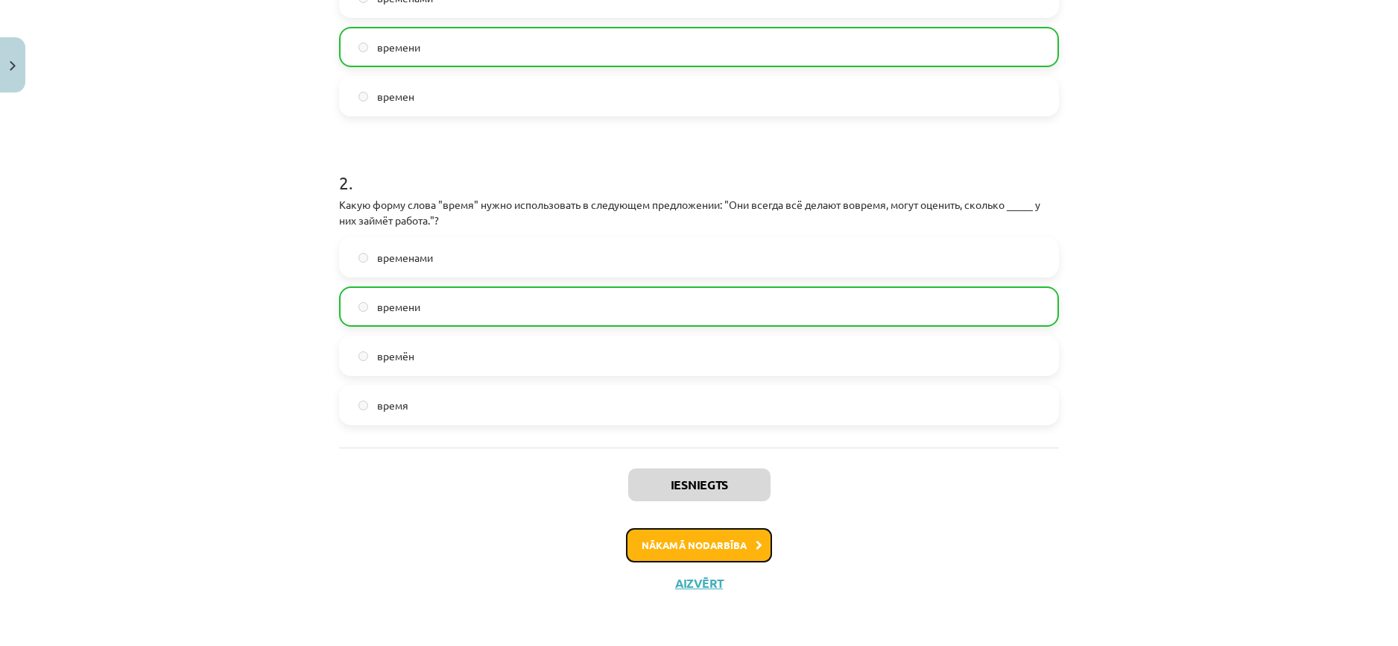
click at [723, 549] on button "Nākamā nodarbība" at bounding box center [699, 545] width 146 height 34
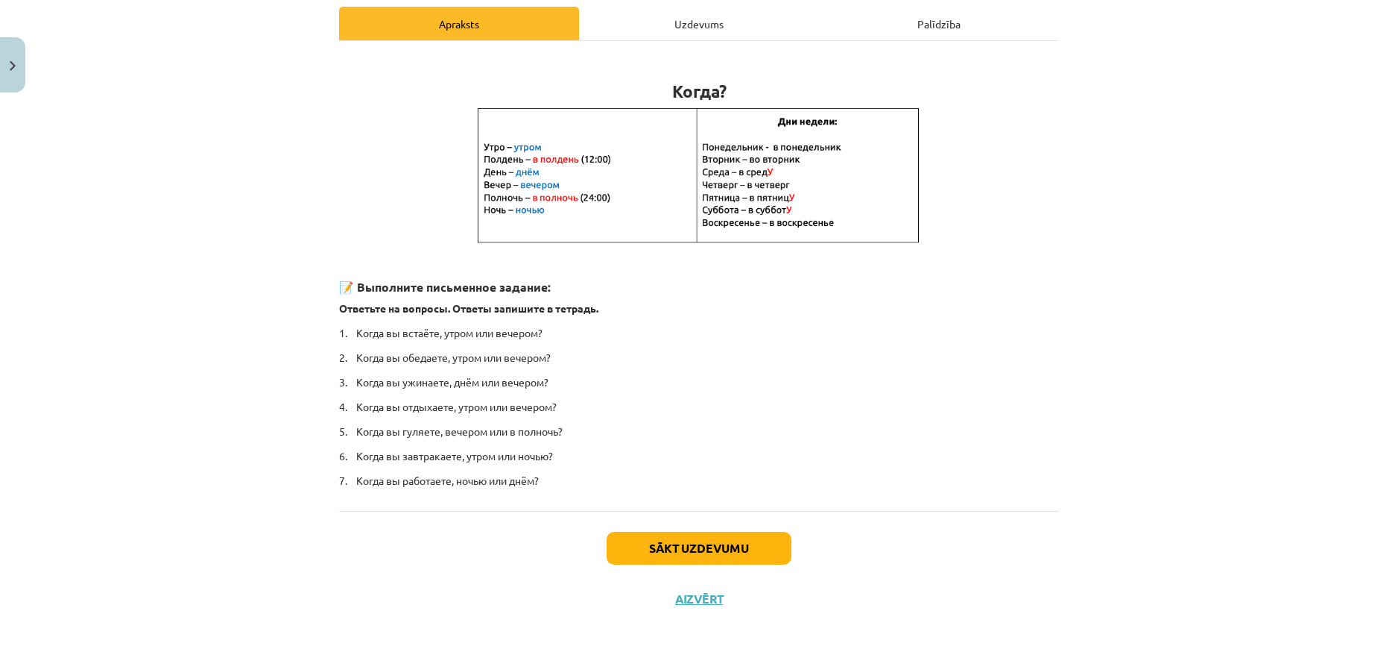
scroll to position [227, 0]
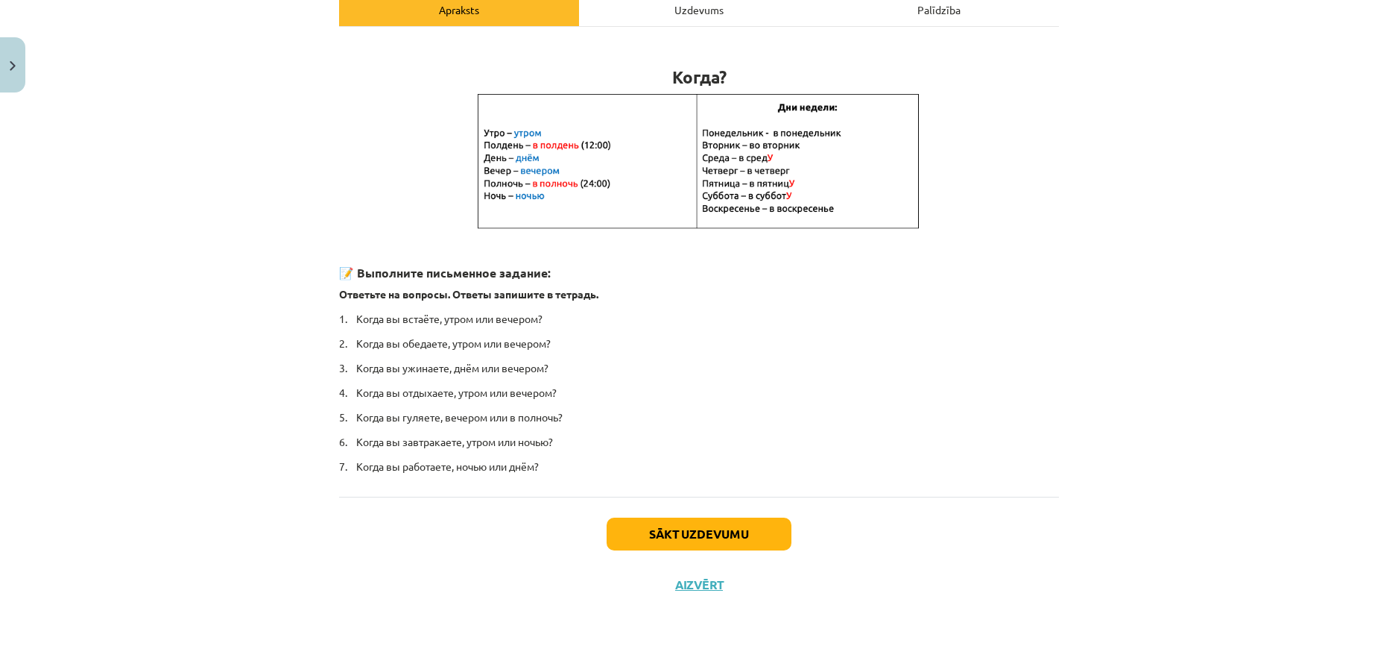
click at [431, 263] on h3 "📝 Выполните письменное задание:" at bounding box center [699, 261] width 720 height 42
click at [530, 300] on p "Ответьте на вопросы. Ответы запишите в тетрадь." at bounding box center [699, 294] width 720 height 16
click at [688, 531] on button "Sākt uzdevumu" at bounding box center [699, 533] width 185 height 33
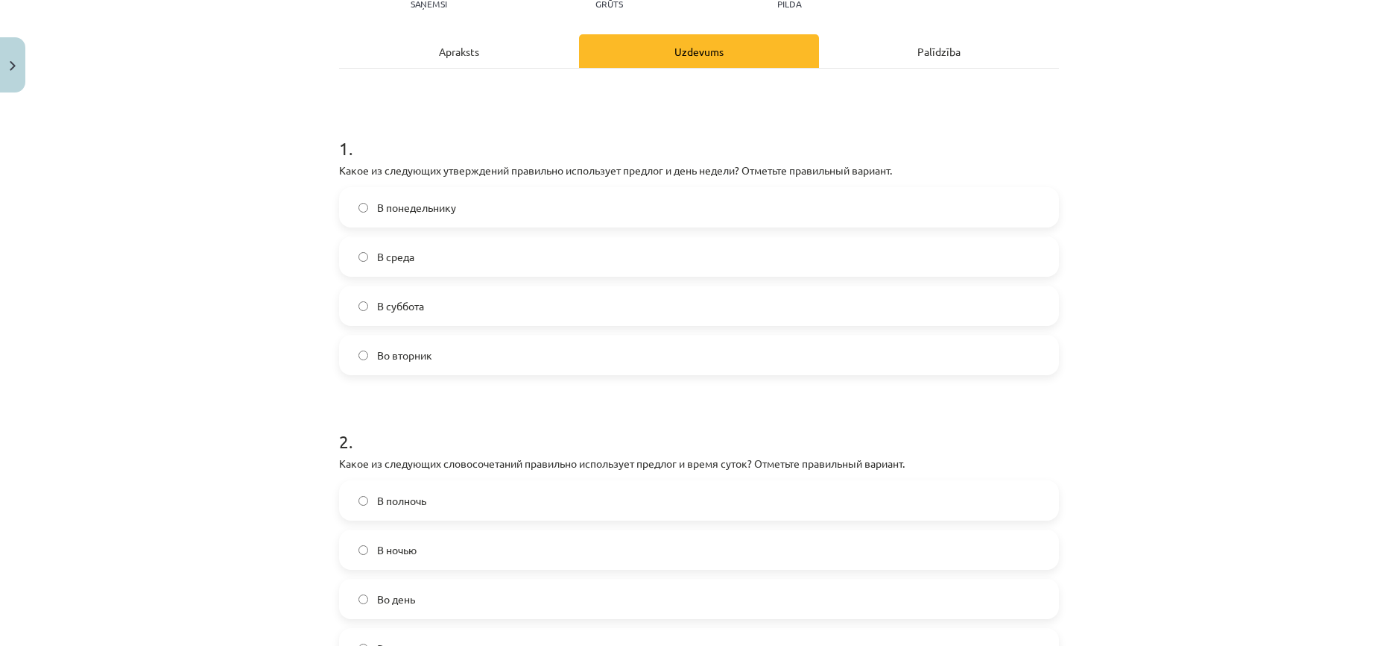
scroll to position [186, 0]
click at [532, 356] on label "Во вторник" at bounding box center [699, 353] width 717 height 37
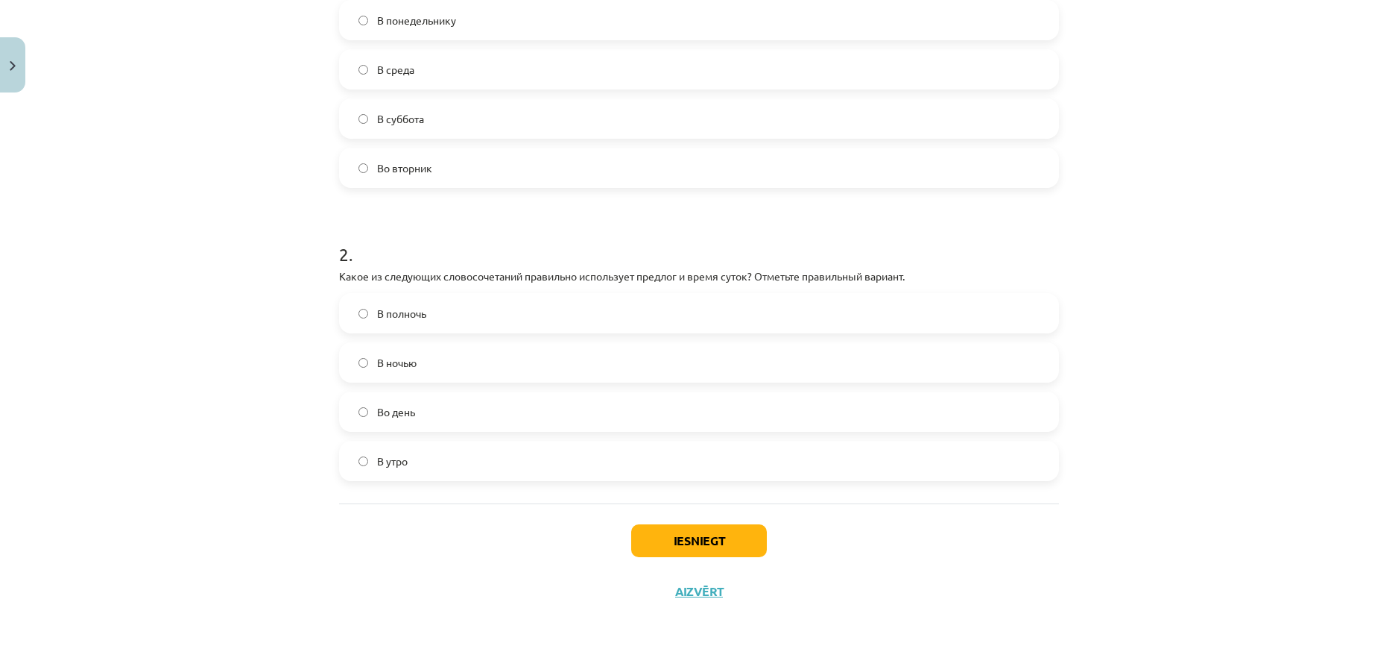
scroll to position [380, 0]
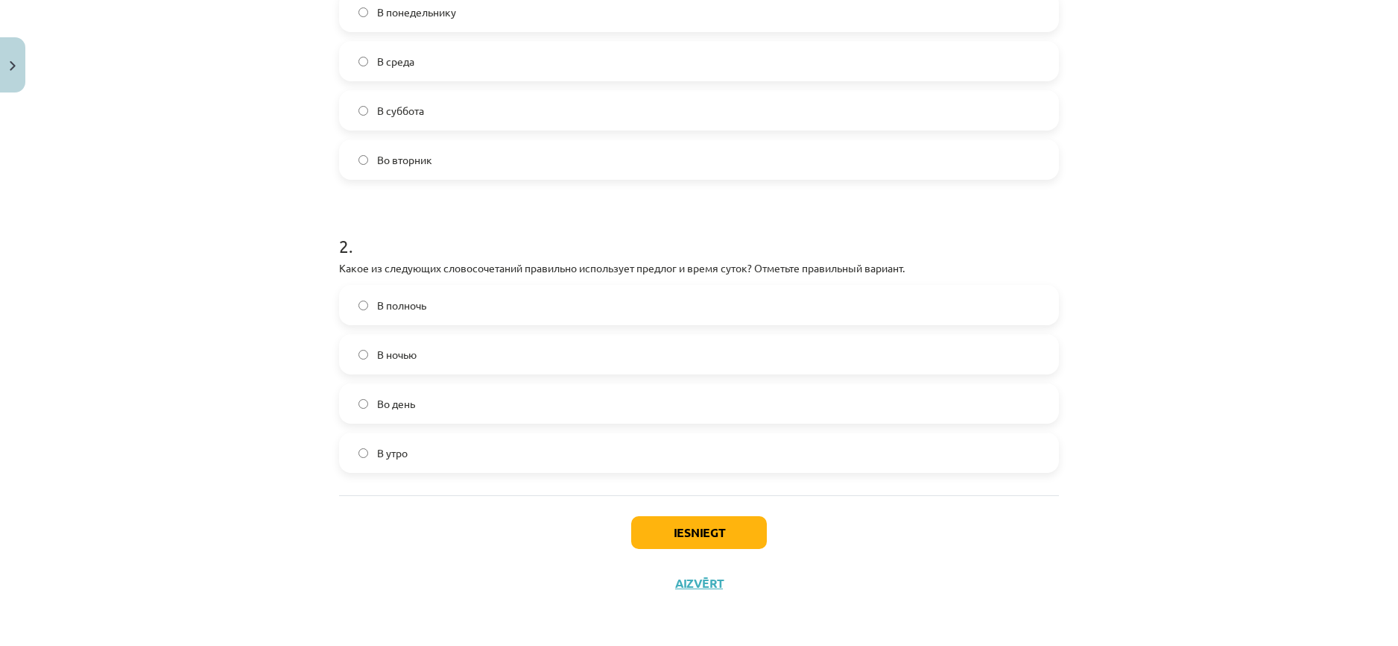
click at [566, 303] on label "В полночь" at bounding box center [699, 304] width 717 height 37
click at [702, 530] on button "Iesniegt" at bounding box center [699, 532] width 136 height 33
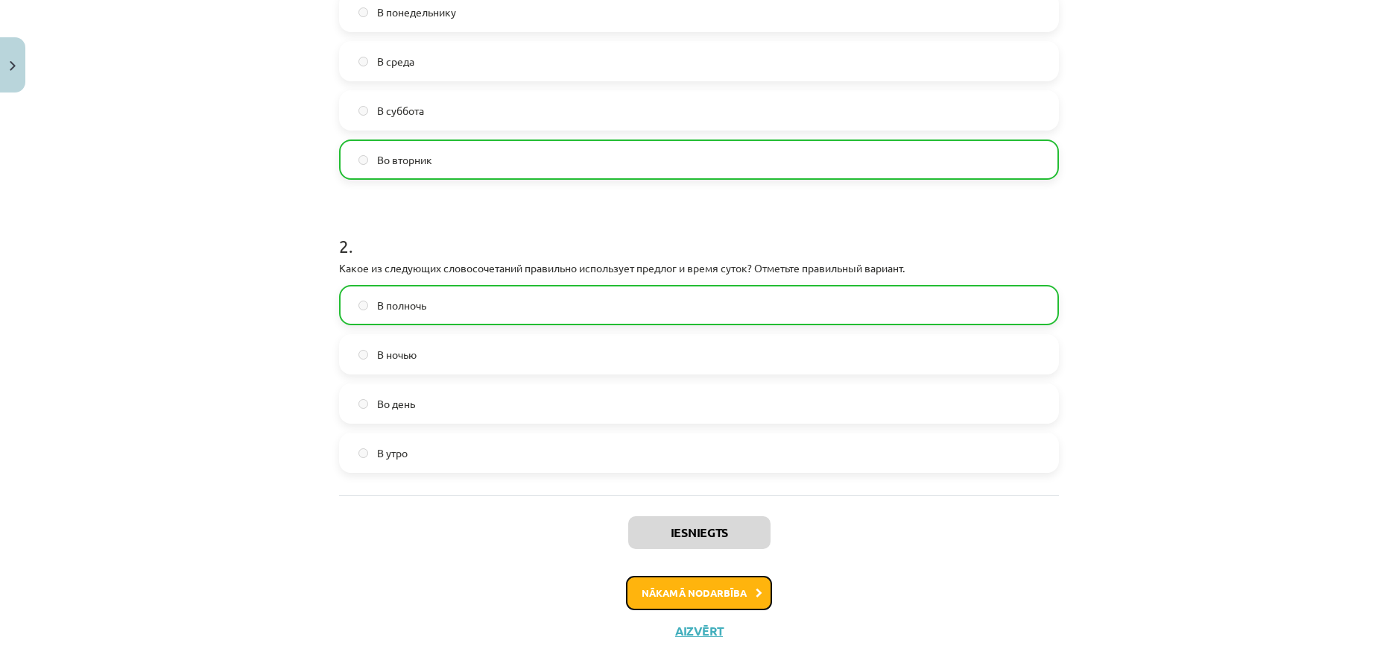
click at [731, 602] on button "Nākamā nodarbība" at bounding box center [699, 592] width 146 height 34
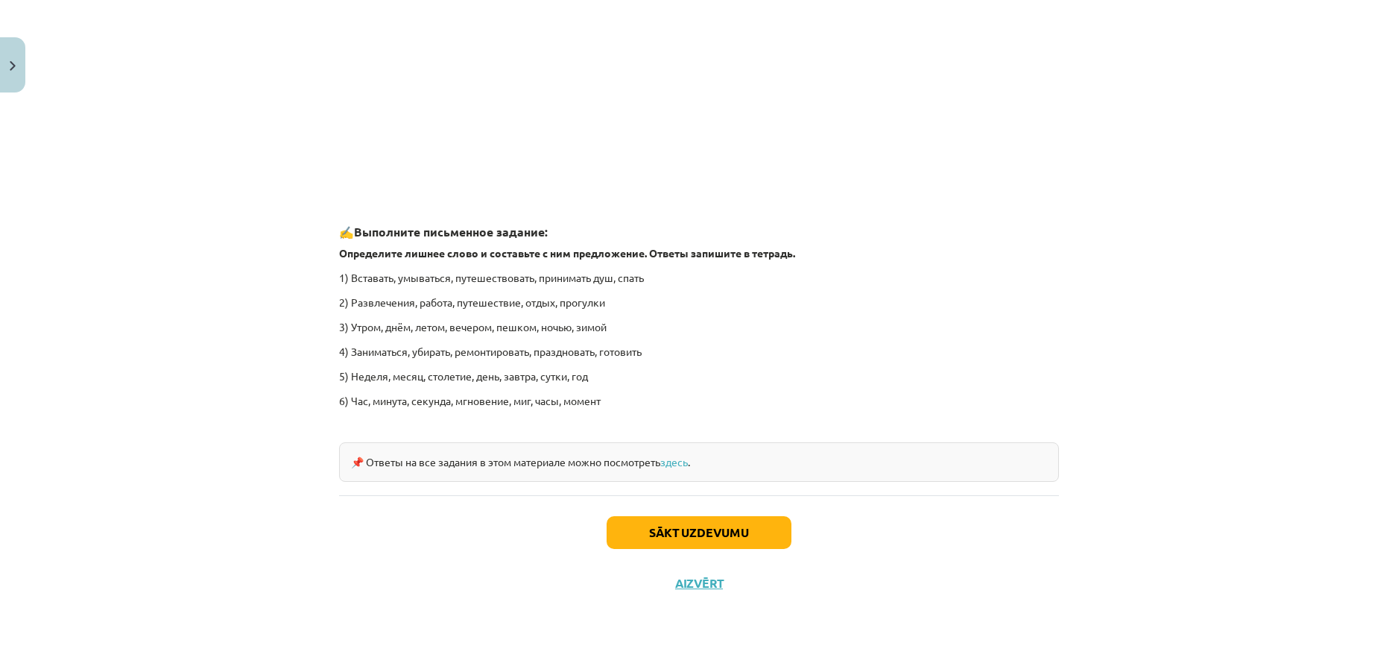
scroll to position [2138, 0]
click at [667, 538] on button "Sākt uzdevumu" at bounding box center [699, 532] width 185 height 33
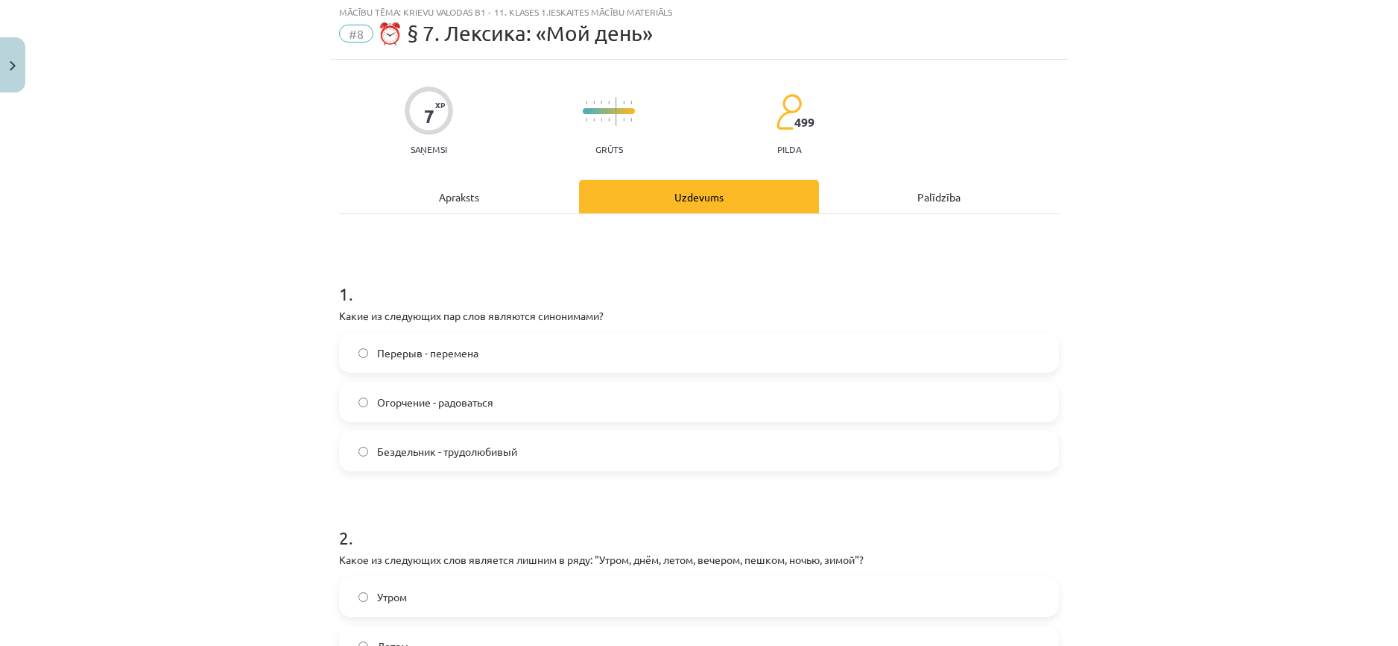
scroll to position [37, 0]
click at [432, 351] on span "Перерыв - перемена" at bounding box center [427, 355] width 101 height 16
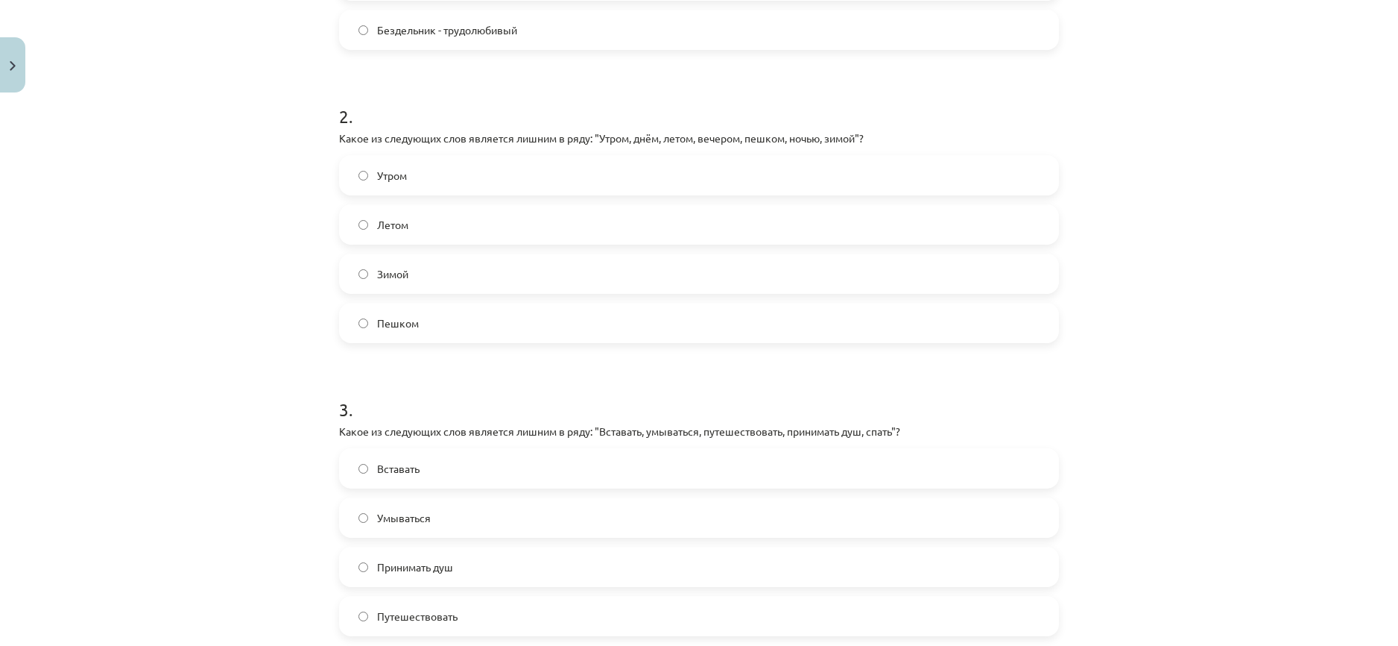
scroll to position [485, 0]
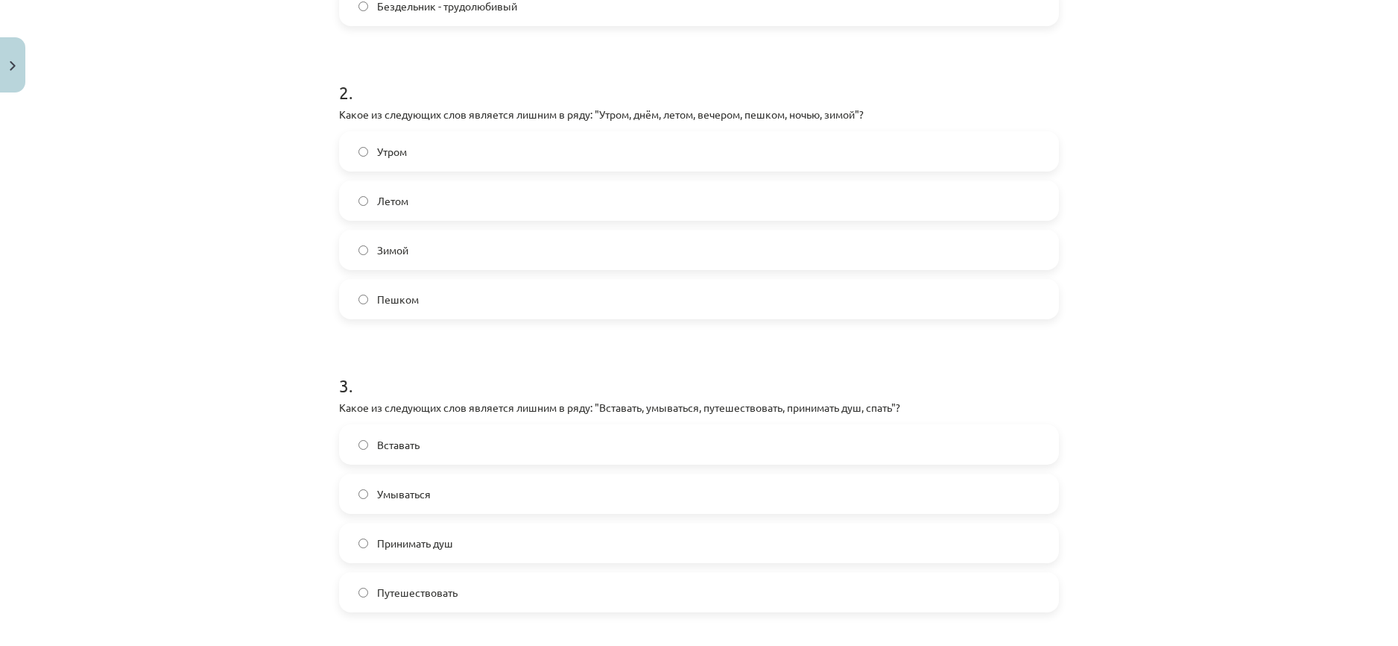
click at [483, 306] on label "Пешком" at bounding box center [699, 298] width 717 height 37
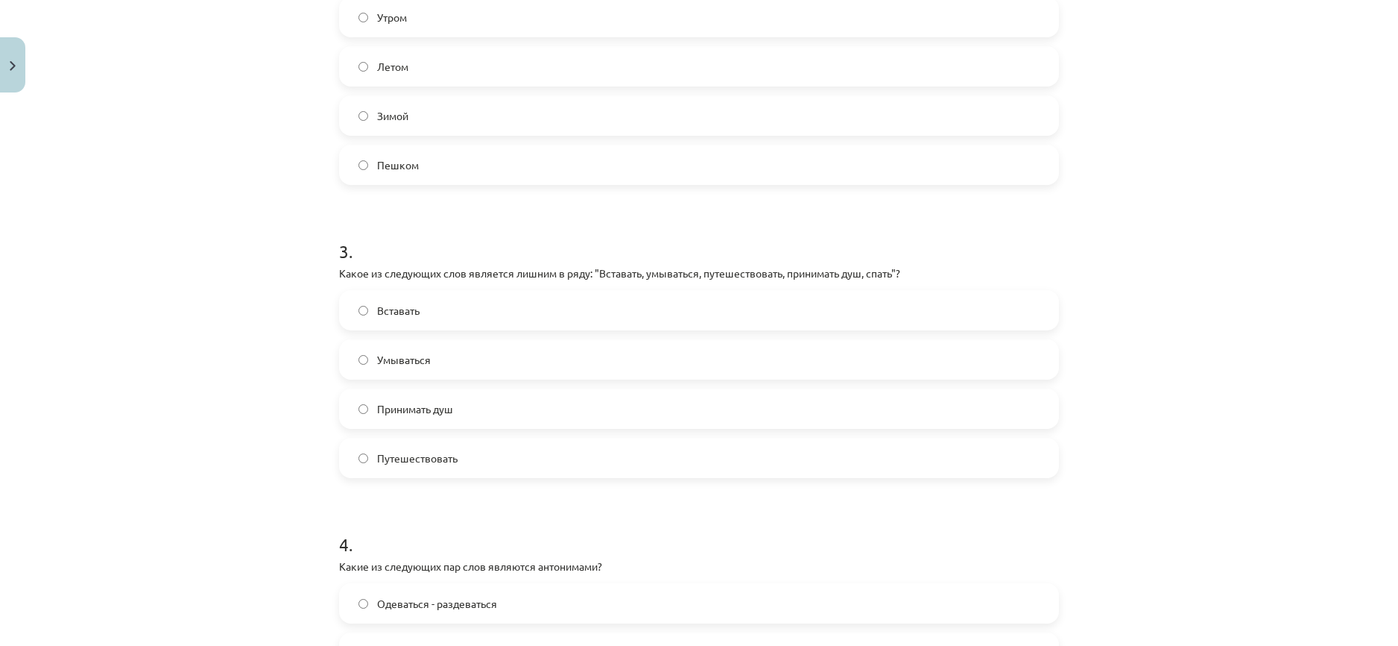
scroll to position [783, 0]
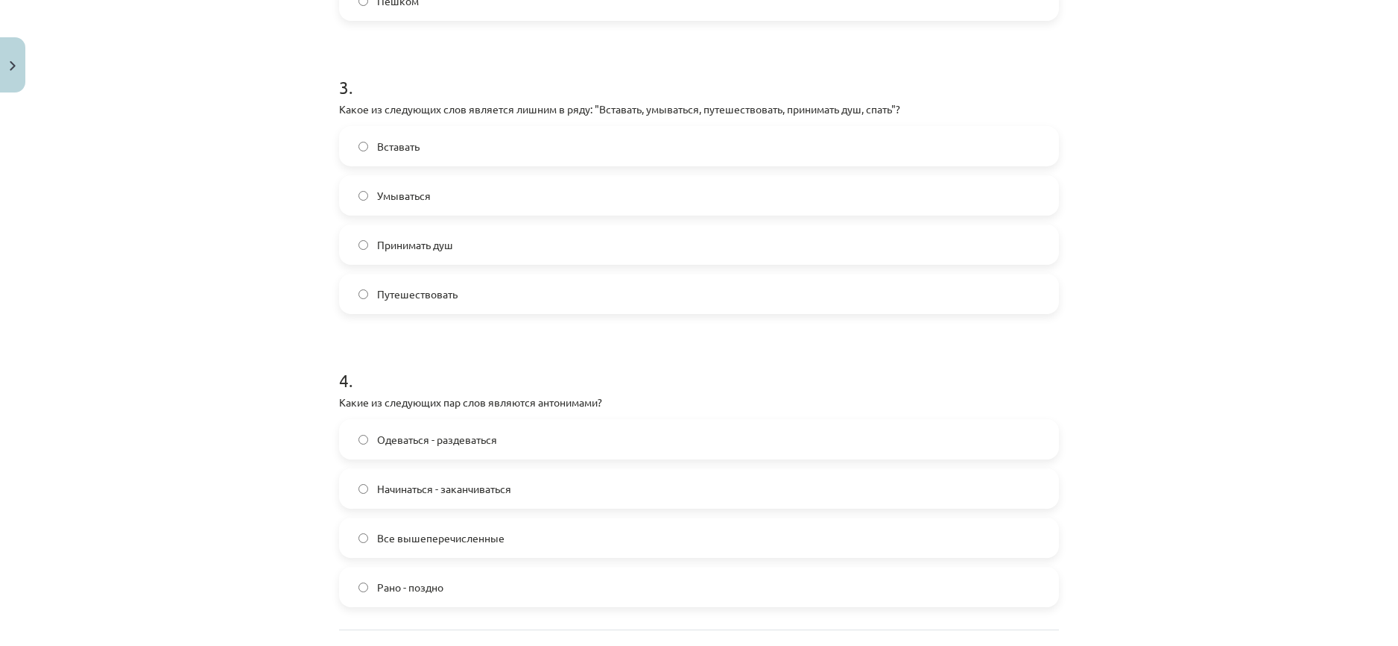
click at [501, 301] on label "Путешествовать" at bounding box center [699, 293] width 717 height 37
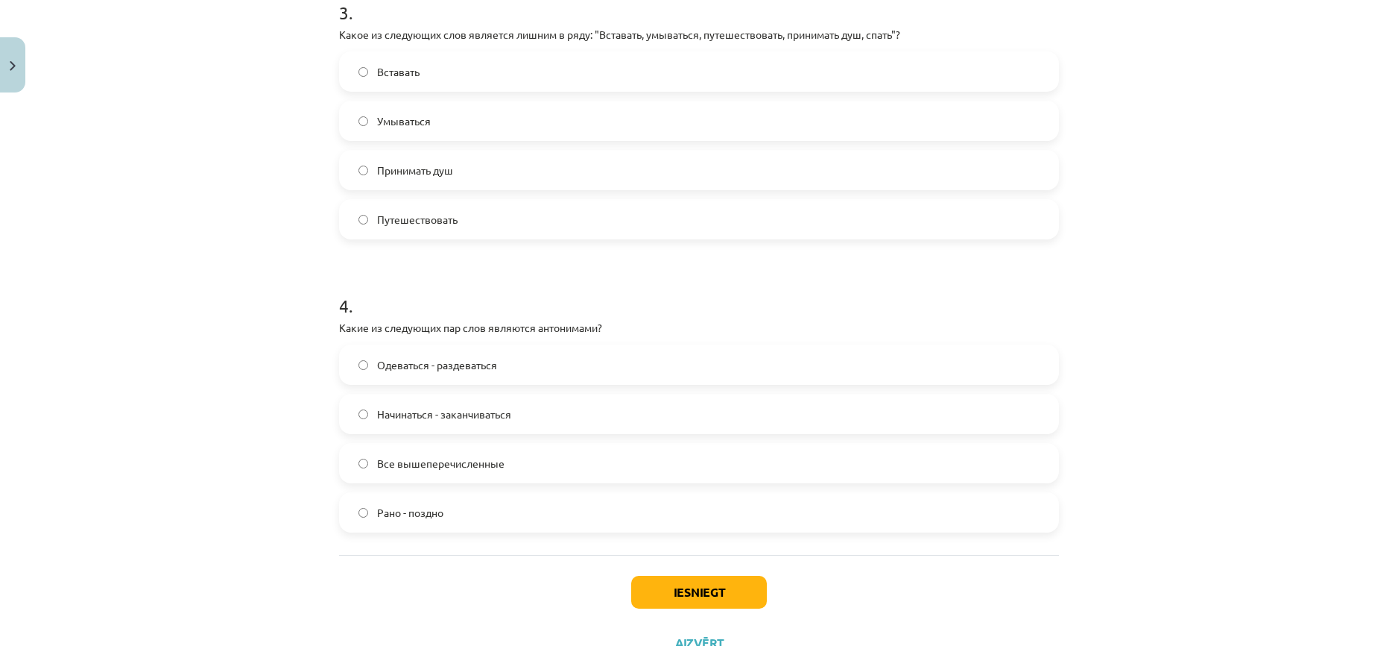
scroll to position [917, 0]
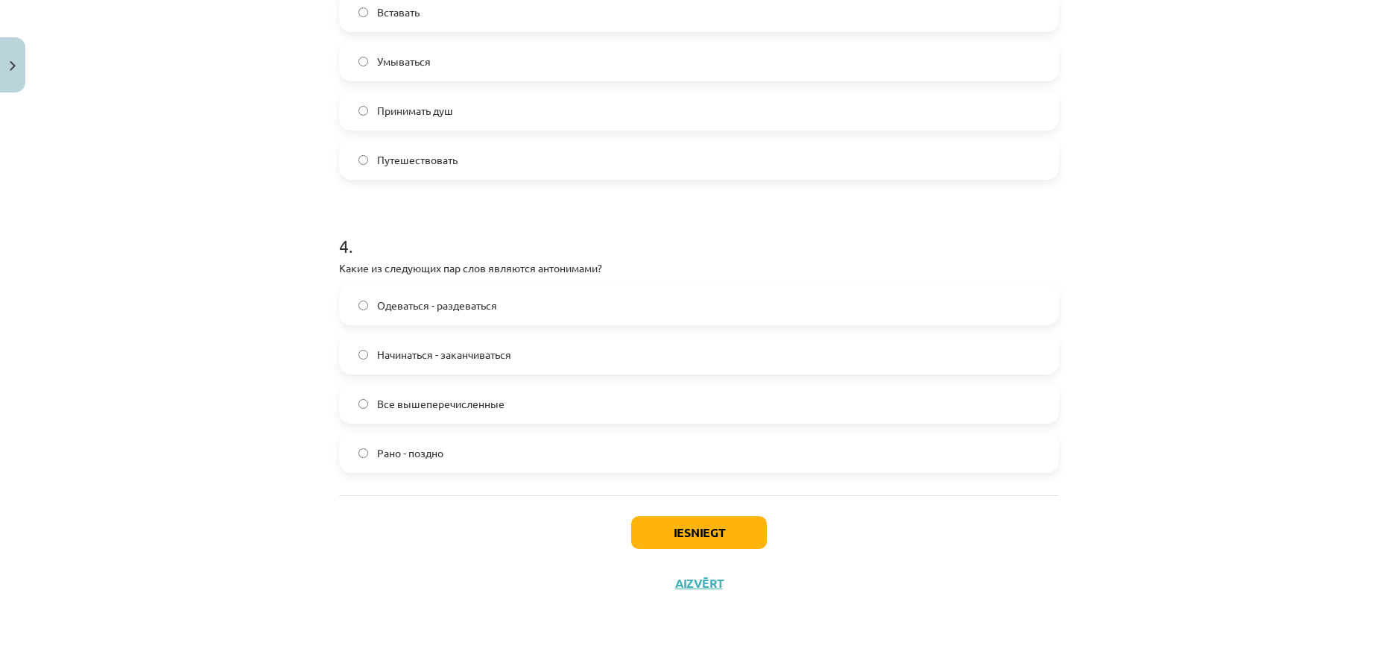
click at [454, 396] on span "Все вышеперечисленные" at bounding box center [440, 404] width 127 height 16
click at [730, 534] on button "Iesniegt" at bounding box center [699, 532] width 136 height 33
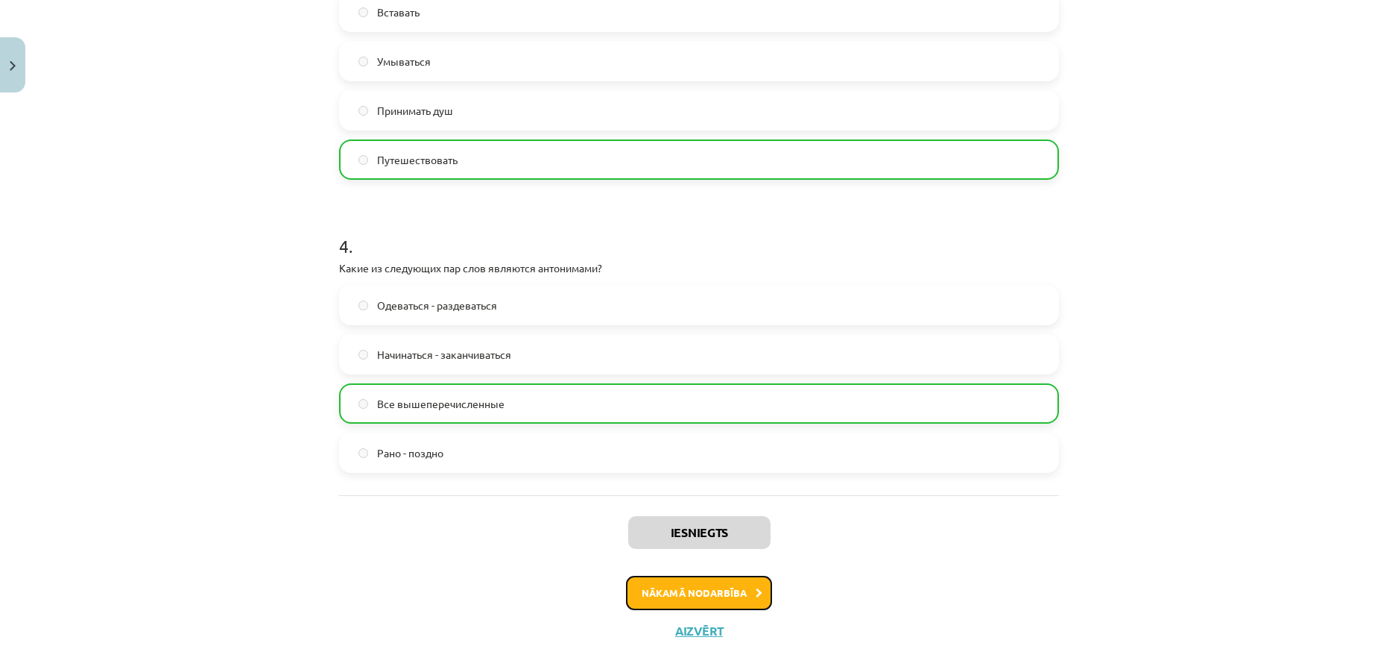
click at [700, 598] on button "Nākamā nodarbība" at bounding box center [699, 592] width 146 height 34
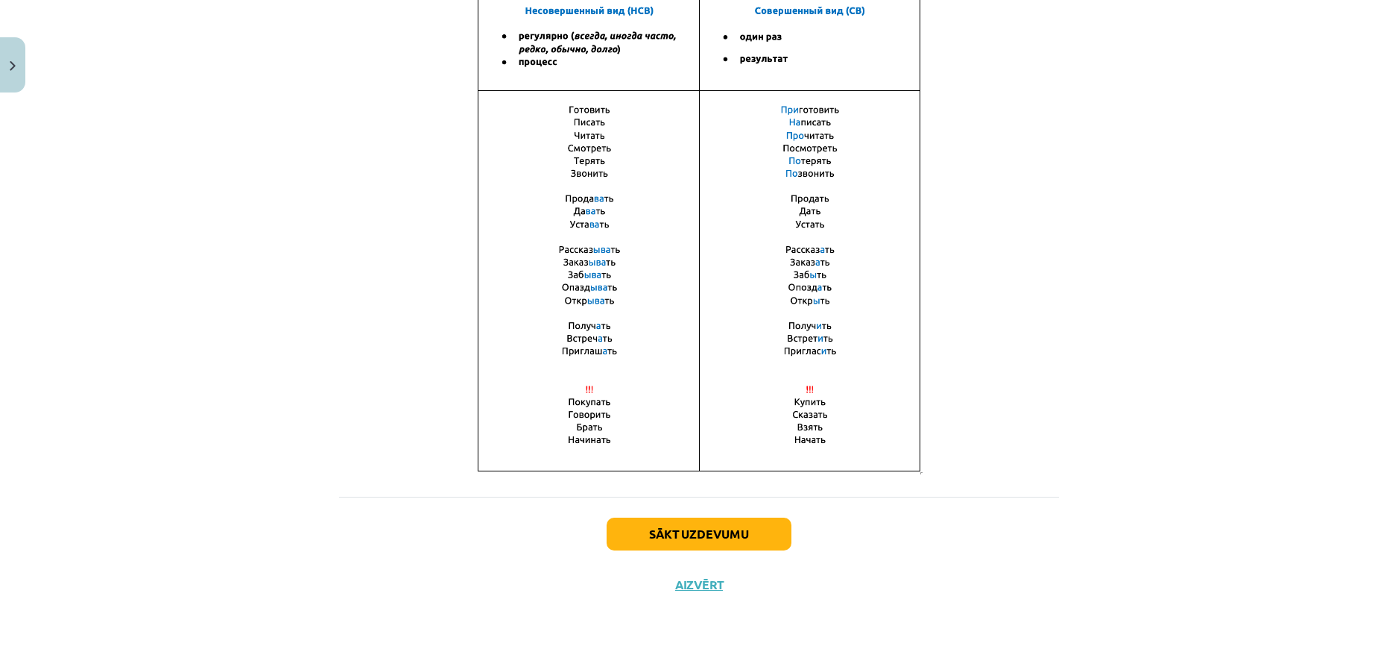
scroll to position [881, 0]
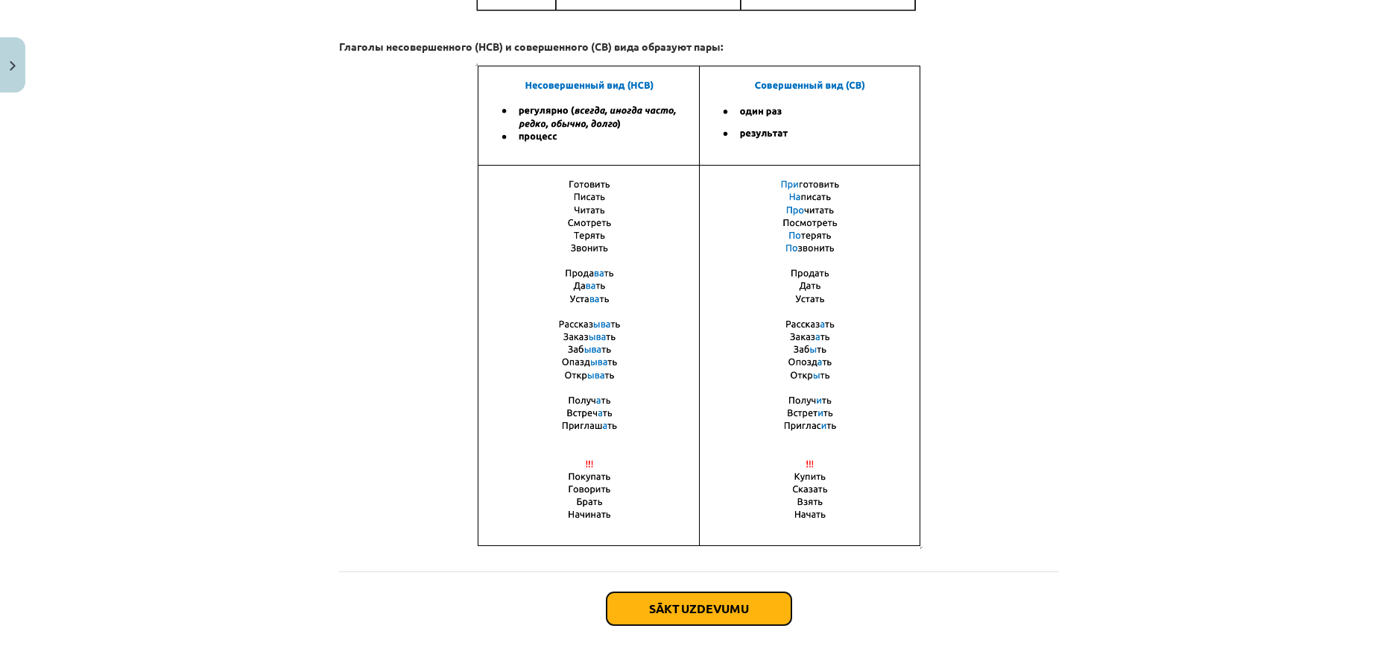
click at [687, 601] on button "Sākt uzdevumu" at bounding box center [699, 608] width 185 height 33
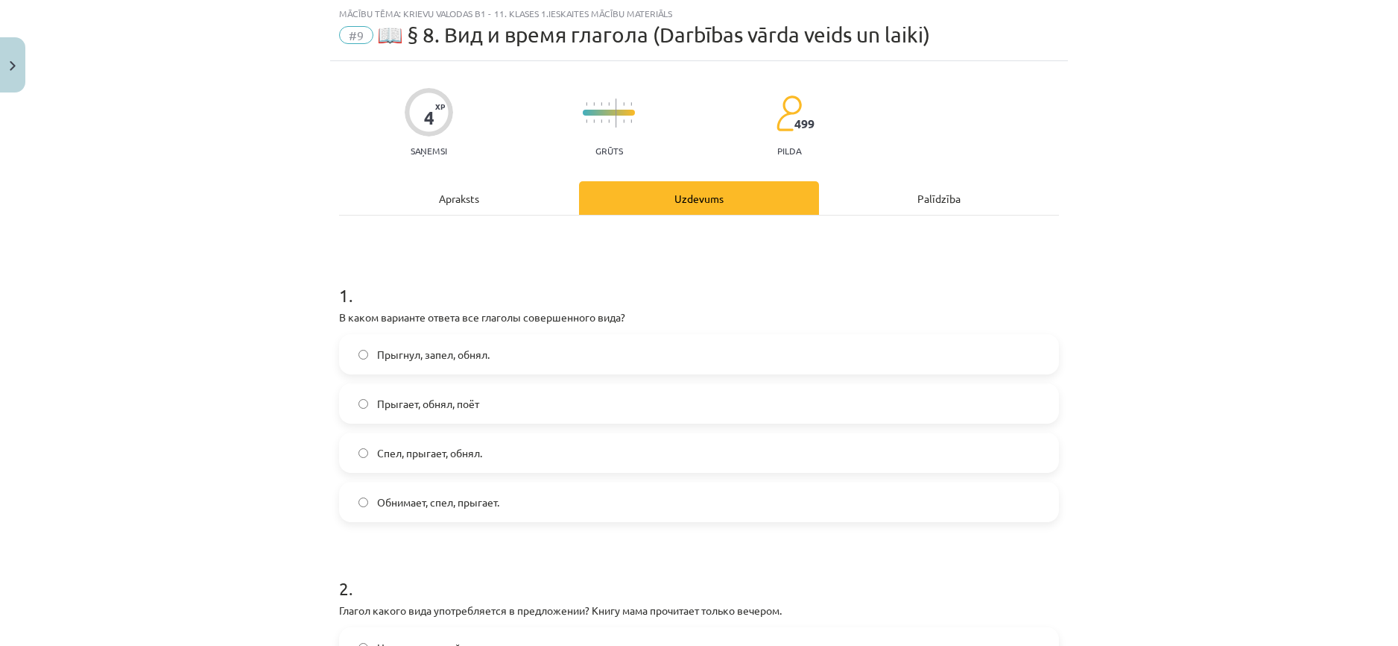
scroll to position [37, 0]
click at [464, 205] on div "Apraksts" at bounding box center [459, 199] width 240 height 34
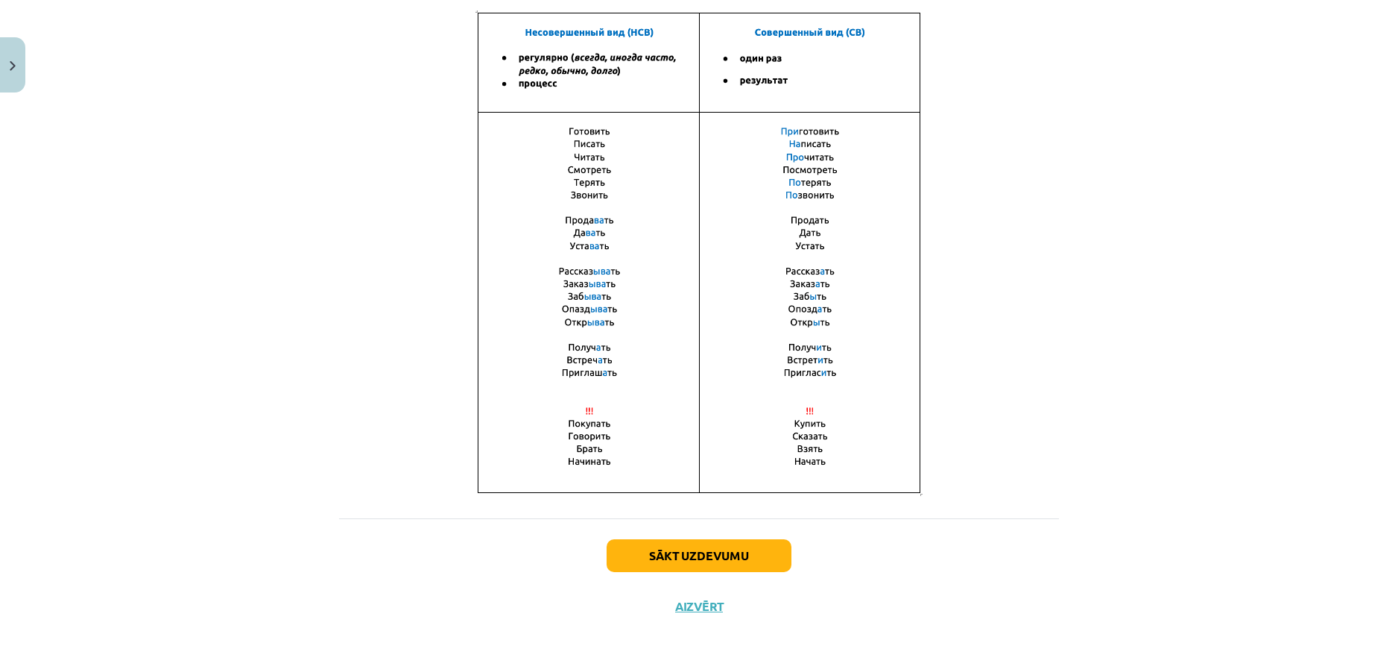
scroll to position [956, 0]
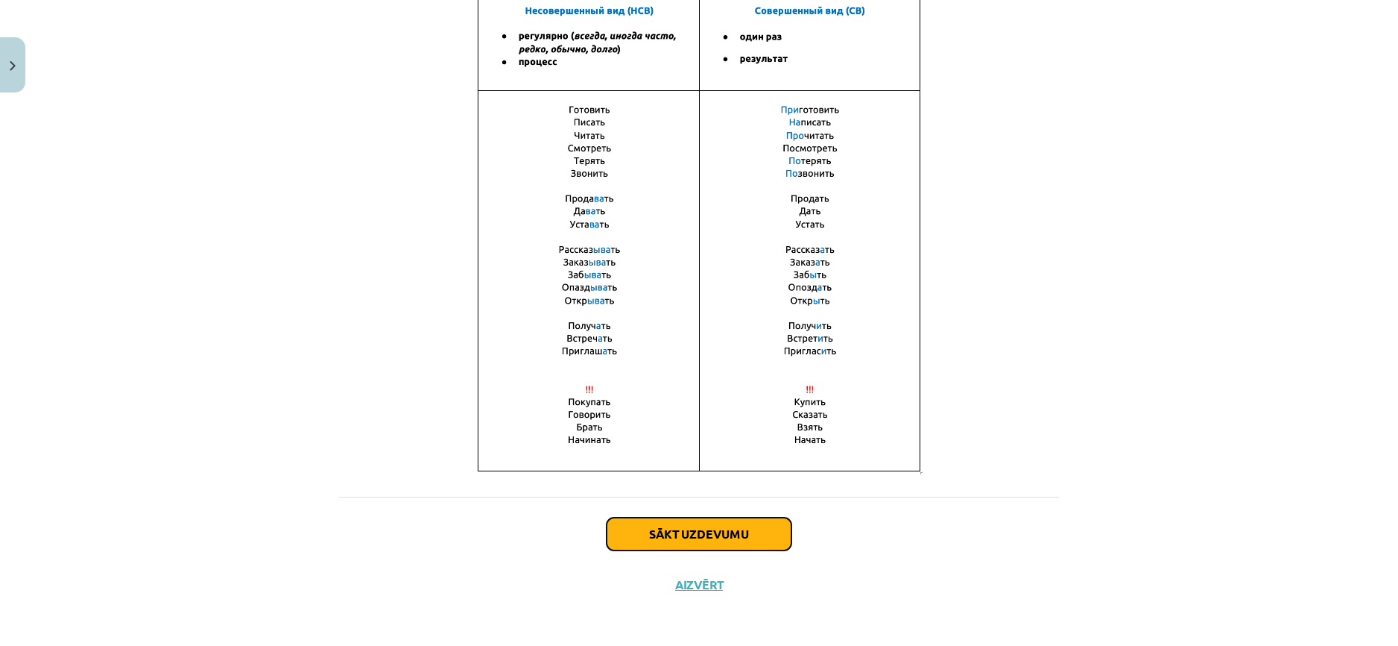
click at [664, 534] on button "Sākt uzdevumu" at bounding box center [699, 533] width 185 height 33
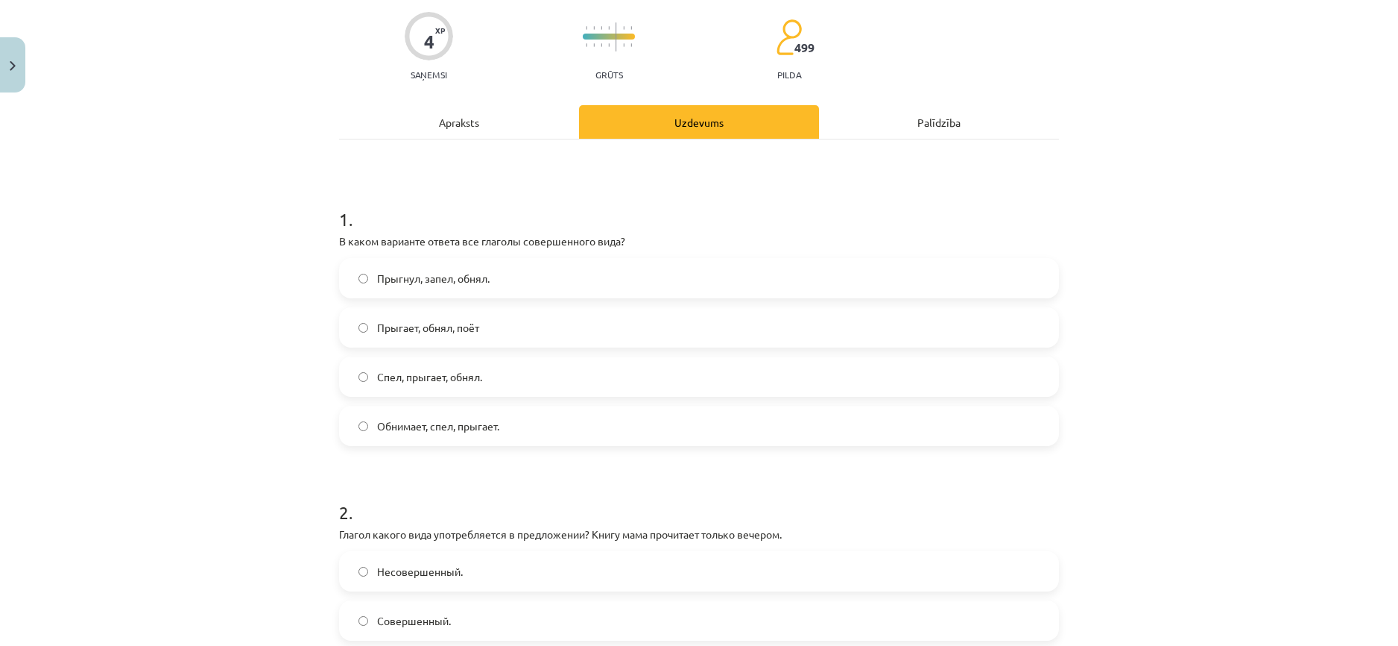
scroll to position [37, 0]
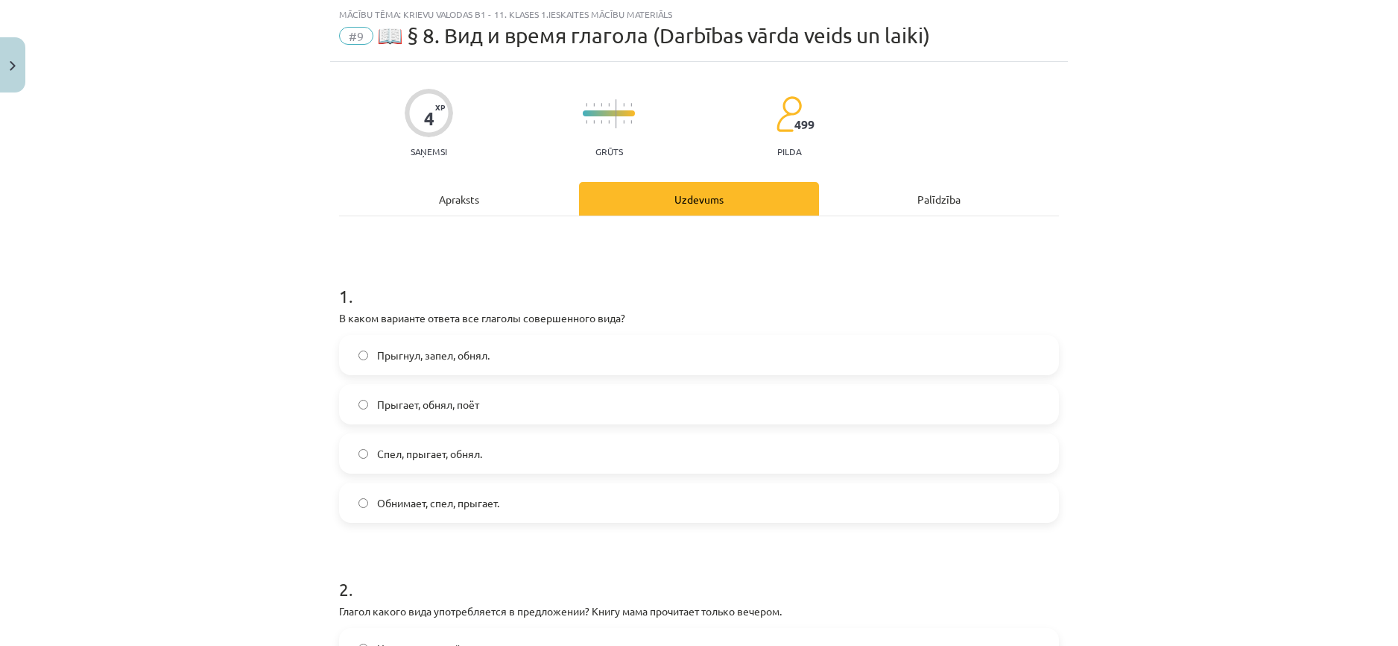
click at [432, 202] on div "Apraksts" at bounding box center [459, 199] width 240 height 34
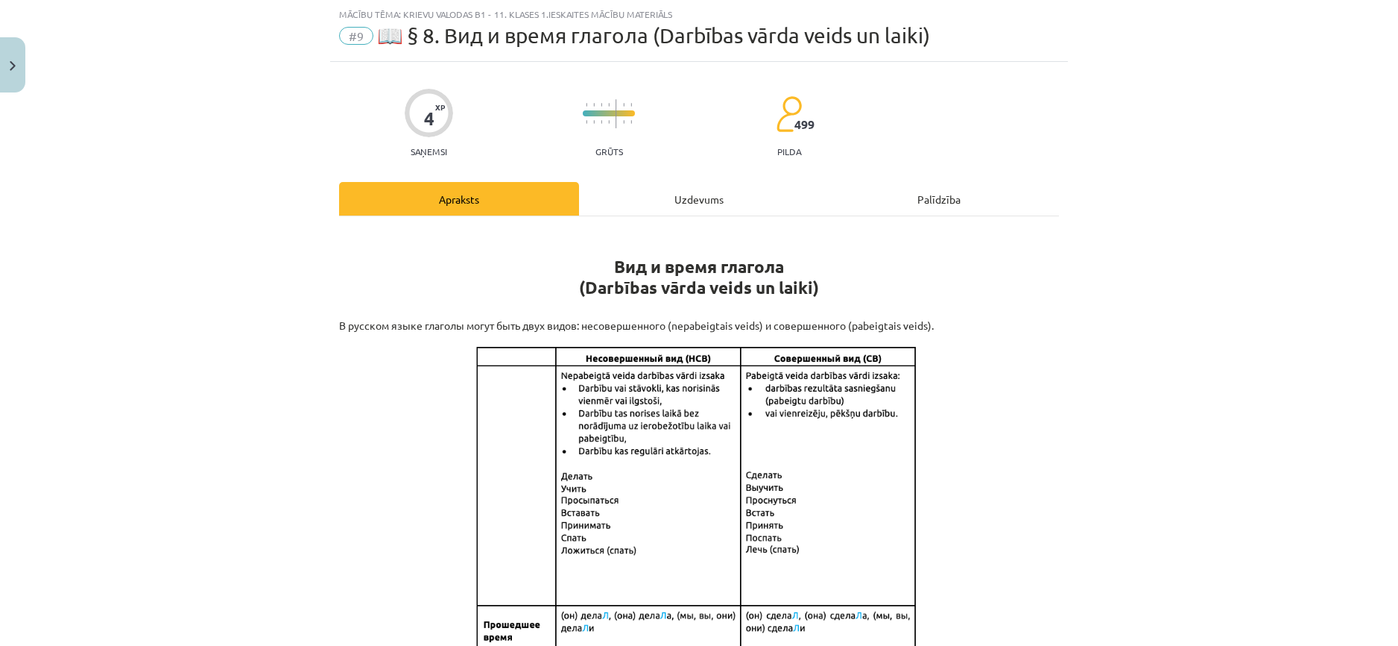
click at [671, 191] on div "Uzdevums" at bounding box center [699, 199] width 240 height 34
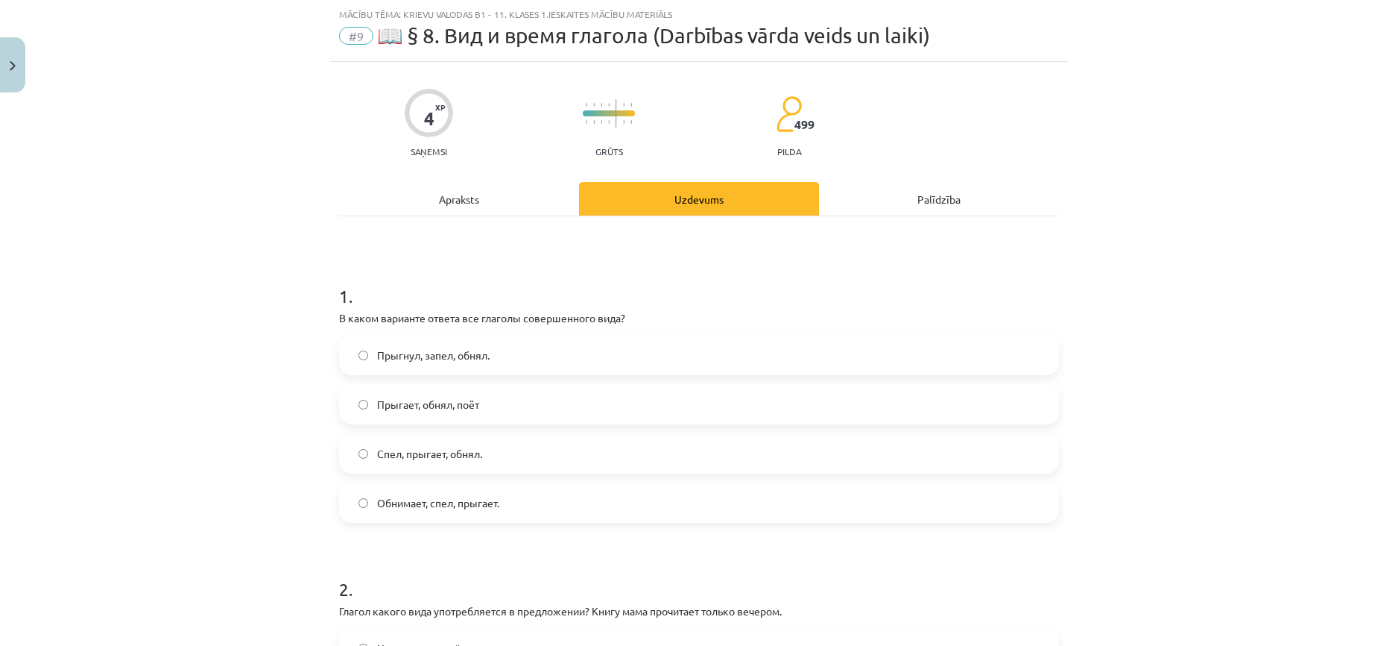
click at [505, 190] on div "Apraksts" at bounding box center [459, 199] width 240 height 34
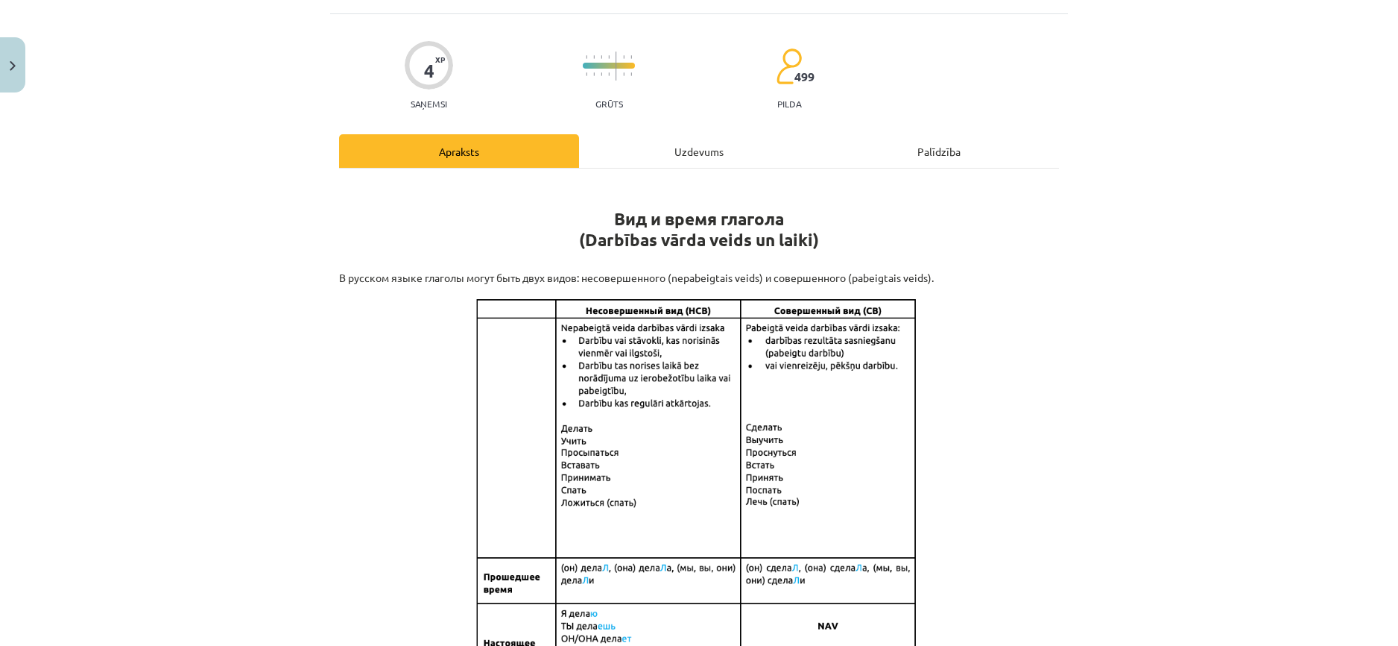
scroll to position [112, 0]
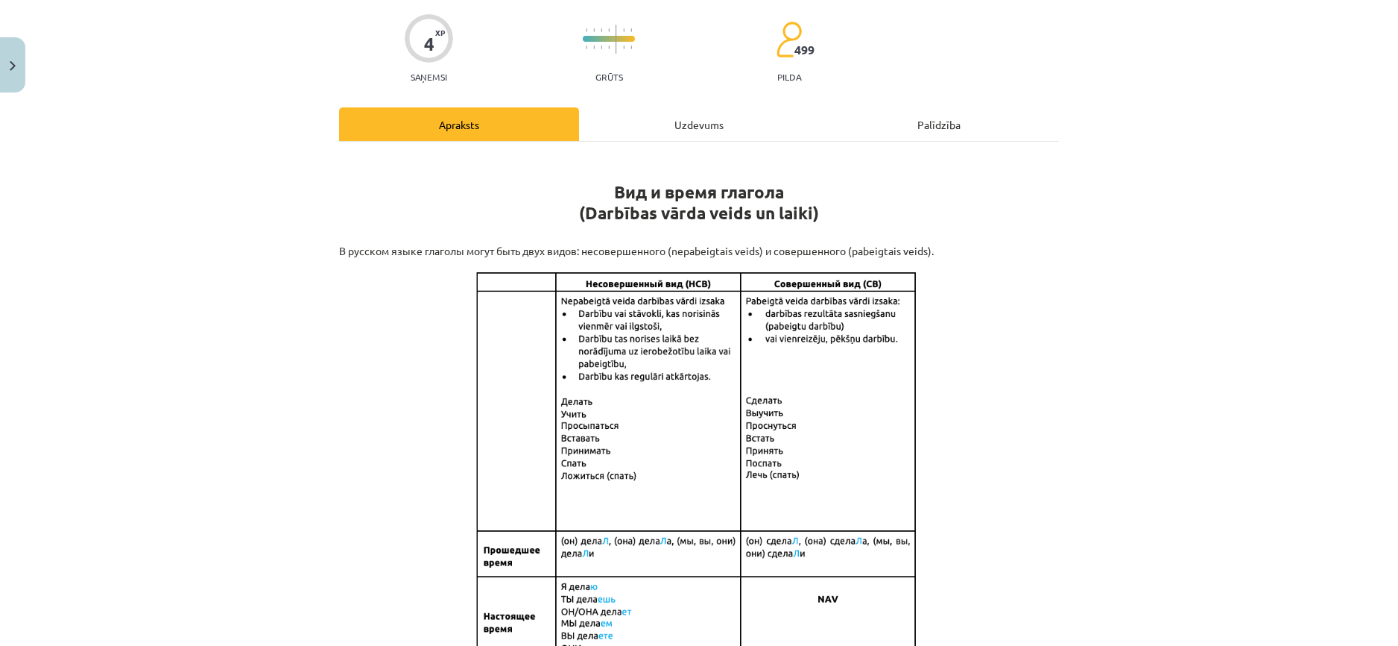
click at [666, 132] on div "Uzdevums" at bounding box center [699, 124] width 240 height 34
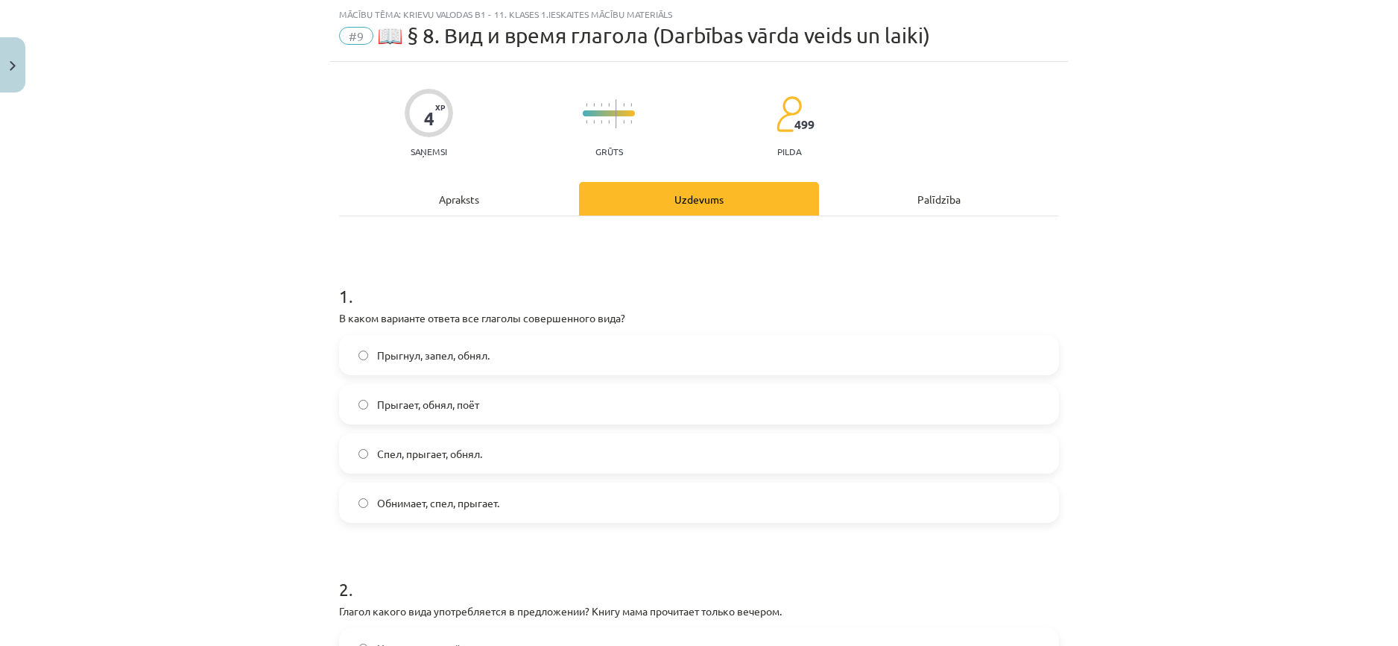
click at [475, 356] on span "Прыгнул, запел, обнял." at bounding box center [433, 355] width 113 height 16
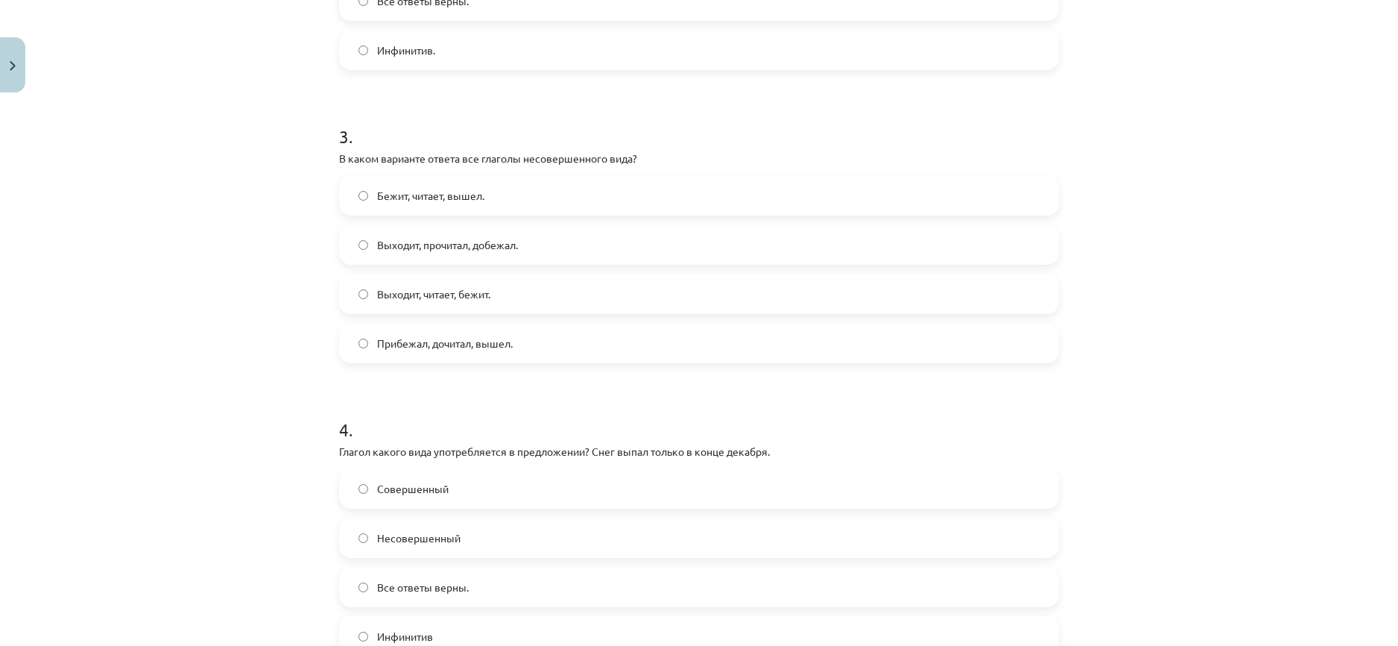
scroll to position [966, 0]
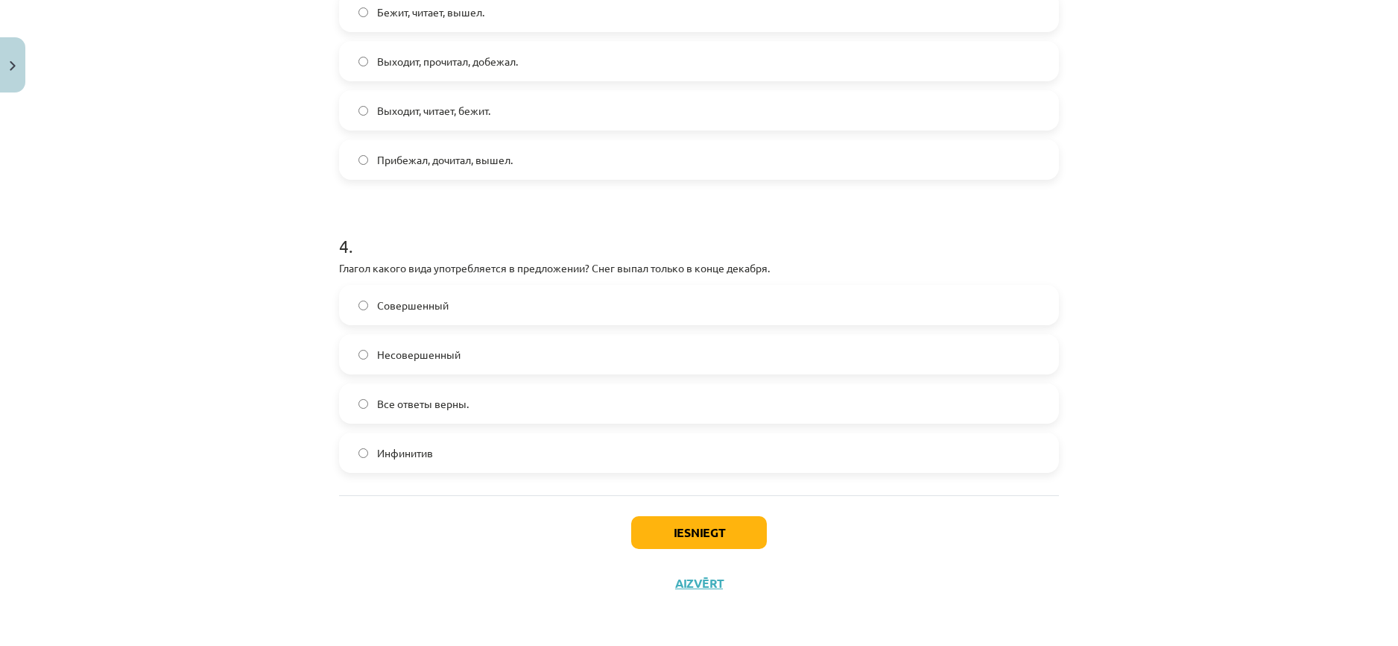
click at [423, 294] on label "Совершенный" at bounding box center [699, 304] width 717 height 37
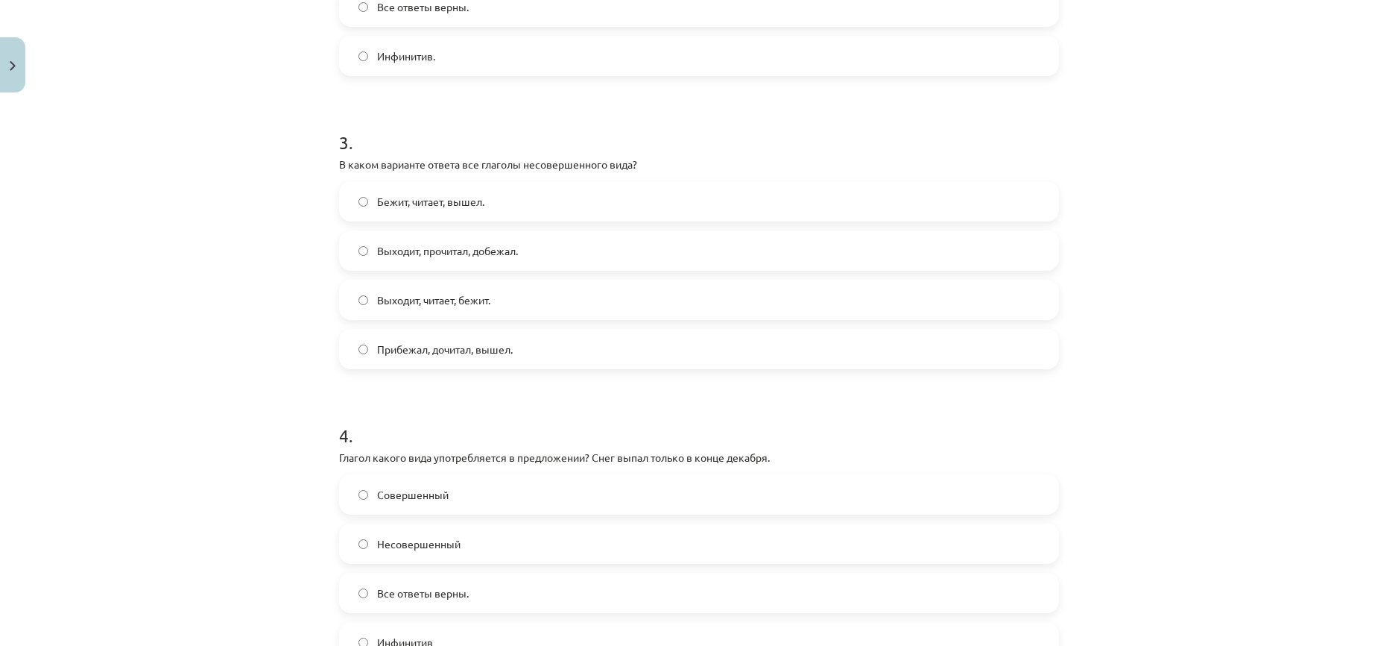
scroll to position [742, 0]
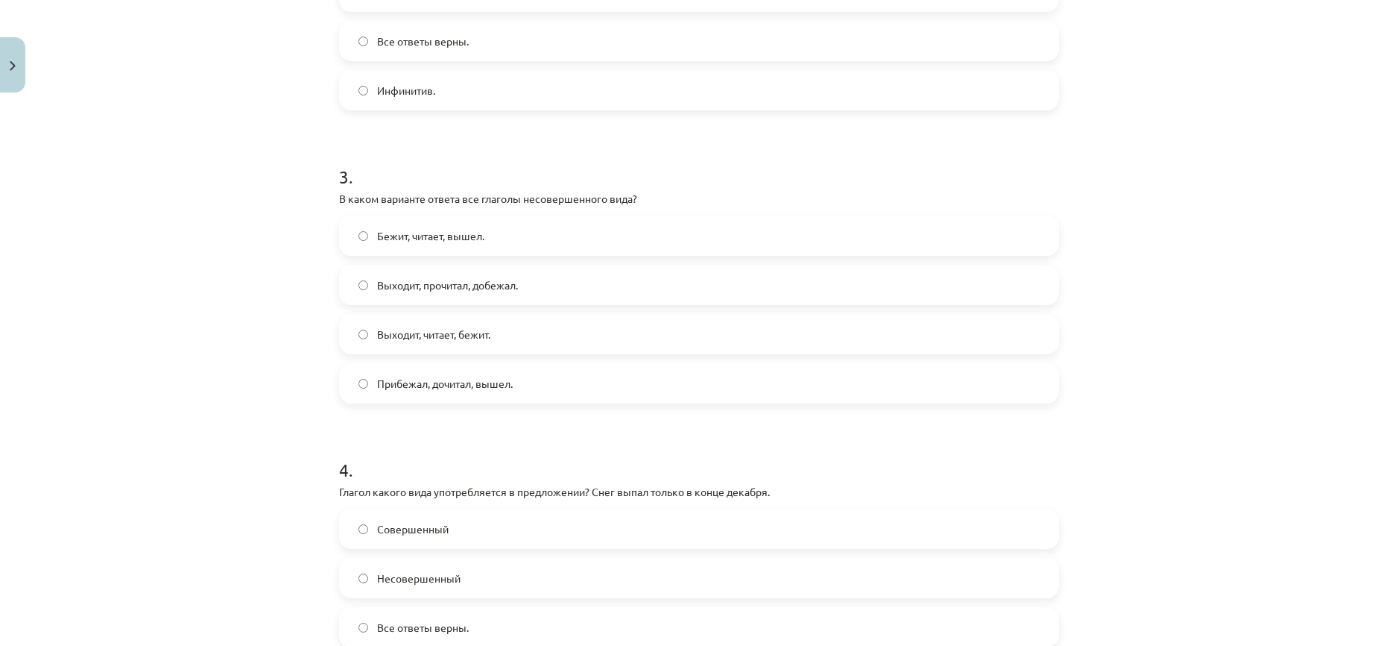
click at [461, 334] on span "Выходит, читает, бежит." at bounding box center [433, 335] width 113 height 16
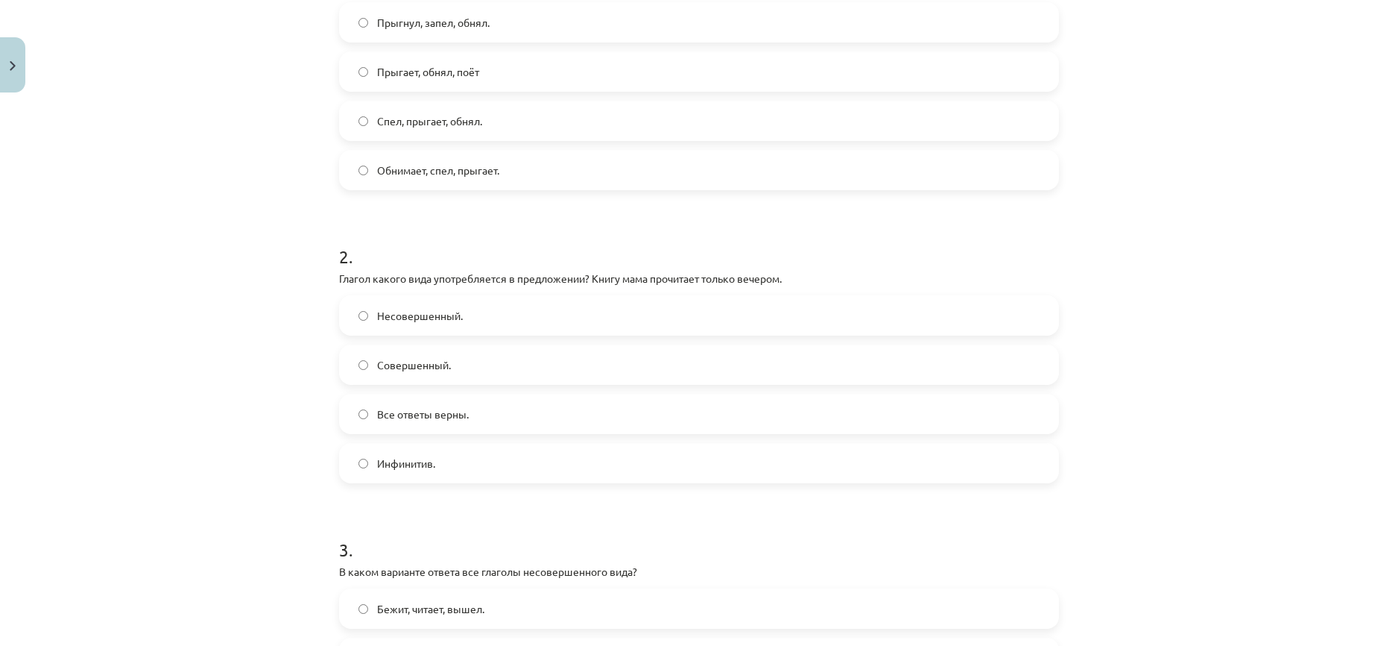
click at [487, 315] on label "Несовершенный." at bounding box center [699, 315] width 717 height 37
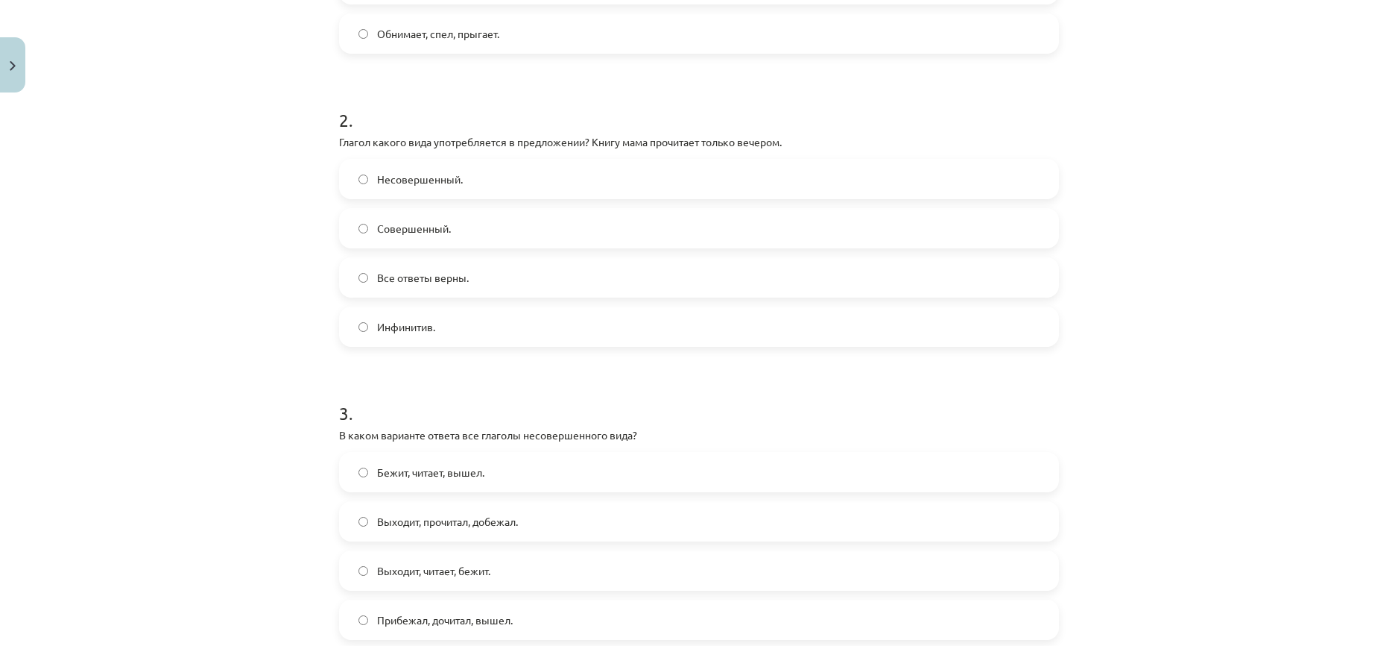
scroll to position [668, 0]
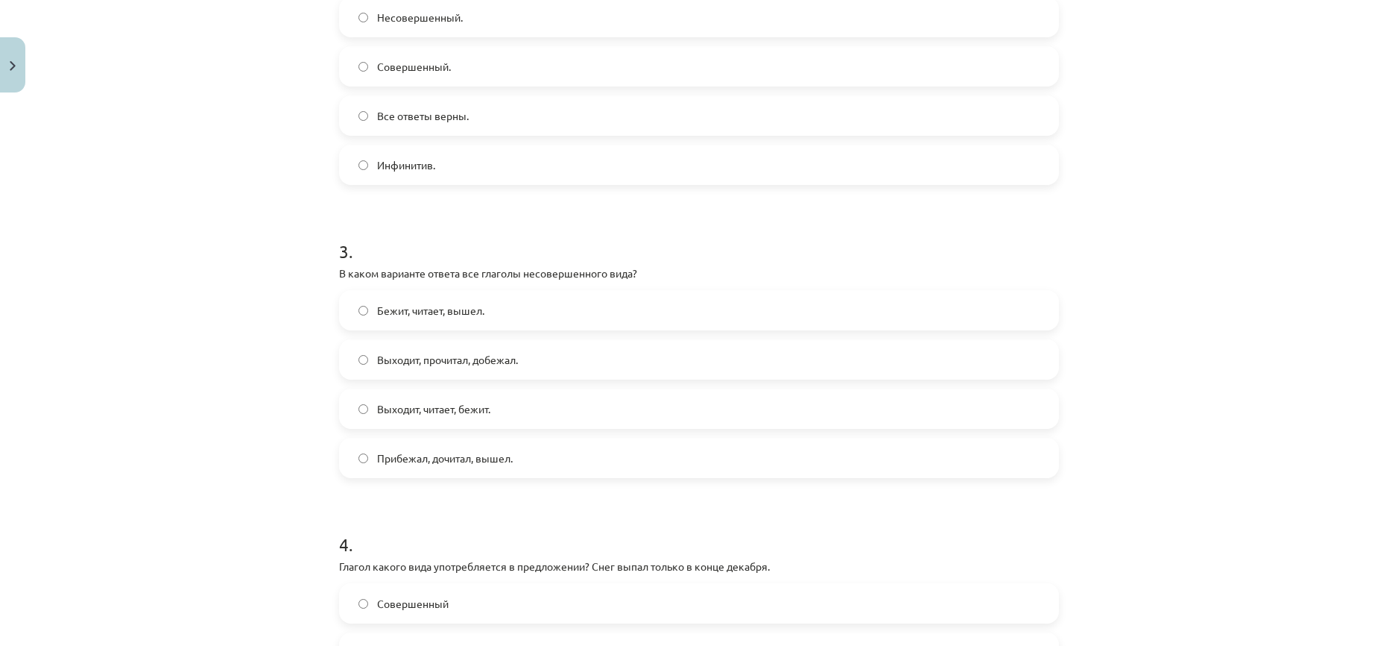
drag, startPoint x: 612, startPoint y: 518, endPoint x: 241, endPoint y: 321, distance: 420.2
click at [241, 321] on div "Mācību tēma: Krievu valodas b1 - 11. klases 1.ieskaites mācību materiāls #9 📖 §…" at bounding box center [699, 323] width 1398 height 646
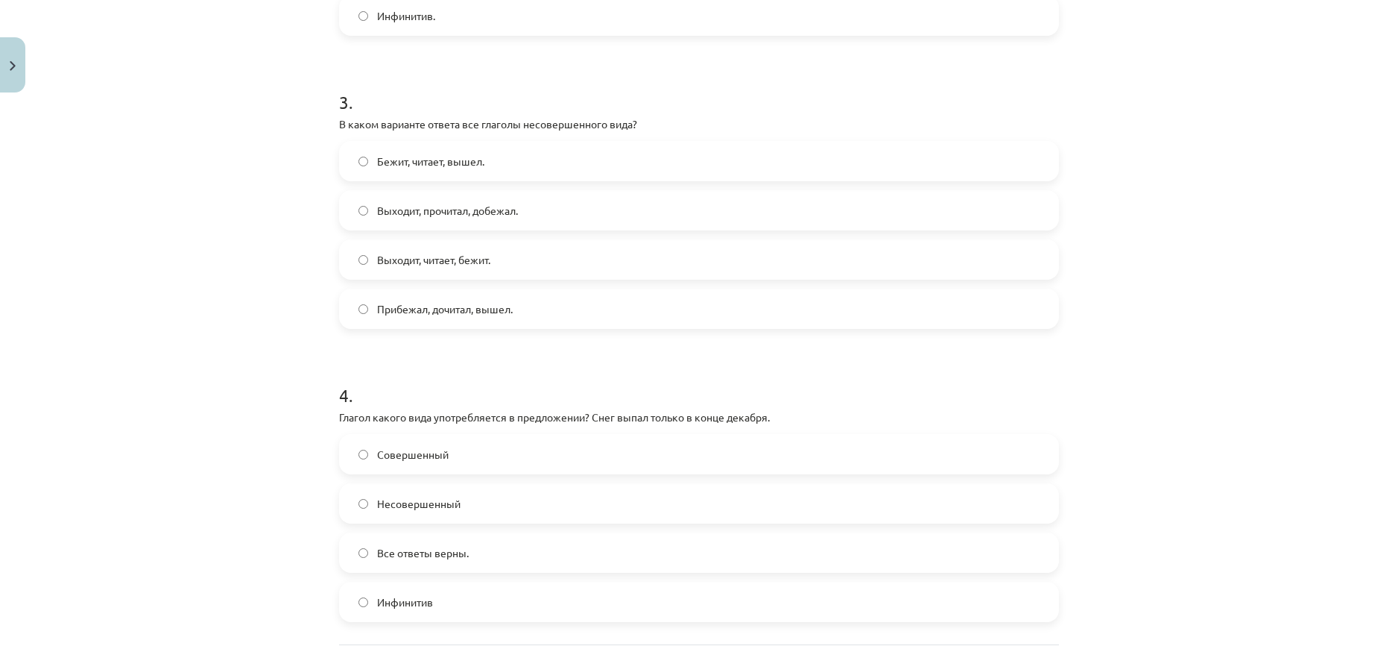
scroll to position [966, 0]
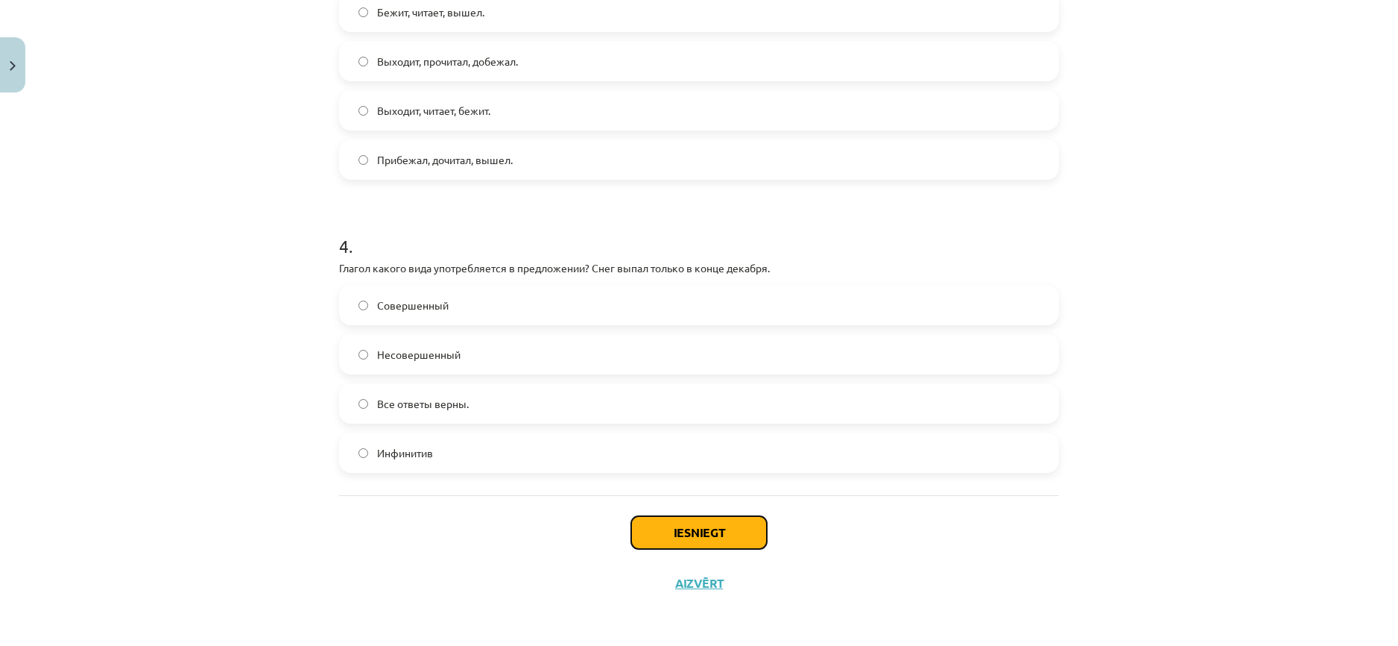
click at [681, 530] on button "Iesniegt" at bounding box center [699, 532] width 136 height 33
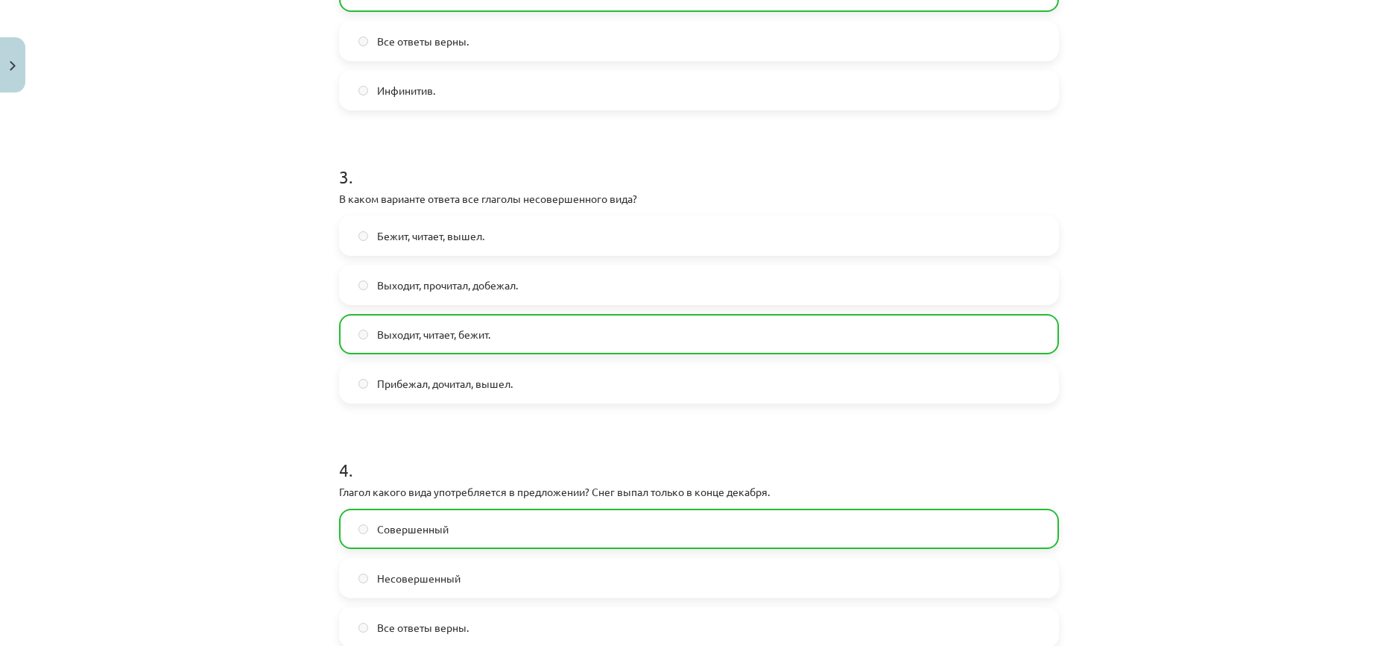
scroll to position [1014, 0]
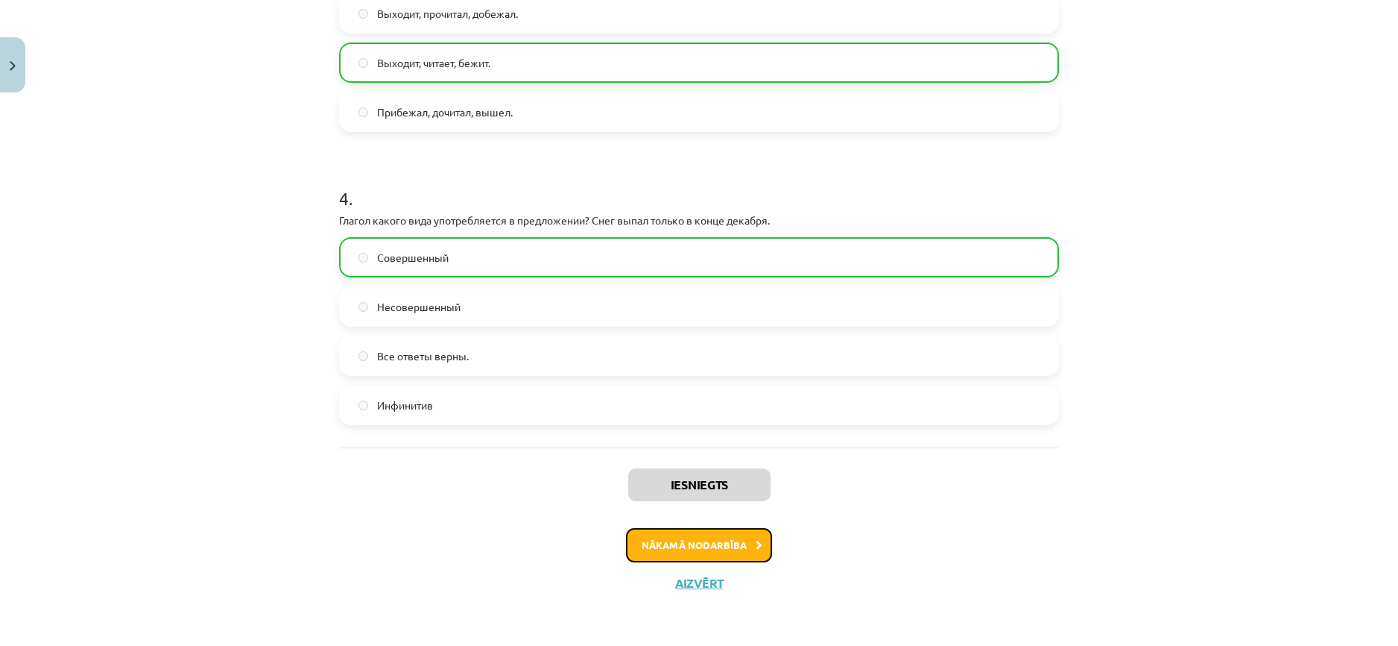
click at [681, 551] on button "Nākamā nodarbība" at bounding box center [699, 545] width 146 height 34
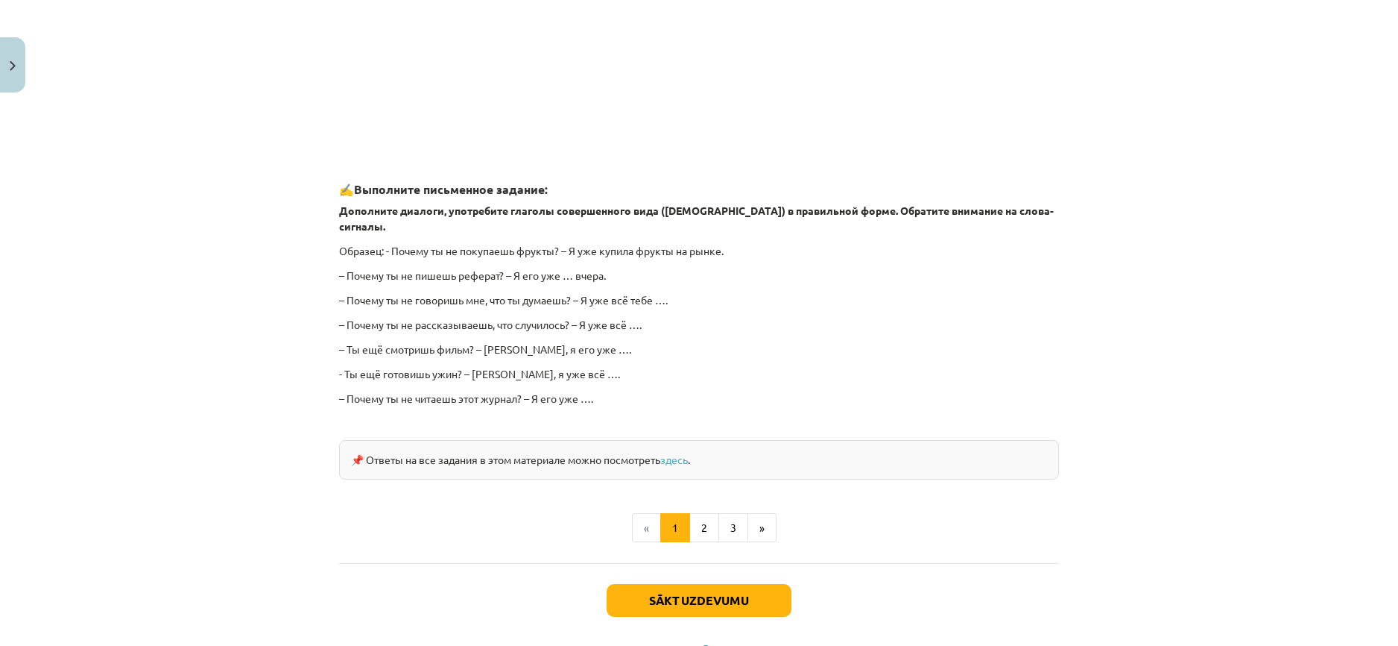
scroll to position [1234, 0]
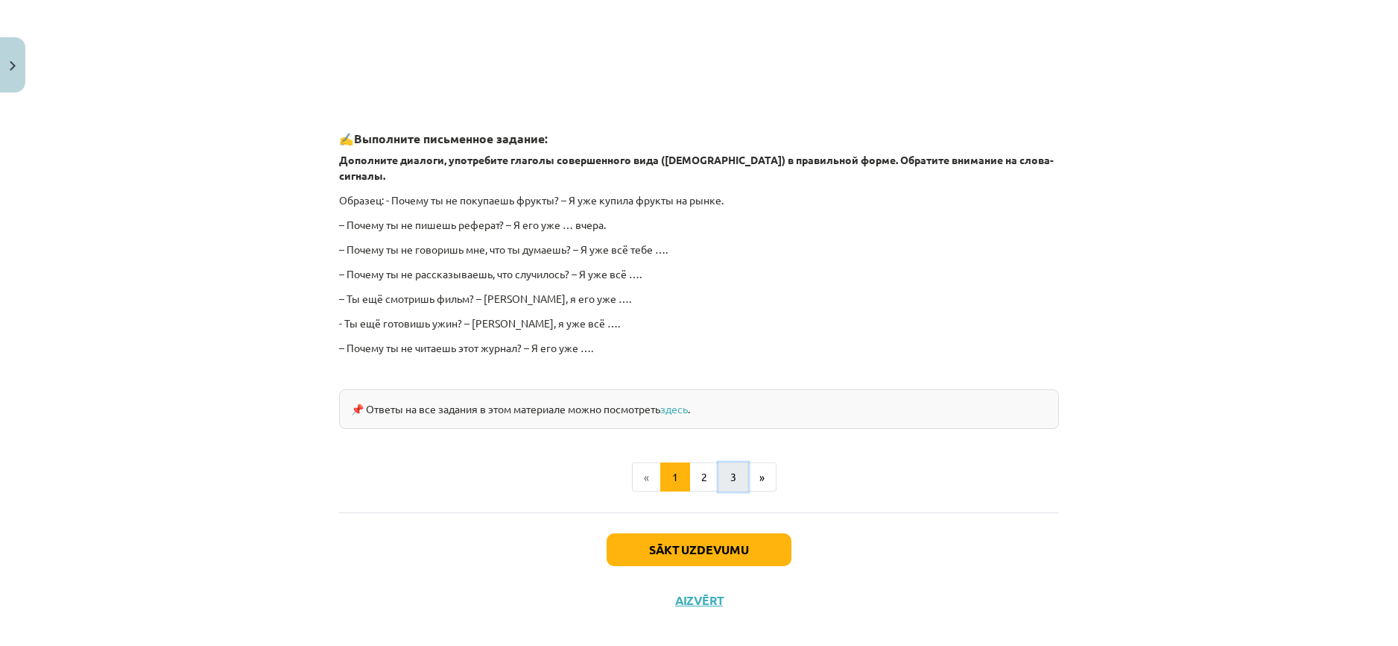
click at [732, 462] on button "3" at bounding box center [734, 477] width 30 height 30
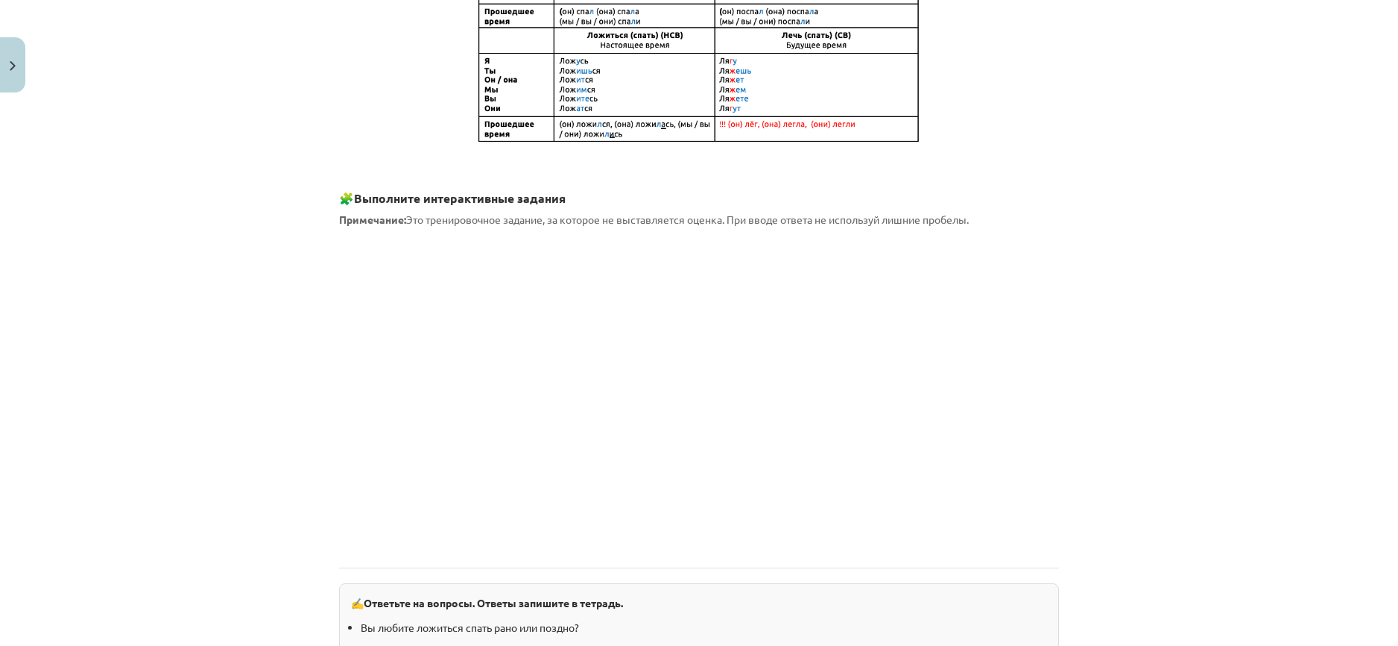
scroll to position [789, 0]
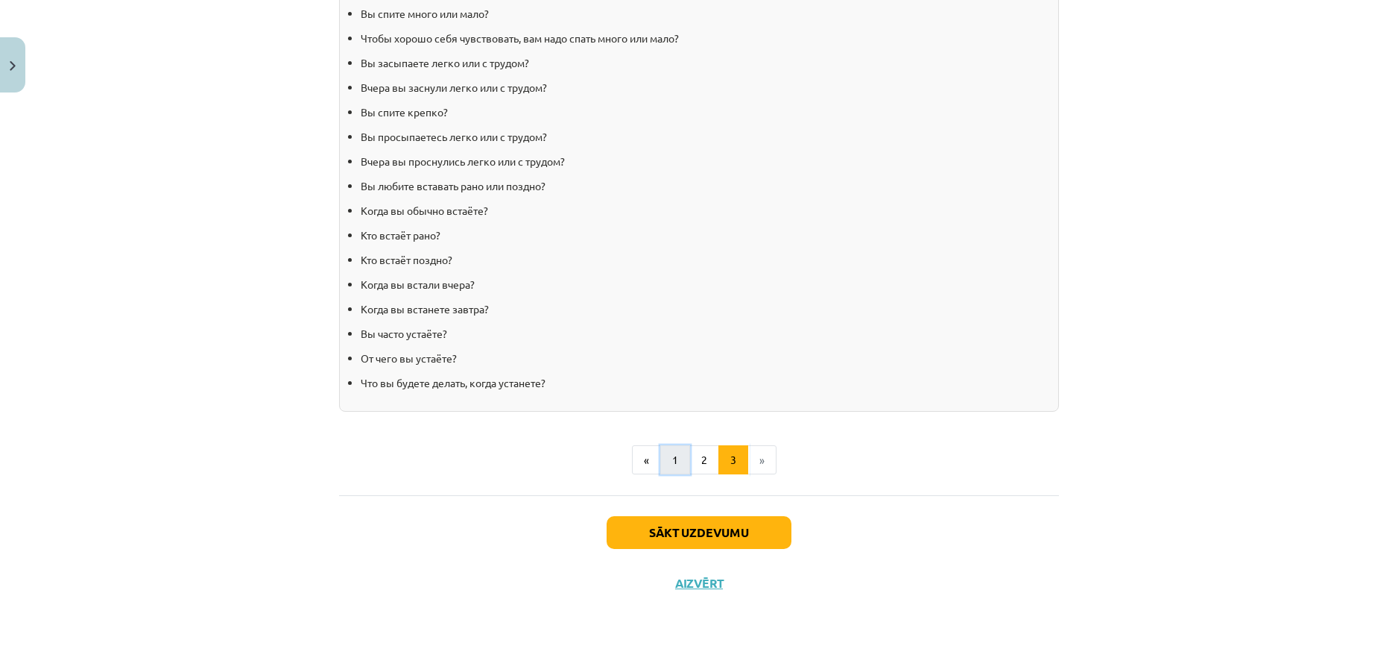
click at [665, 459] on button "1" at bounding box center [675, 460] width 30 height 30
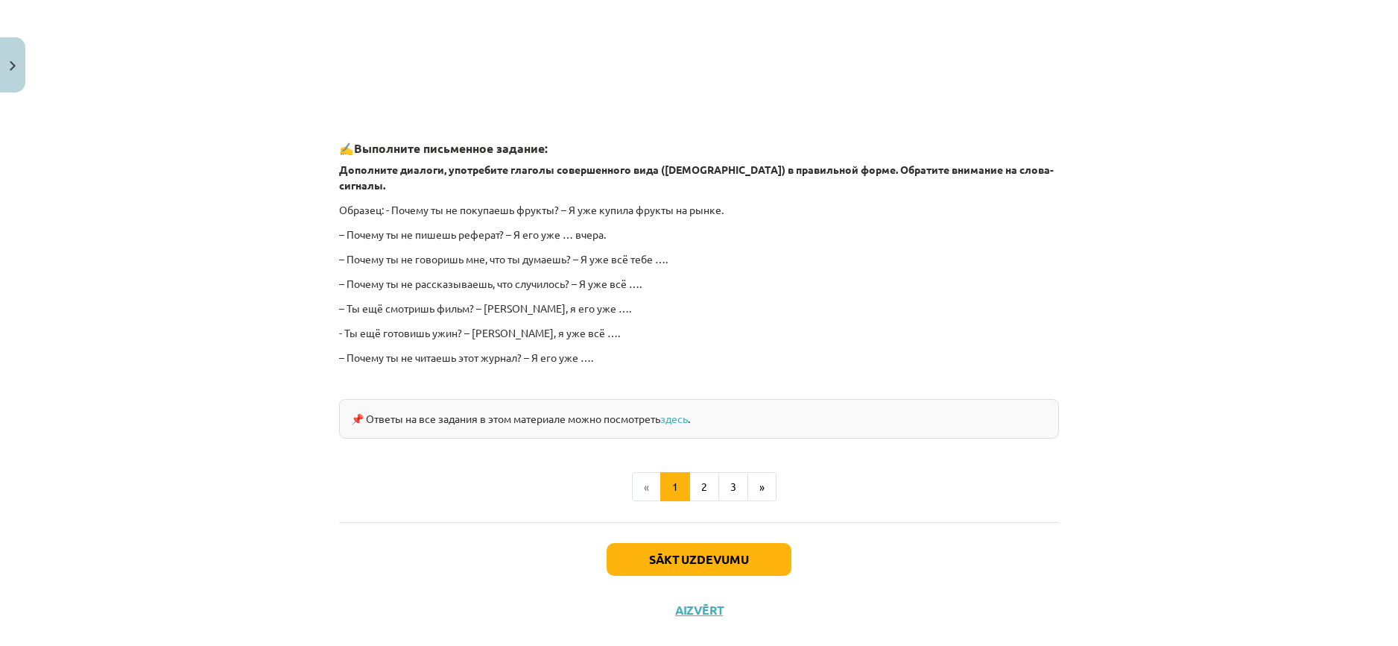
scroll to position [1234, 0]
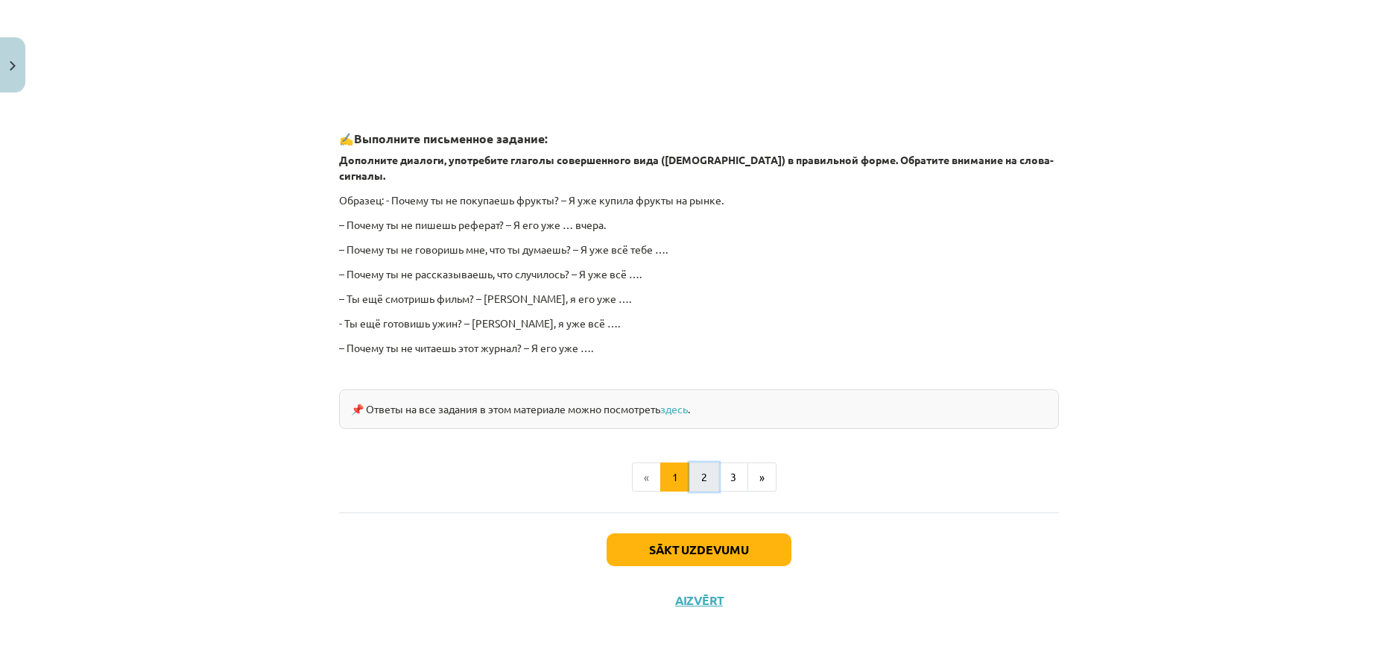
click at [706, 462] on button "2" at bounding box center [705, 477] width 30 height 30
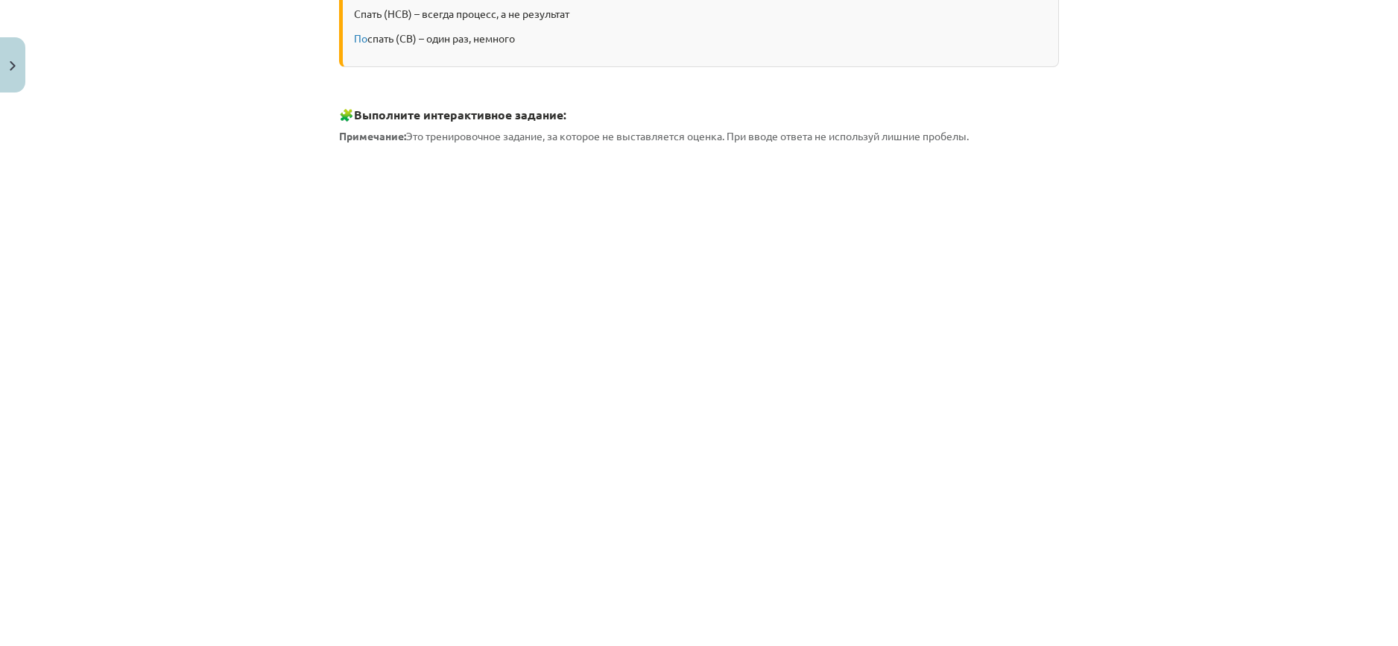
scroll to position [267, 0]
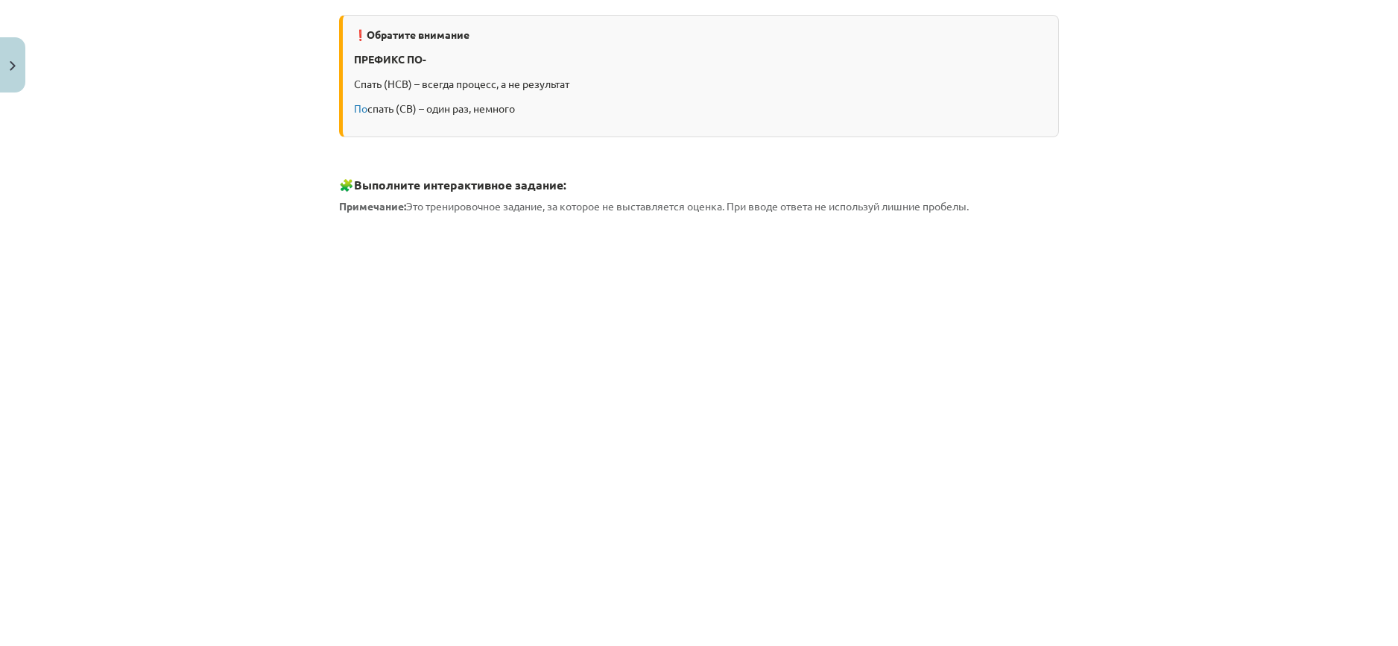
click at [341, 185] on h3 "🧩 Выполните интерактивное задание:" at bounding box center [699, 173] width 720 height 42
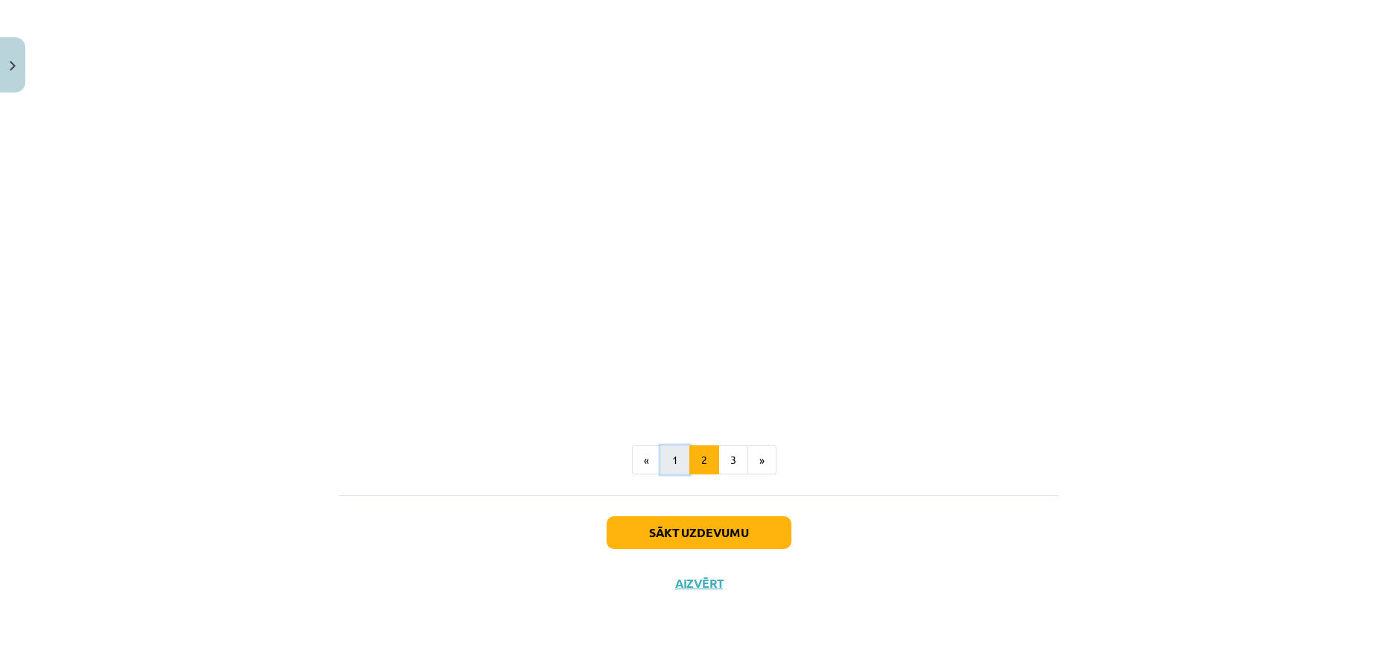
click at [678, 472] on button "1" at bounding box center [675, 460] width 30 height 30
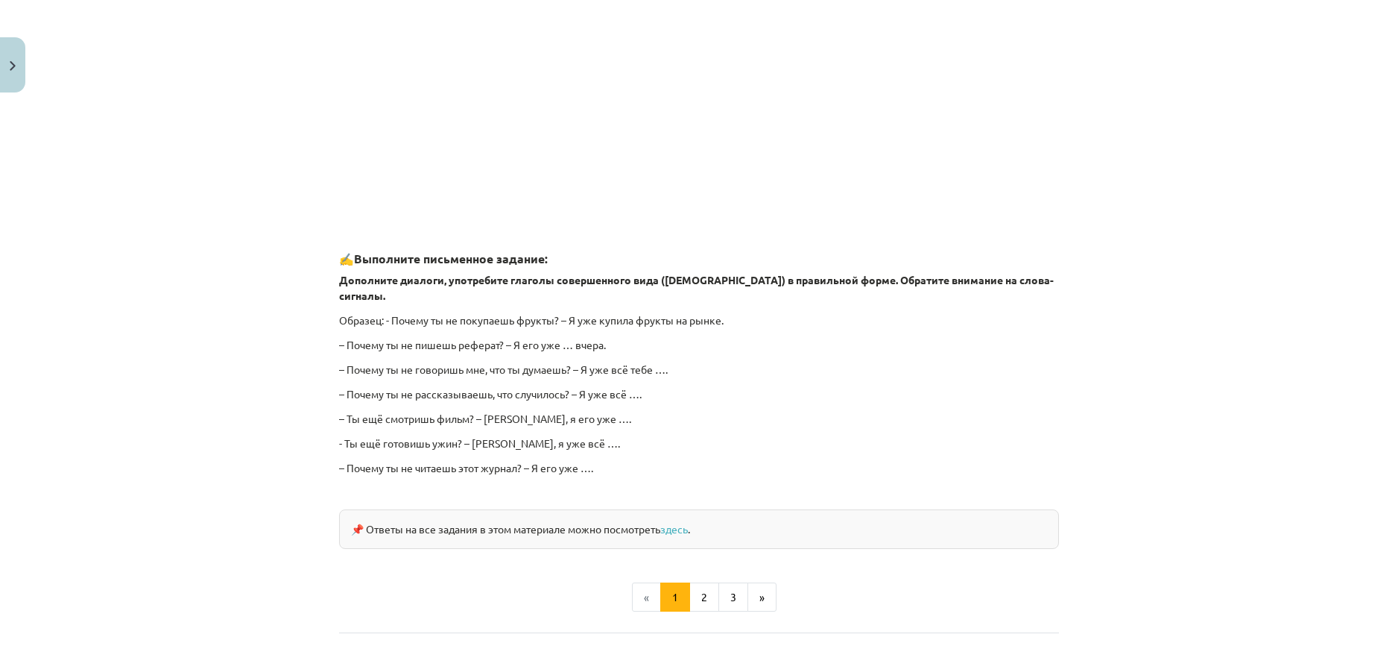
scroll to position [1234, 0]
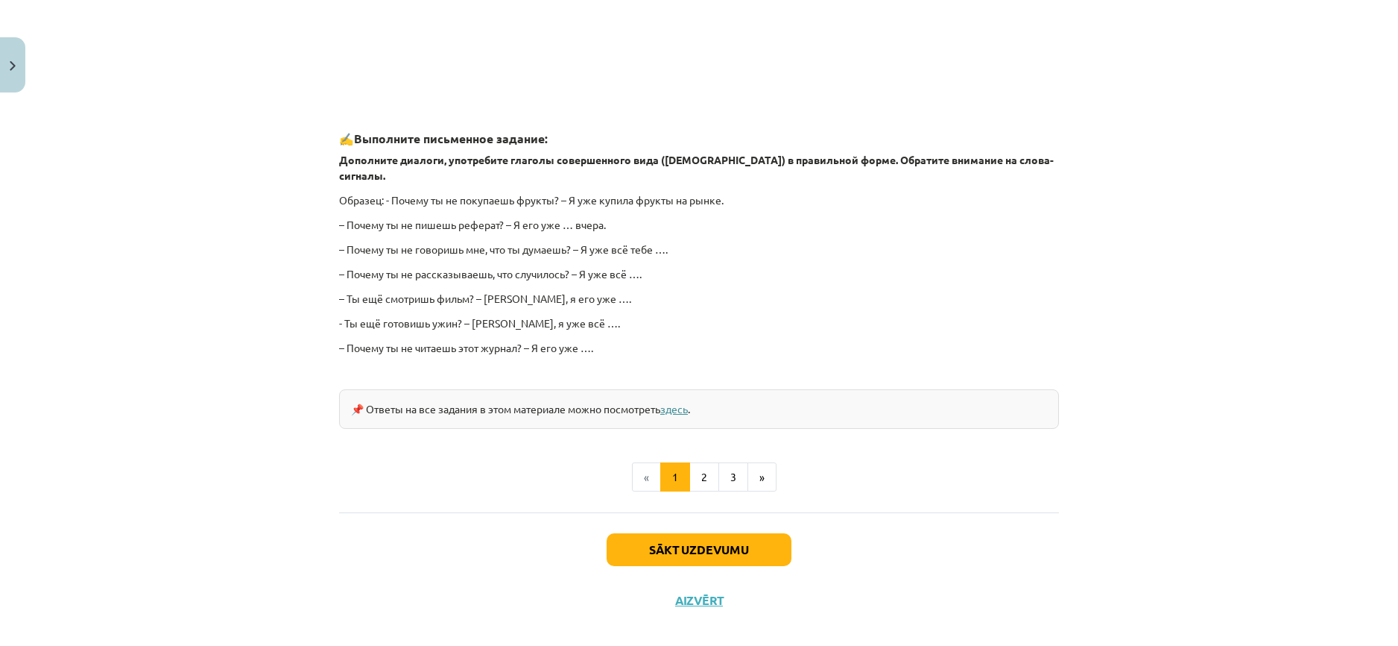
click at [687, 402] on link "здесь" at bounding box center [674, 408] width 28 height 13
click at [667, 533] on button "Sākt uzdevumu" at bounding box center [699, 549] width 185 height 33
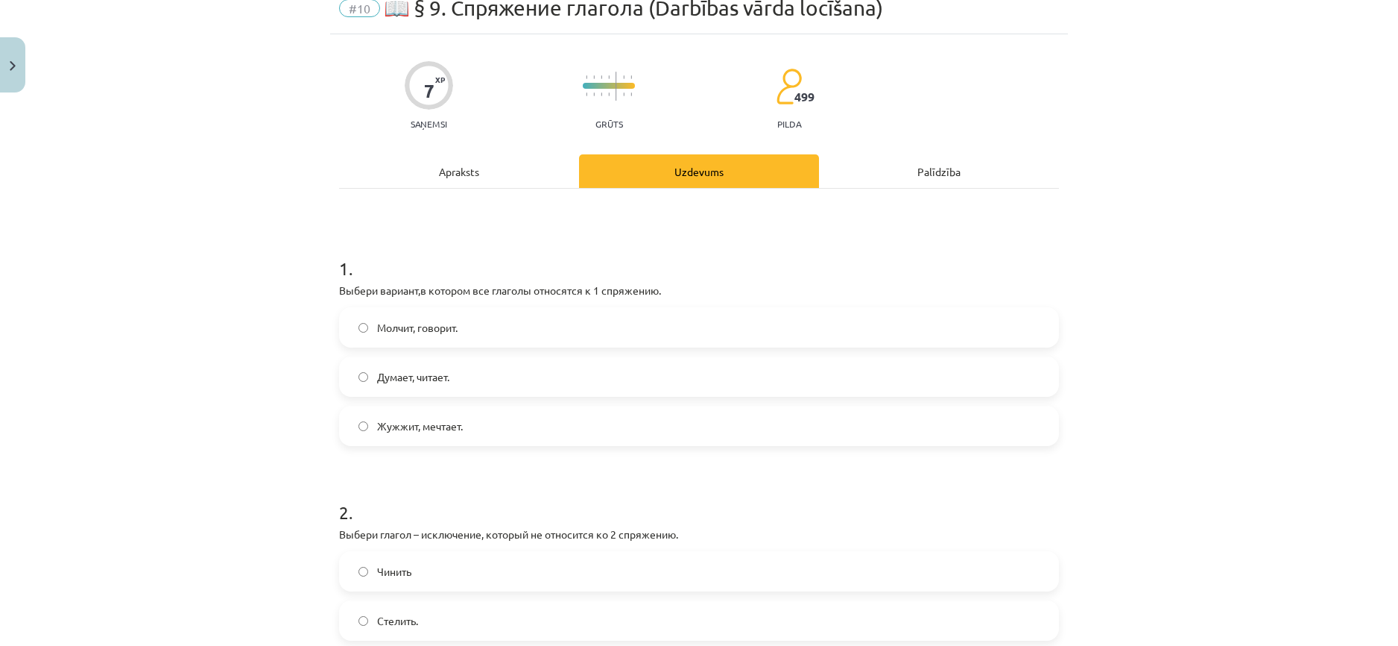
scroll to position [37, 0]
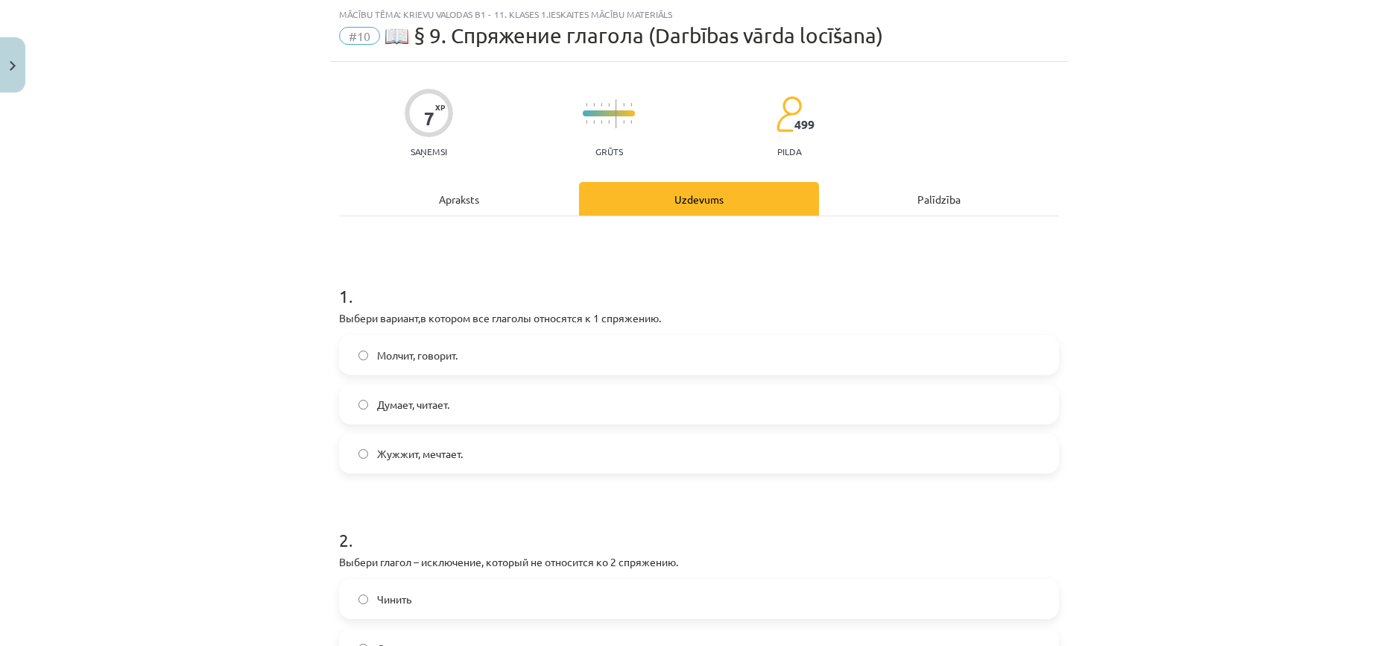
click at [441, 195] on div "Apraksts" at bounding box center [459, 199] width 240 height 34
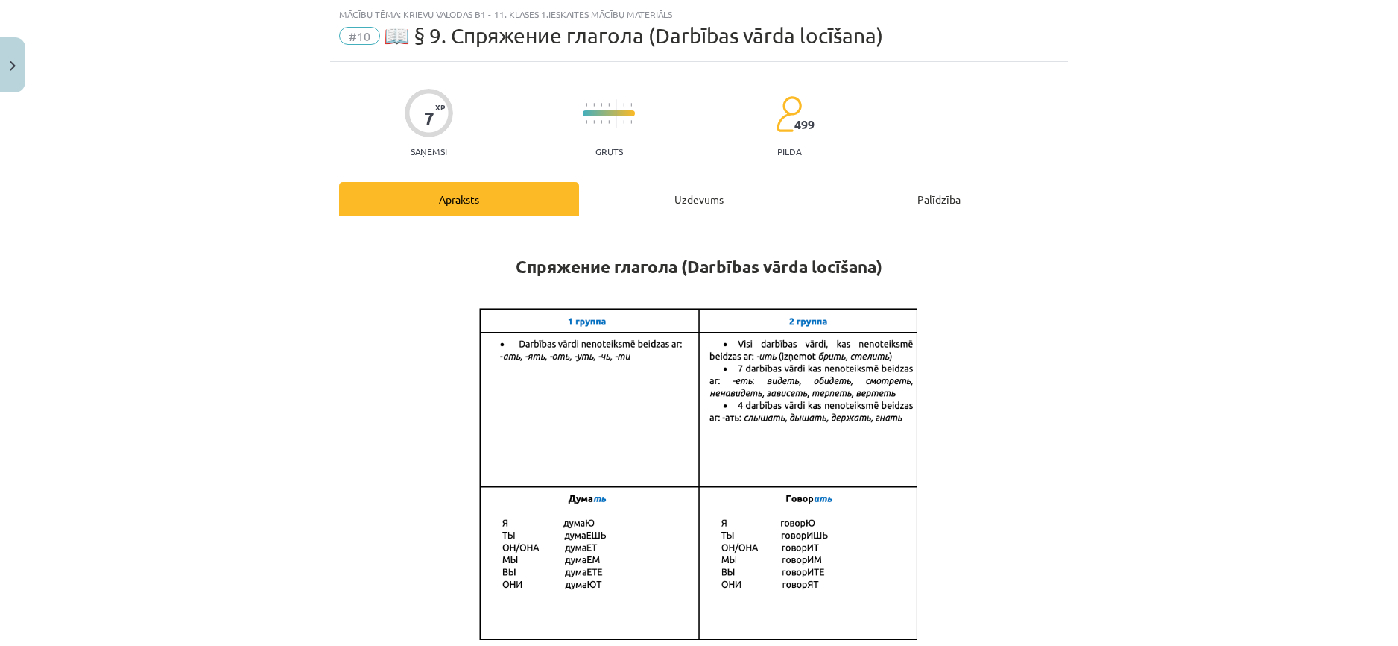
click at [705, 204] on div "Uzdevums" at bounding box center [699, 199] width 240 height 34
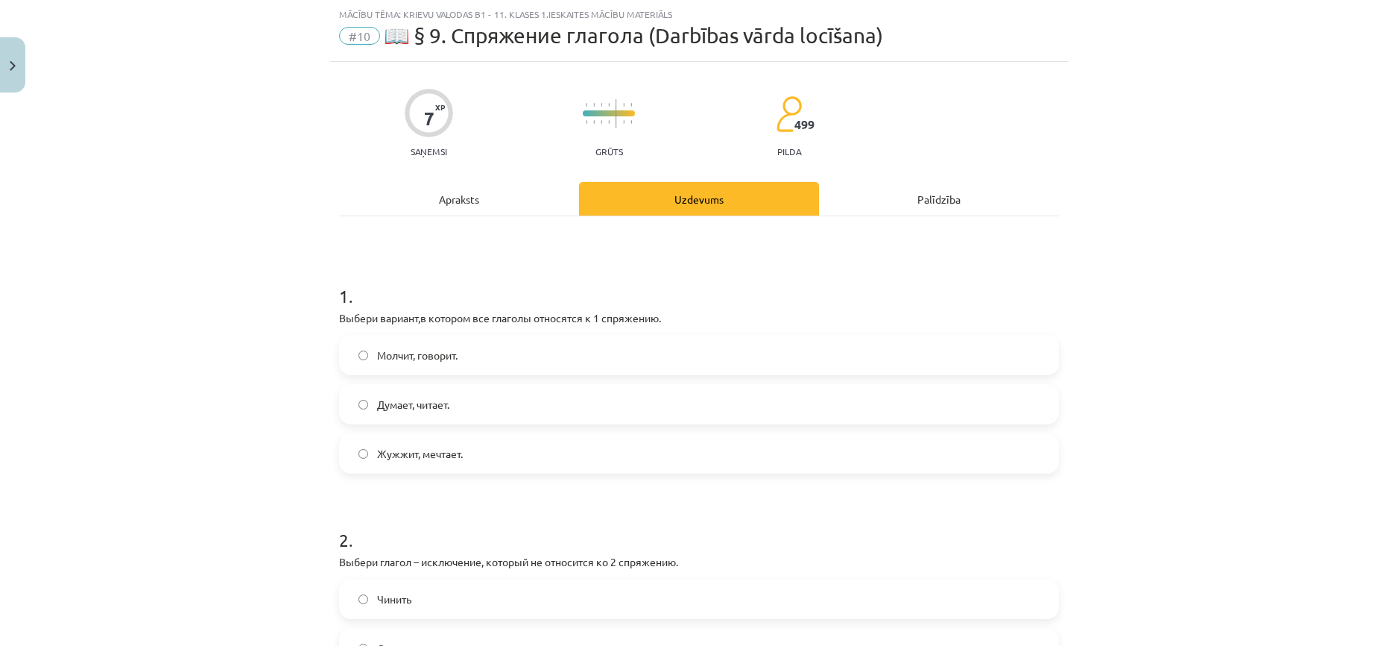
click at [442, 197] on div "Apraksts" at bounding box center [459, 199] width 240 height 34
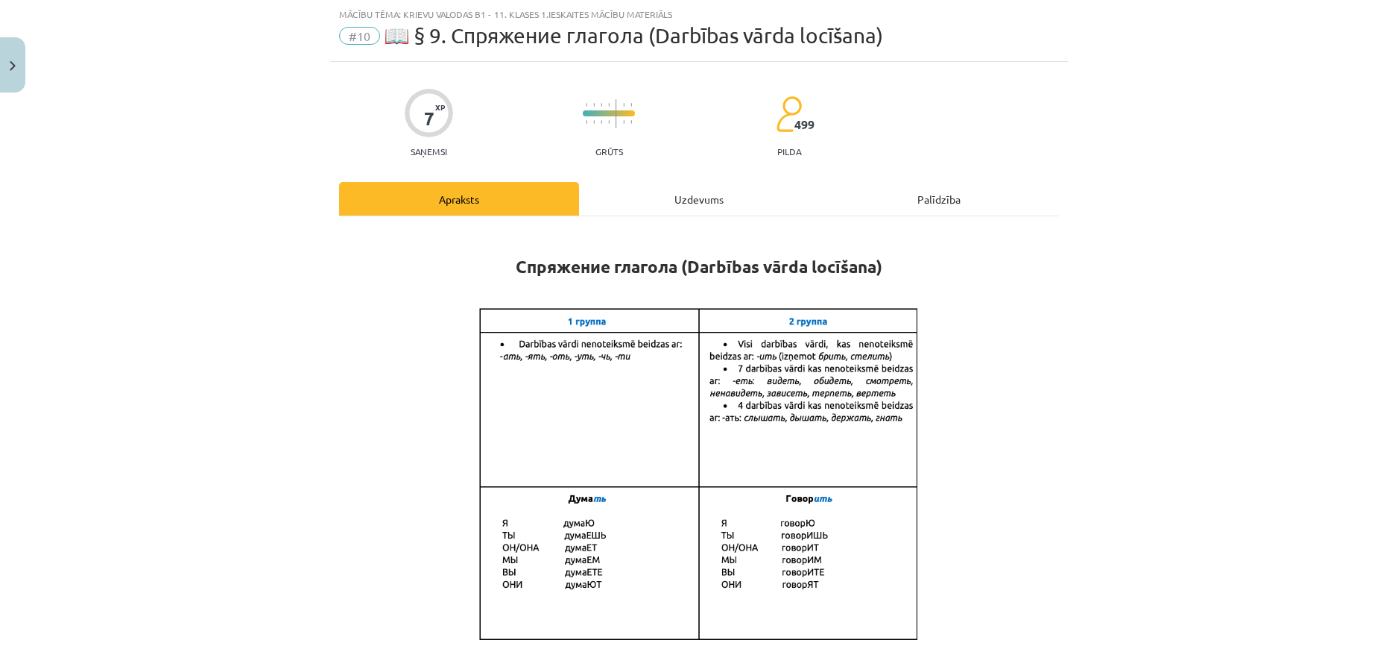
click at [693, 201] on div "Uzdevums" at bounding box center [699, 199] width 240 height 34
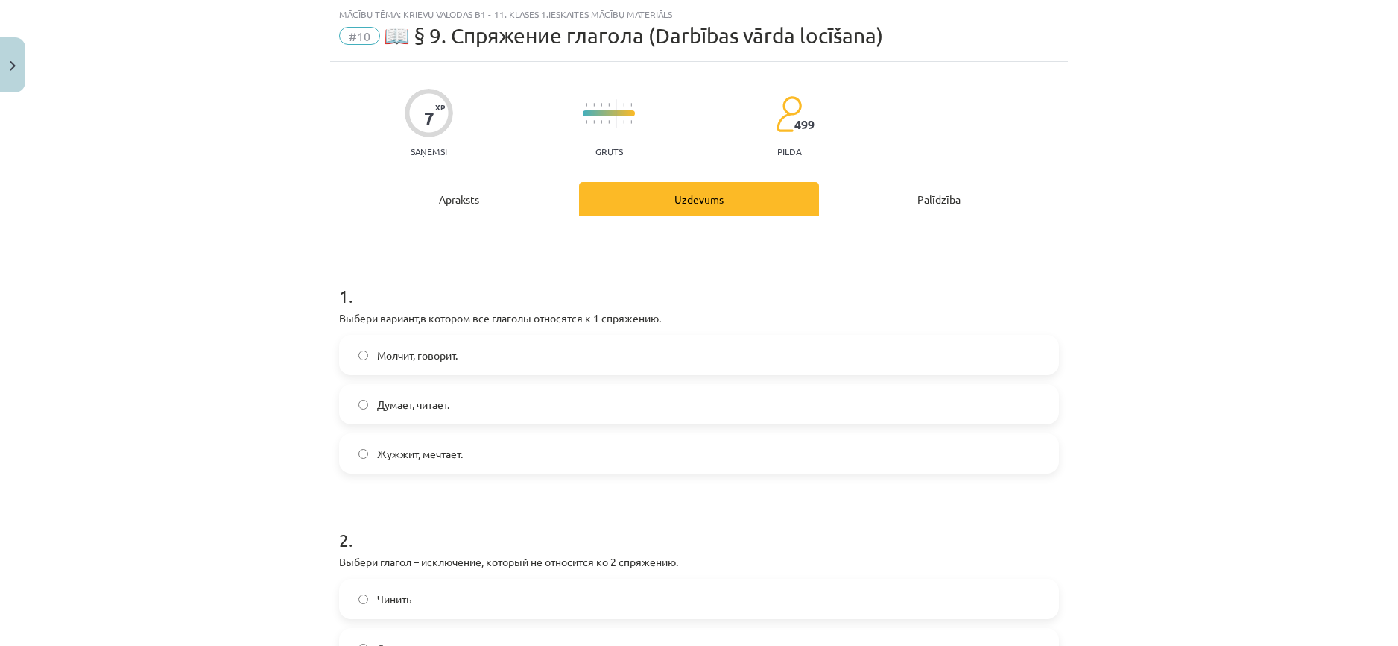
click at [445, 202] on div "Apraksts" at bounding box center [459, 199] width 240 height 34
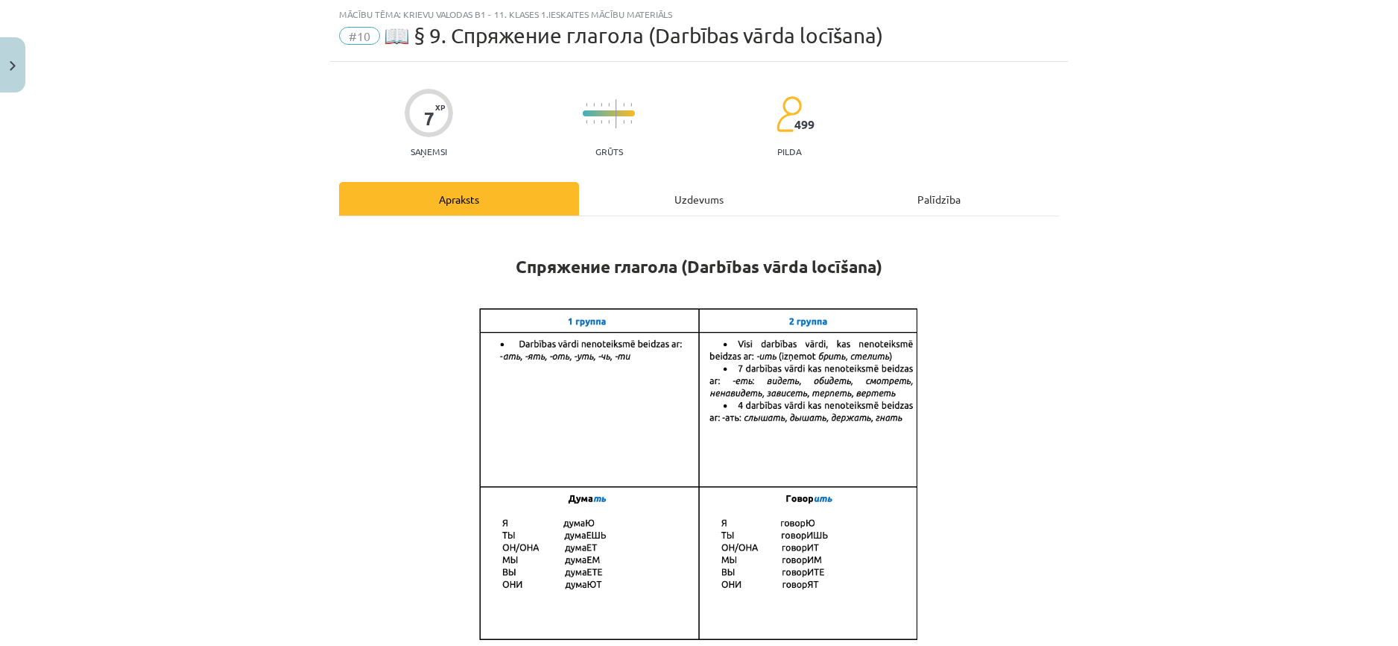
click at [645, 212] on div "Uzdevums" at bounding box center [699, 199] width 240 height 34
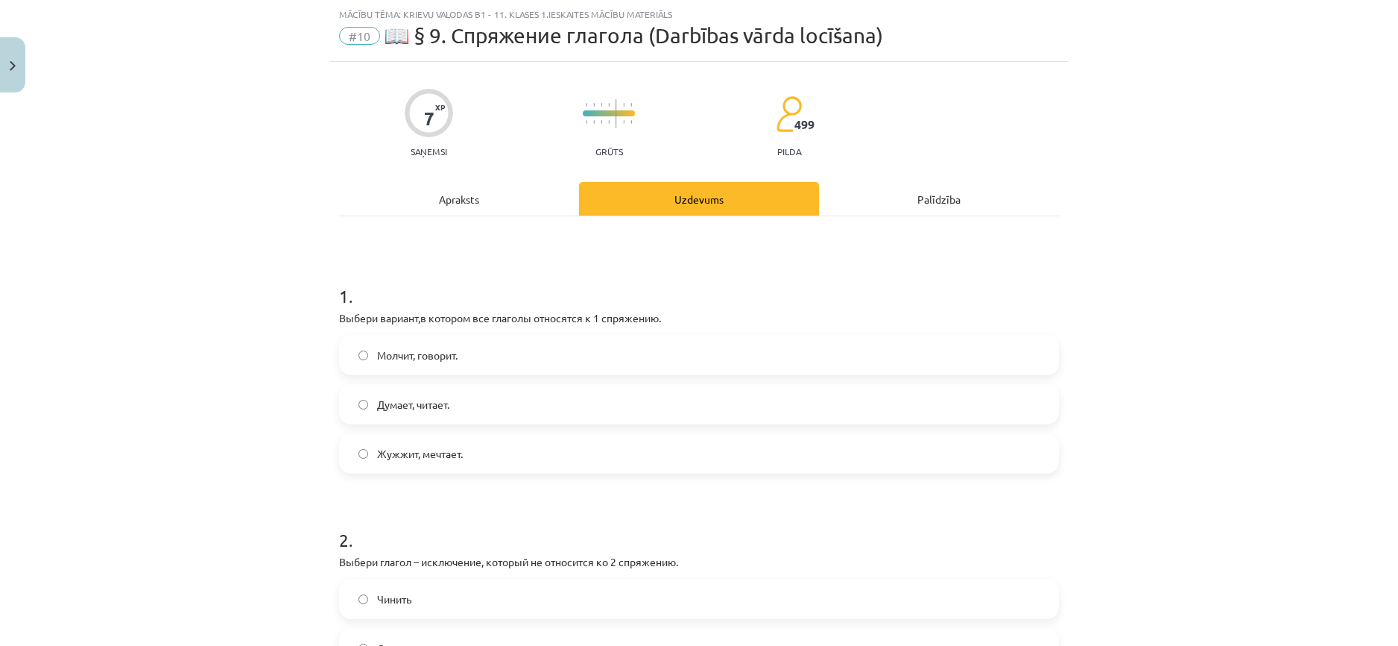
click at [426, 403] on span "Думает, читает." at bounding box center [413, 405] width 72 height 16
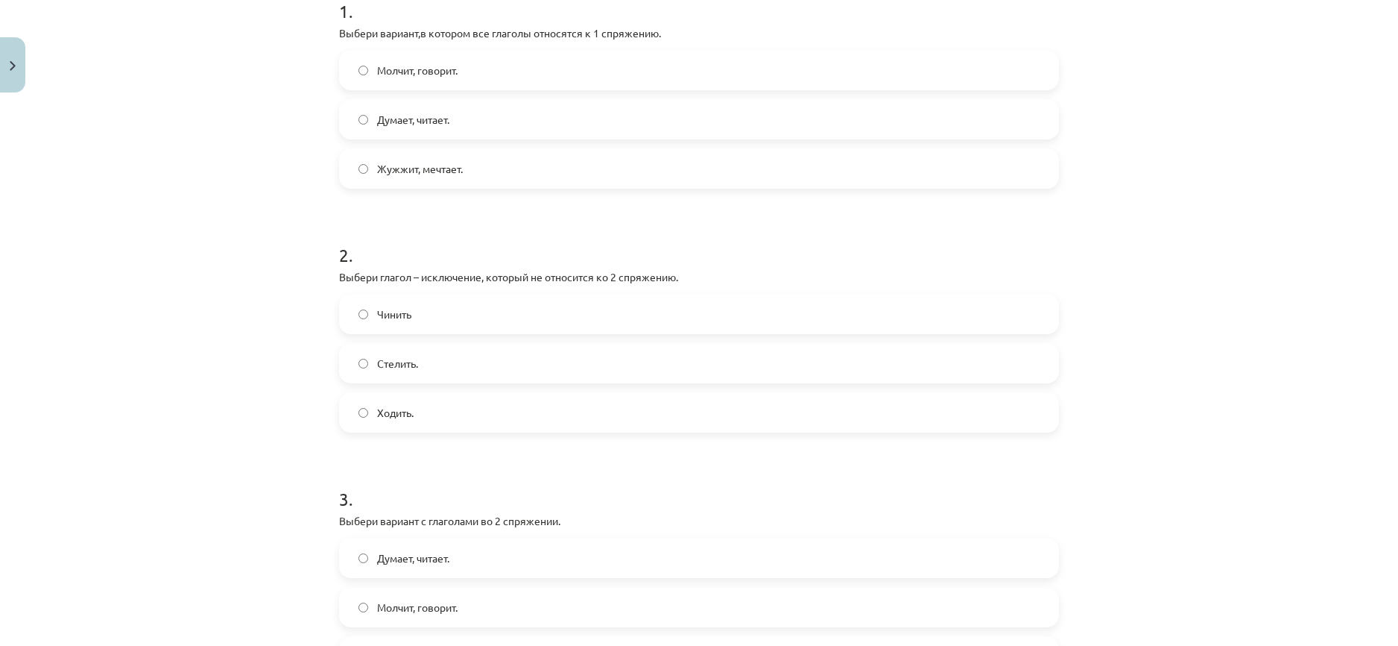
scroll to position [0, 0]
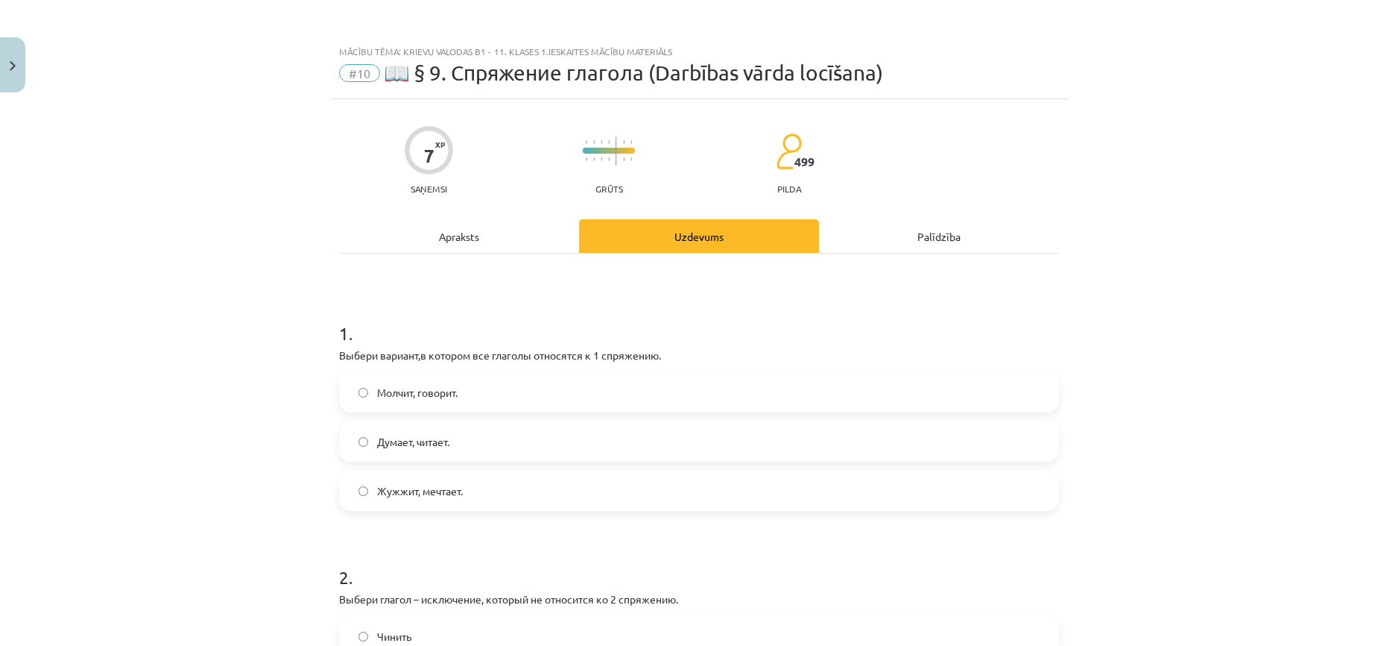
click at [444, 239] on div "Apraksts" at bounding box center [459, 236] width 240 height 34
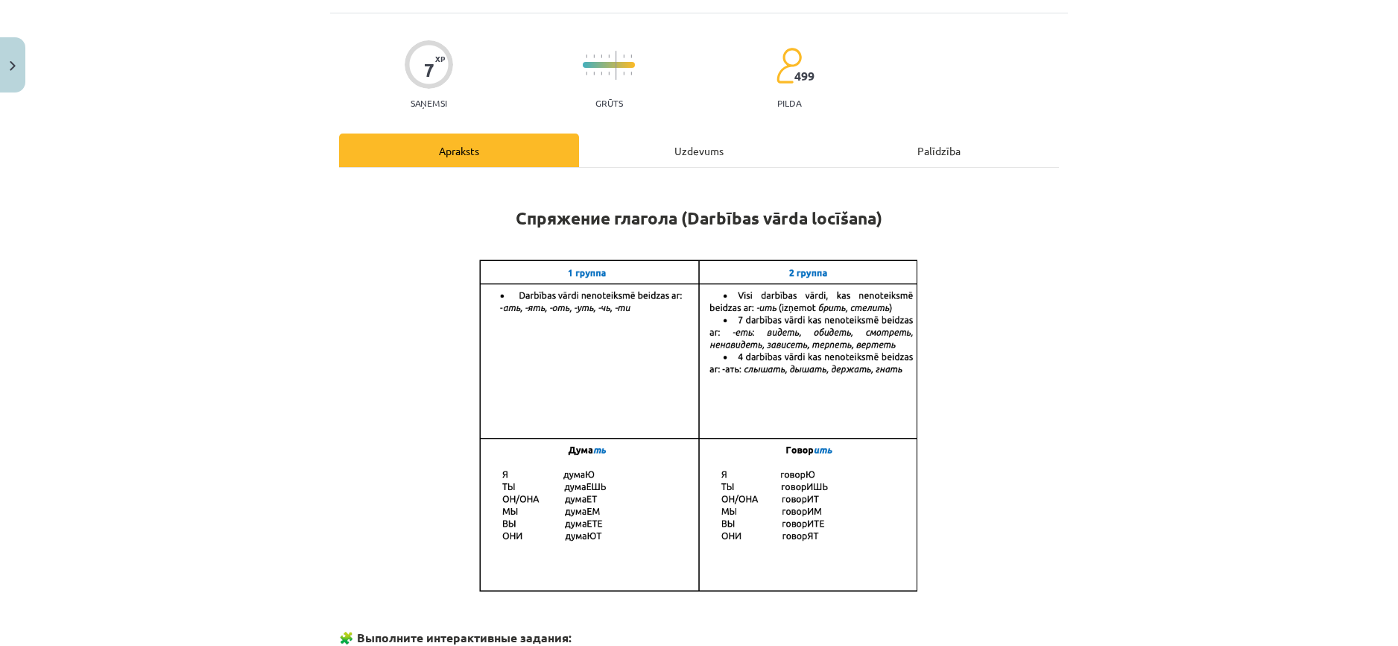
scroll to position [112, 0]
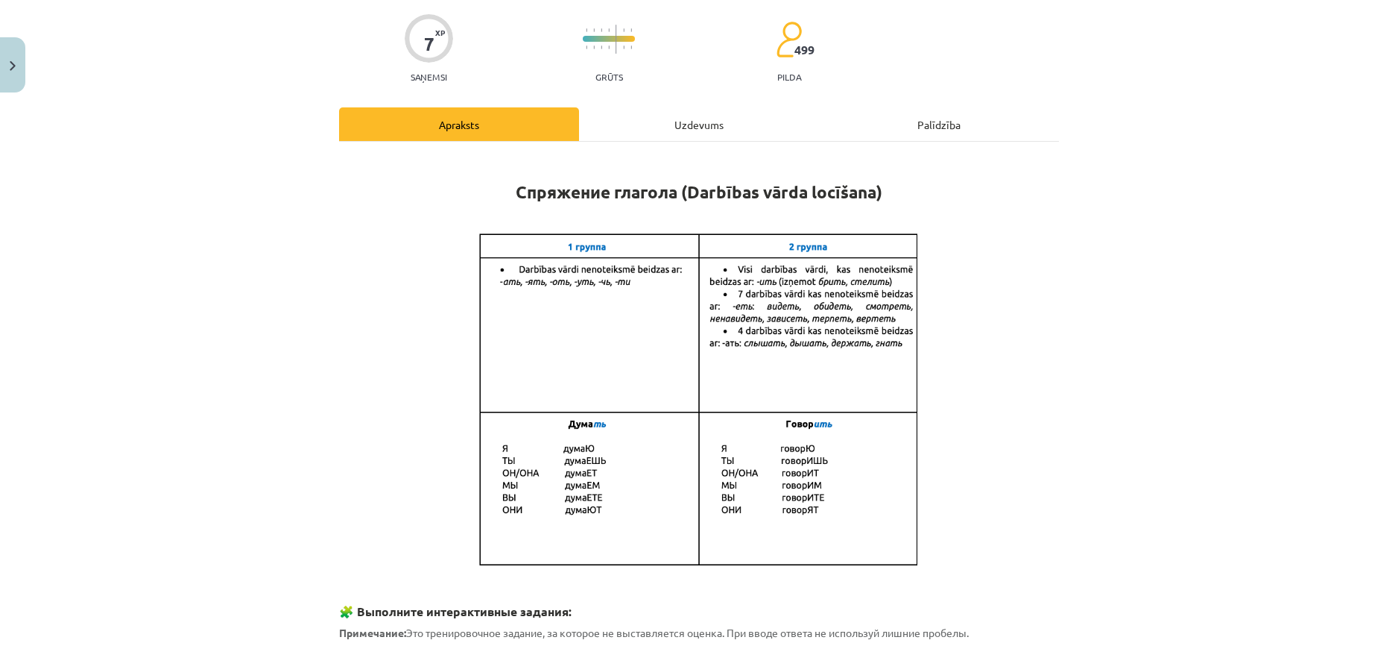
click at [644, 130] on div "Uzdevums" at bounding box center [699, 124] width 240 height 34
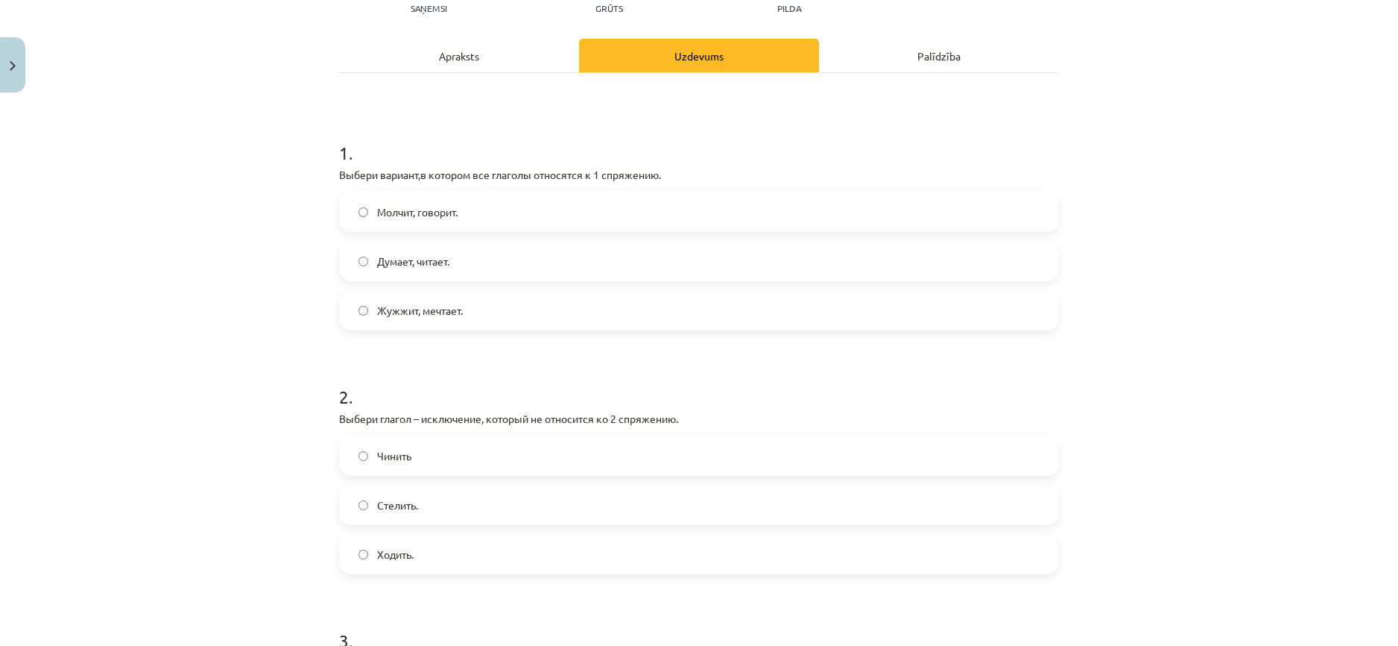
scroll to position [186, 0]
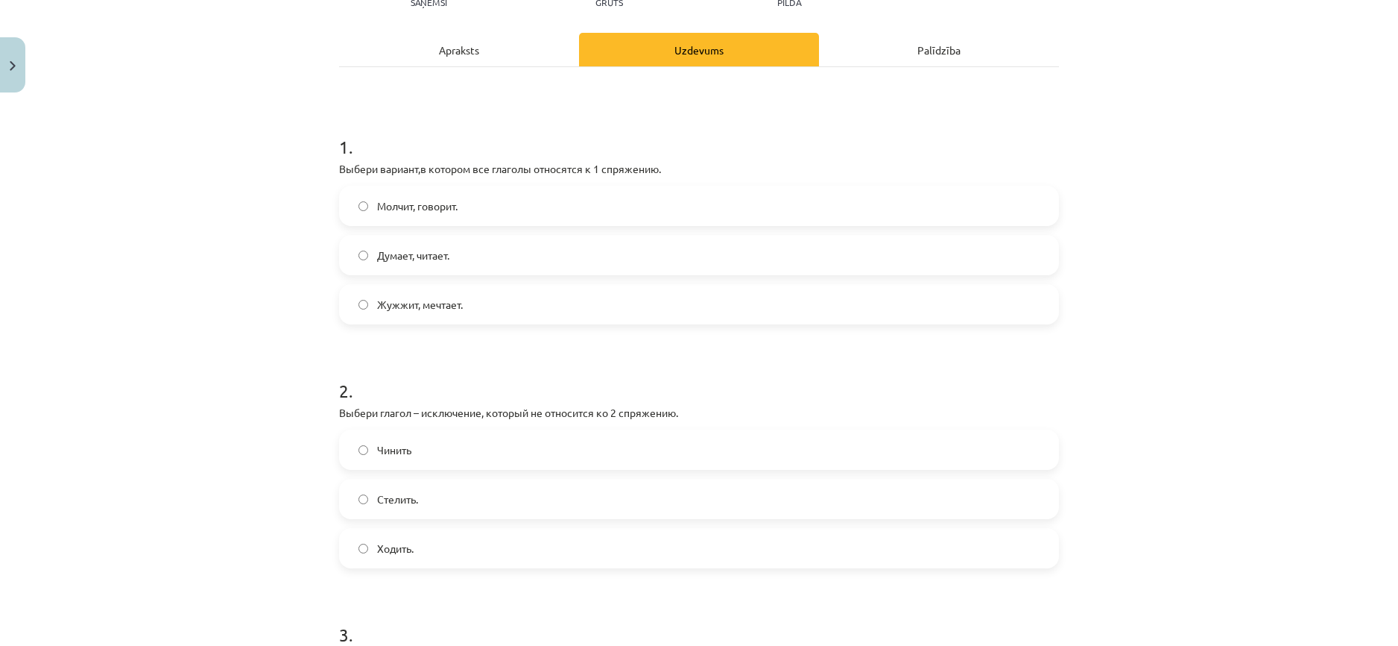
click at [464, 50] on div "Apraksts" at bounding box center [459, 50] width 240 height 34
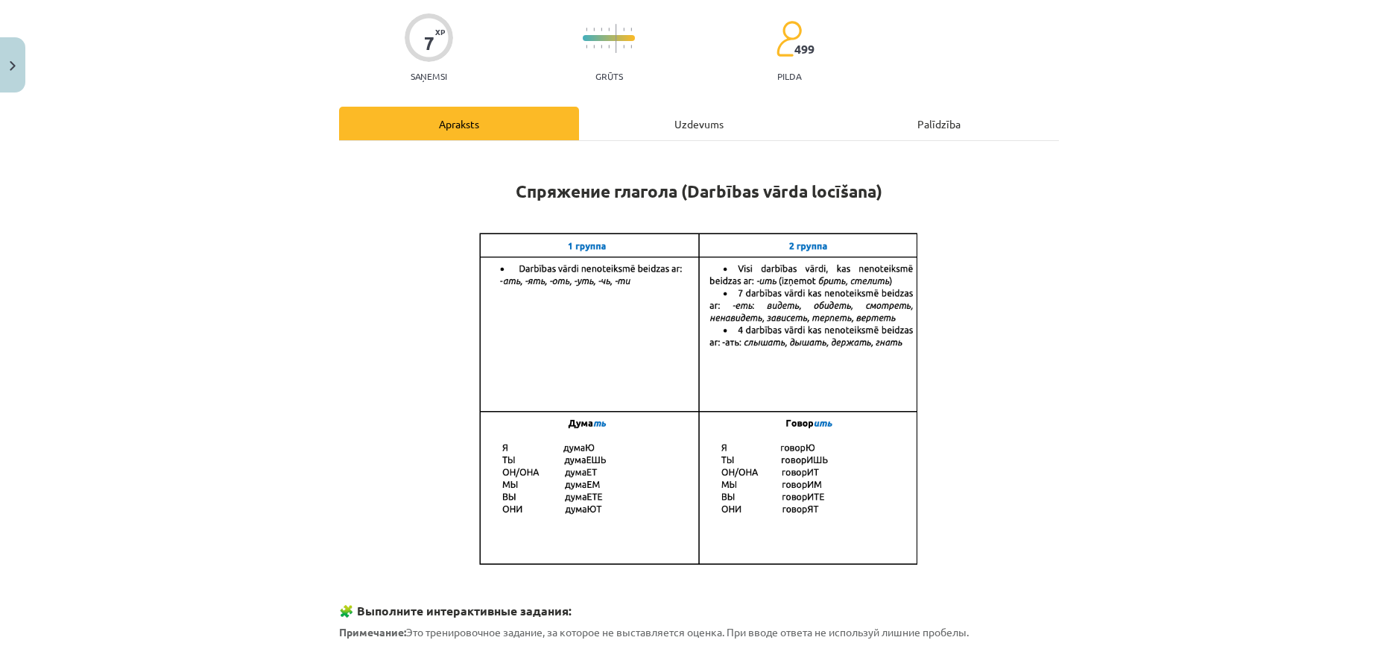
scroll to position [37, 0]
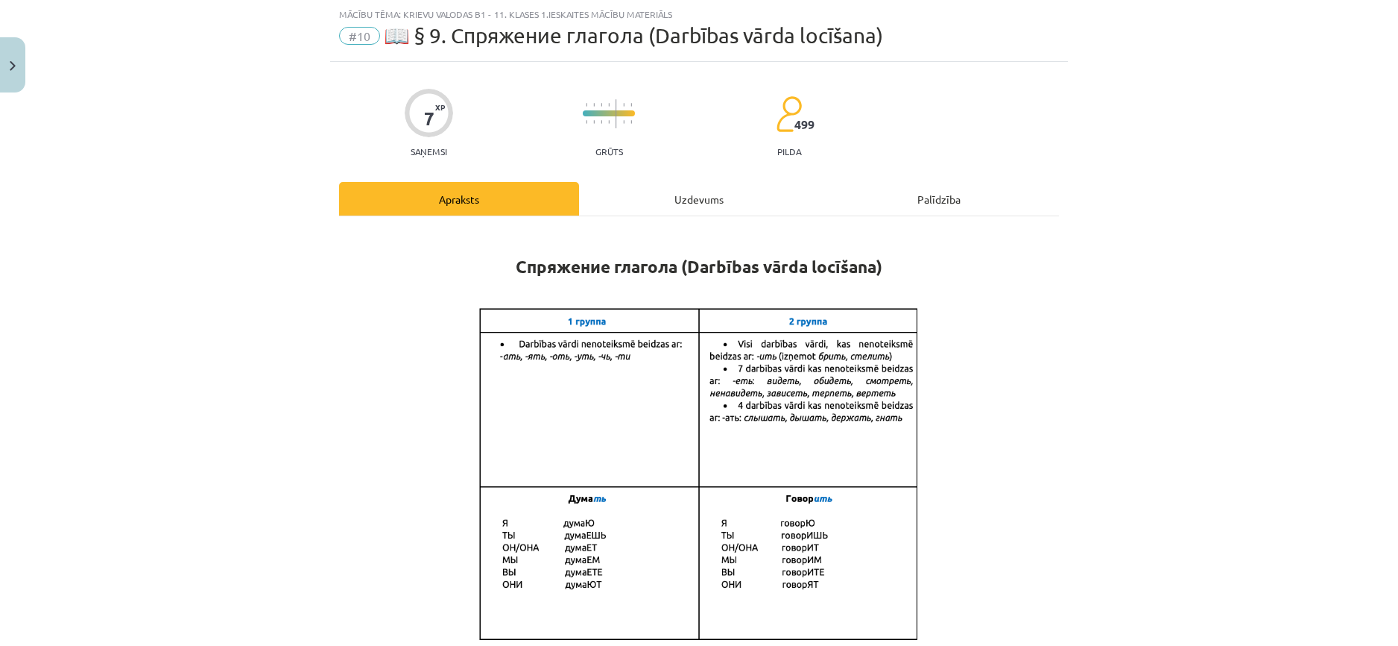
click at [666, 204] on div "Uzdevums" at bounding box center [699, 199] width 240 height 34
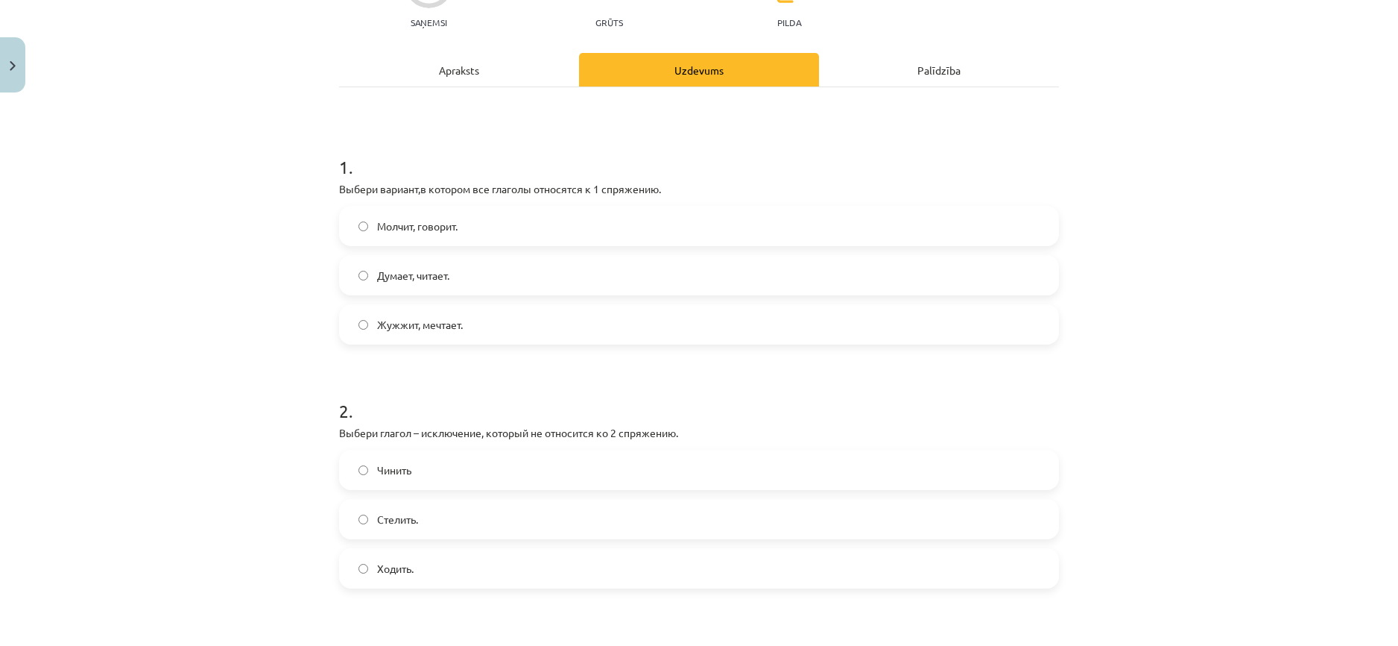
scroll to position [186, 0]
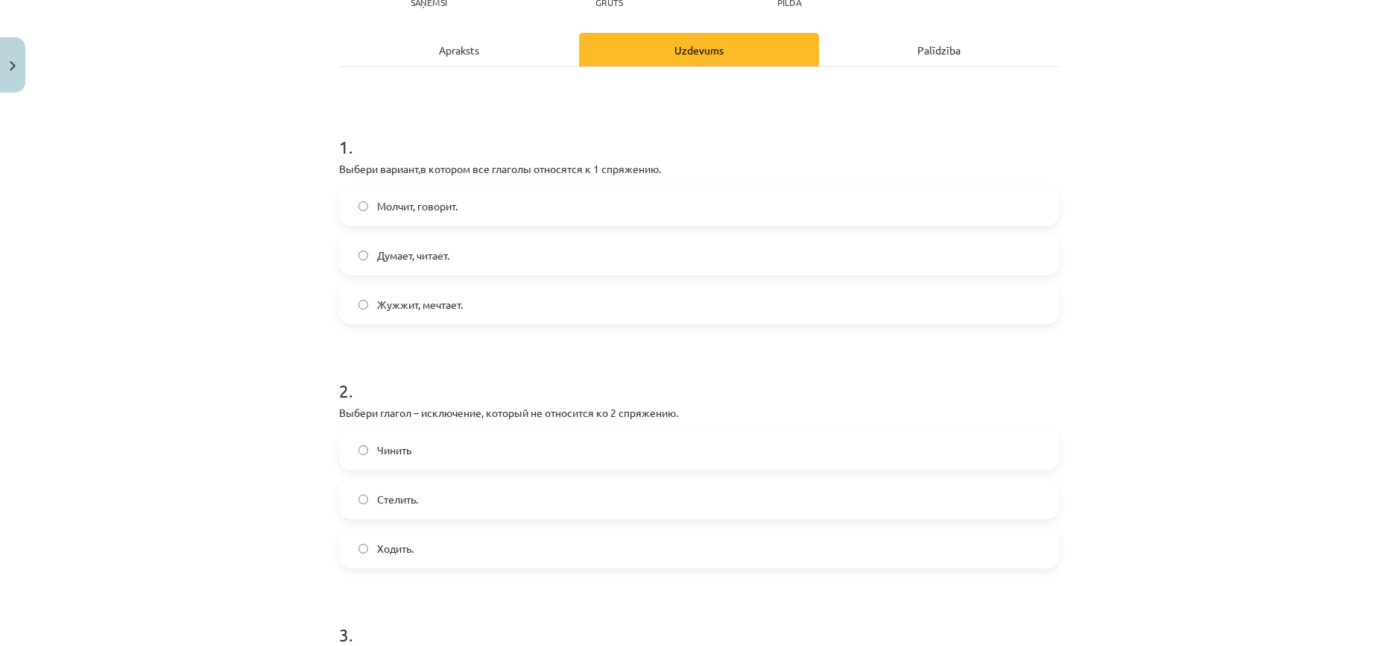
click at [497, 494] on label "Стелить." at bounding box center [699, 498] width 717 height 37
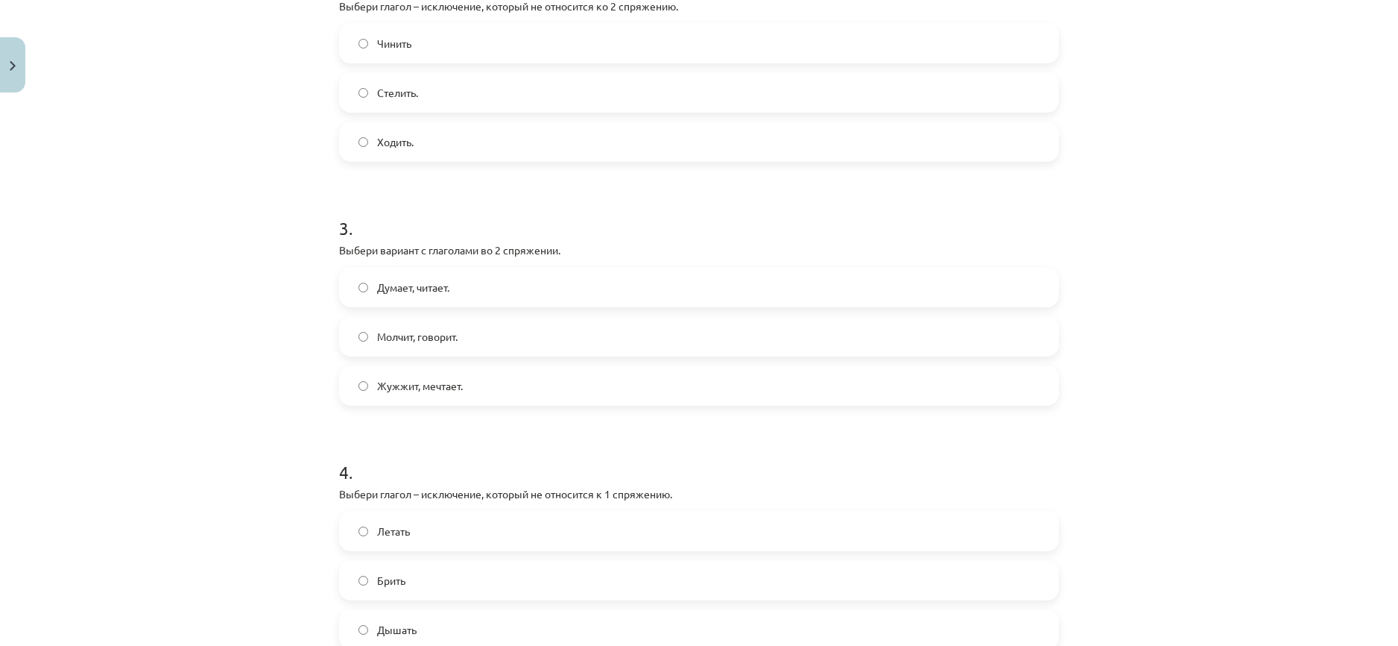
scroll to position [634, 0]
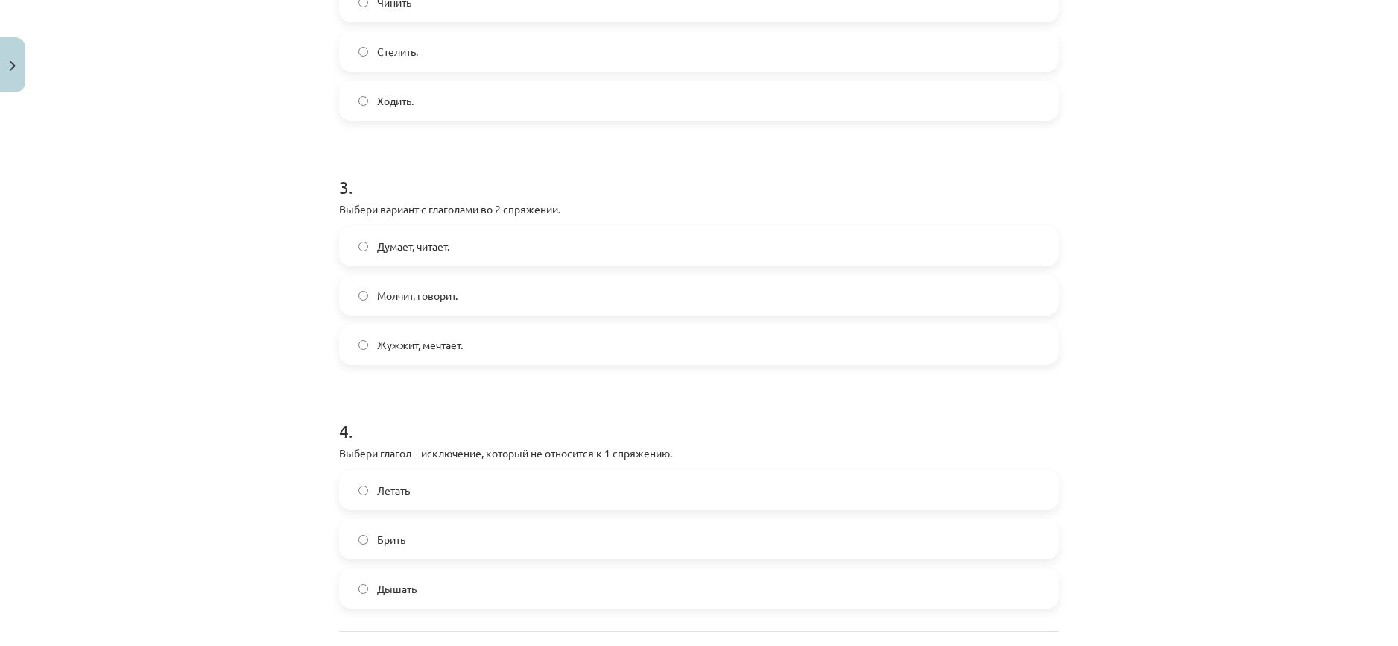
click at [482, 242] on label "Думает, читает." at bounding box center [699, 245] width 717 height 37
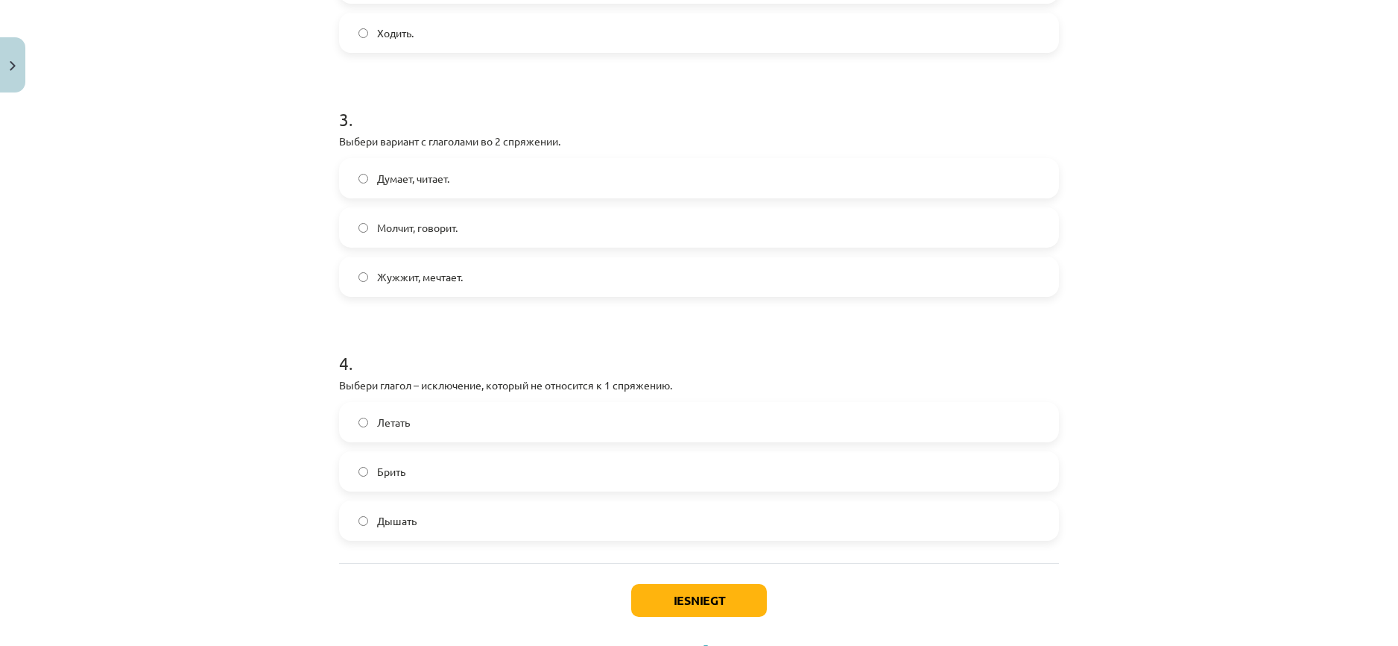
scroll to position [769, 0]
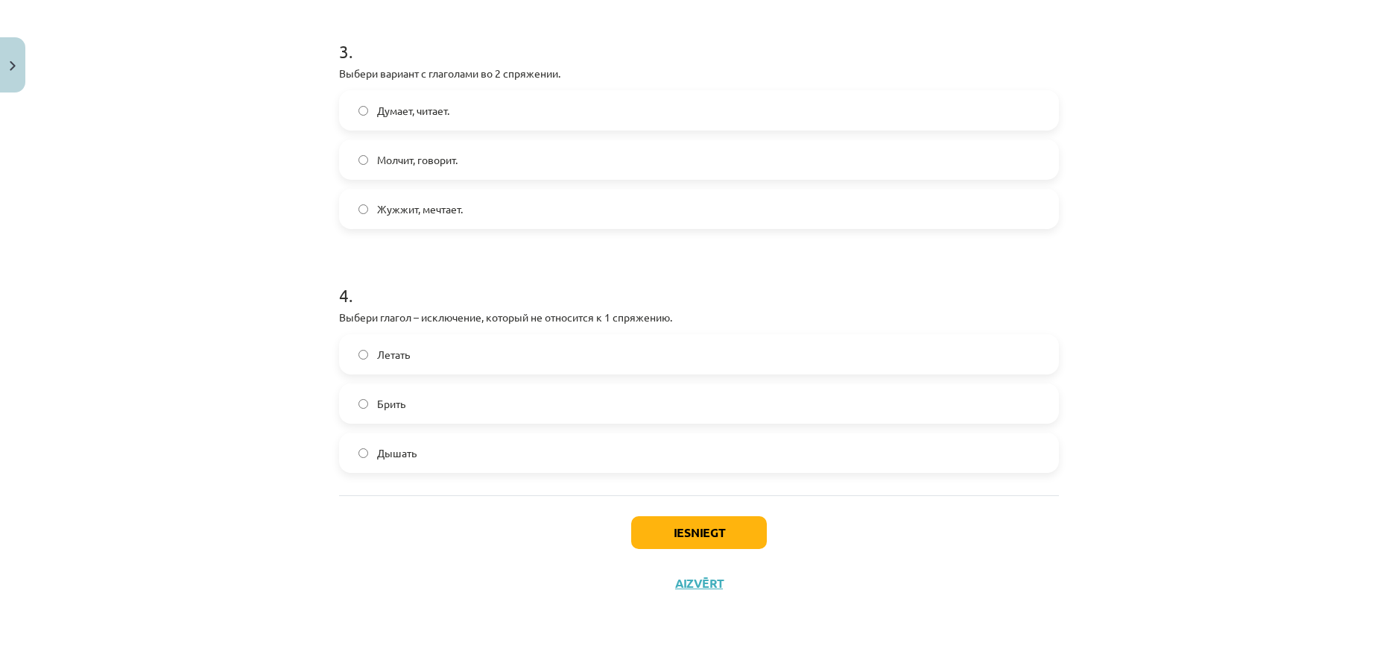
click at [537, 409] on label "Брить" at bounding box center [699, 403] width 717 height 37
click at [693, 534] on button "Iesniegt" at bounding box center [699, 532] width 136 height 33
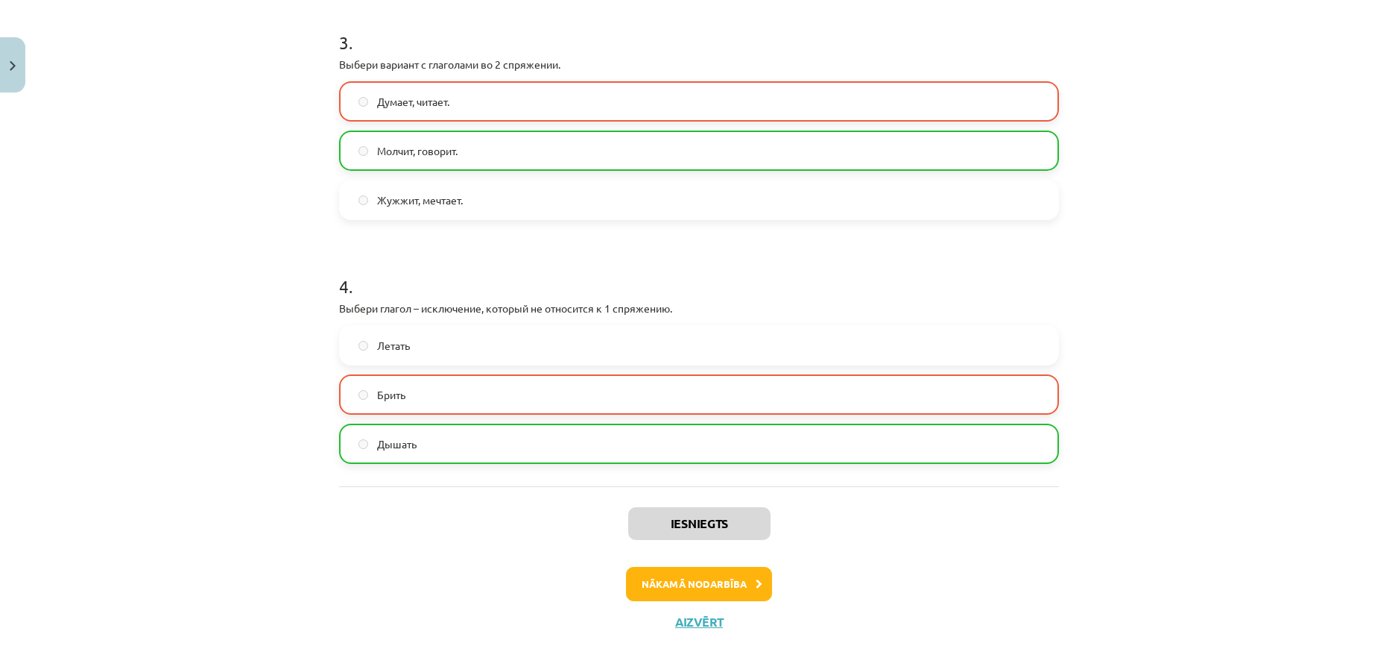
scroll to position [817, 0]
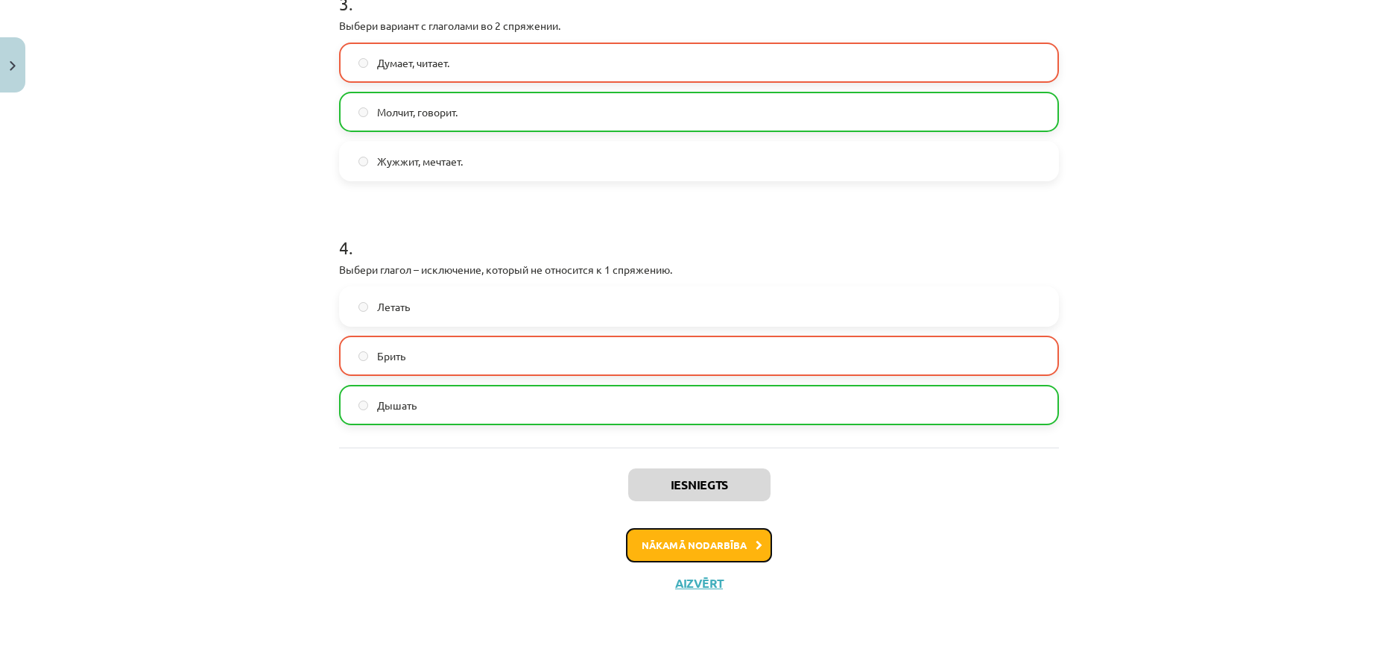
click at [706, 538] on button "Nākamā nodarbība" at bounding box center [699, 545] width 146 height 34
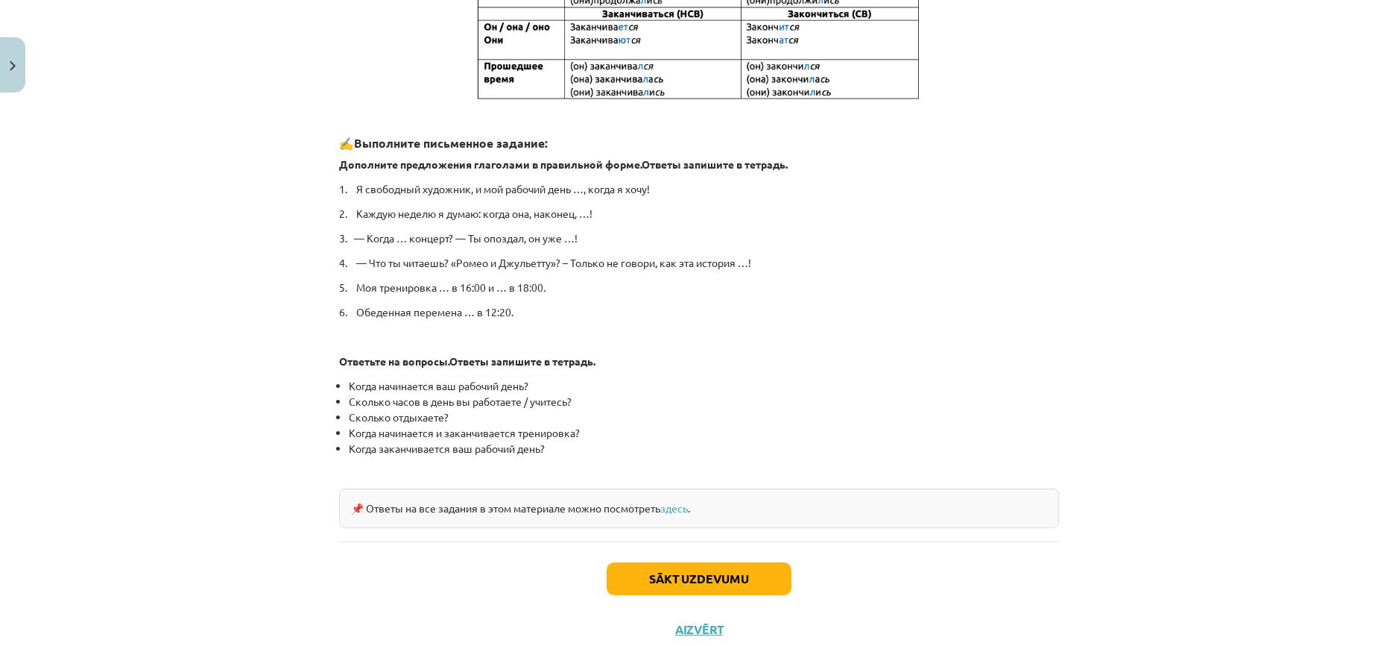
scroll to position [261, 0]
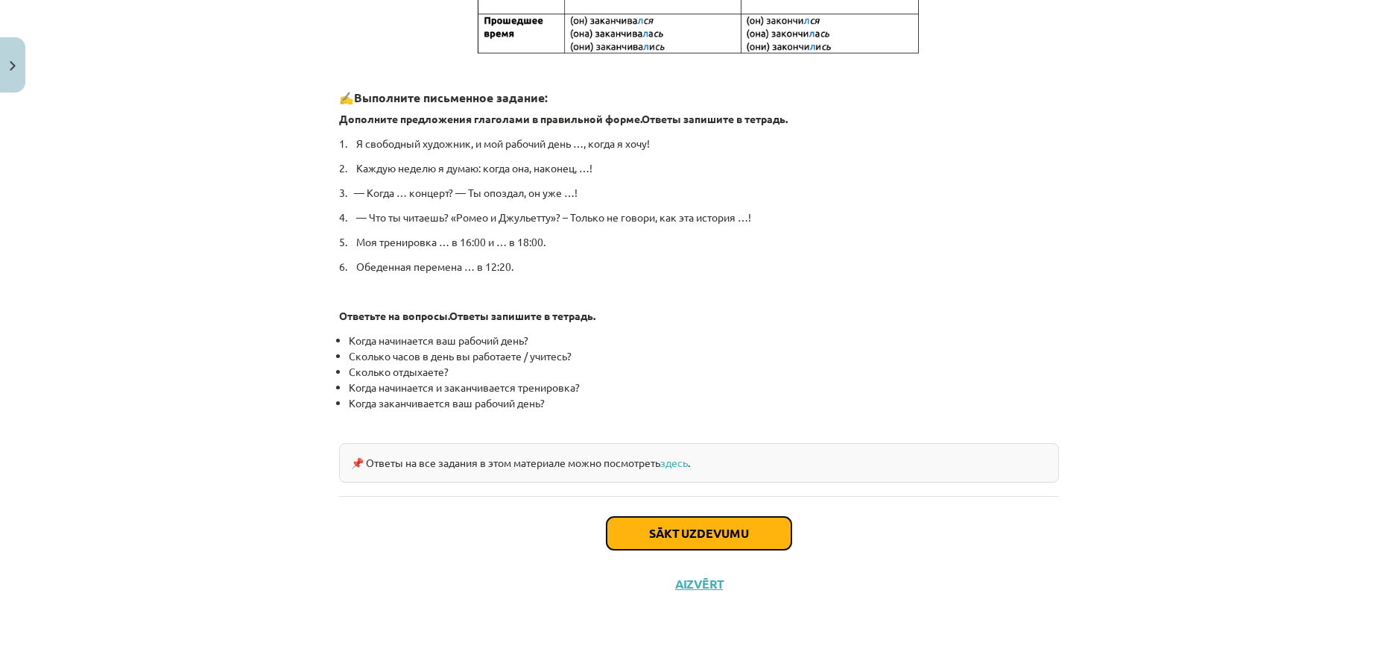
click at [628, 531] on button "Sākt uzdevumu" at bounding box center [699, 533] width 185 height 33
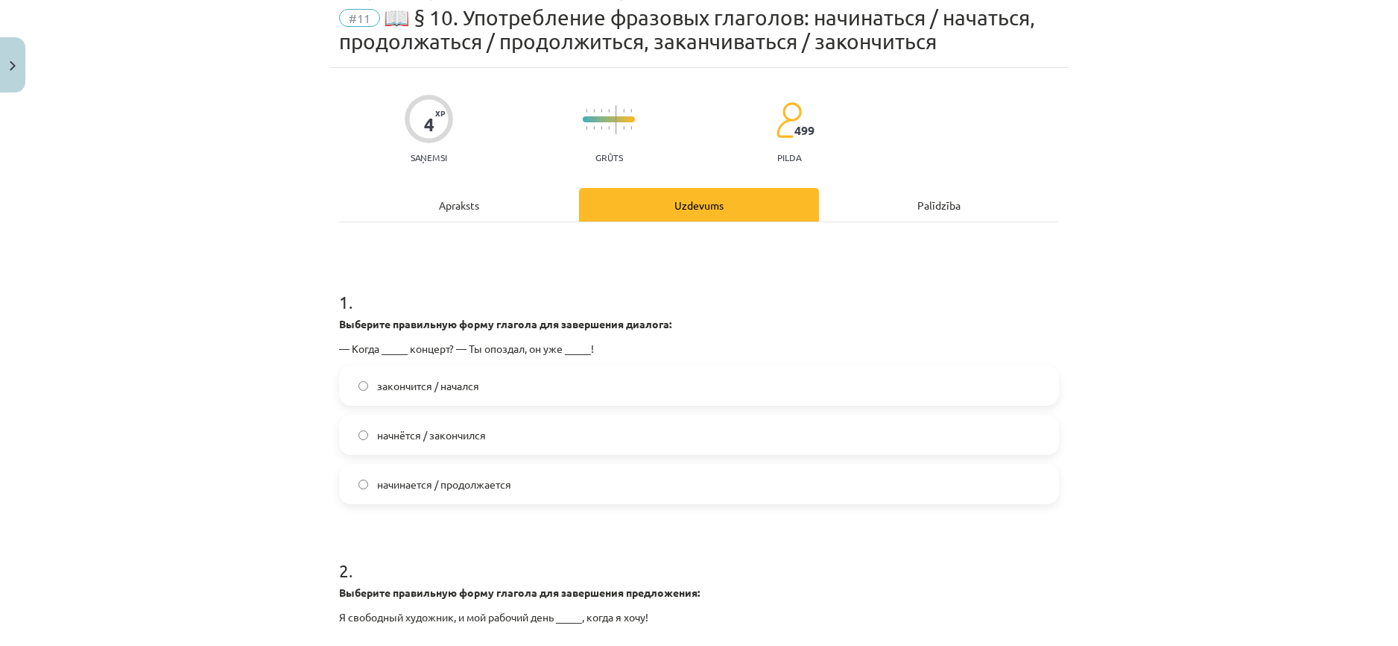
scroll to position [37, 0]
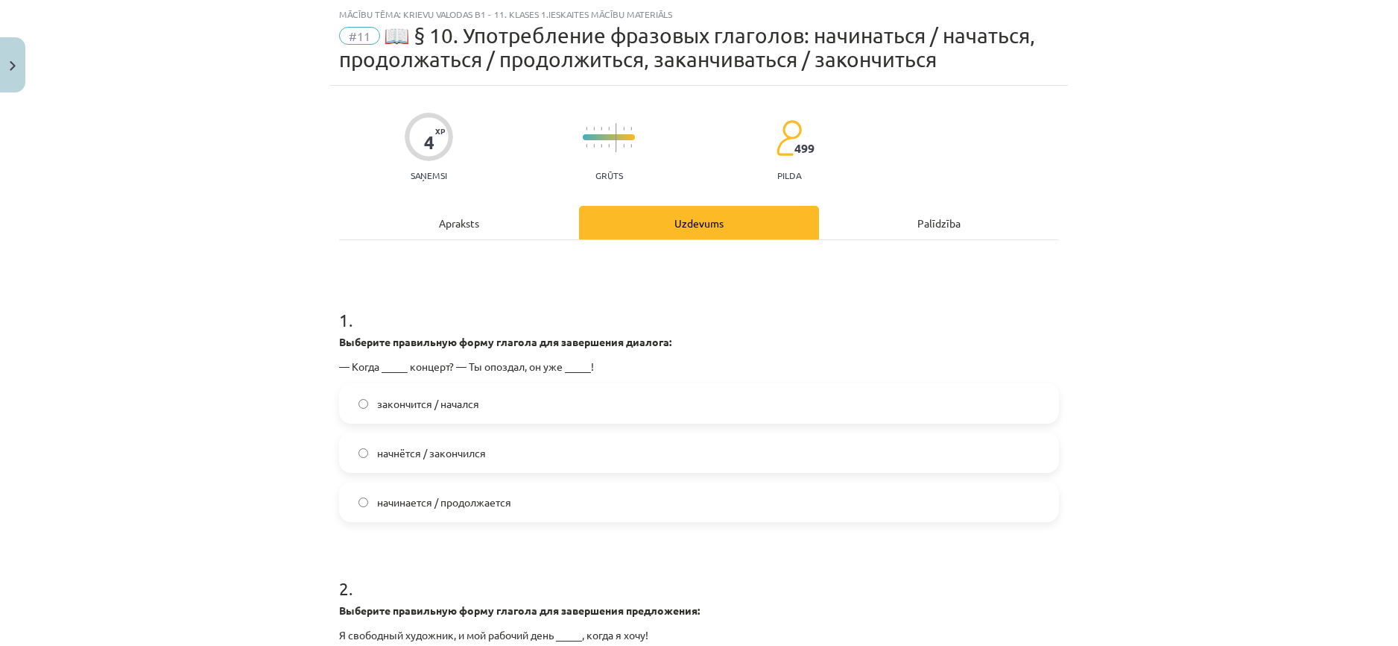
click at [379, 341] on strong "Выберите правильную форму глагола для завершения диалога:" at bounding box center [505, 341] width 332 height 13
drag, startPoint x: 419, startPoint y: 338, endPoint x: 483, endPoint y: 379, distance: 76.1
click at [419, 341] on strong "Выберите правильную форму глагола для завершения диалога:" at bounding box center [505, 341] width 332 height 13
drag, startPoint x: 483, startPoint y: 379, endPoint x: 503, endPoint y: 382, distance: 20.3
click at [499, 379] on div "1 . Выберите правильную форму глагола для завершения диалога: — Когда _____ кон…" at bounding box center [699, 402] width 720 height 239
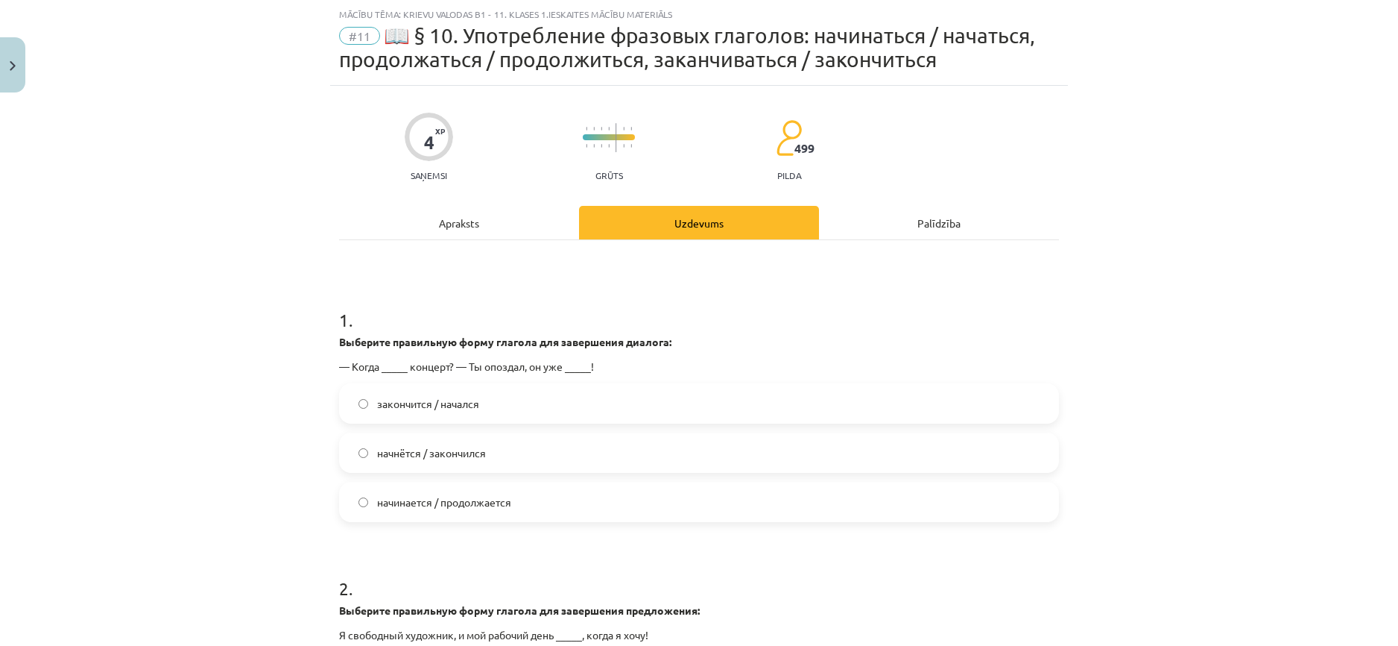
click at [513, 382] on div "1 . Выберите правильную форму глагола для завершения диалога: — Когда _____ кон…" at bounding box center [699, 402] width 720 height 239
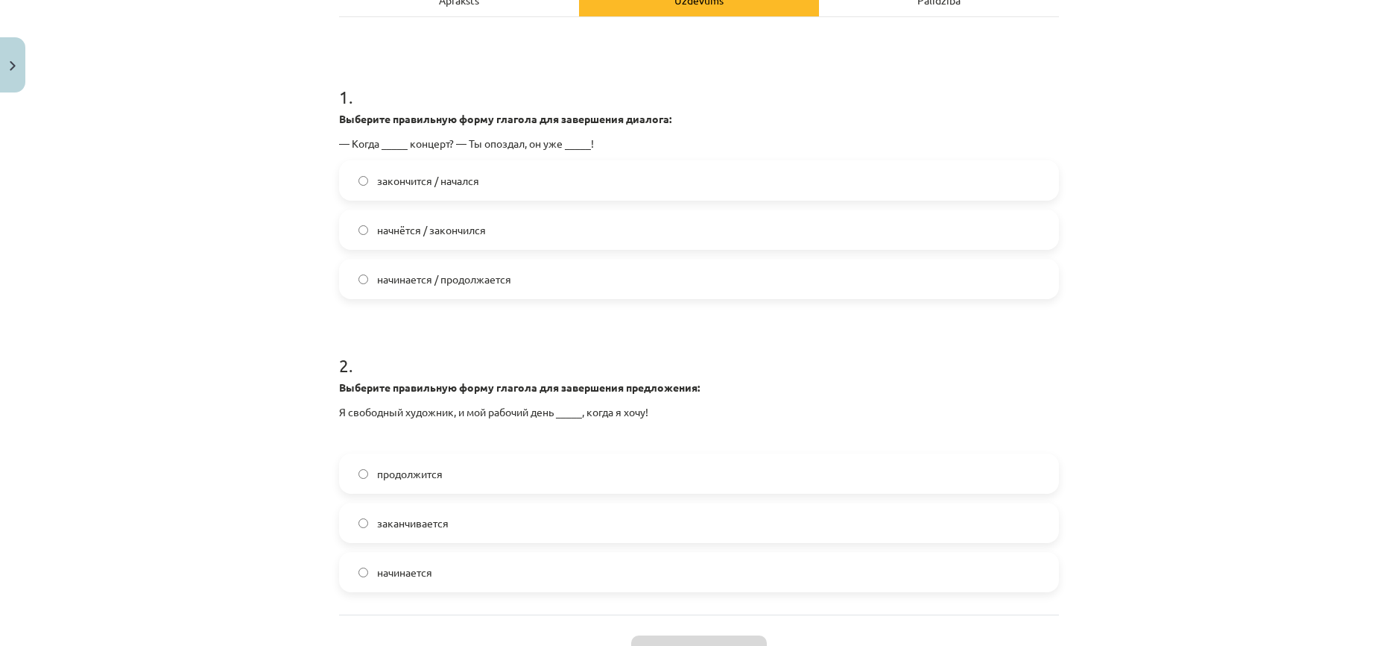
scroll to position [224, 0]
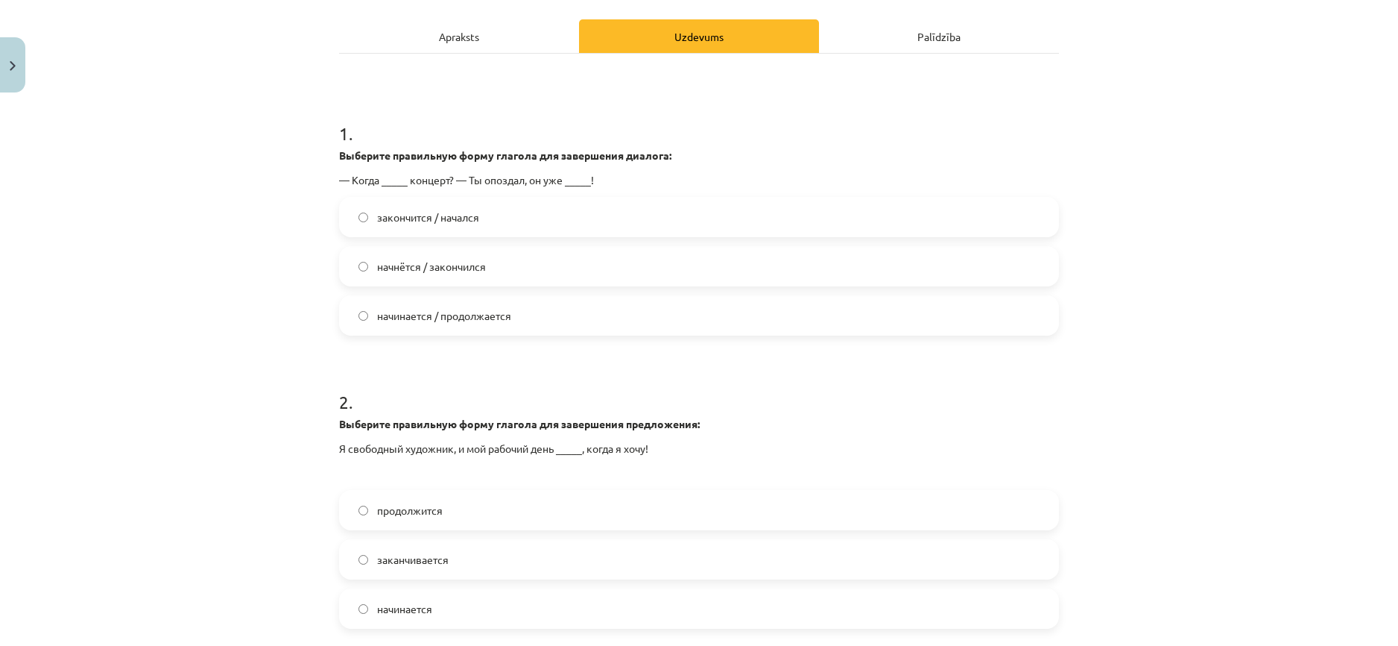
click at [404, 266] on span "начнётся / закончился" at bounding box center [431, 267] width 109 height 16
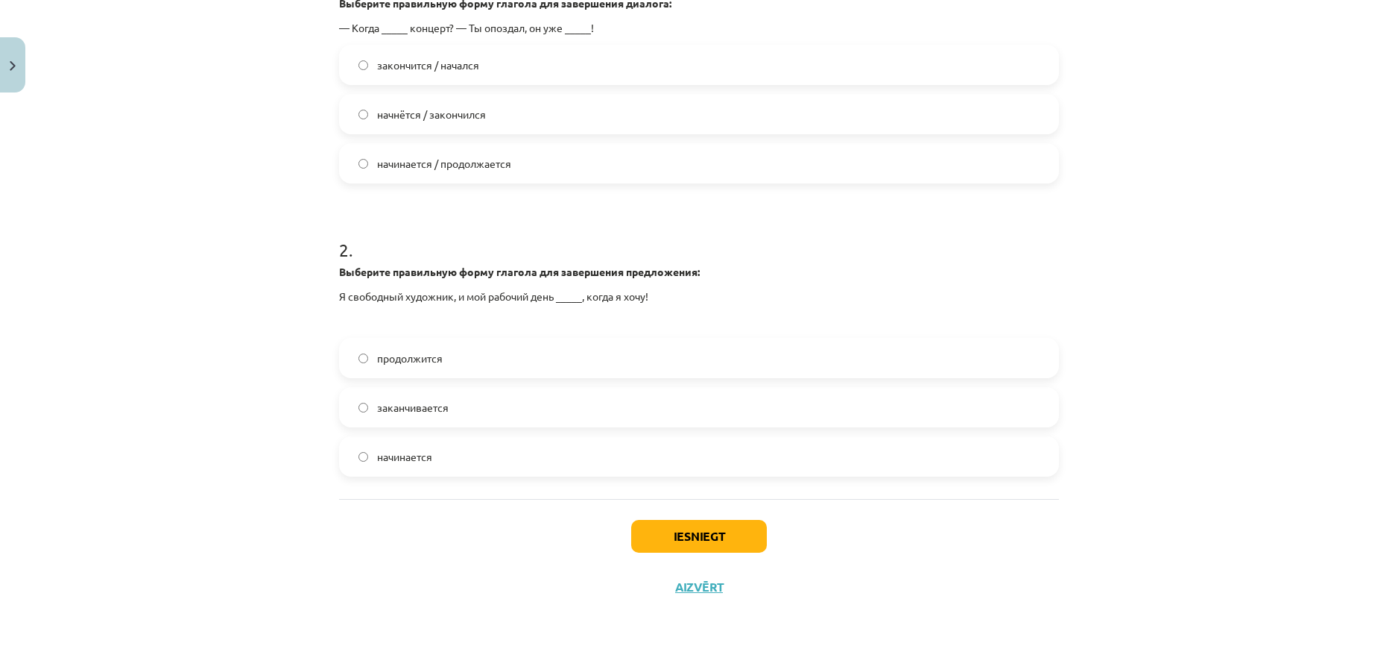
scroll to position [379, 0]
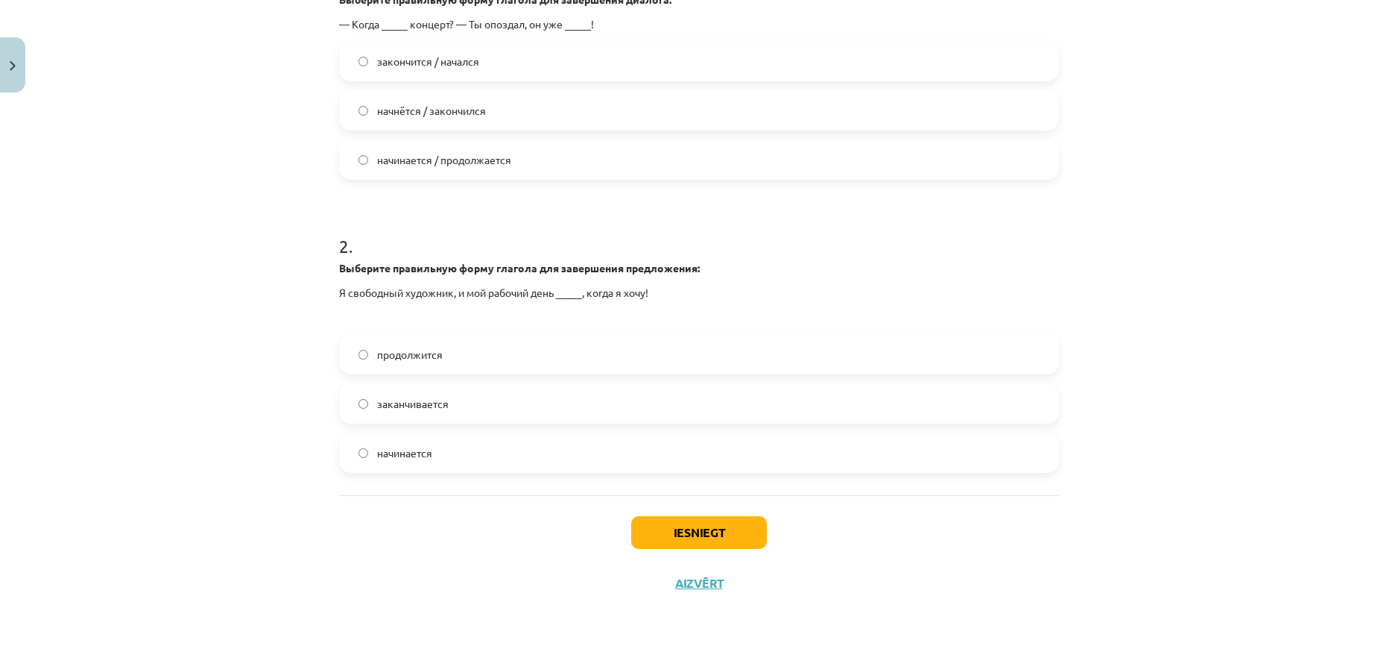
click at [482, 403] on label "заканчивается" at bounding box center [699, 403] width 717 height 37
click at [715, 541] on button "Iesniegt" at bounding box center [699, 532] width 136 height 33
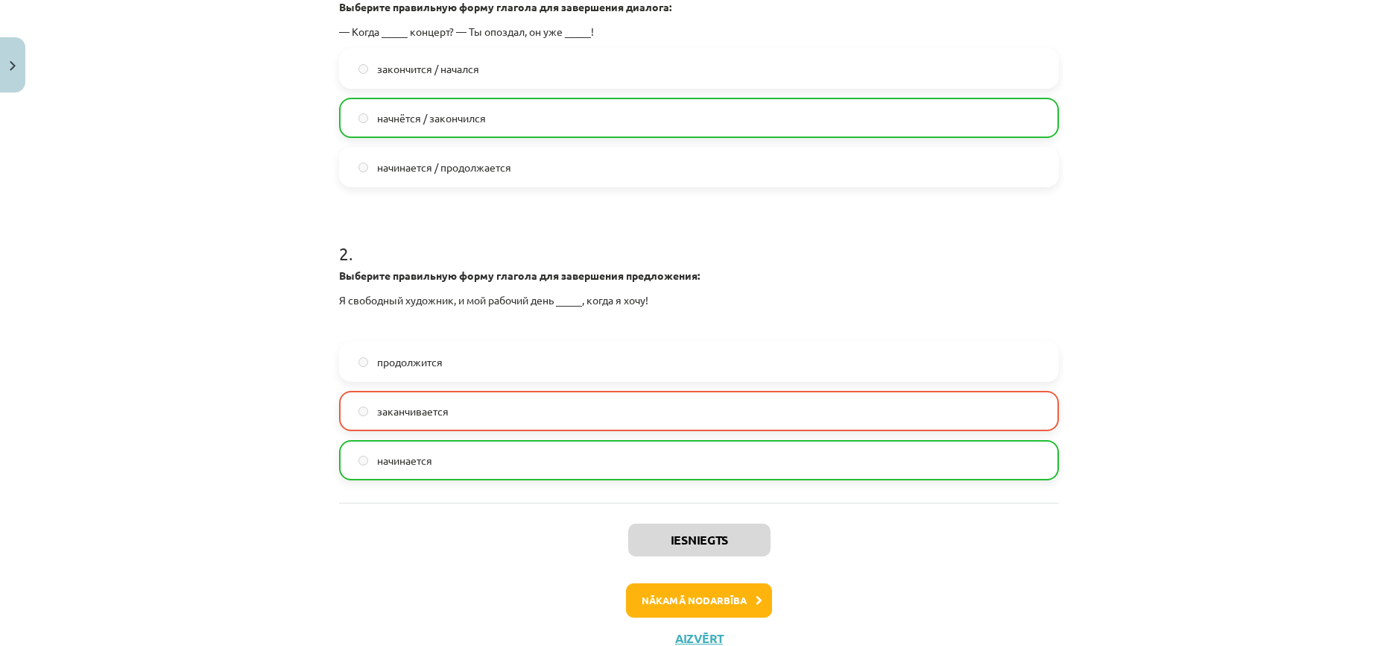
scroll to position [427, 0]
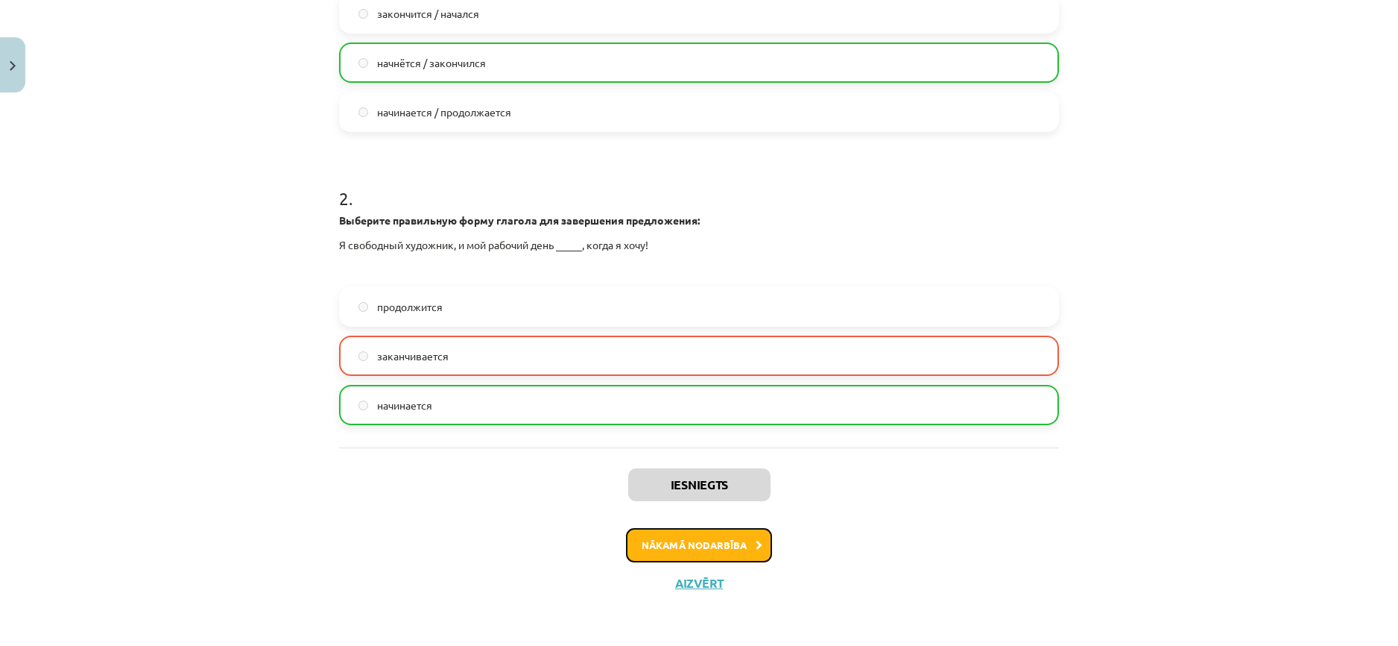
click at [707, 556] on button "Nākamā nodarbība" at bounding box center [699, 545] width 146 height 34
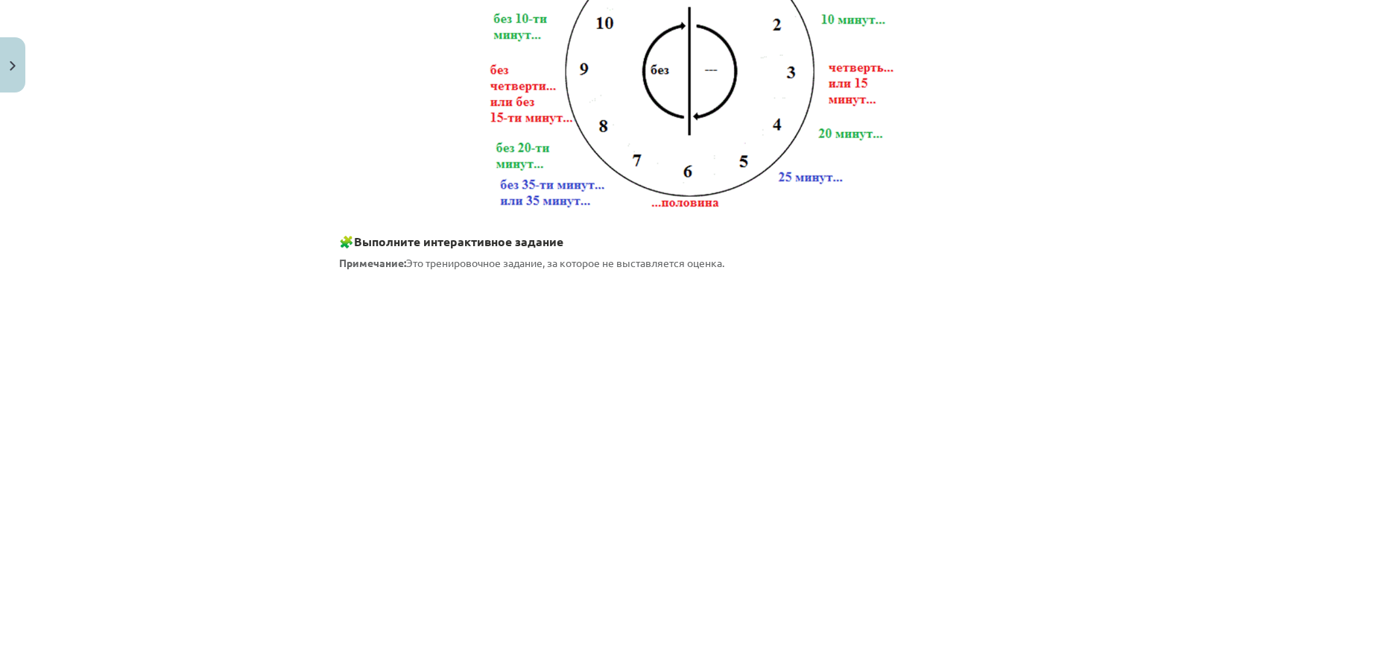
scroll to position [783, 0]
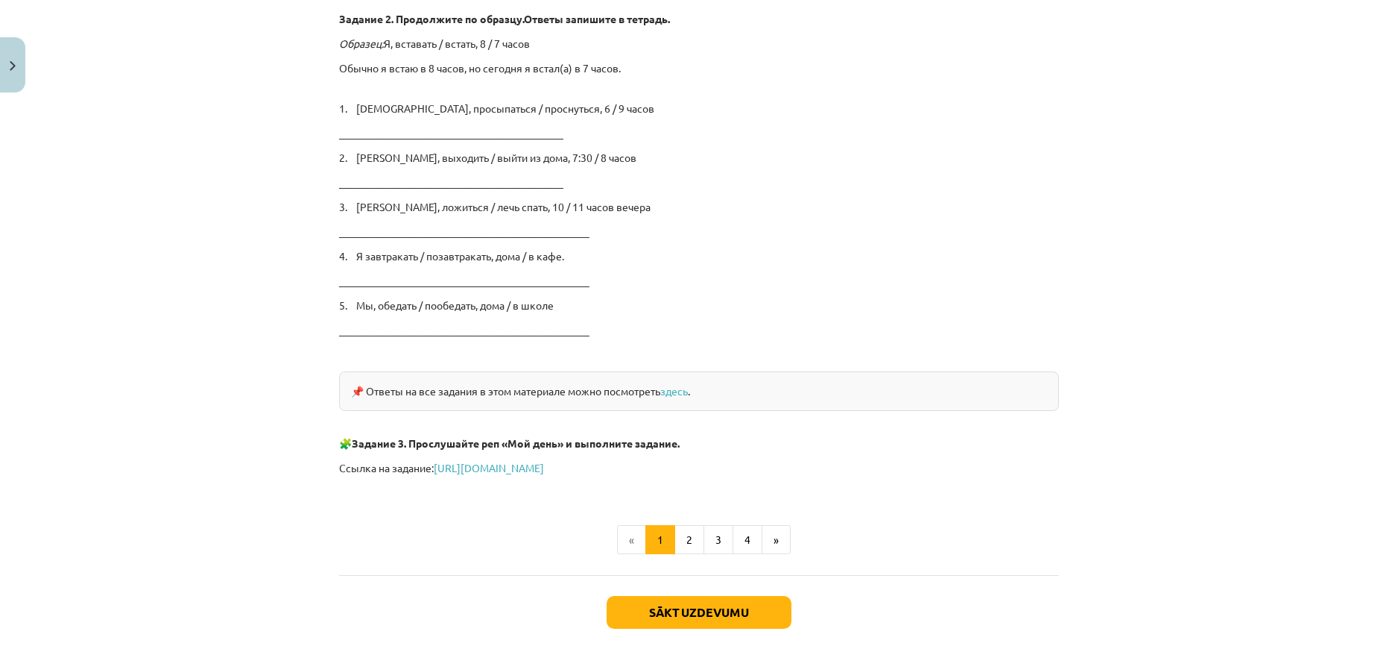
scroll to position [2429, 0]
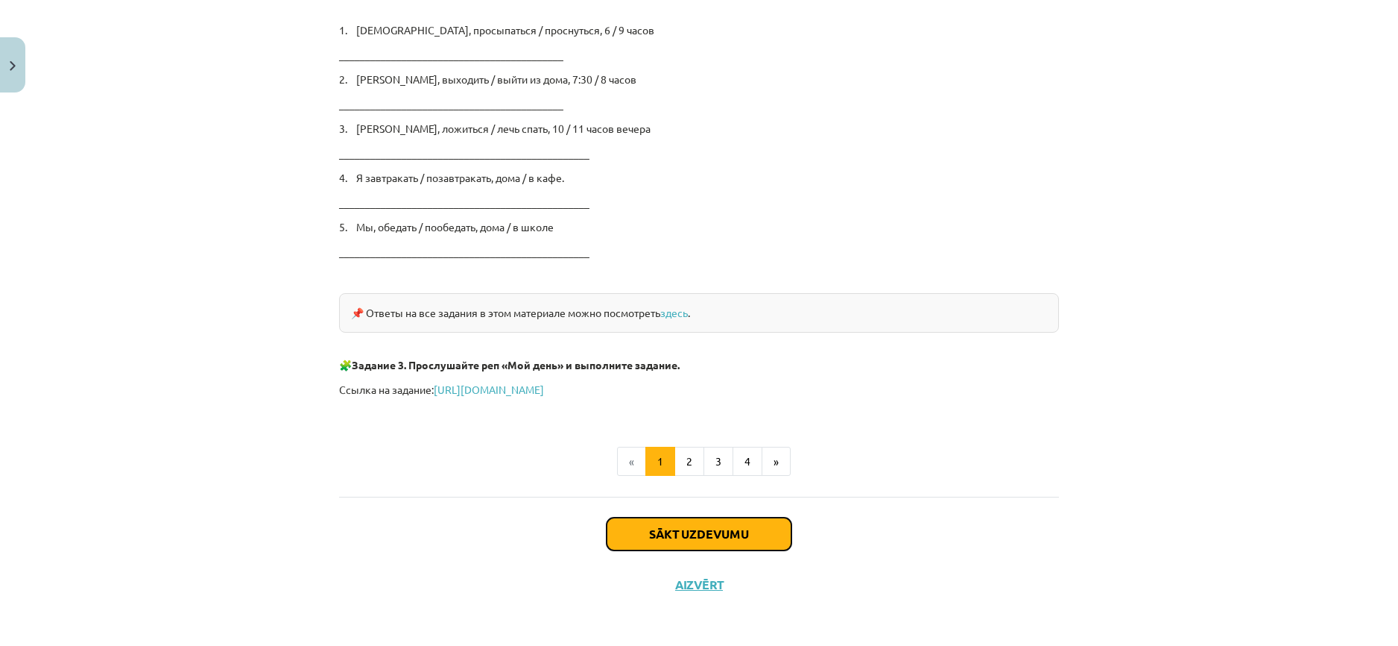
click at [736, 532] on button "Sākt uzdevumu" at bounding box center [699, 533] width 185 height 33
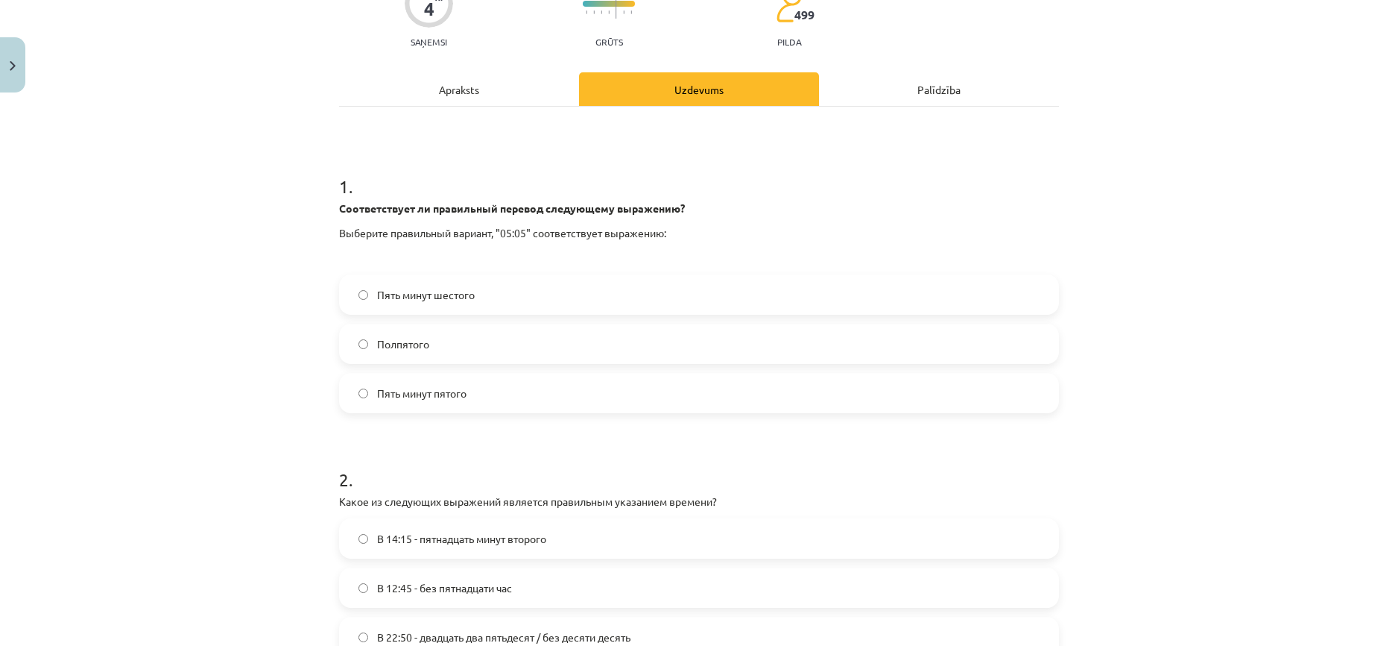
scroll to position [37, 0]
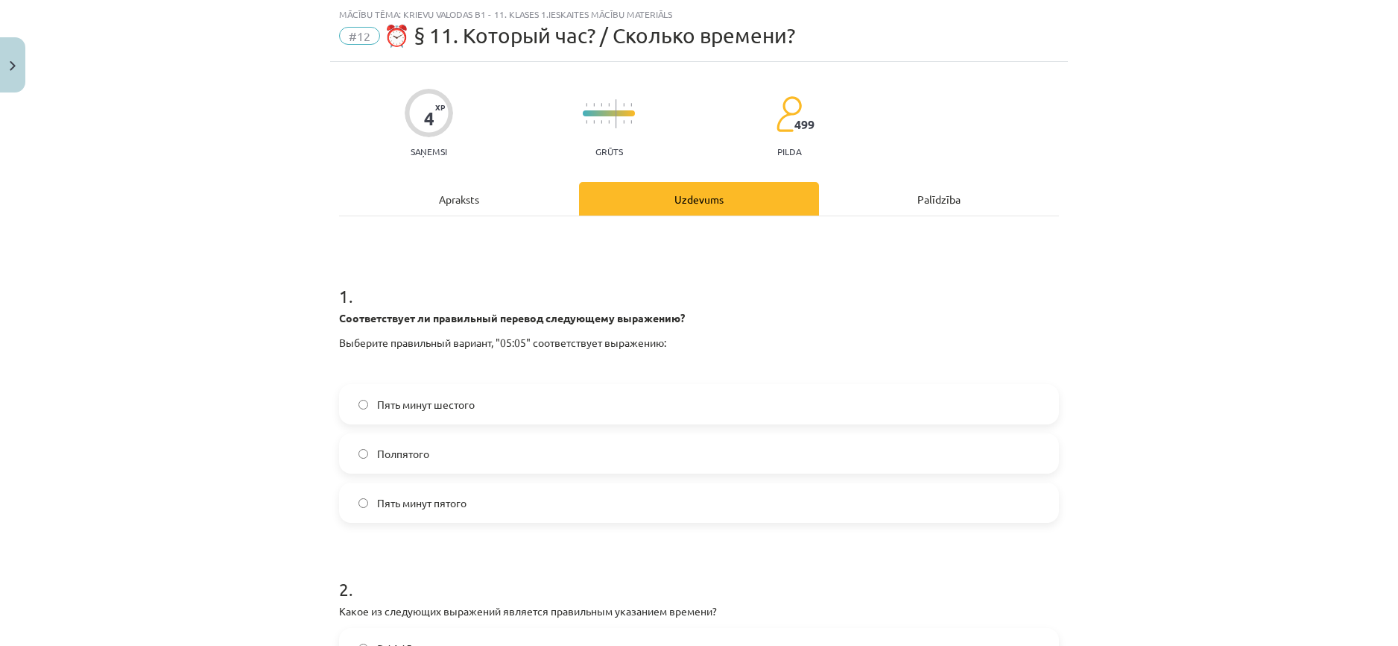
click at [457, 190] on div "Apraksts" at bounding box center [459, 199] width 240 height 34
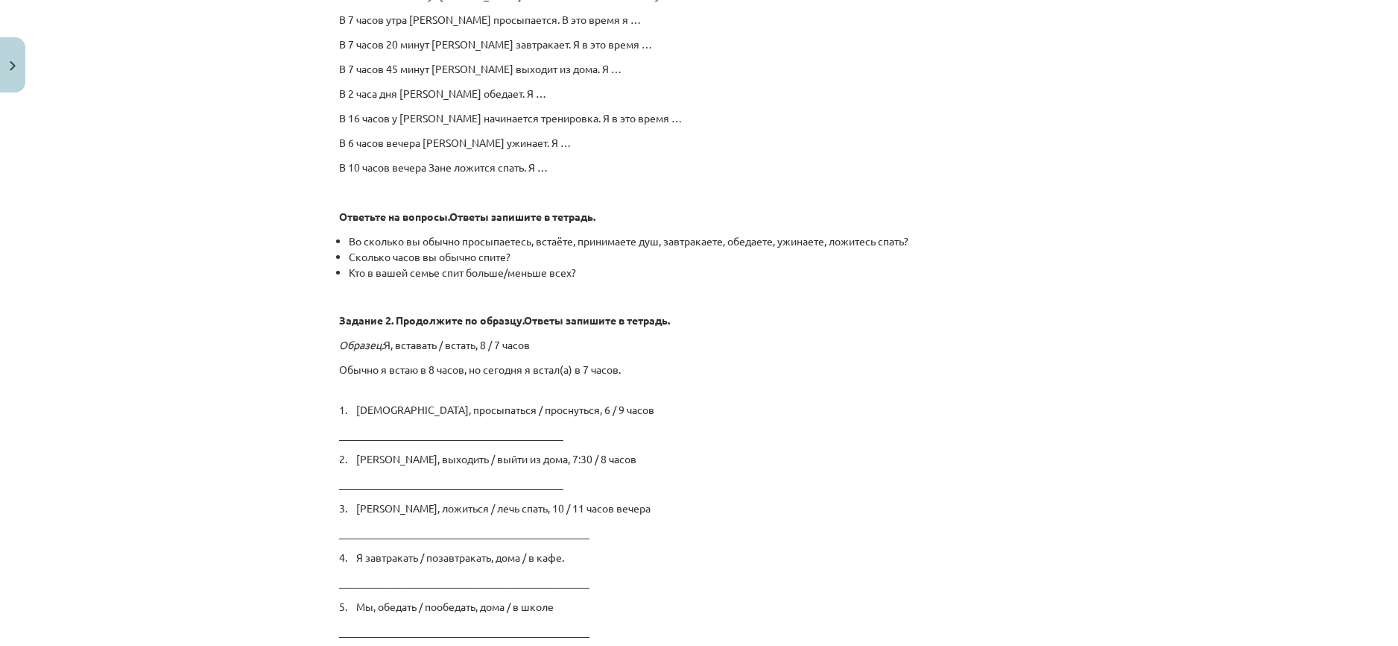
scroll to position [2429, 0]
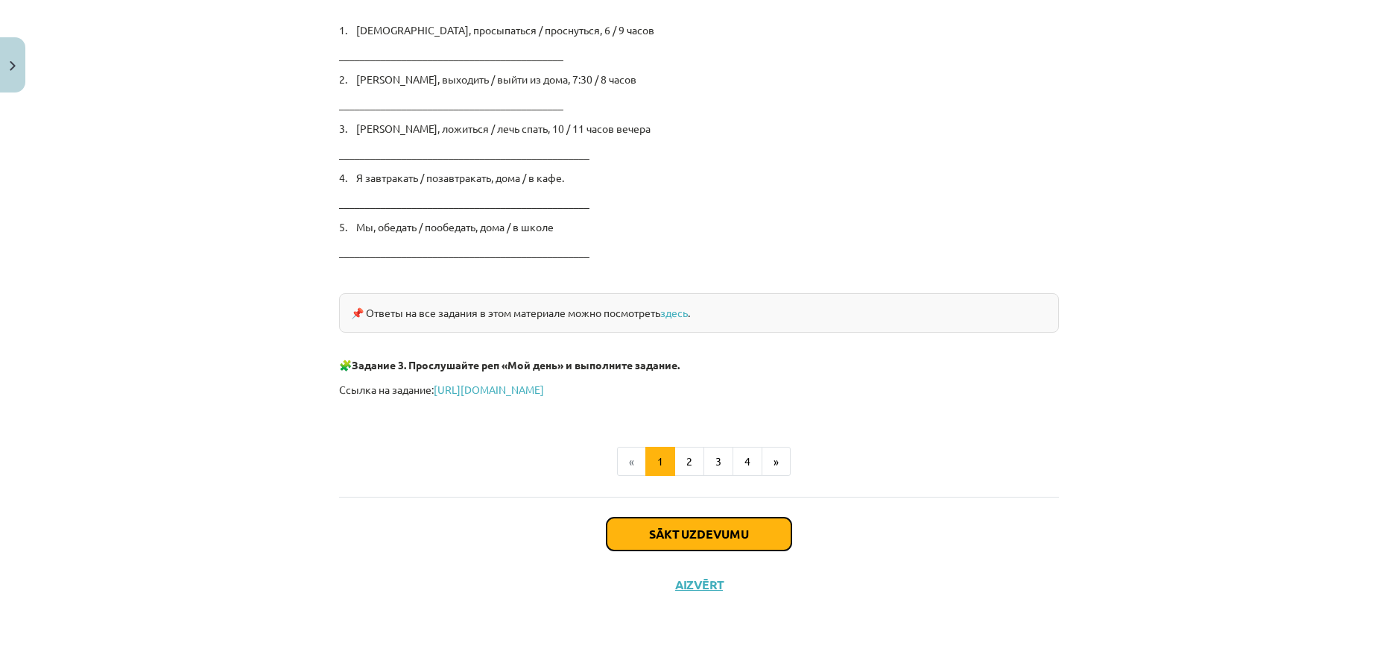
click at [724, 531] on button "Sākt uzdevumu" at bounding box center [699, 533] width 185 height 33
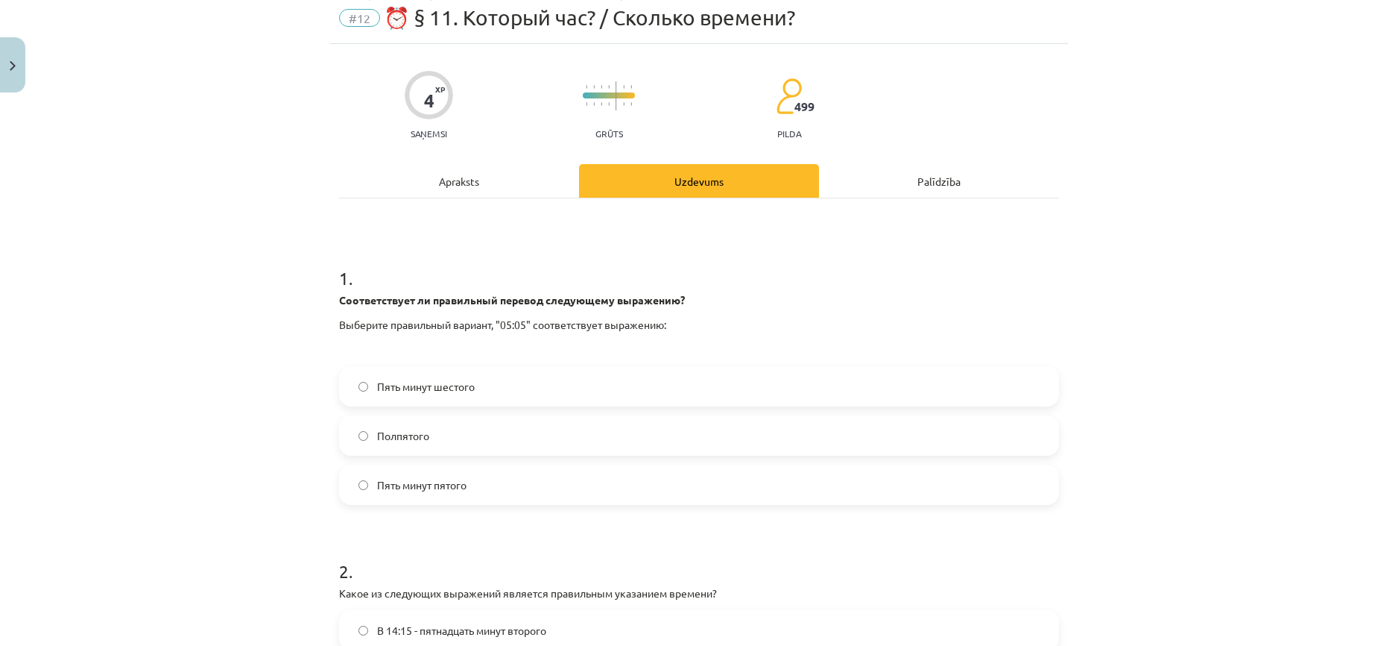
scroll to position [37, 0]
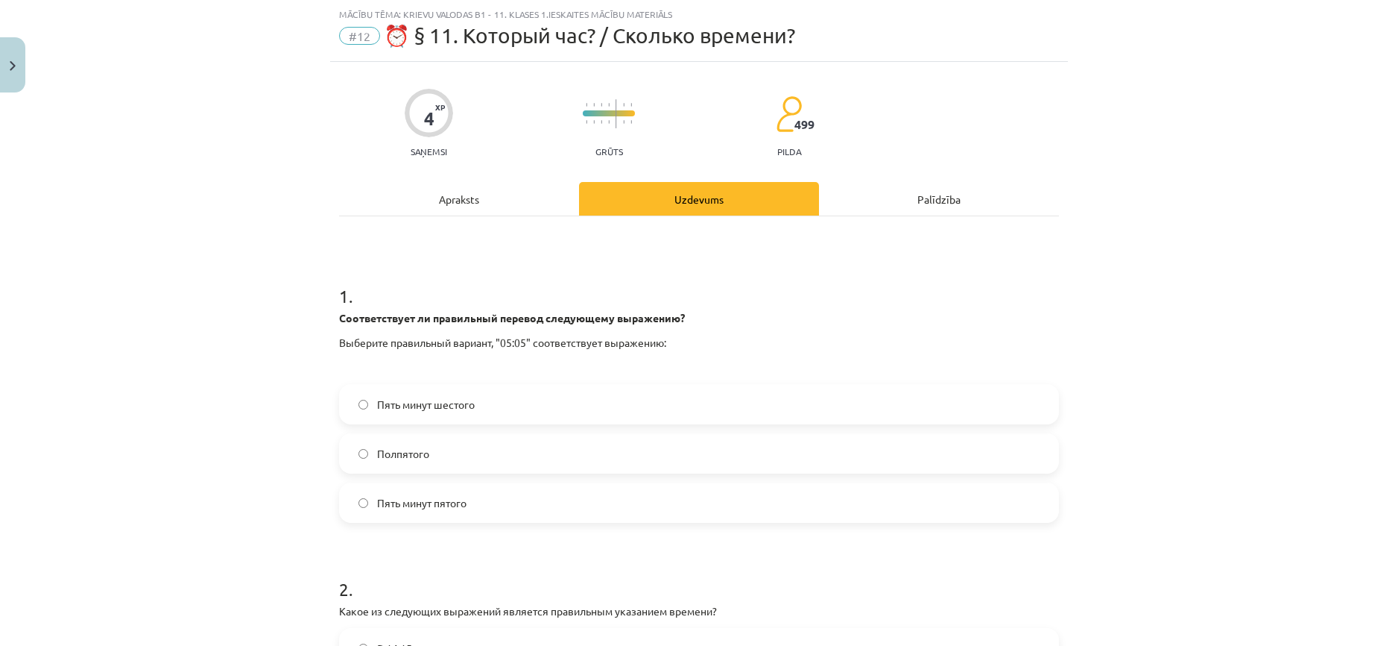
click at [489, 402] on label "Пять минут шестого" at bounding box center [699, 403] width 717 height 37
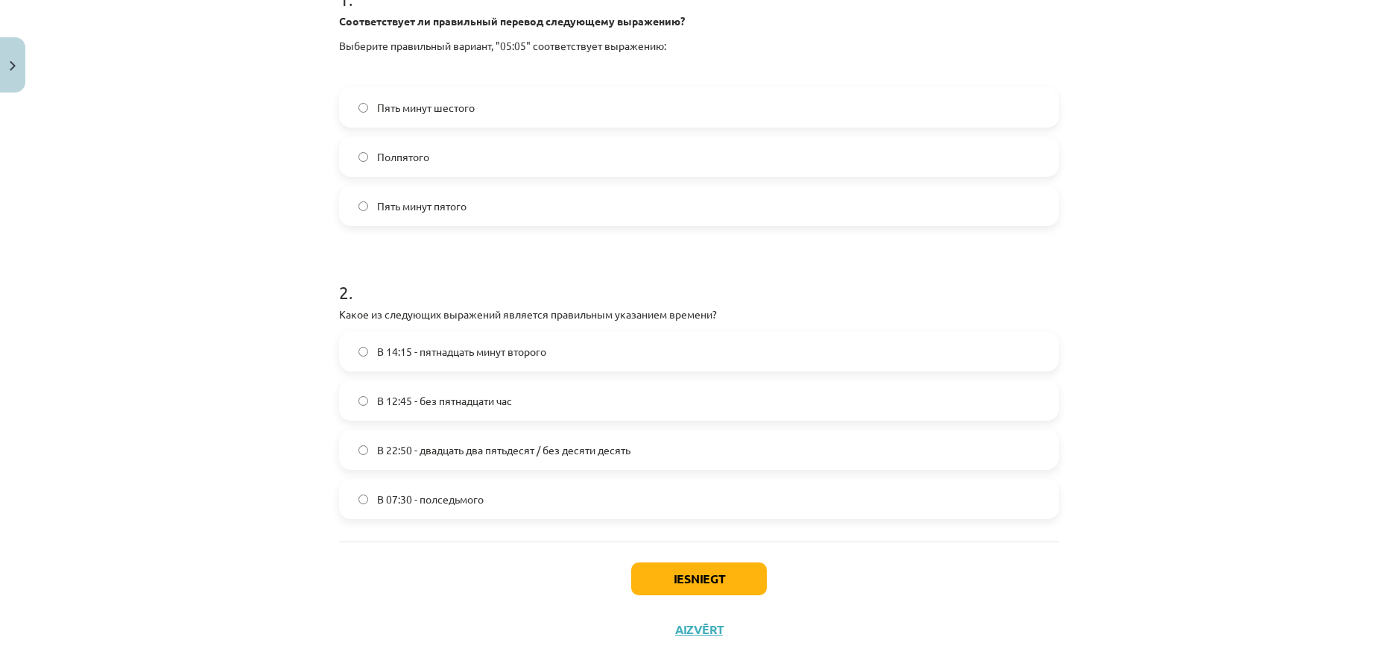
scroll to position [335, 0]
click at [482, 406] on span "В 12:45 - без пятнадцати час" at bounding box center [444, 399] width 135 height 16
click at [702, 585] on button "Iesniegt" at bounding box center [699, 577] width 136 height 33
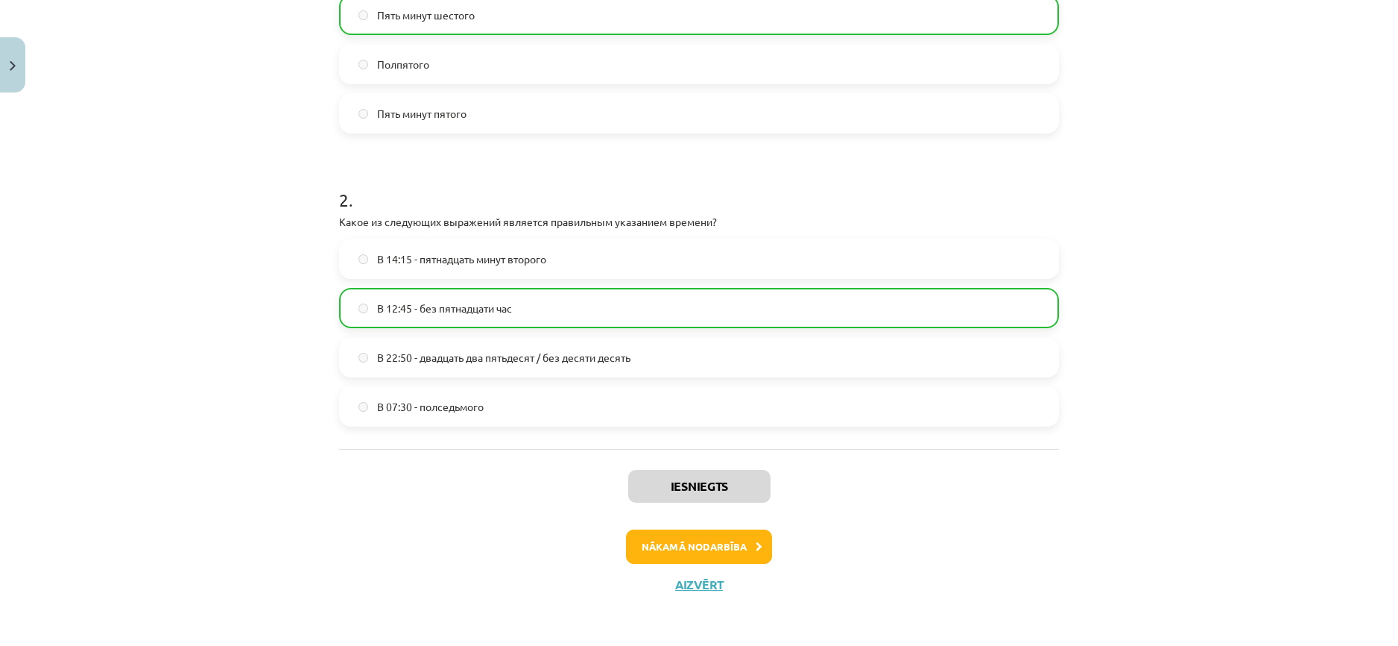
scroll to position [428, 0]
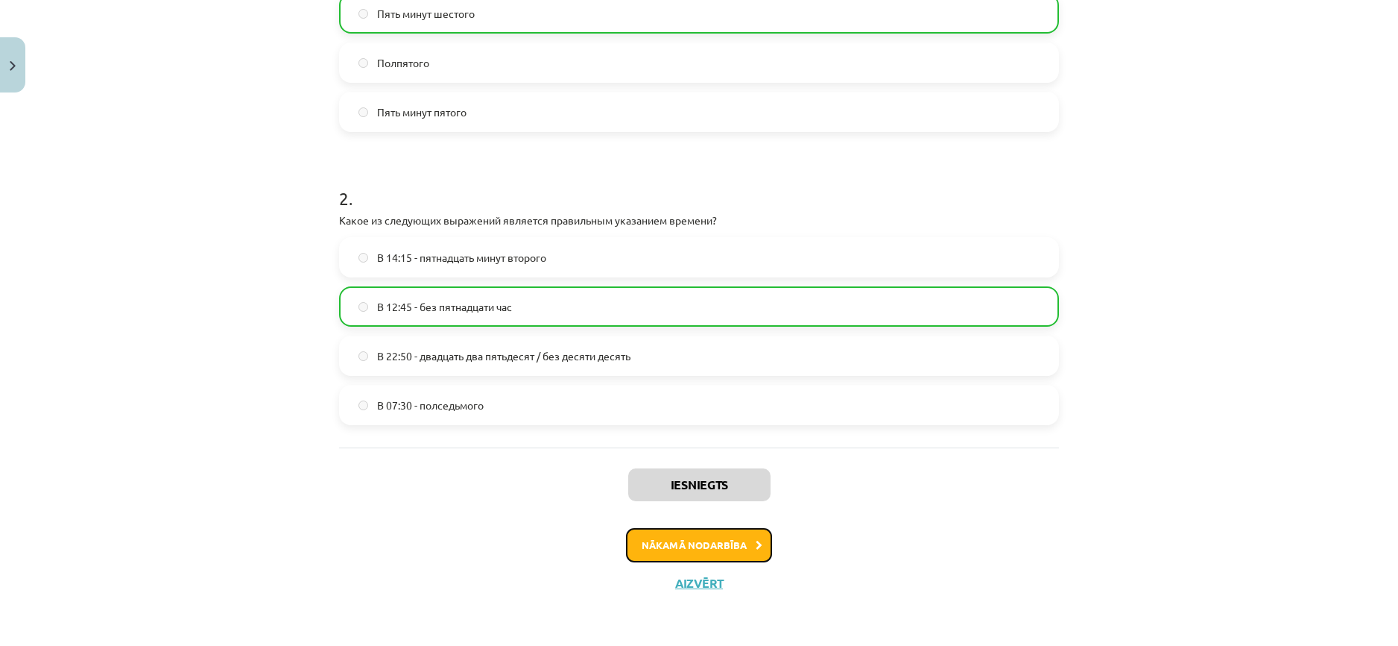
click at [722, 549] on button "Nākamā nodarbība" at bounding box center [699, 545] width 146 height 34
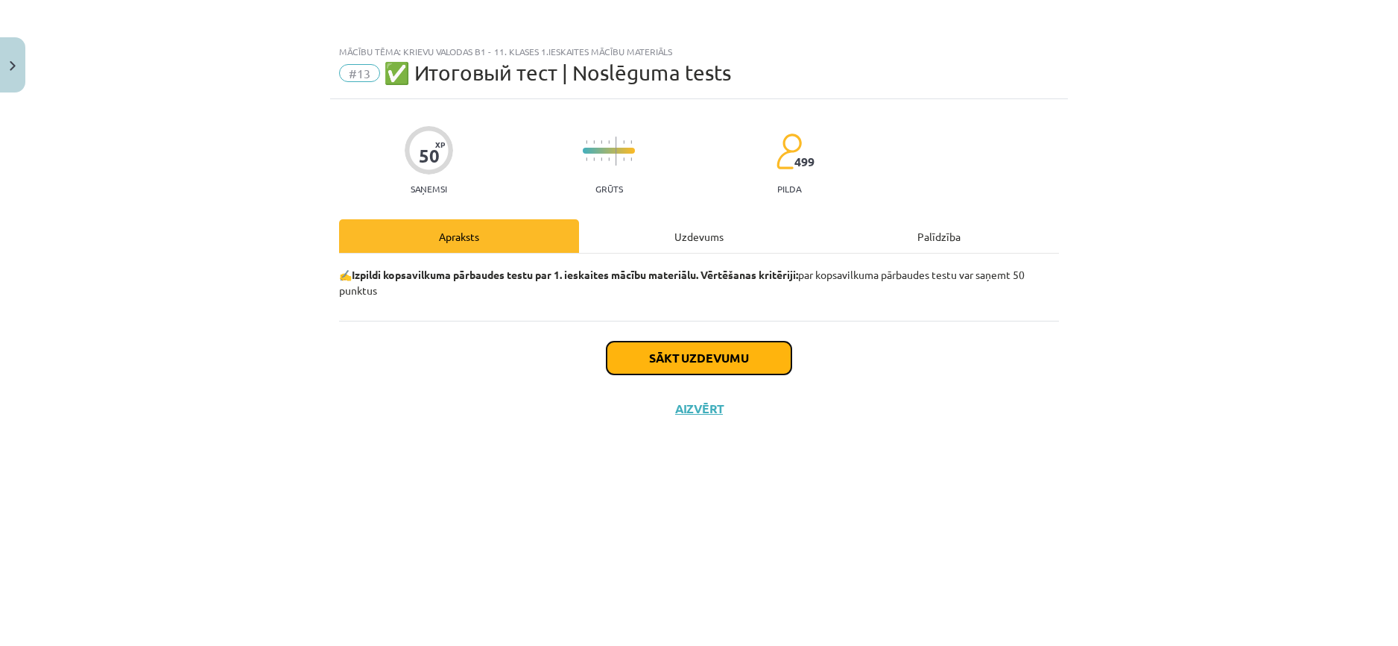
click at [725, 362] on button "Sākt uzdevumu" at bounding box center [699, 357] width 185 height 33
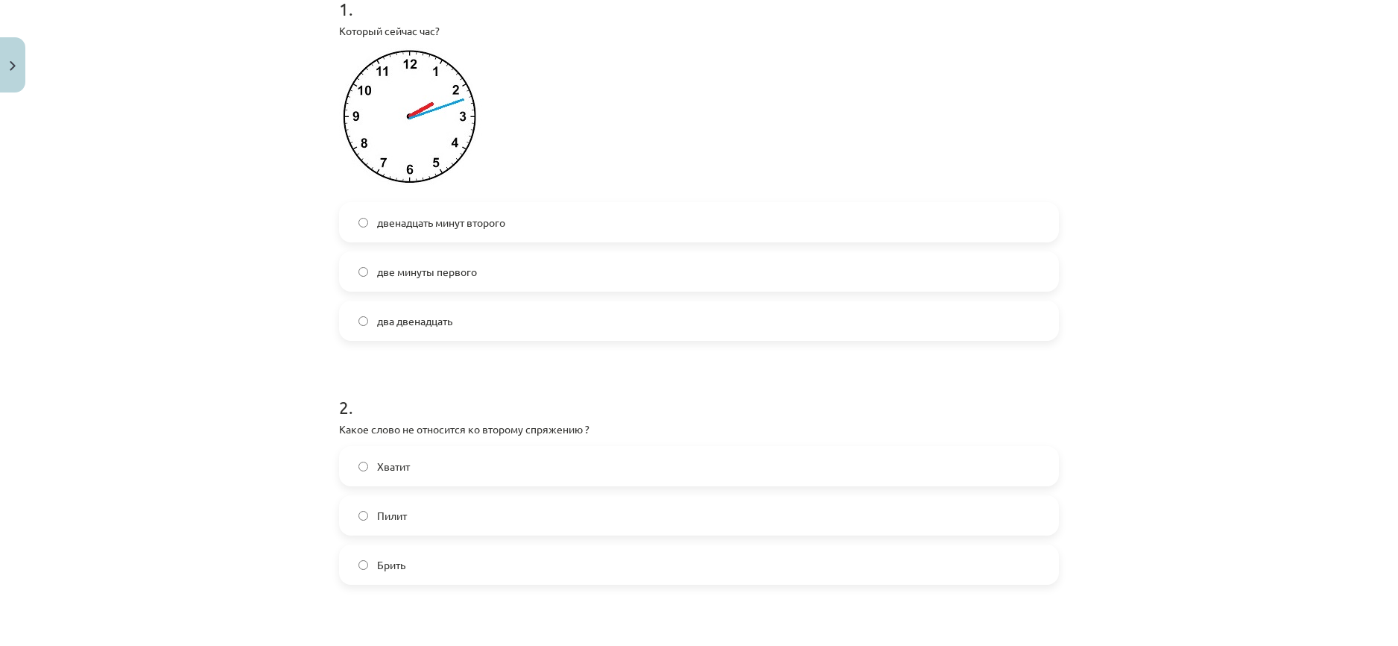
scroll to position [298, 0]
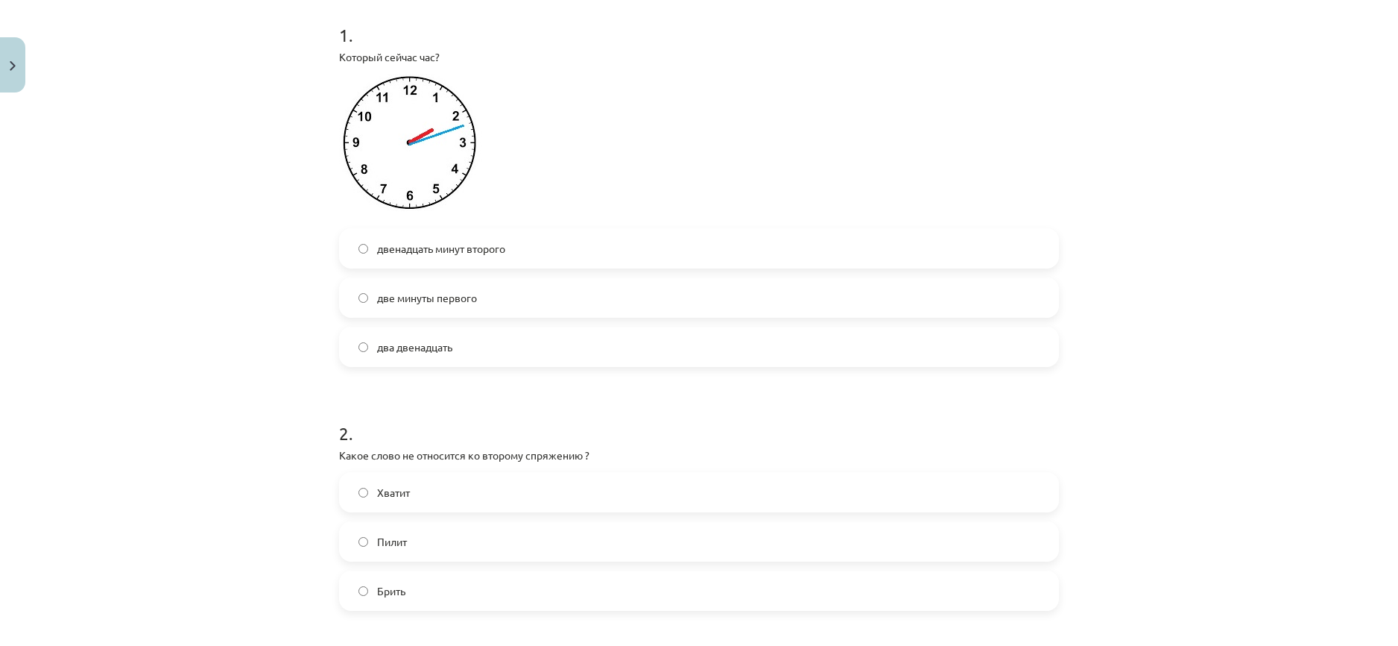
click at [447, 354] on span "два двенадцать" at bounding box center [414, 347] width 75 height 16
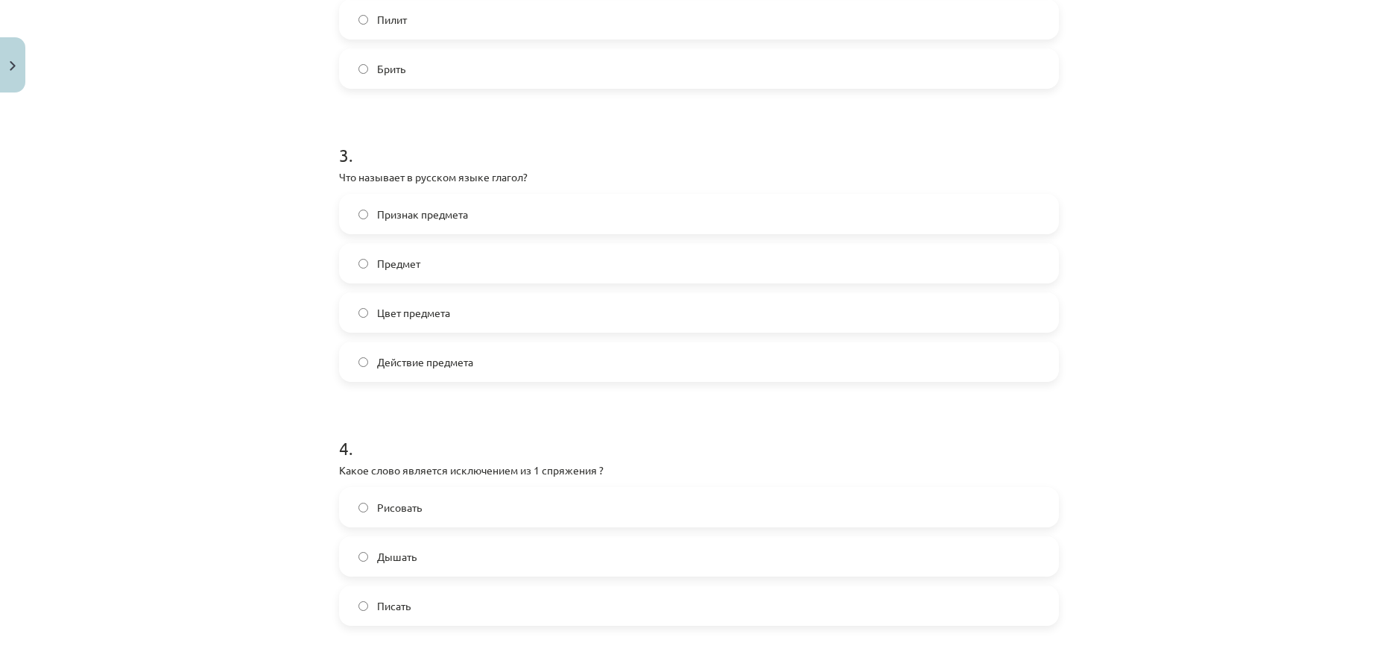
scroll to position [895, 0]
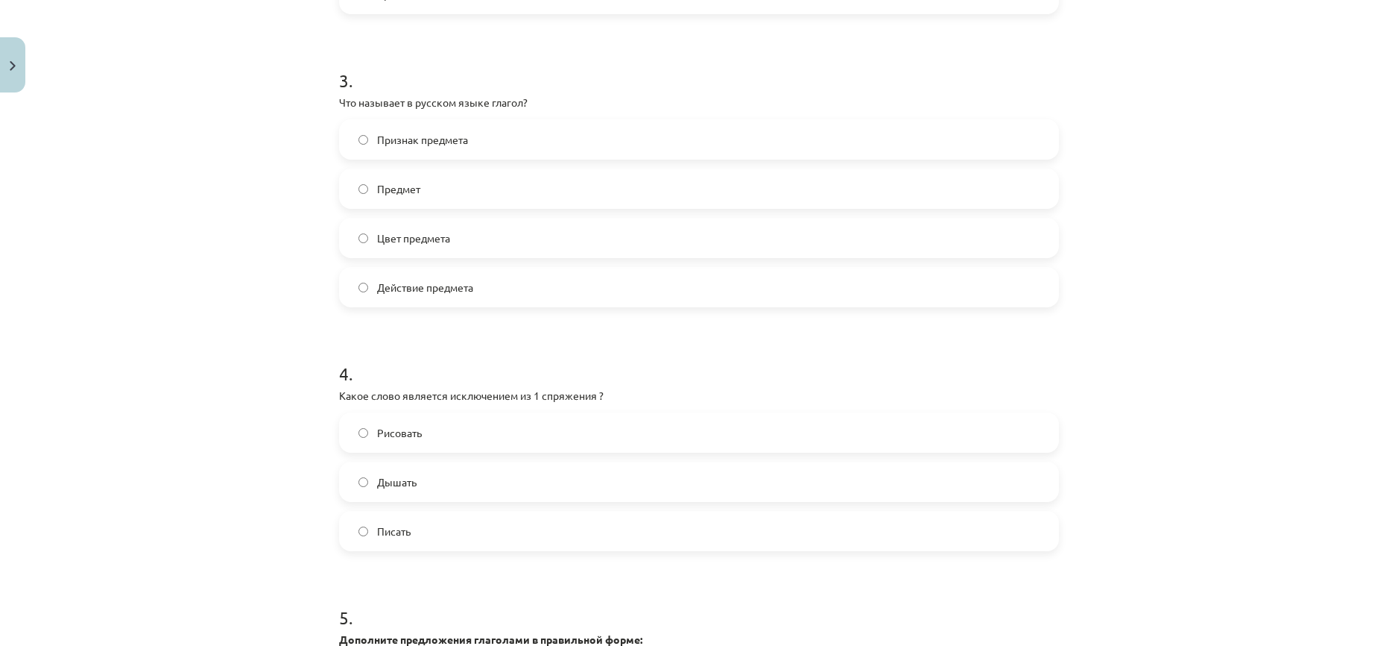
click at [452, 485] on label "Дышать" at bounding box center [699, 481] width 717 height 37
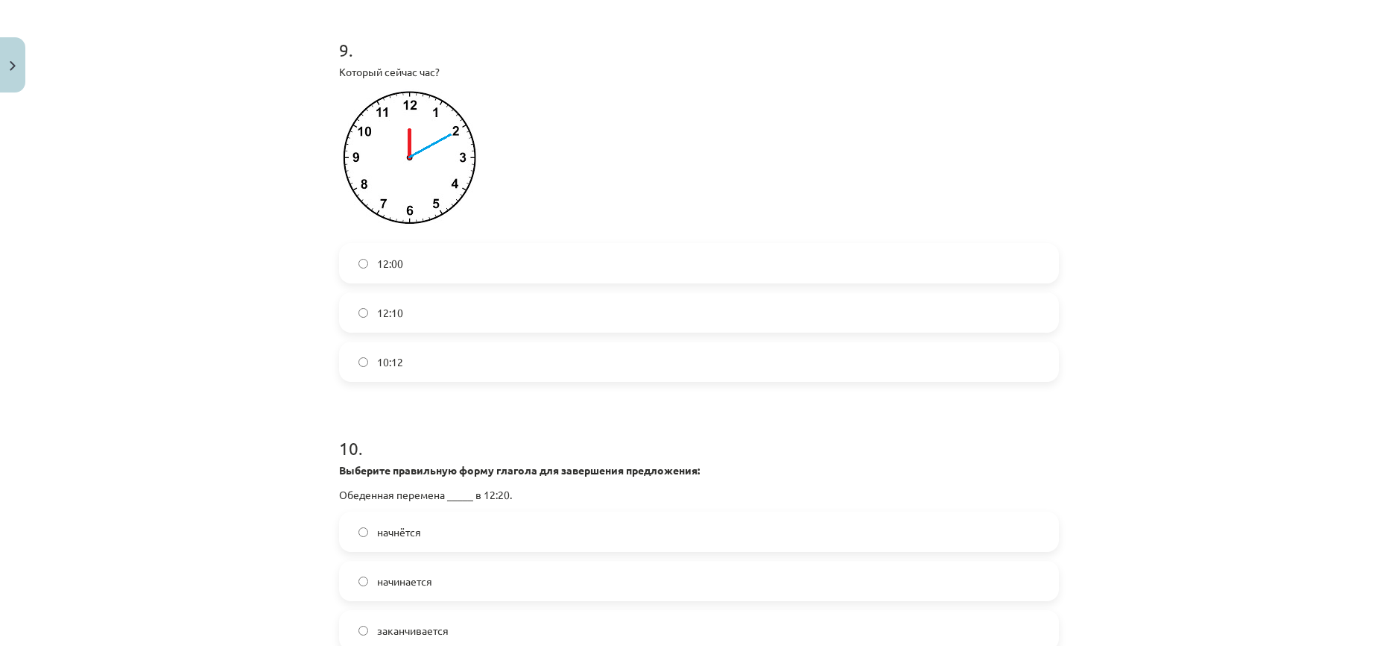
scroll to position [2836, 0]
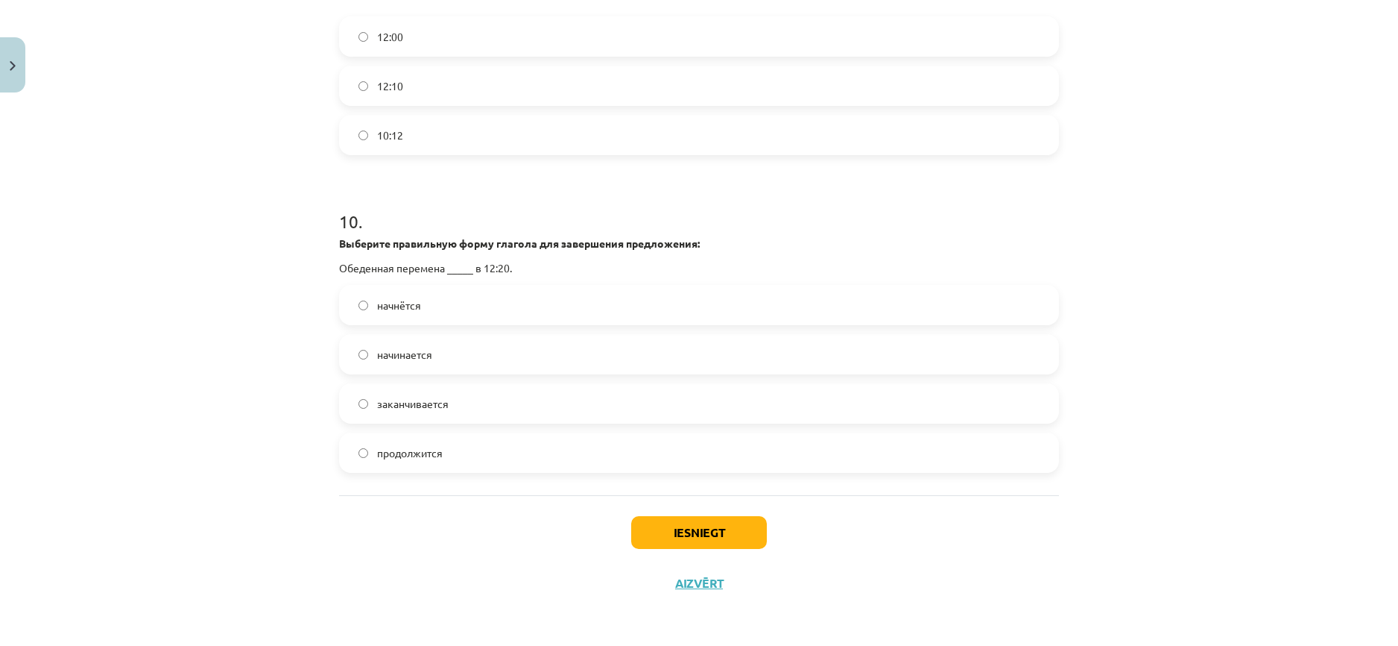
click at [394, 312] on span "начнётся" at bounding box center [399, 305] width 44 height 16
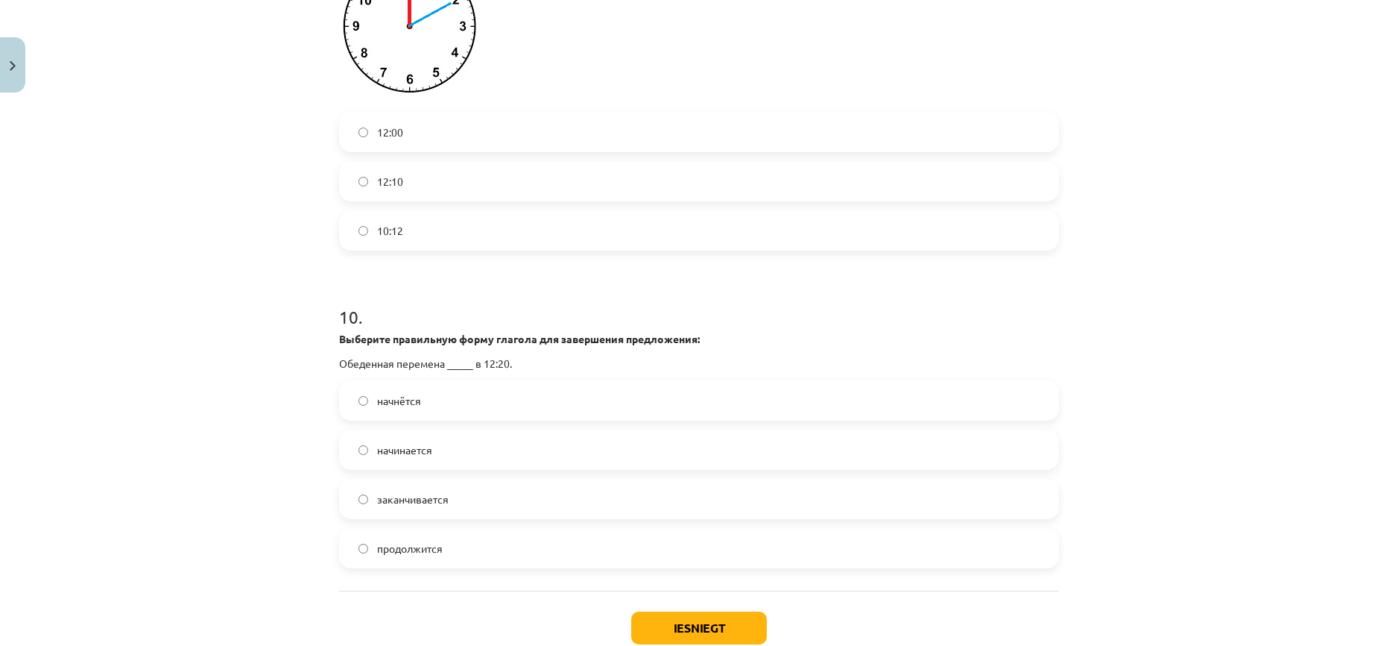
scroll to position [2612, 0]
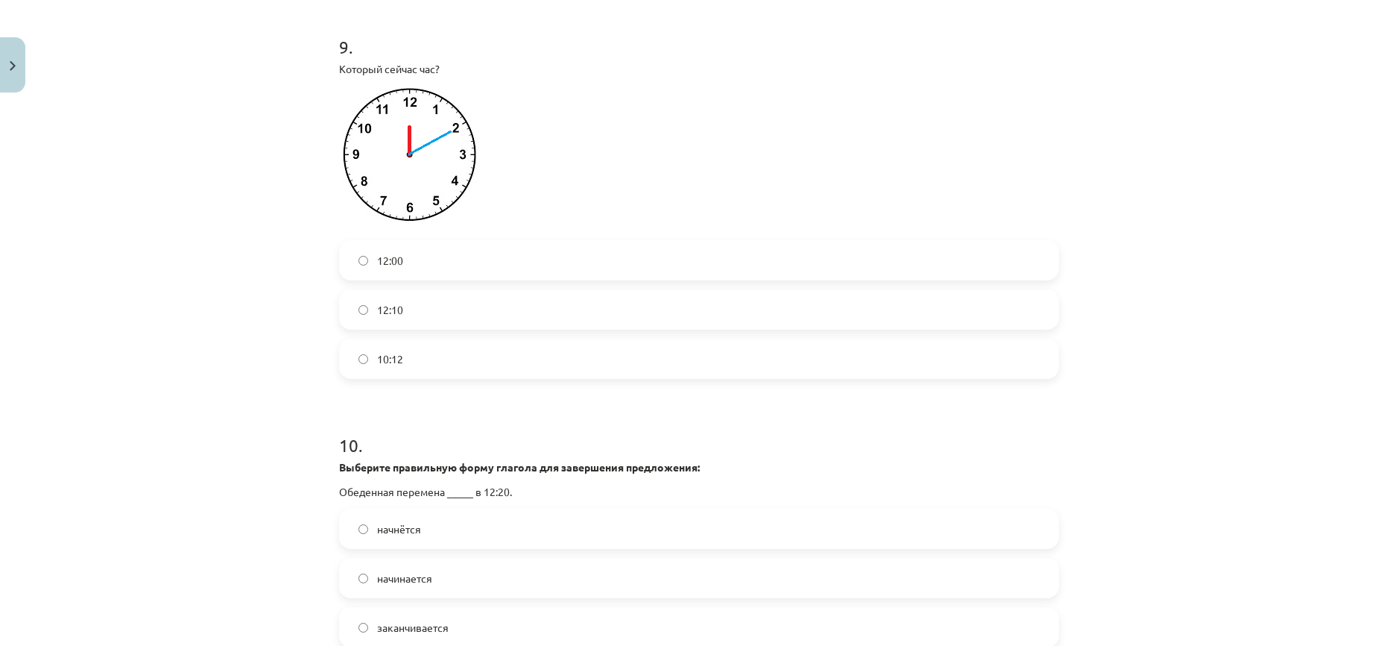
click at [447, 306] on label "12:10" at bounding box center [699, 309] width 717 height 37
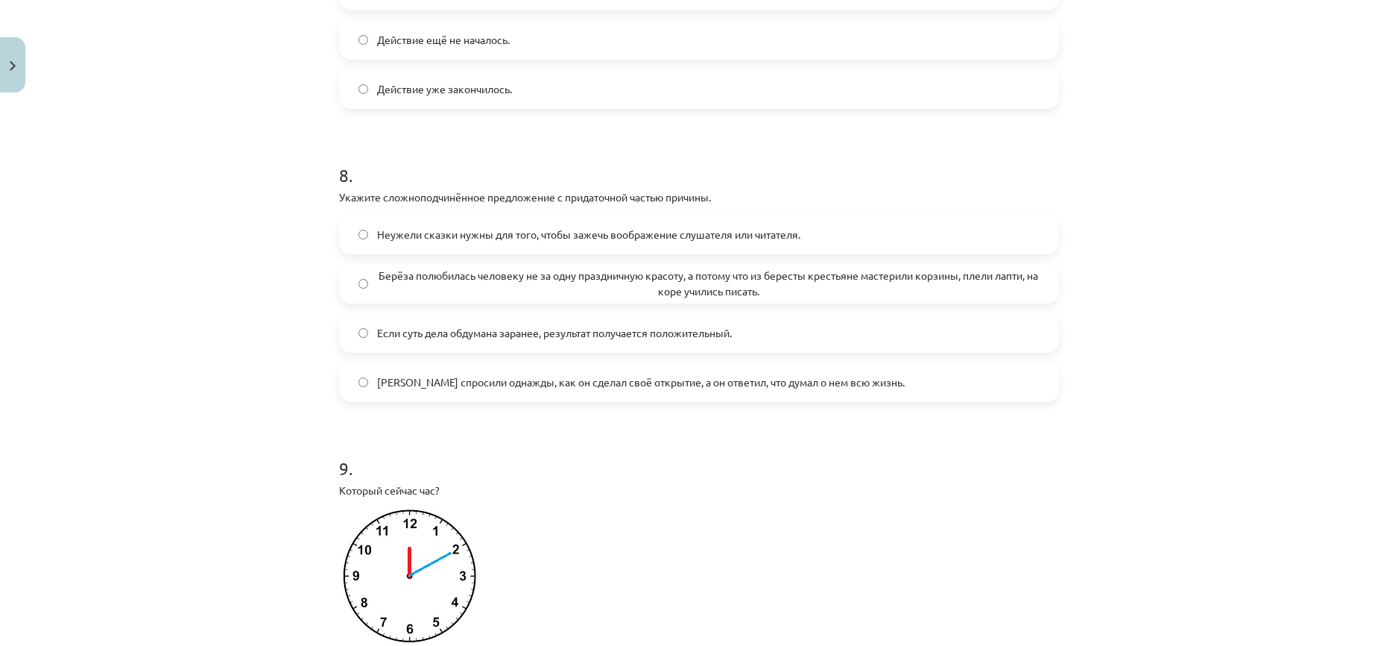
scroll to position [2165, 0]
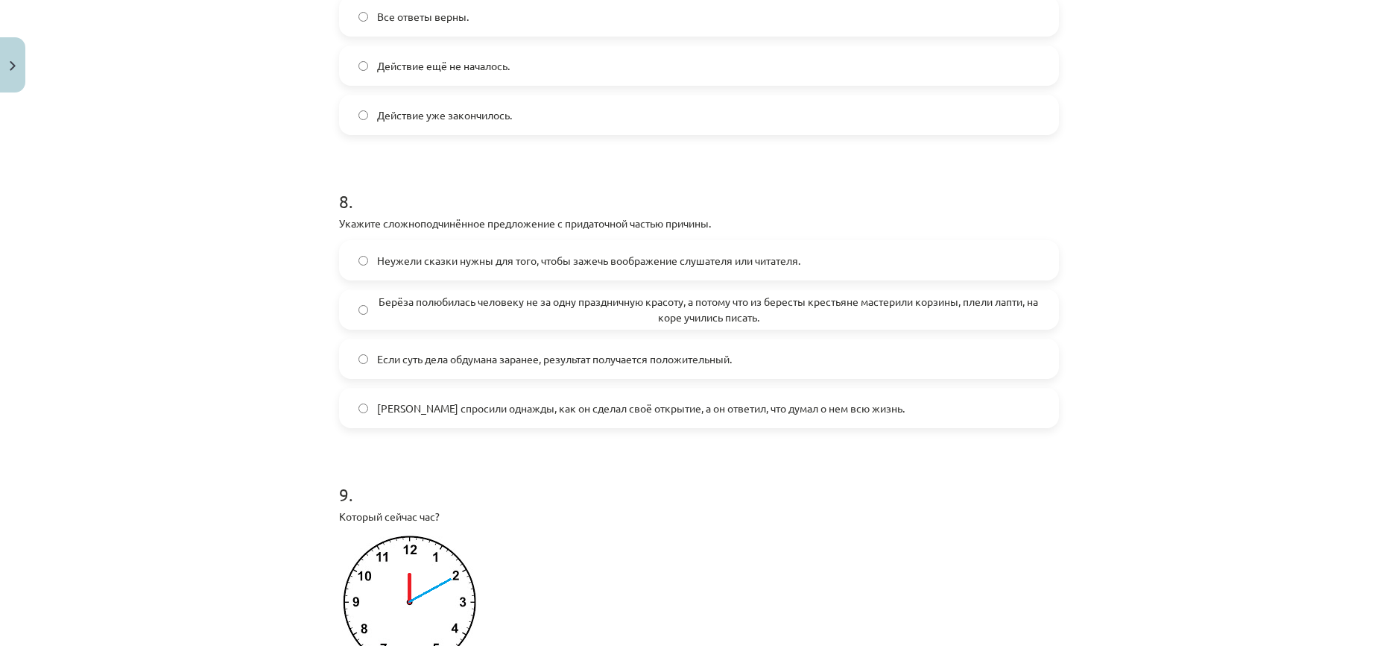
click at [413, 351] on span "Если суть дела обдумана заранее, результат получается положительный." at bounding box center [554, 359] width 355 height 16
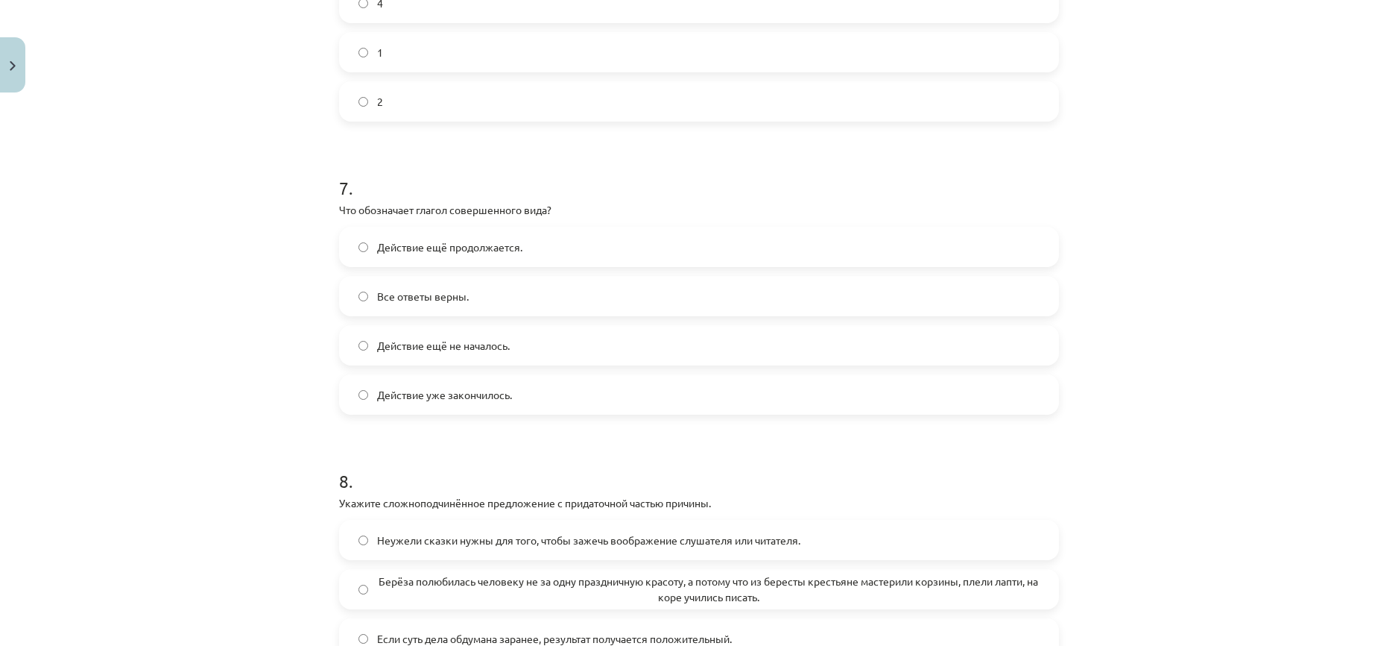
scroll to position [1867, 0]
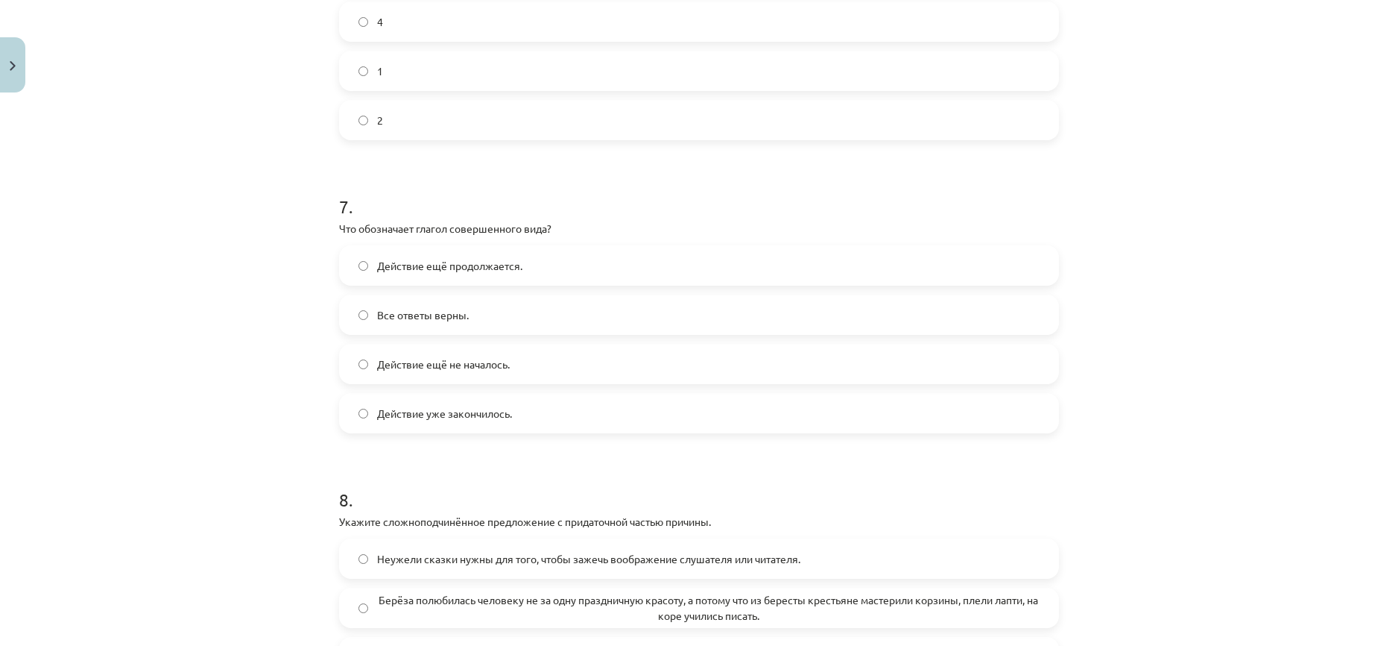
click at [435, 419] on span "Действие уже закончилось." at bounding box center [444, 414] width 135 height 16
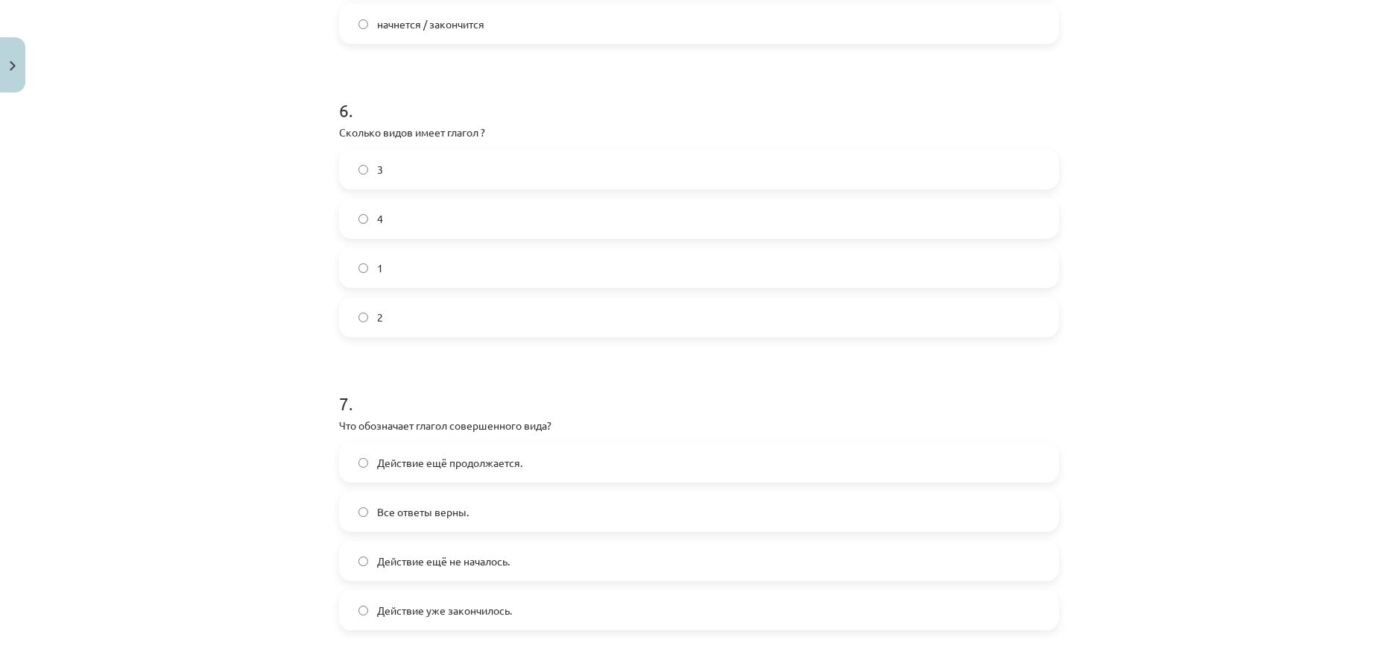
scroll to position [1568, 0]
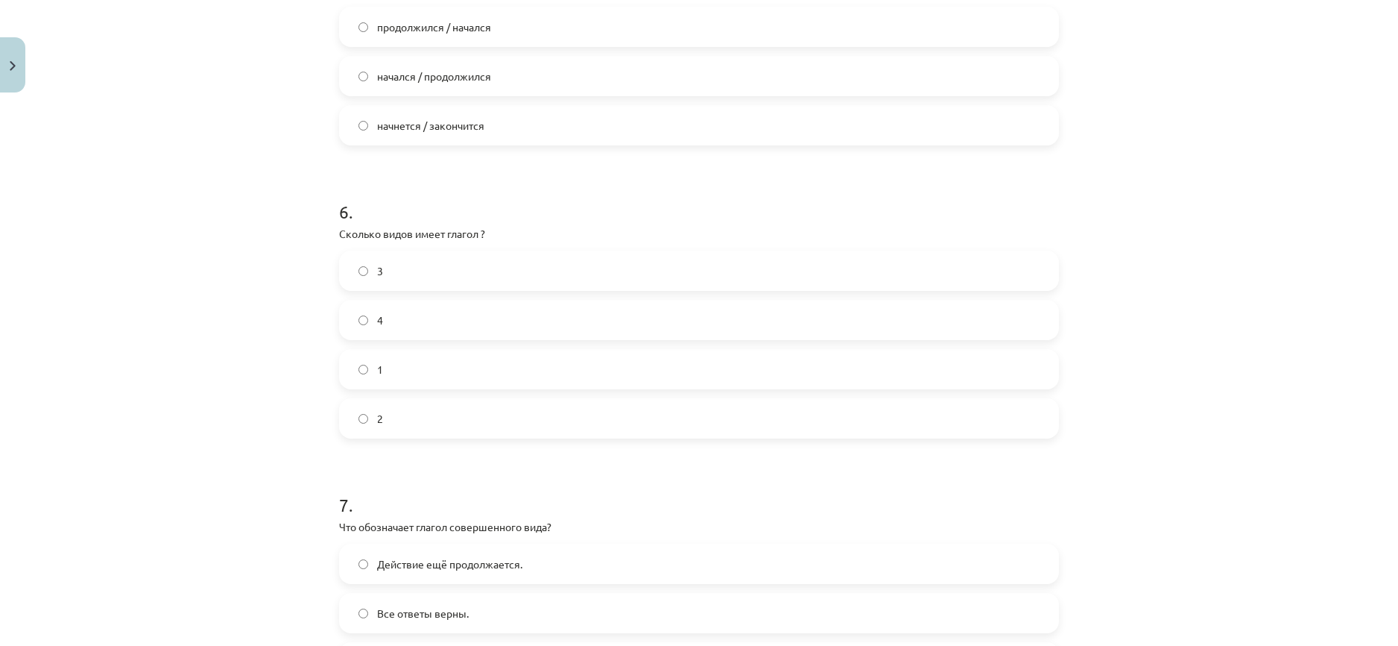
click at [441, 309] on label "4" at bounding box center [699, 319] width 717 height 37
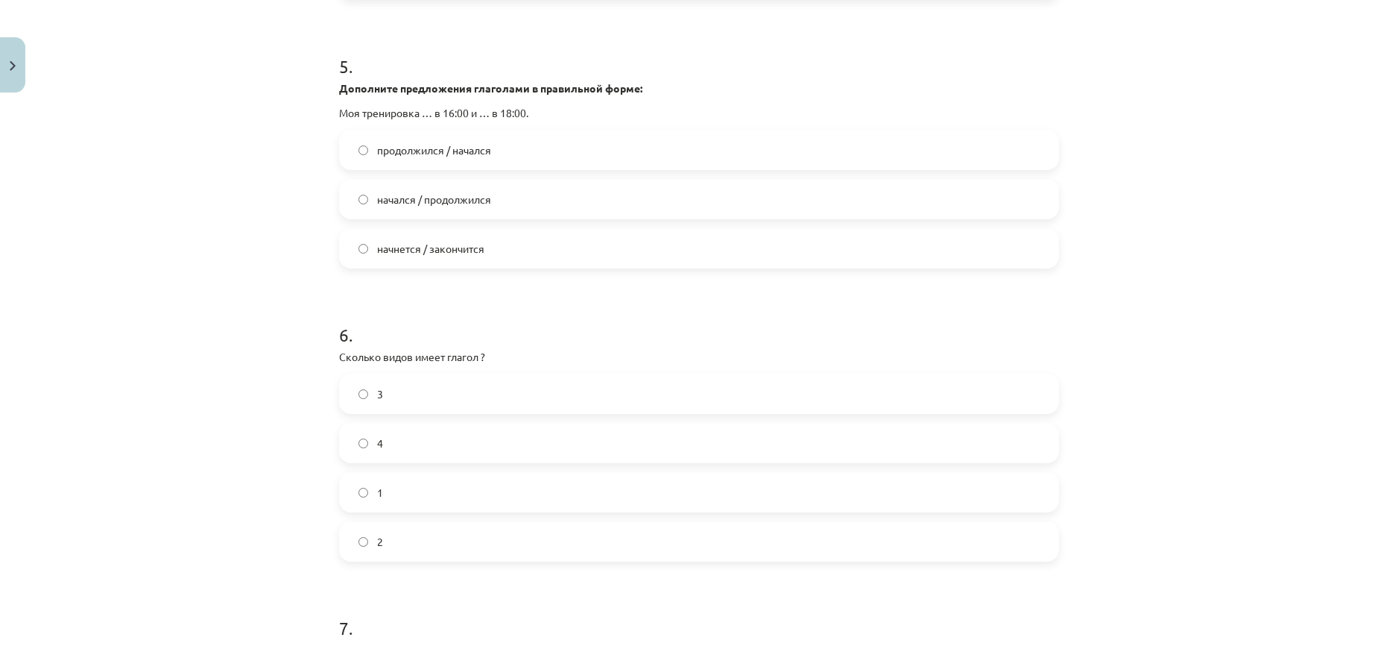
scroll to position [1419, 0]
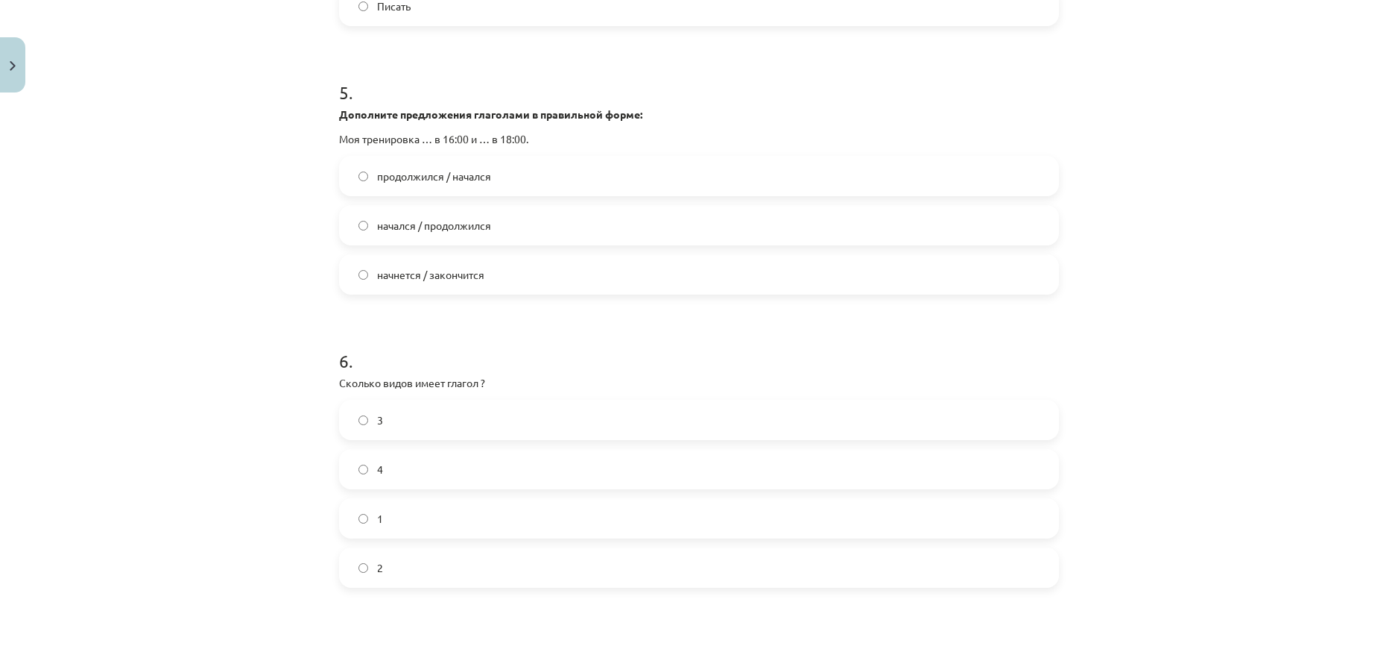
click at [400, 281] on span "начнется / закончится" at bounding box center [430, 275] width 107 height 16
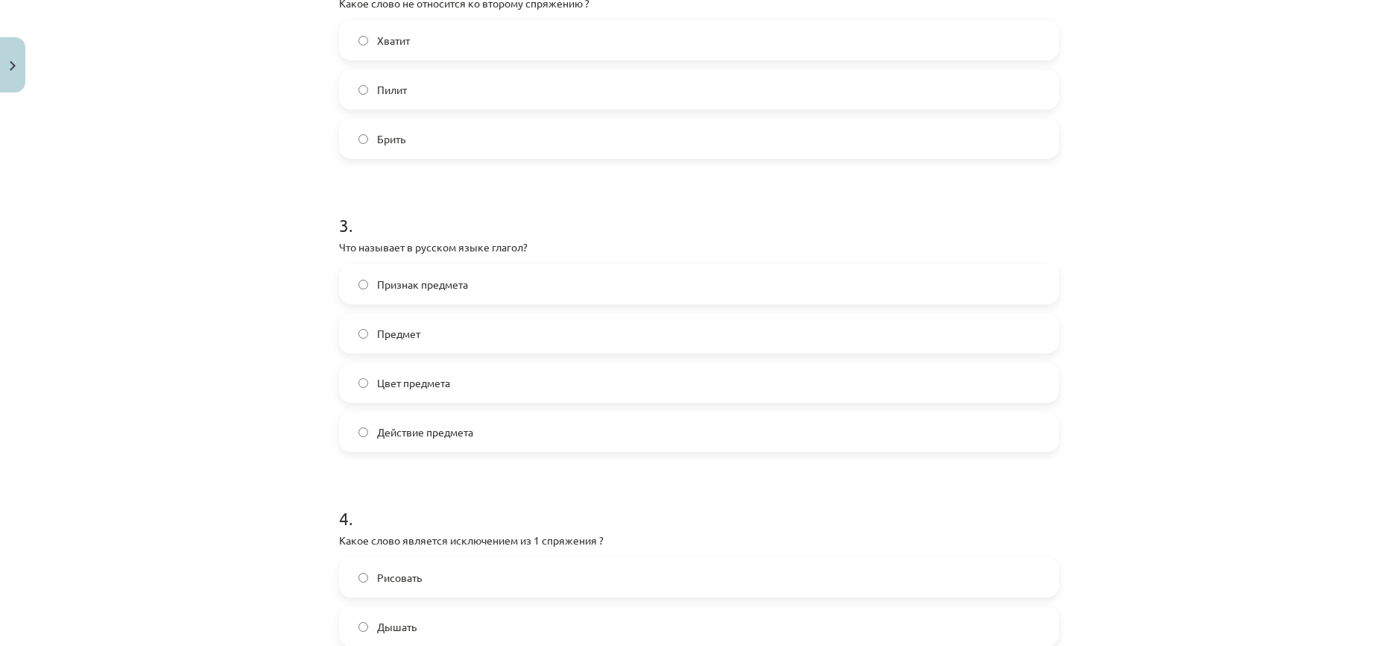
scroll to position [748, 0]
click at [435, 338] on label "Предмет" at bounding box center [699, 334] width 717 height 37
click at [476, 432] on label "Действие предмета" at bounding box center [699, 432] width 717 height 37
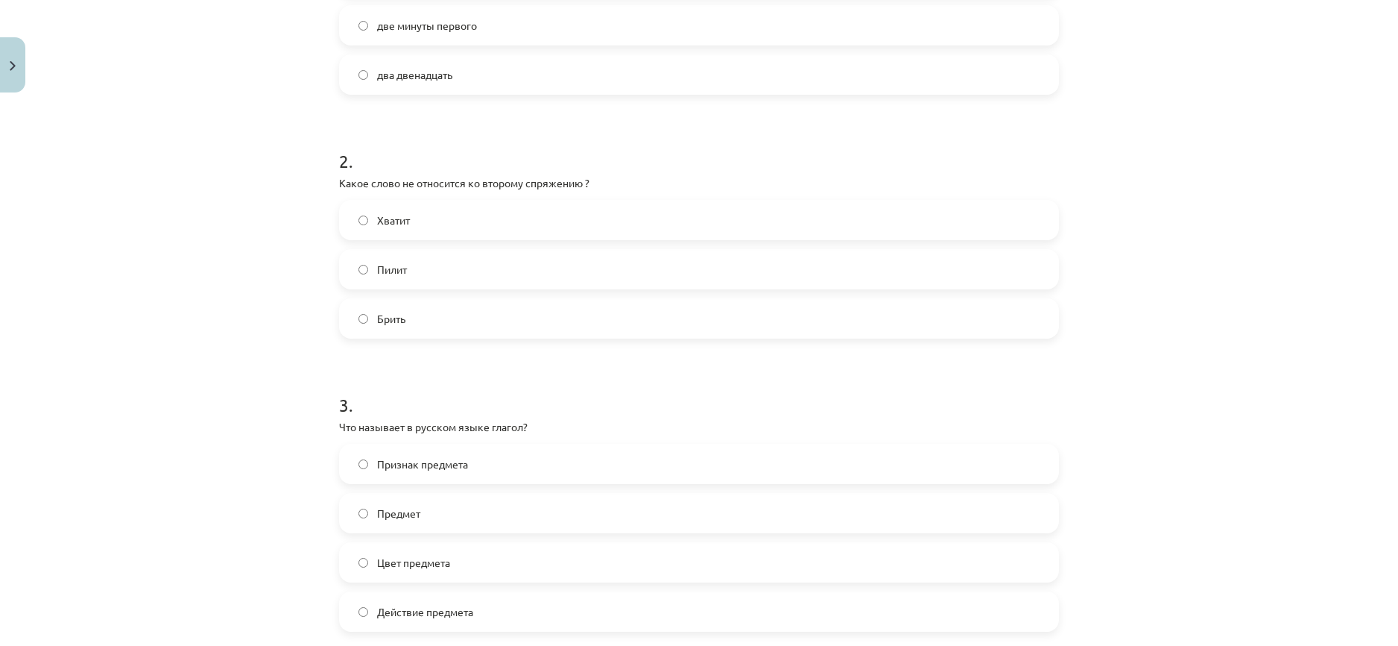
scroll to position [525, 0]
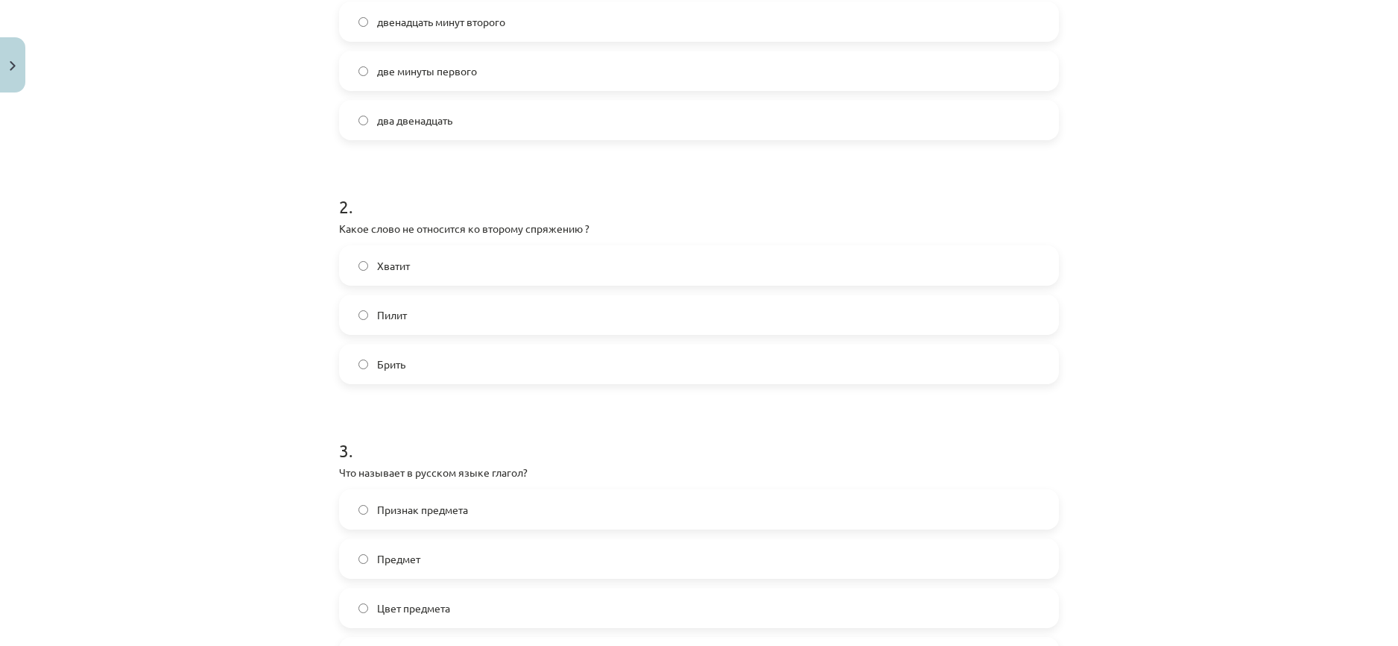
click at [424, 374] on label "Брить" at bounding box center [699, 363] width 717 height 37
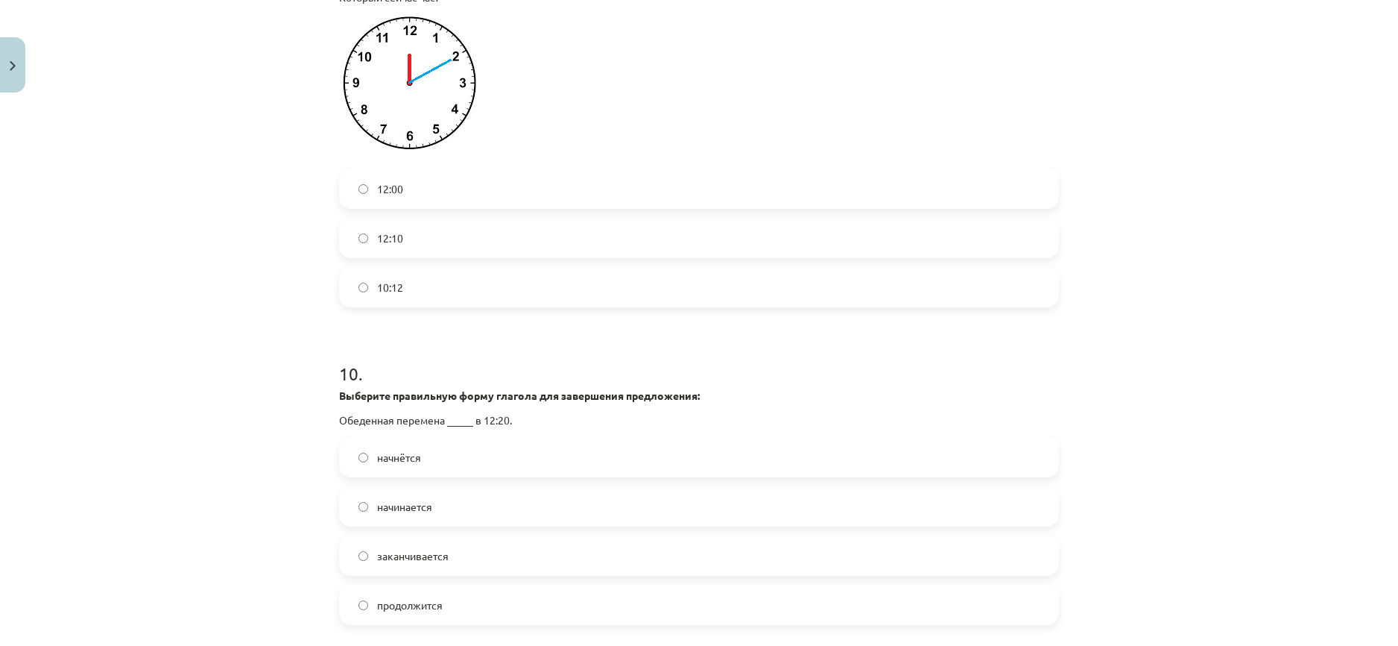
scroll to position [2836, 0]
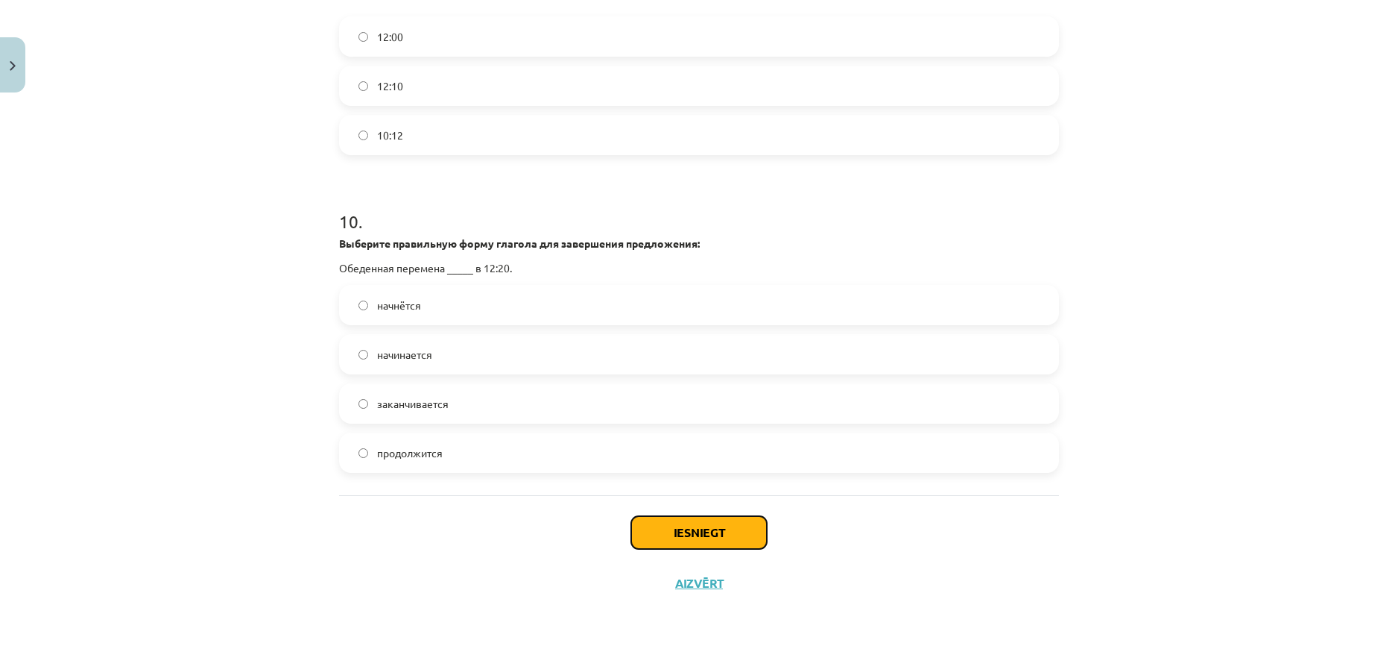
click at [685, 535] on button "Iesniegt" at bounding box center [699, 532] width 136 height 33
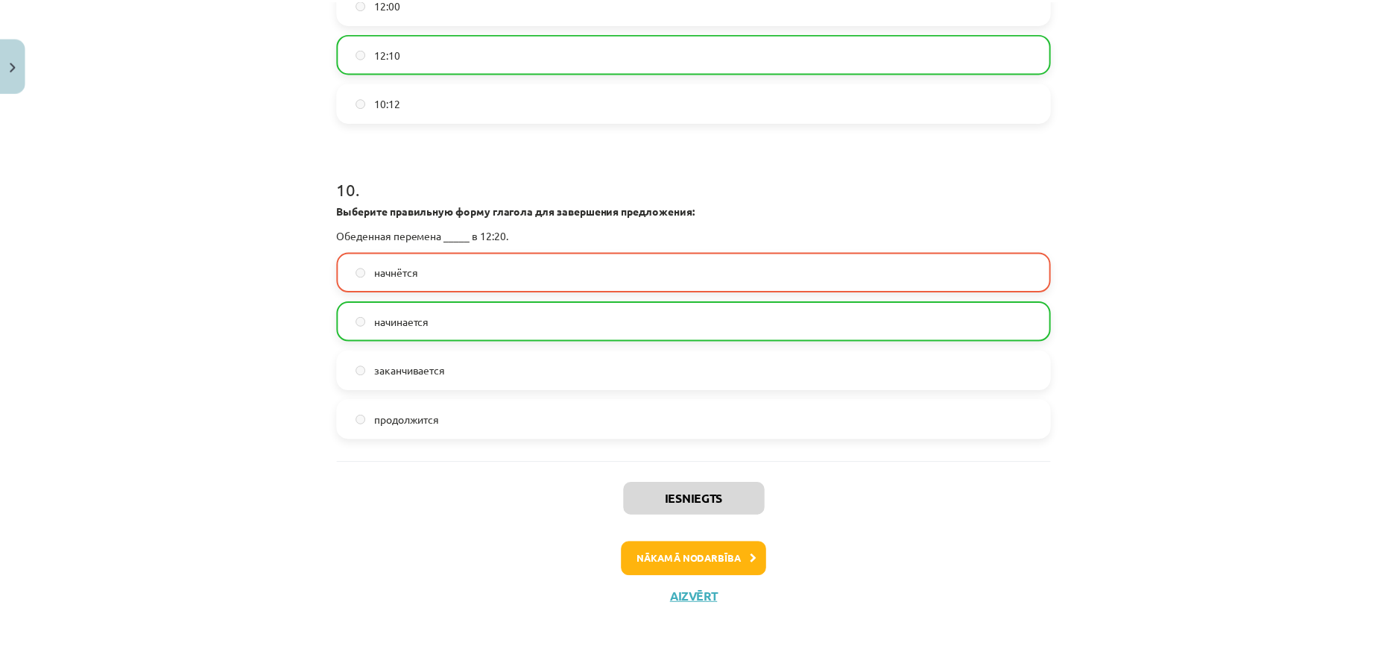
scroll to position [2883, 0]
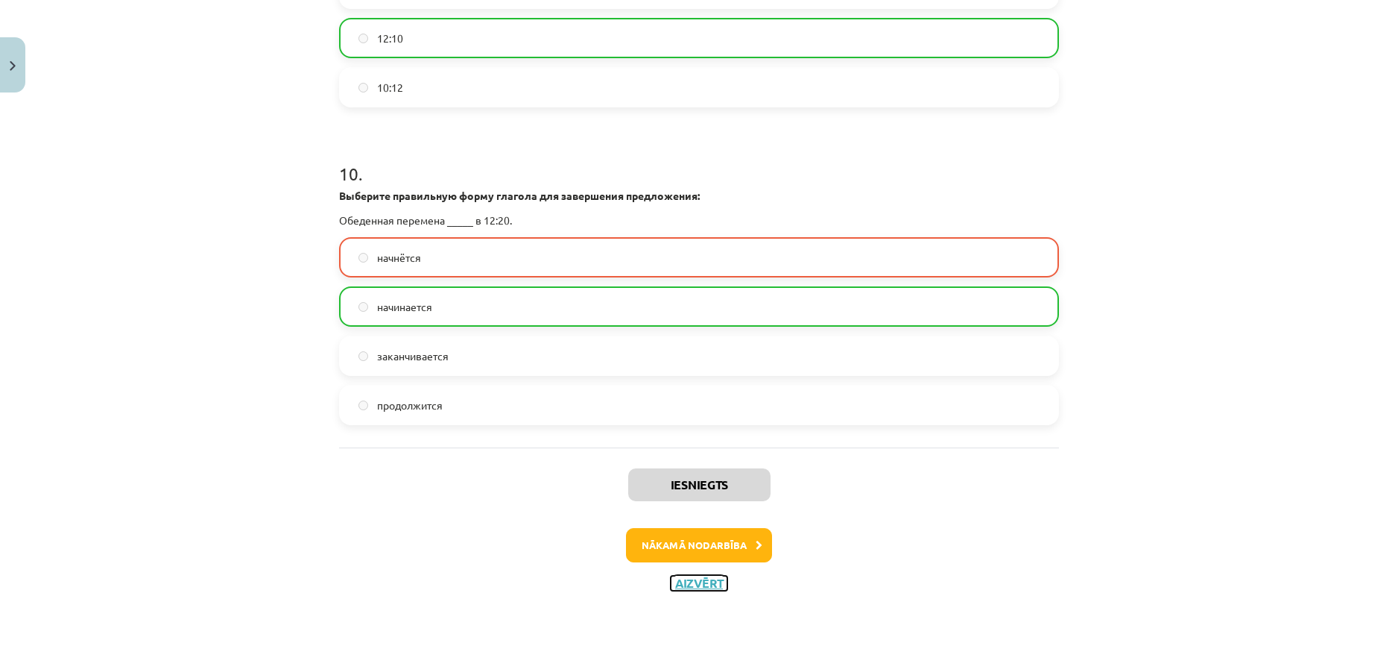
click at [690, 583] on button "Aizvērt" at bounding box center [699, 582] width 57 height 15
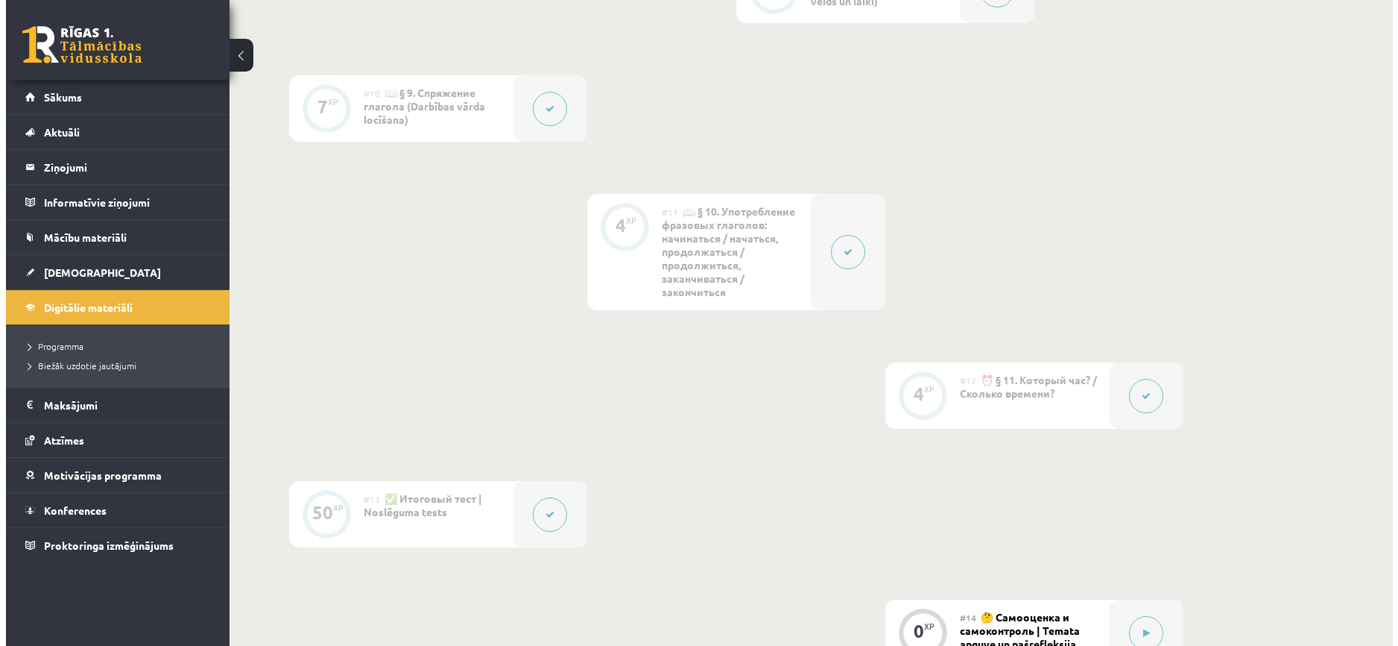
scroll to position [1811, 0]
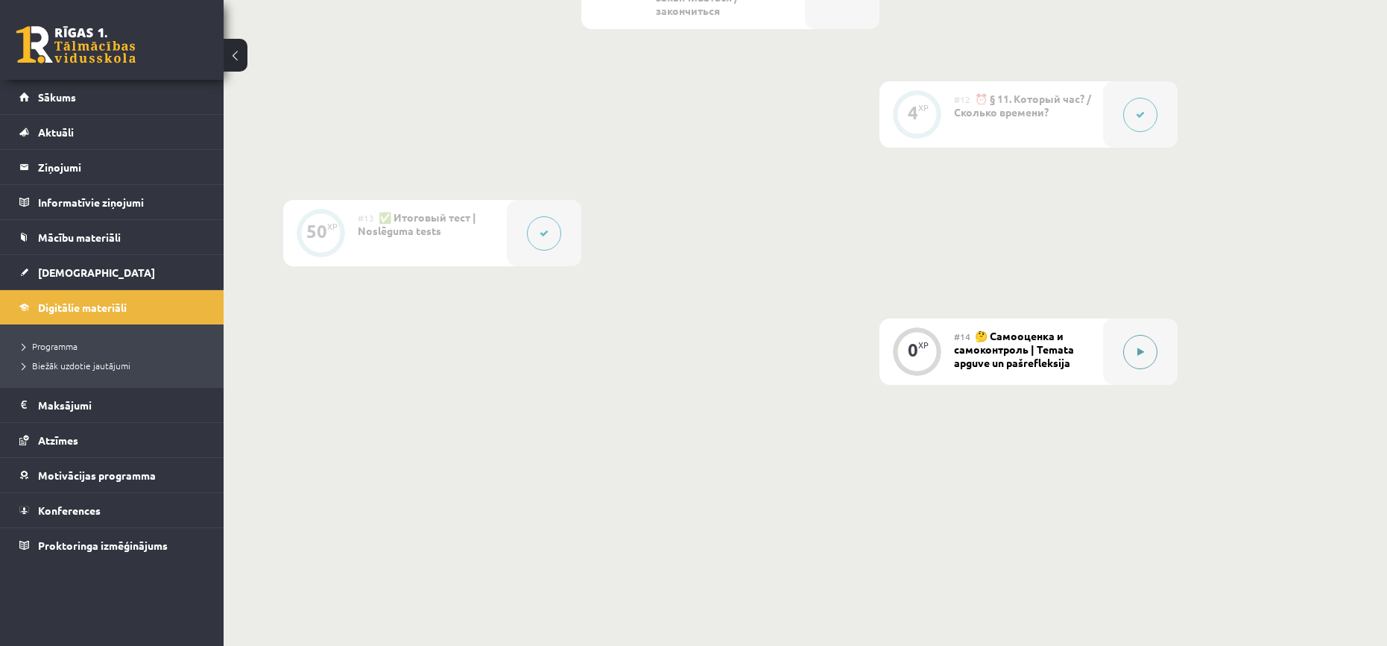
click at [1150, 344] on button at bounding box center [1140, 352] width 34 height 34
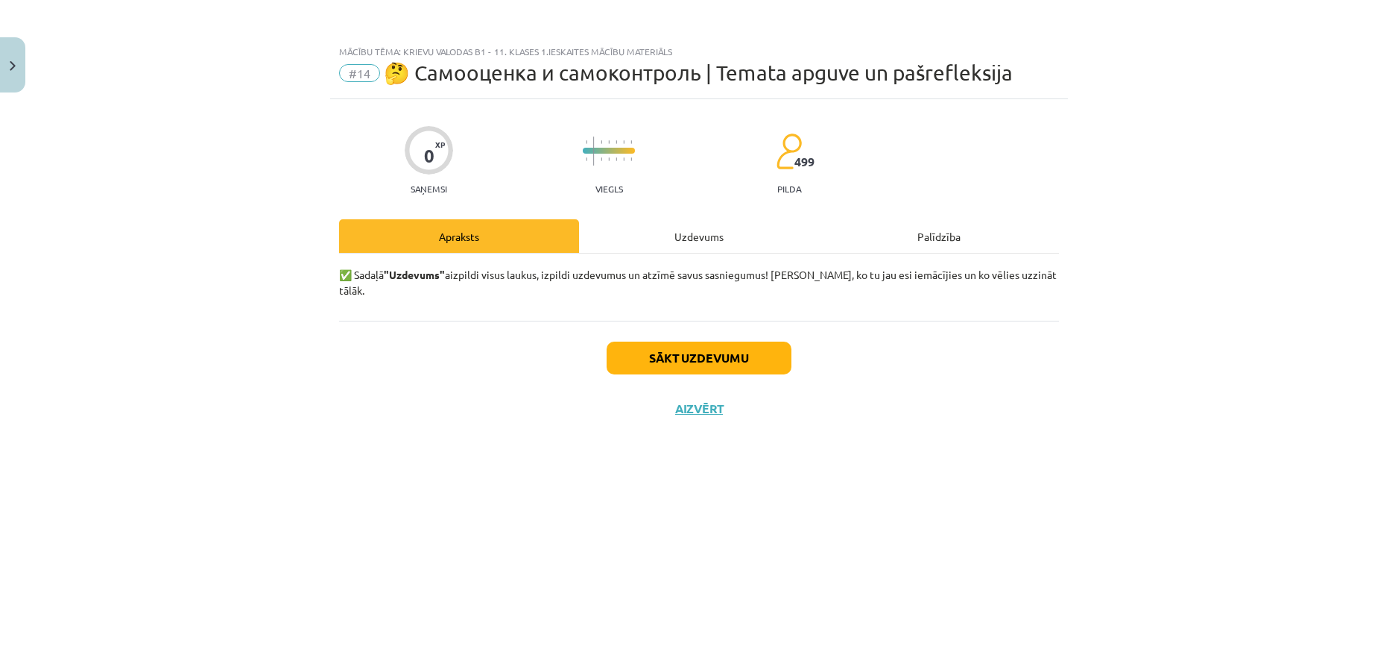
click at [464, 233] on div "Apraksts" at bounding box center [459, 236] width 240 height 34
click at [702, 401] on button "Aizvērt" at bounding box center [699, 408] width 57 height 15
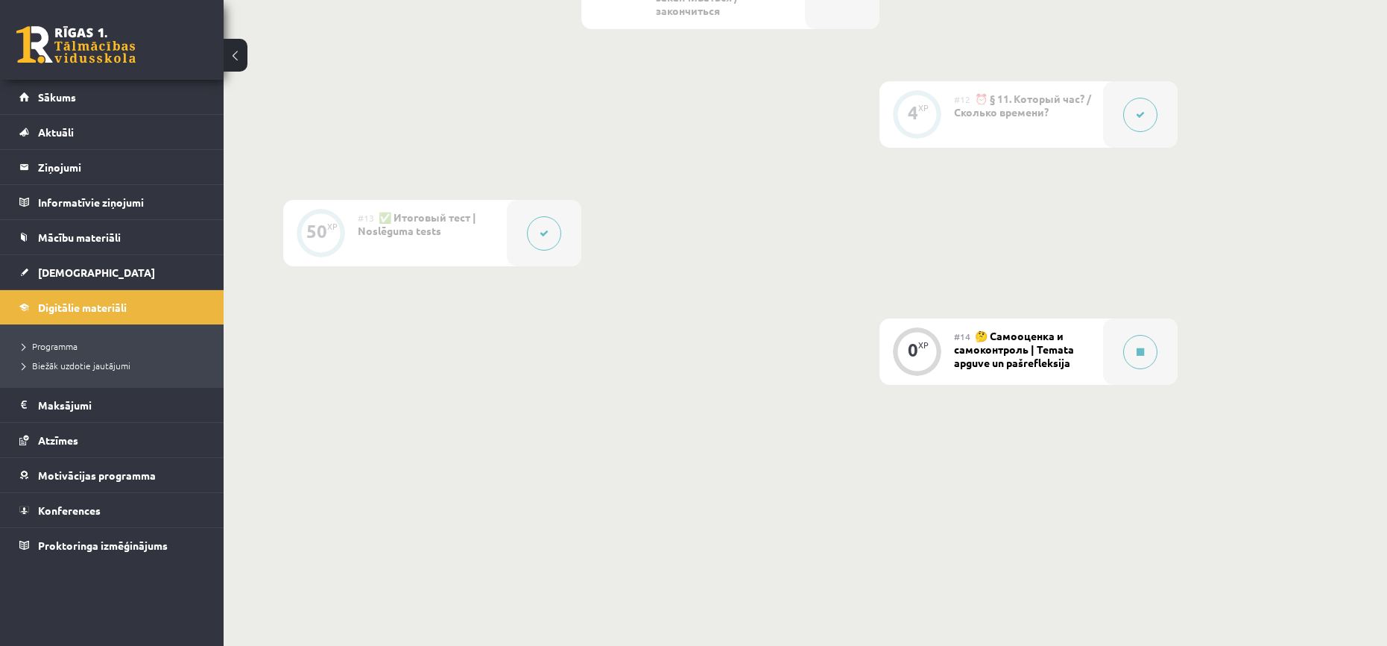
click at [398, 236] on div "#13 ✅ Итоговый тест | Noslēguma tests" at bounding box center [432, 233] width 149 height 66
click at [541, 225] on button at bounding box center [544, 233] width 34 height 34
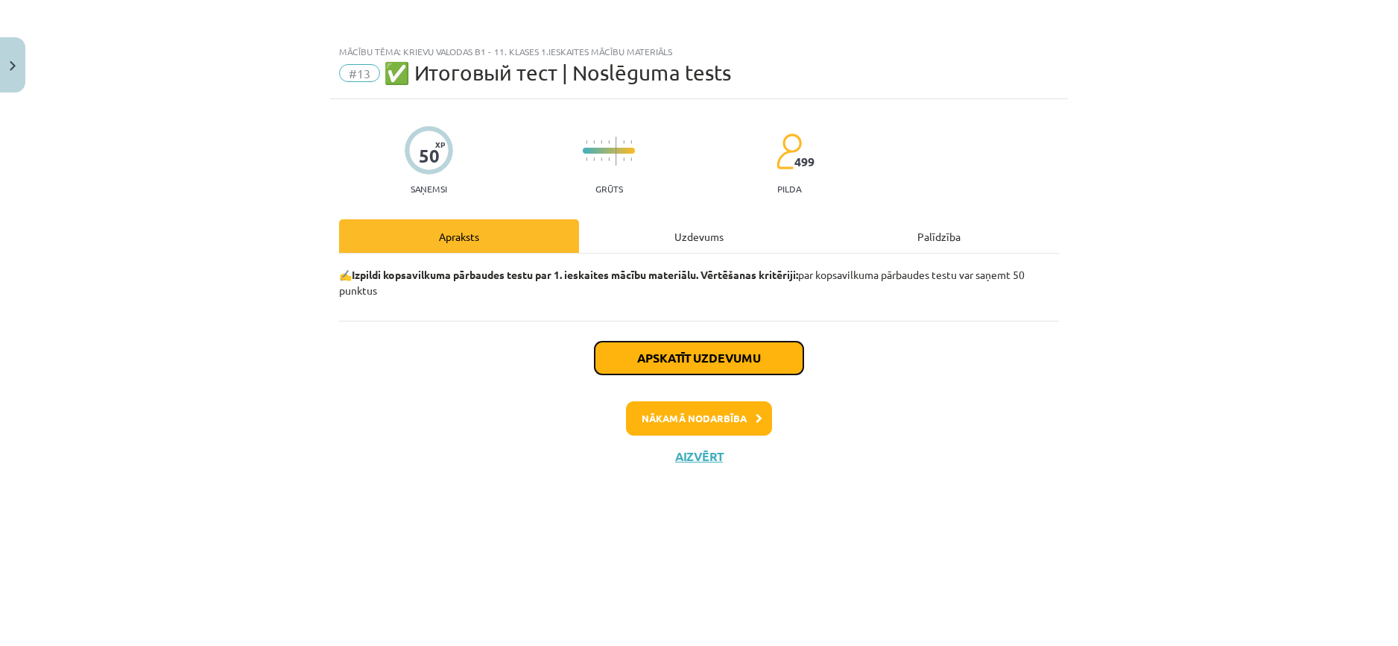
click at [704, 362] on button "Apskatīt uzdevumu" at bounding box center [699, 357] width 209 height 33
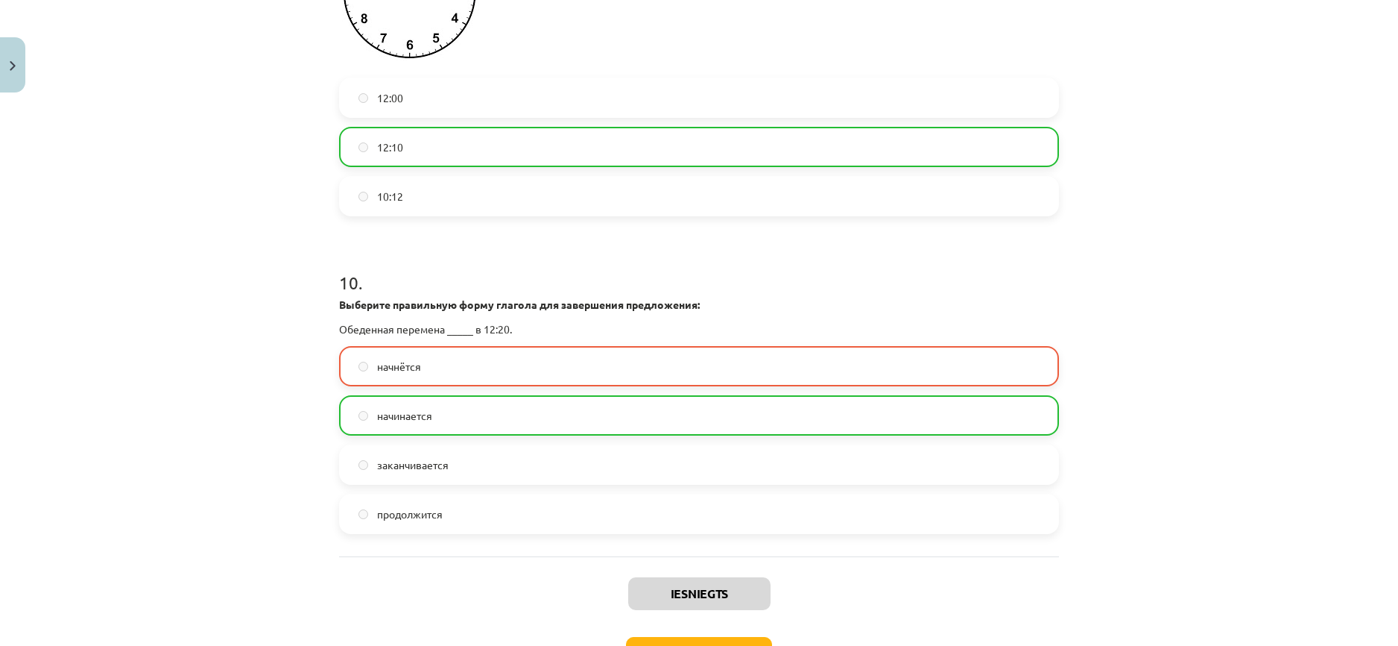
scroll to position [2883, 0]
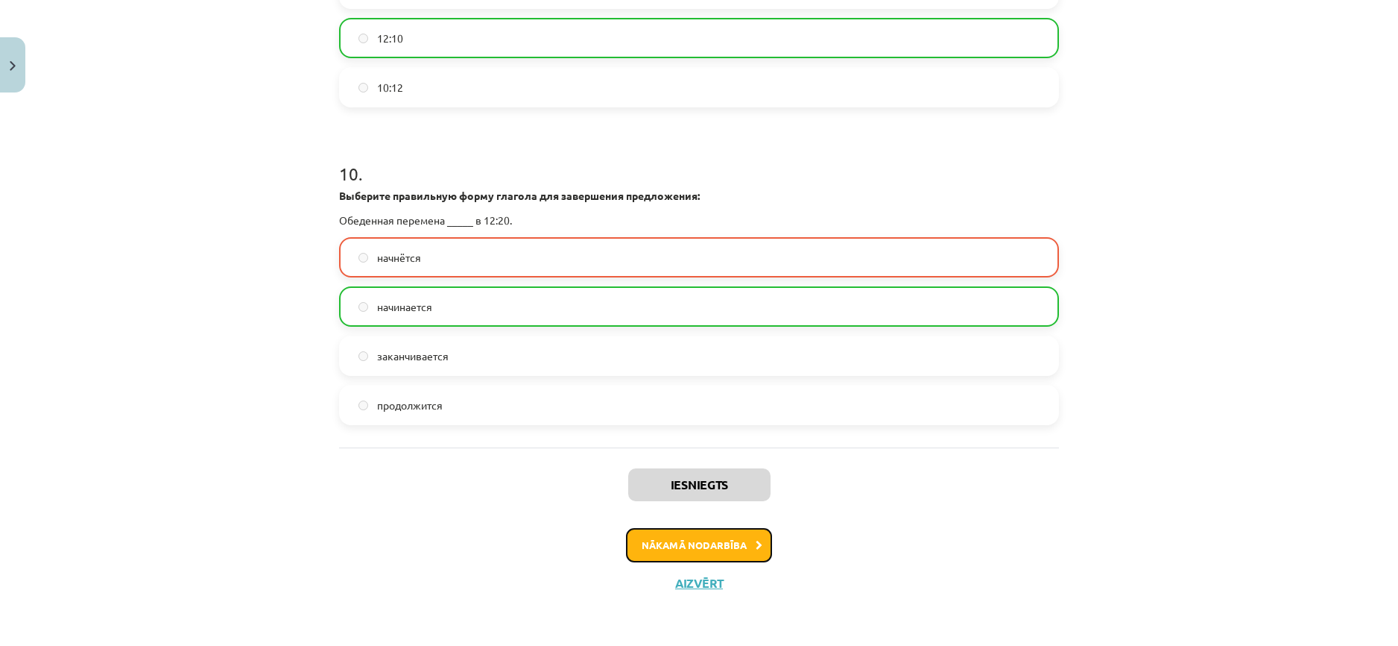
click at [719, 555] on button "Nākamā nodarbība" at bounding box center [699, 545] width 146 height 34
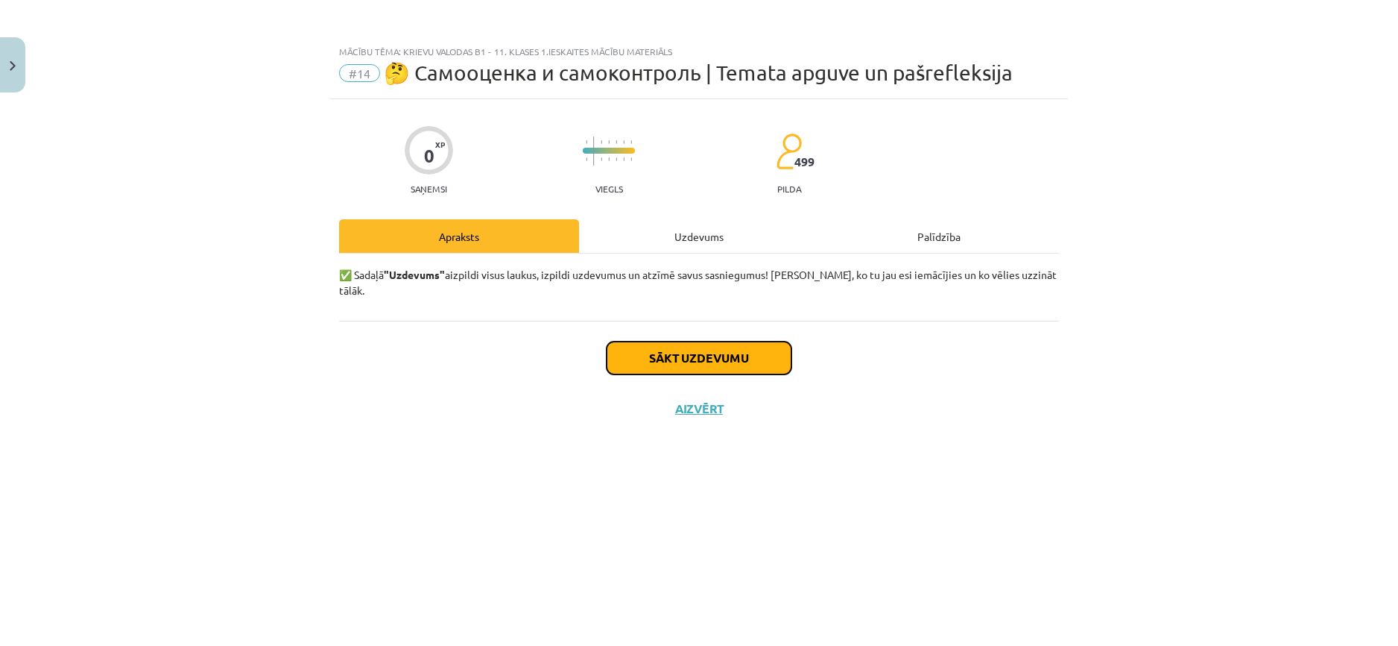
click at [732, 347] on button "Sākt uzdevumu" at bounding box center [699, 357] width 185 height 33
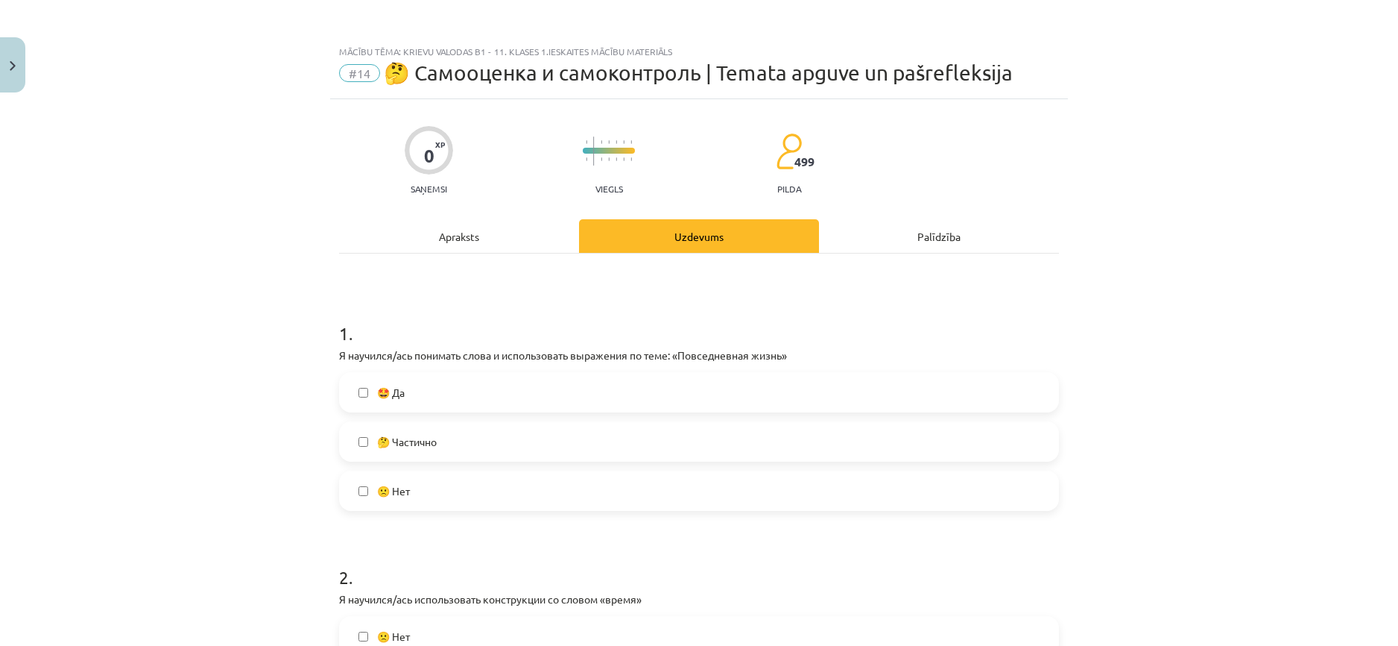
click at [467, 388] on label "🤩 Да" at bounding box center [699, 391] width 717 height 37
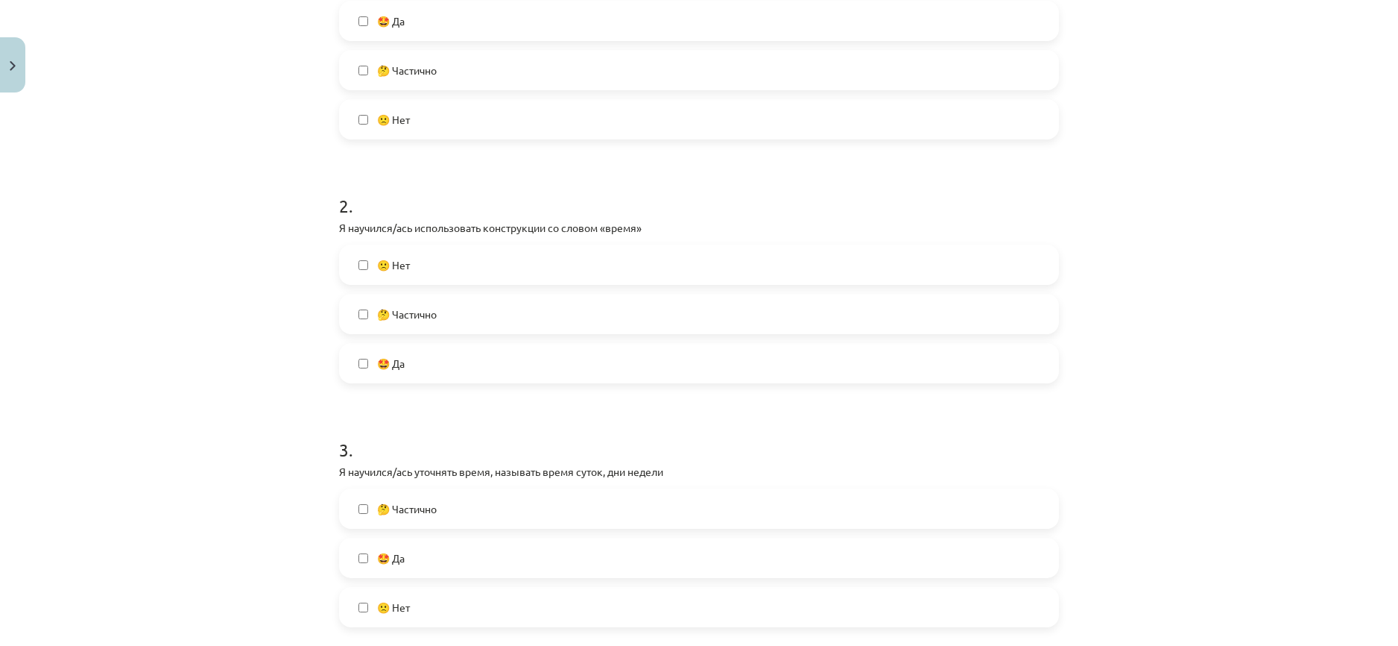
scroll to position [373, 0]
click at [451, 356] on label "🤩 Да" at bounding box center [699, 361] width 717 height 37
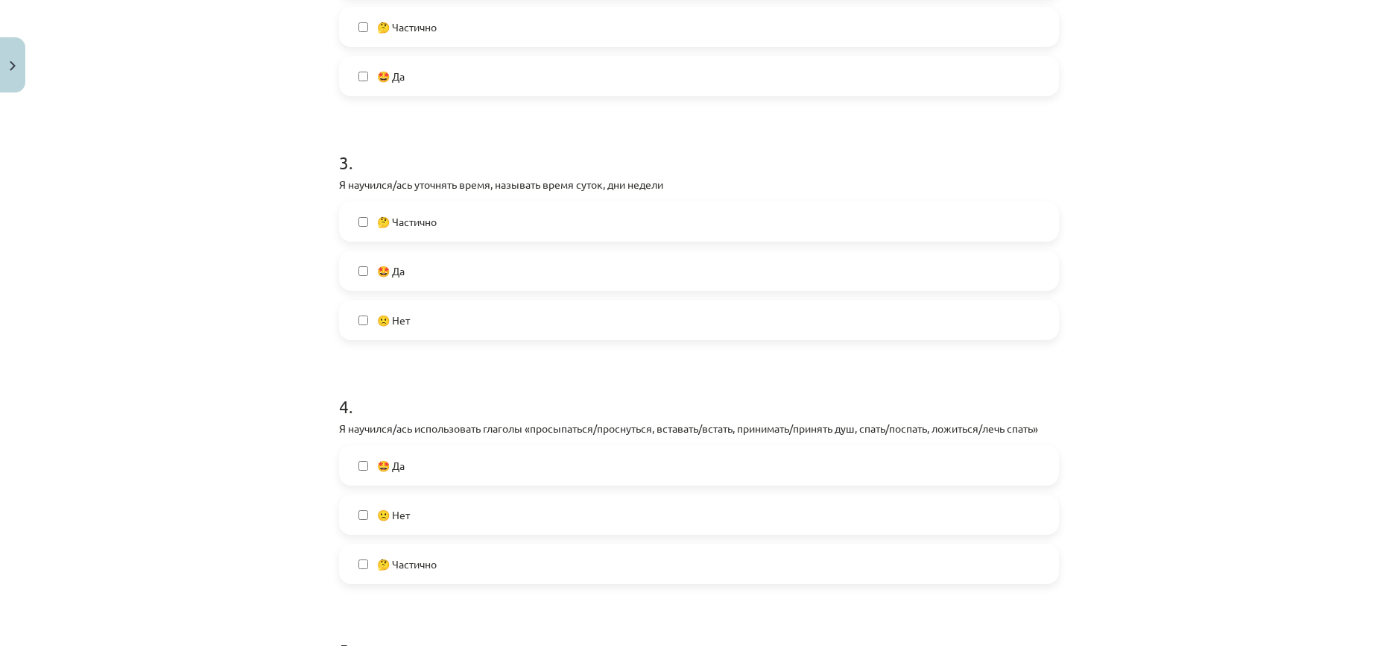
scroll to position [671, 0]
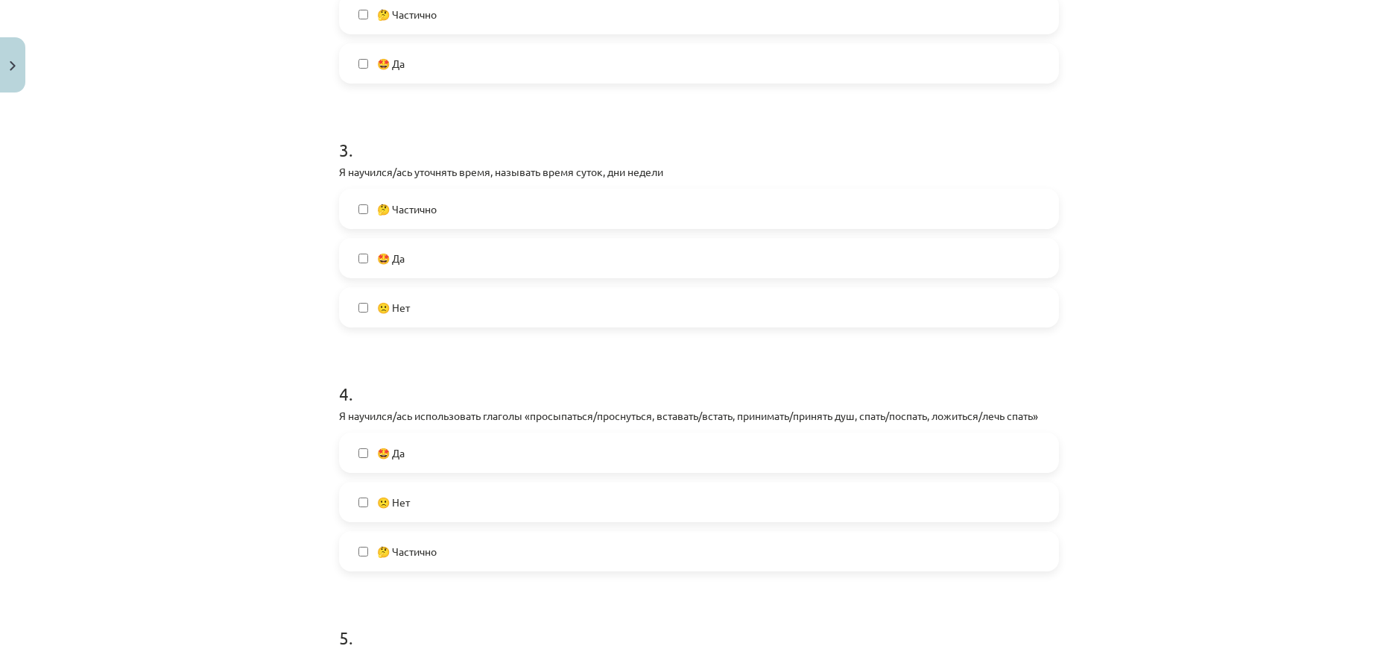
click at [505, 253] on label "🤩 Да" at bounding box center [699, 257] width 717 height 37
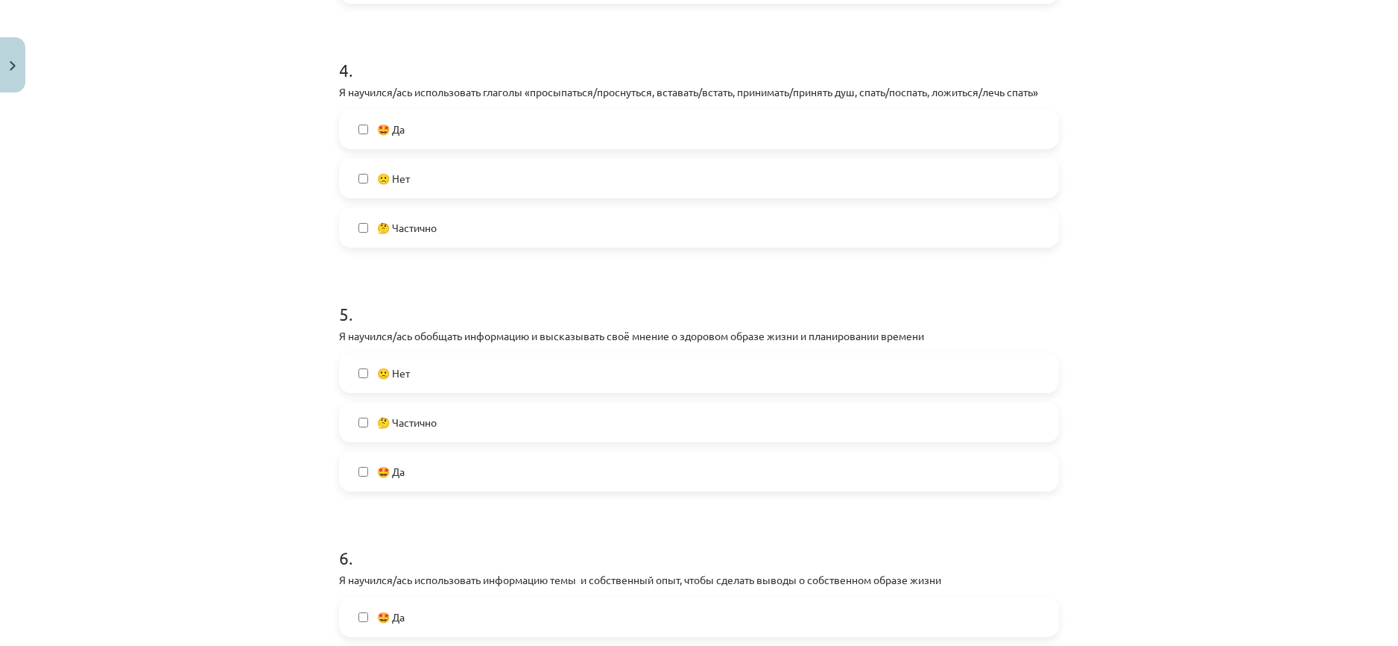
scroll to position [1044, 0]
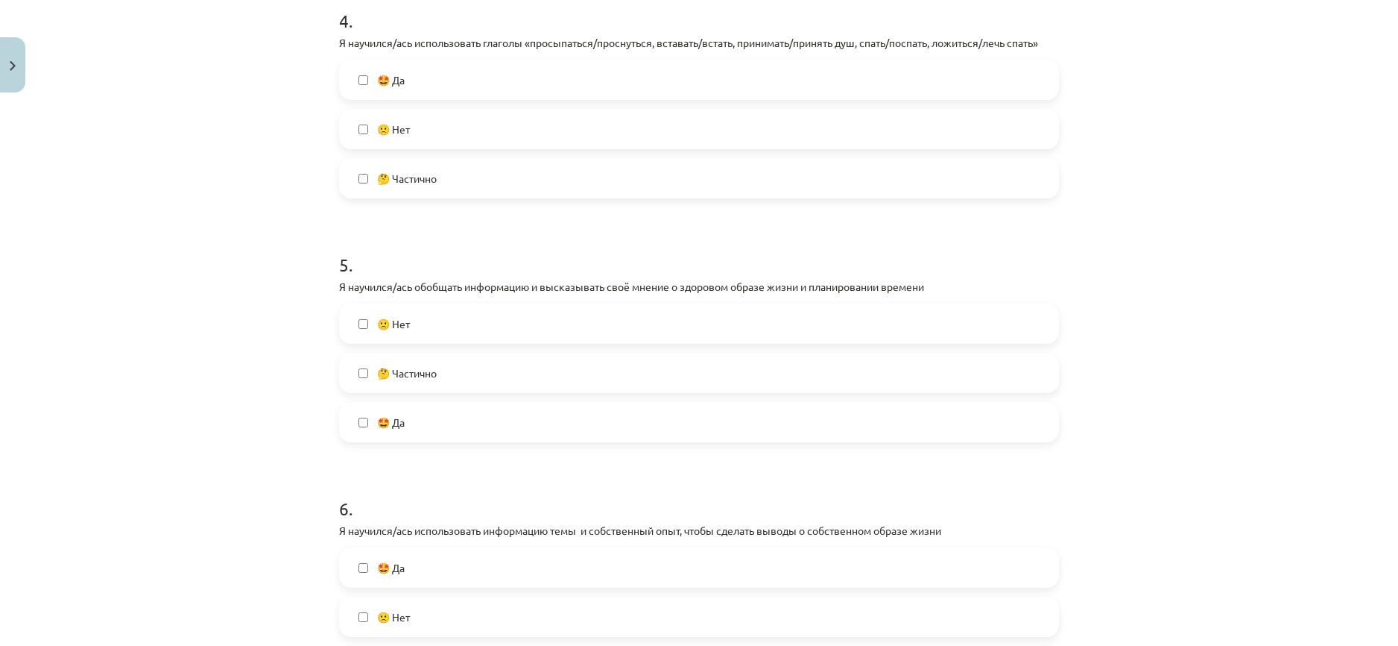
click at [452, 83] on label "🤩 Да" at bounding box center [699, 79] width 717 height 37
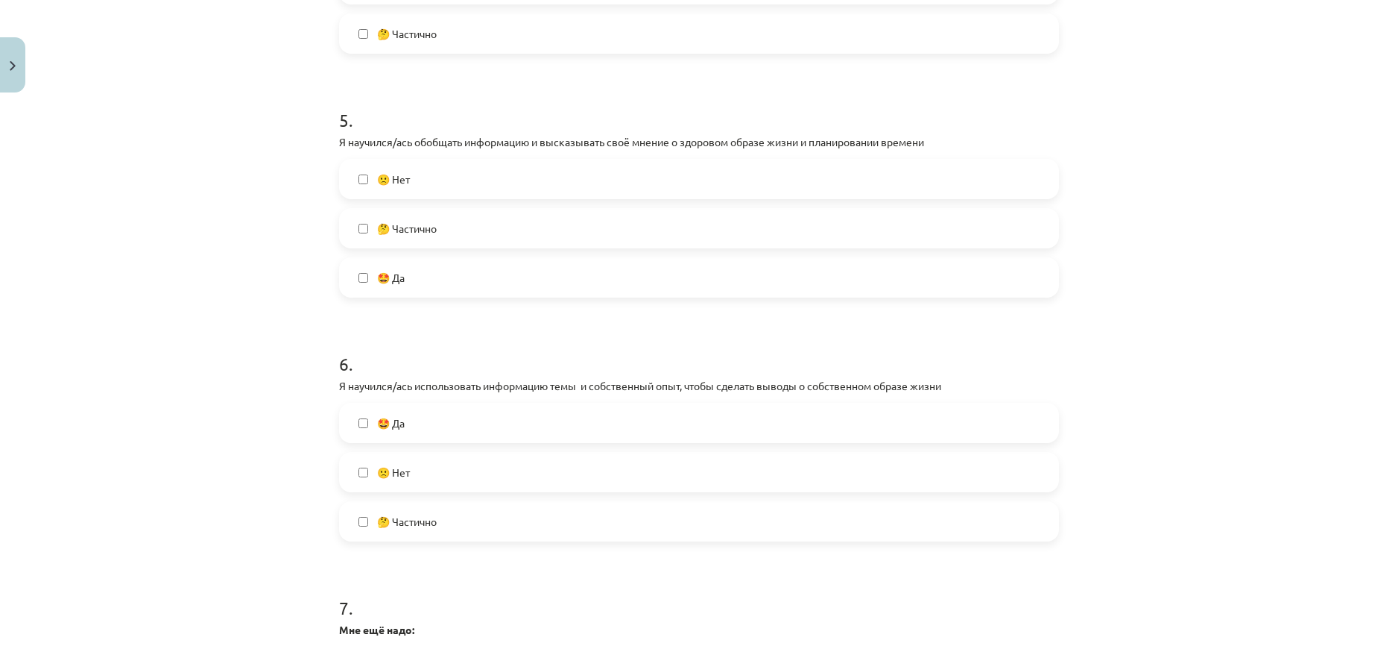
scroll to position [1193, 0]
click at [402, 286] on label "🤩 Да" at bounding box center [699, 272] width 717 height 37
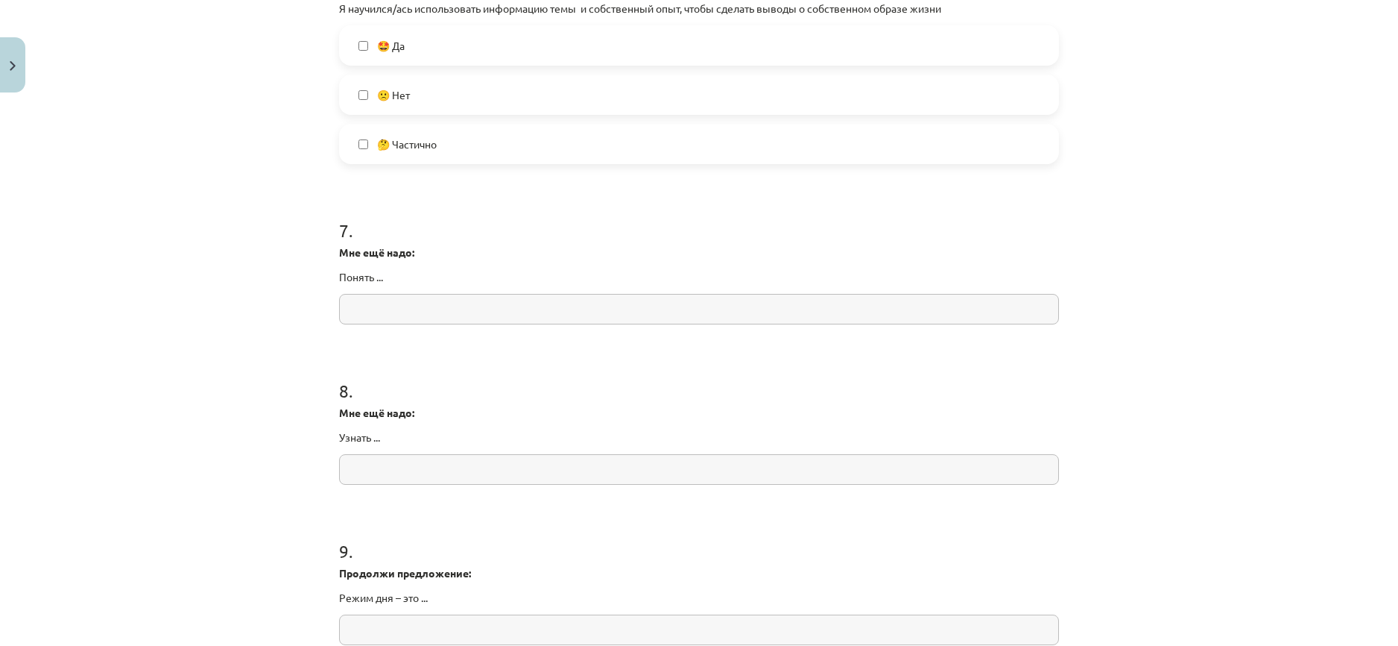
scroll to position [1416, 0]
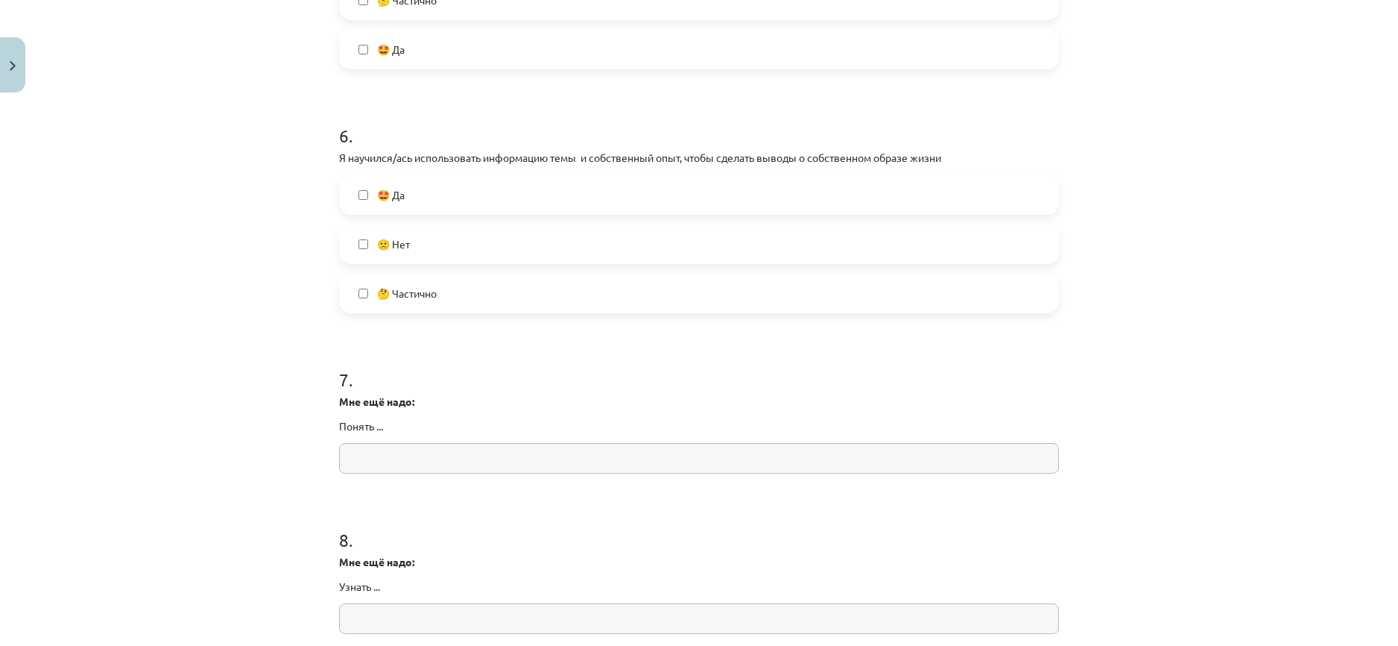
click at [485, 192] on label "🤩 Да" at bounding box center [699, 194] width 717 height 37
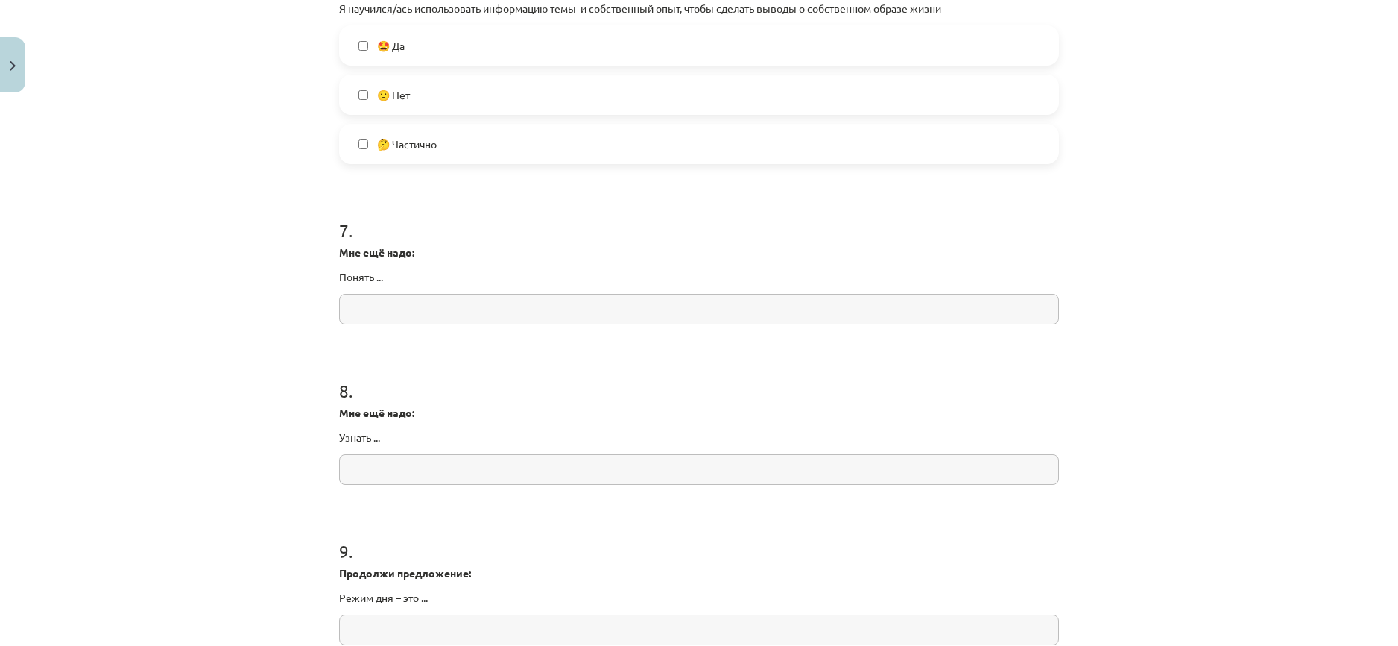
scroll to position [1640, 0]
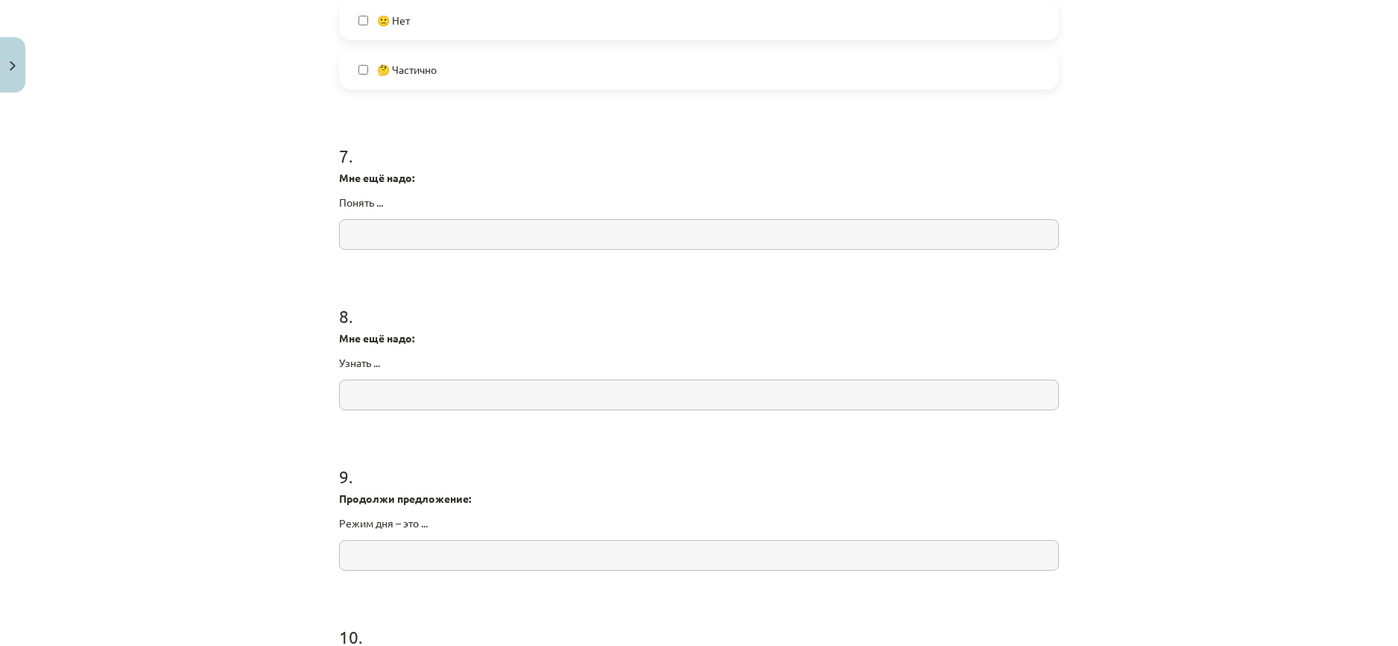
click at [360, 206] on p "Понять ..." at bounding box center [699, 203] width 720 height 16
click at [388, 223] on input "text" at bounding box center [699, 234] width 720 height 31
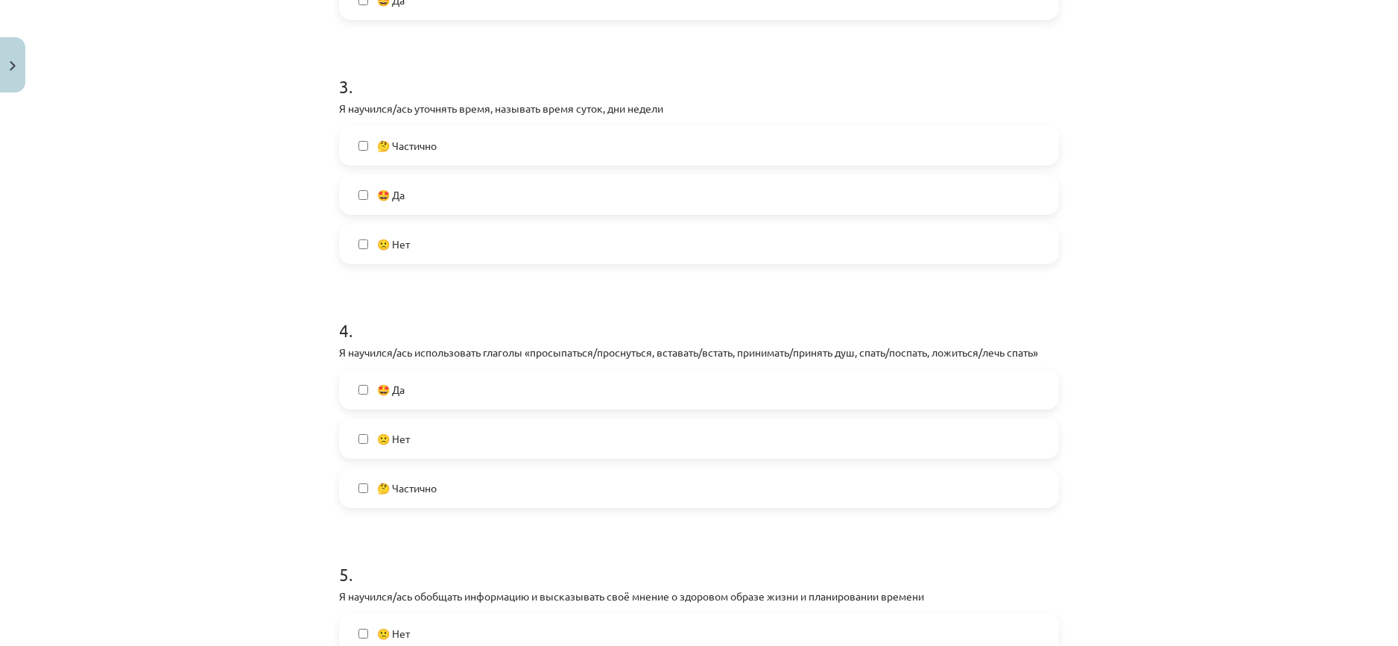
scroll to position [696, 0]
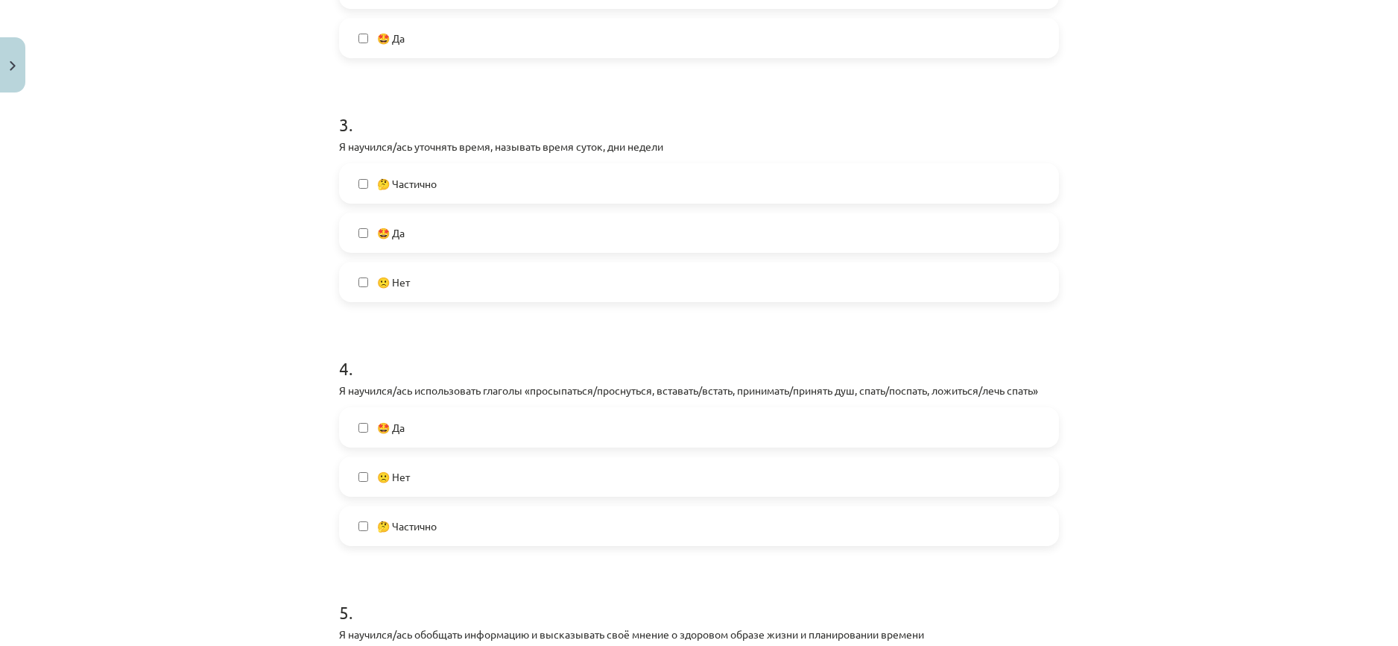
click at [402, 173] on label "🤔 Частично" at bounding box center [699, 183] width 717 height 37
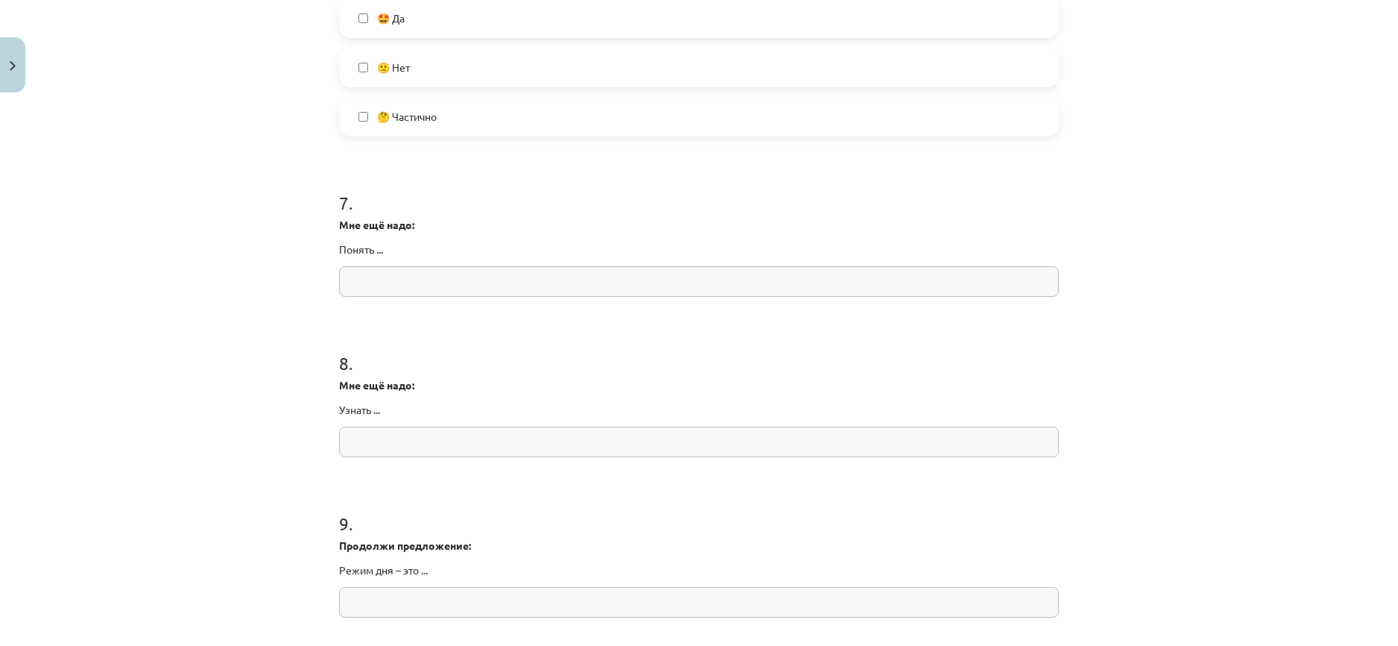
scroll to position [1591, 0]
click at [415, 275] on input "text" at bounding box center [699, 283] width 720 height 31
type input "******"
drag, startPoint x: 432, startPoint y: 280, endPoint x: 324, endPoint y: 279, distance: 108.8
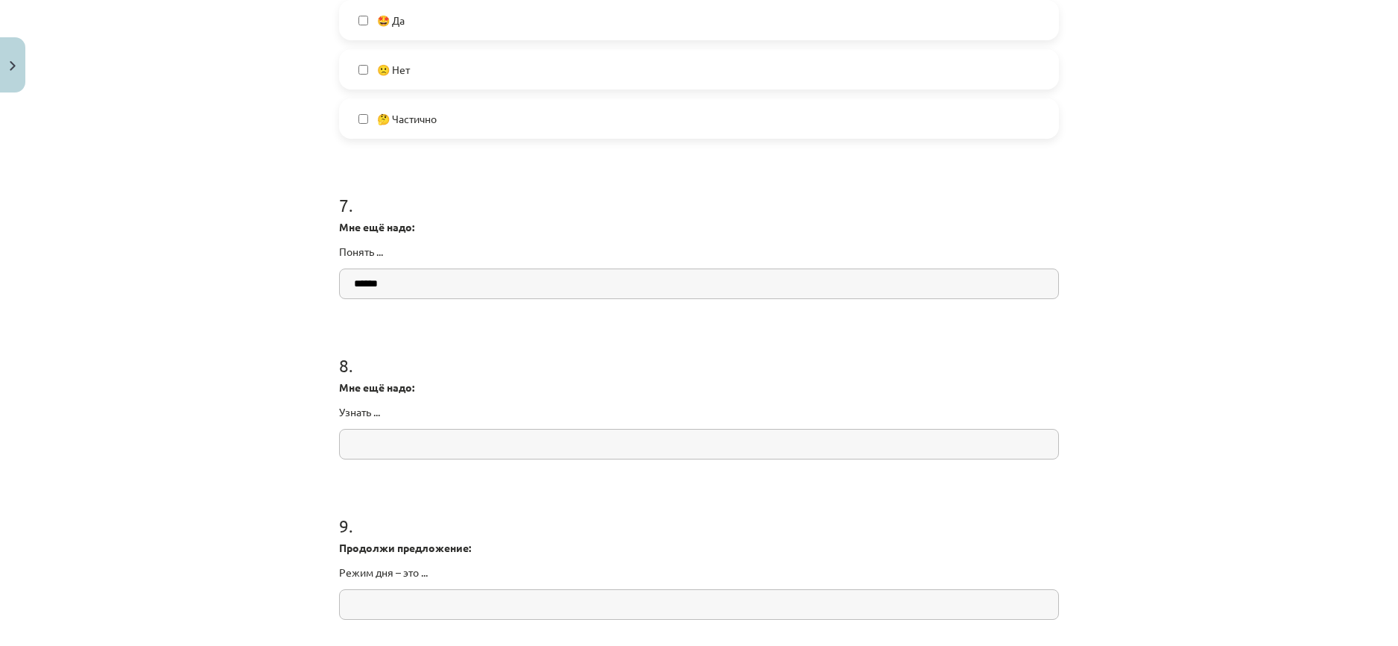
click at [324, 279] on div "Mācību tēma: Krievu valodas b1 - 11. klases 1.ieskaites mācību materiāls #14 🤔 …" at bounding box center [699, 323] width 1398 height 646
paste input "**********"
drag, startPoint x: 391, startPoint y: 284, endPoint x: 374, endPoint y: 285, distance: 16.4
click at [374, 285] on input "**********" at bounding box center [699, 283] width 720 height 31
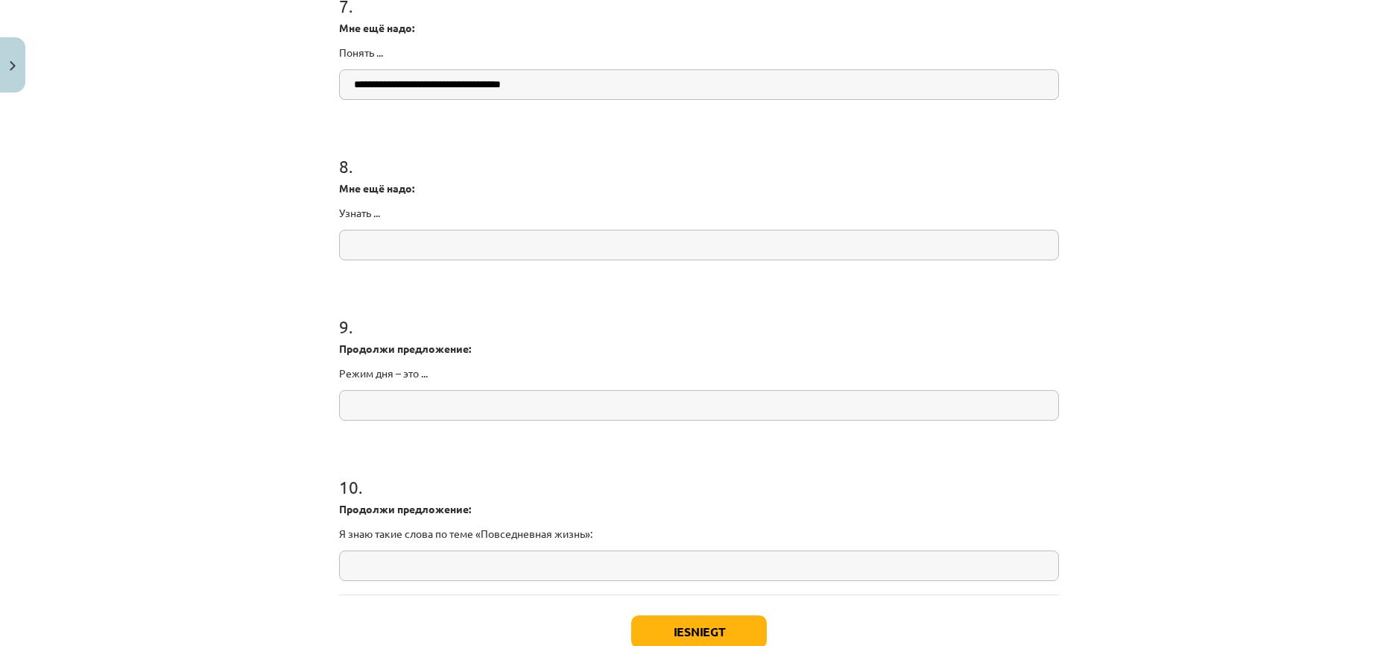
scroll to position [1814, 0]
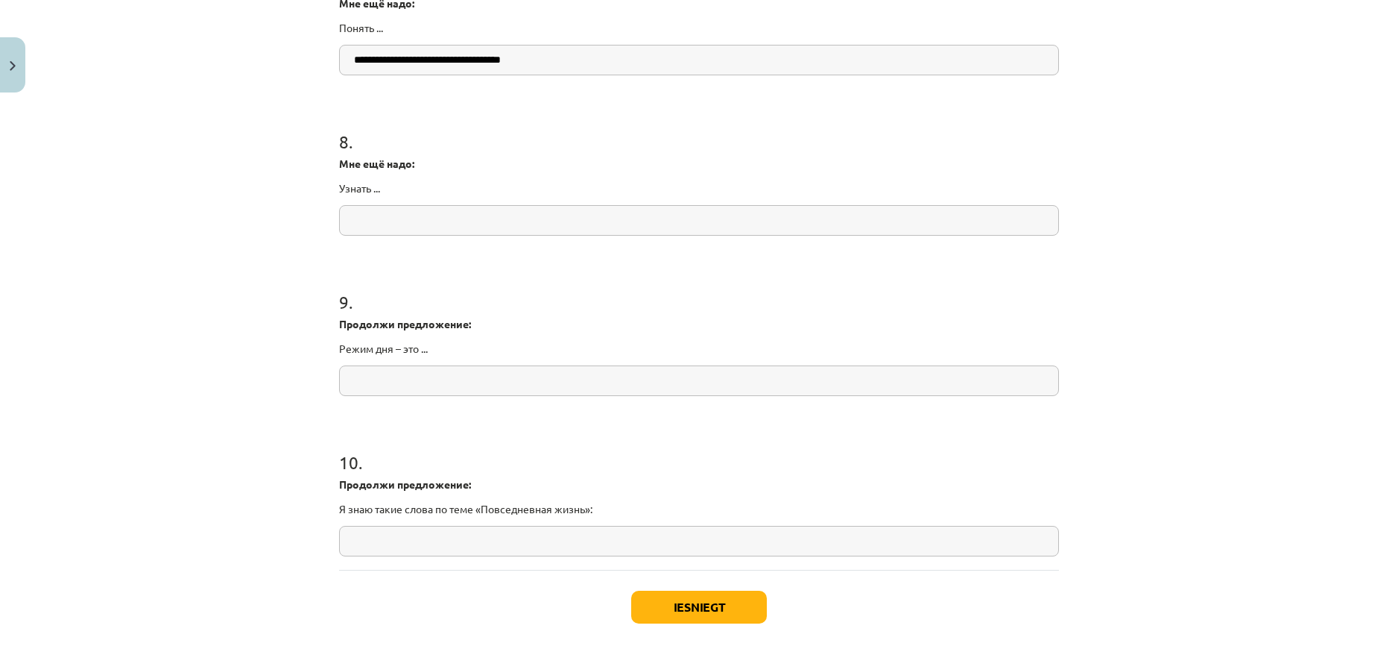
type input "**********"
click at [376, 221] on input "text" at bounding box center [699, 220] width 720 height 31
paste input "**********"
click at [426, 375] on input "text" at bounding box center [699, 380] width 720 height 31
drag, startPoint x: 462, startPoint y: 222, endPoint x: 286, endPoint y: 168, distance: 184.6
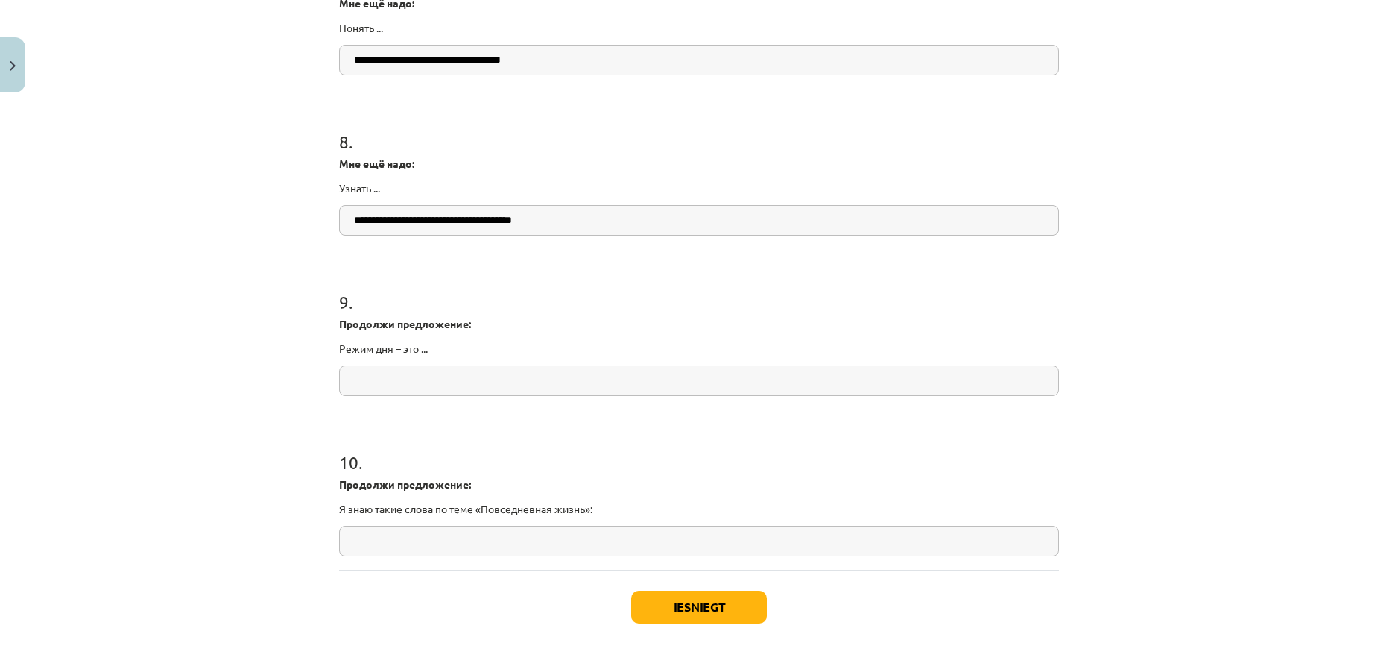
click at [286, 168] on div "Mācību tēma: Krievu valodas b1 - 11. klases 1.ieskaites mācību materiāls #14 🤔 …" at bounding box center [699, 323] width 1398 height 646
type input "**********"
click at [416, 371] on input "text" at bounding box center [699, 380] width 720 height 31
click at [411, 383] on input "text" at bounding box center [699, 380] width 720 height 31
paste input "**********"
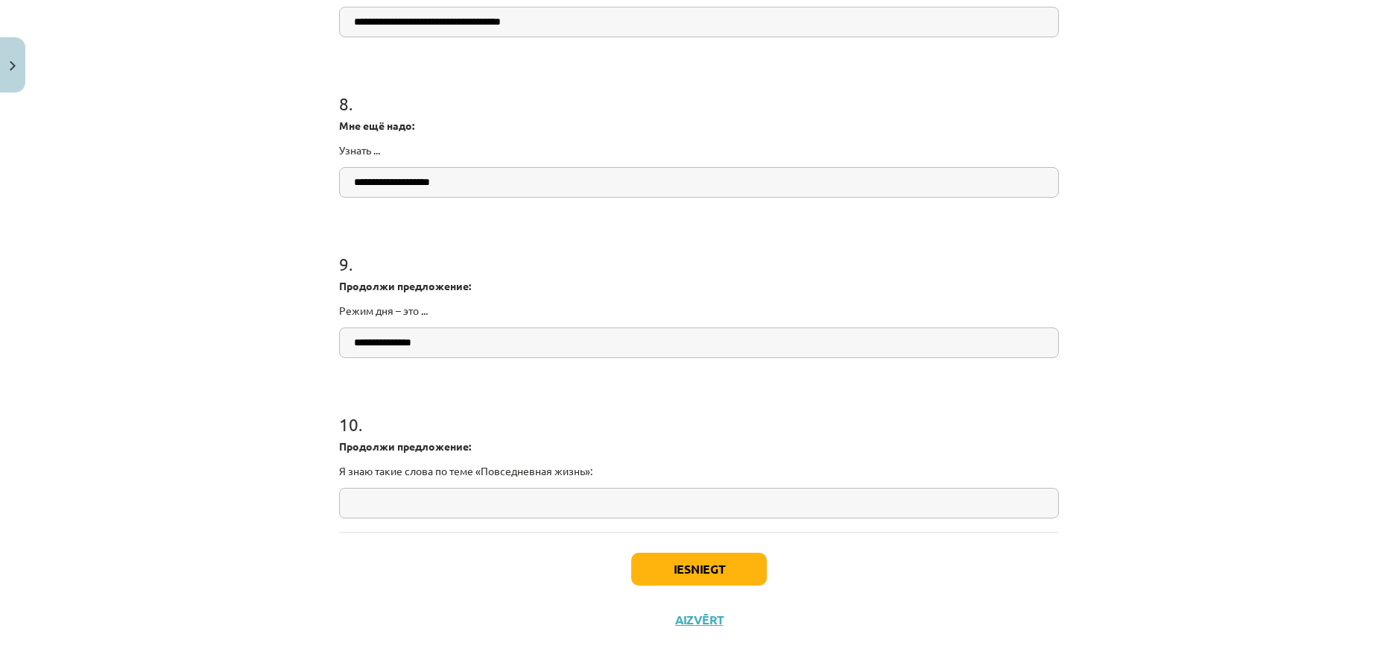
scroll to position [1889, 0]
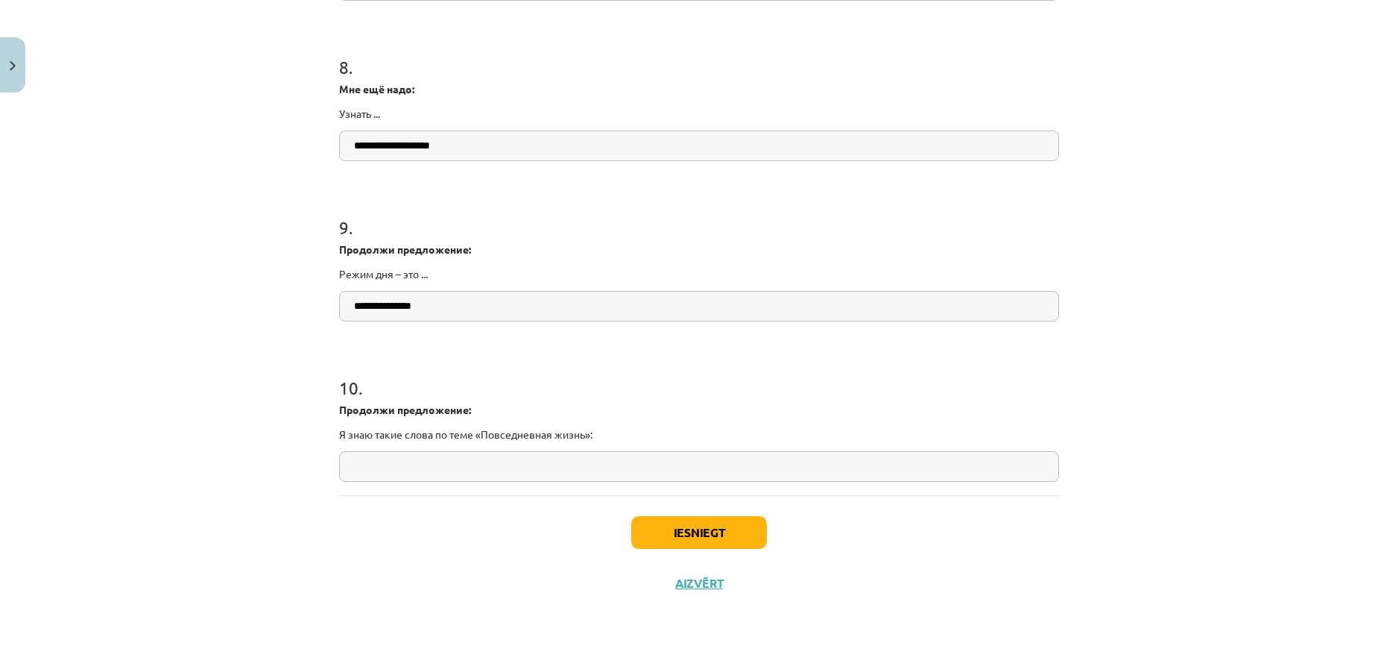
type input "**********"
drag, startPoint x: 599, startPoint y: 430, endPoint x: 323, endPoint y: 426, distance: 276.6
click at [323, 426] on div "Mācību tēma: Krievu valodas b1 - 11. klases 1.ieskaites mācību materiāls #14 🤔 …" at bounding box center [699, 323] width 1398 height 646
copy p "Я знаю такие слова по теме «Повседневная жизнь»:"
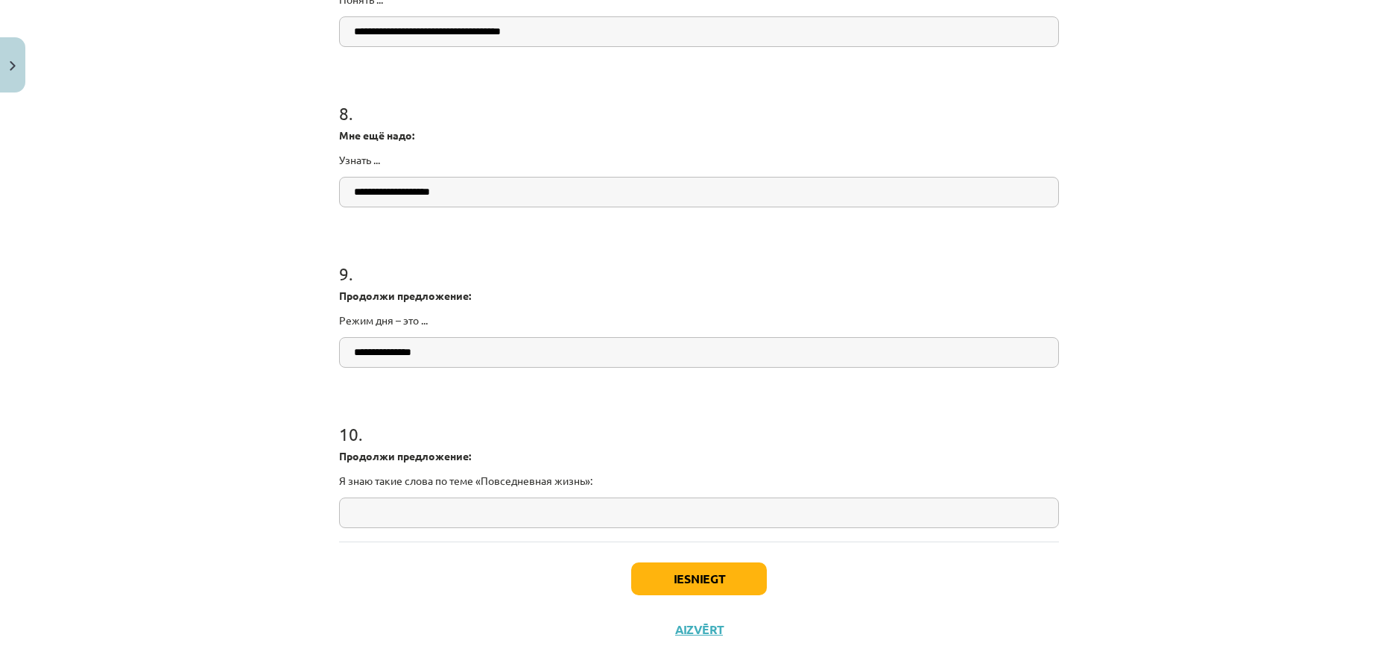
click at [501, 511] on input "text" at bounding box center [699, 512] width 720 height 31
paste input "**********"
type input "**********"
click at [710, 572] on button "Iesniegt" at bounding box center [699, 578] width 136 height 33
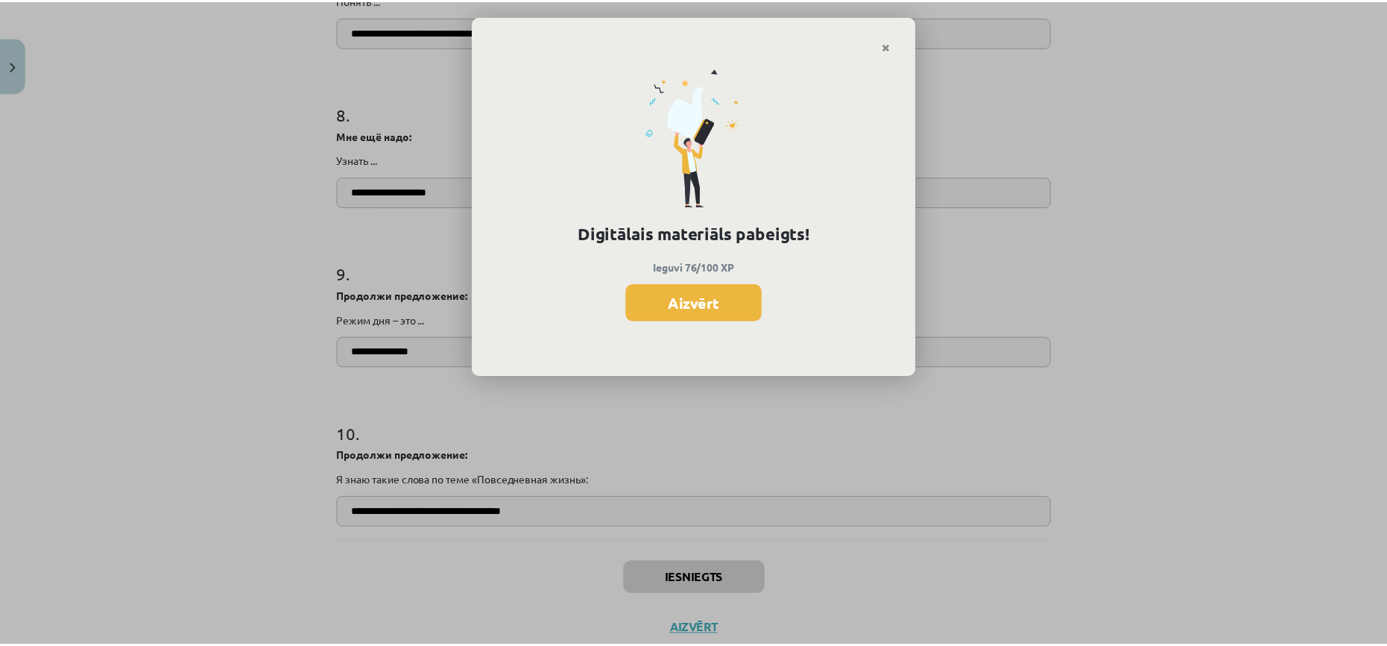
scroll to position [1763, 0]
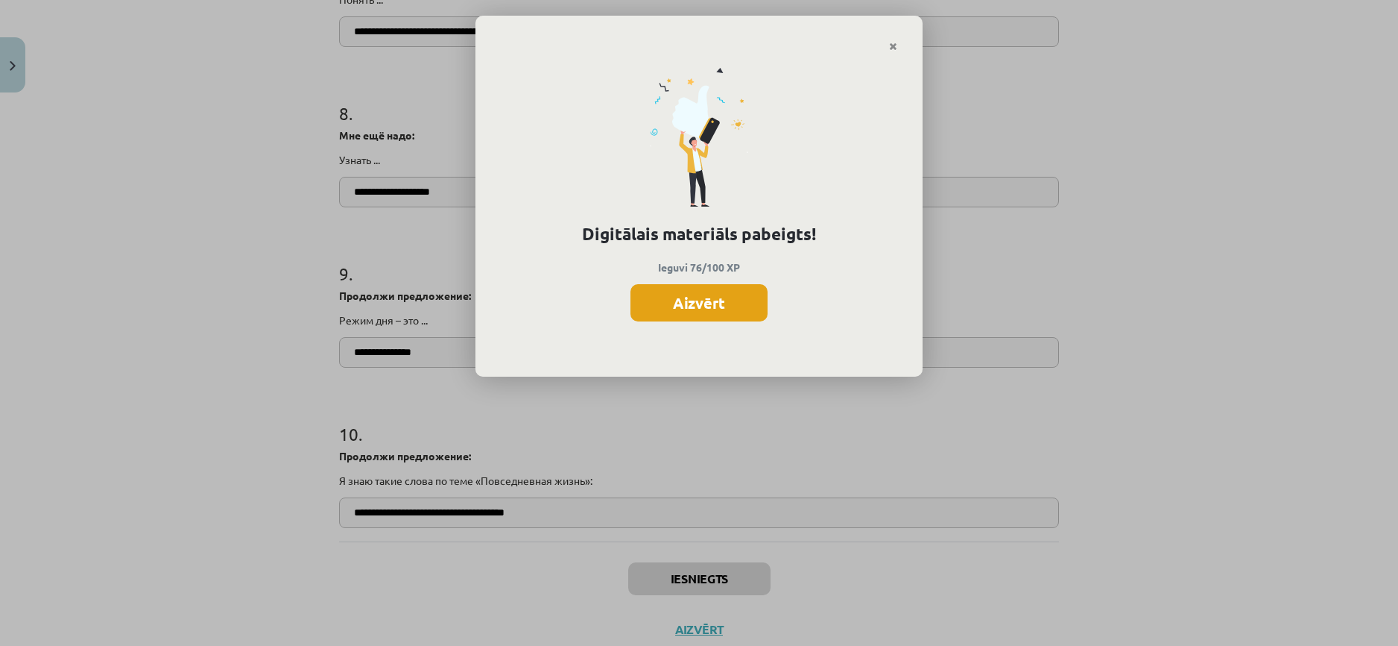
click at [706, 296] on button "Aizvērt" at bounding box center [699, 302] width 137 height 37
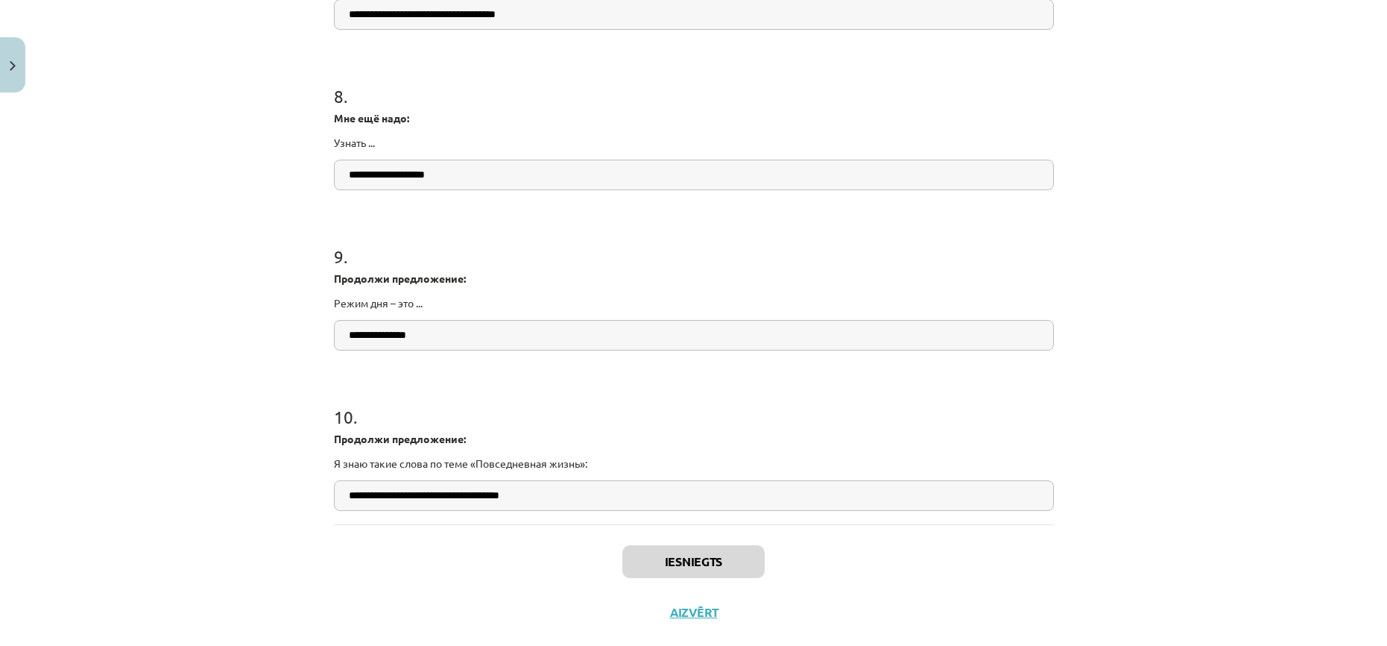
scroll to position [1889, 0]
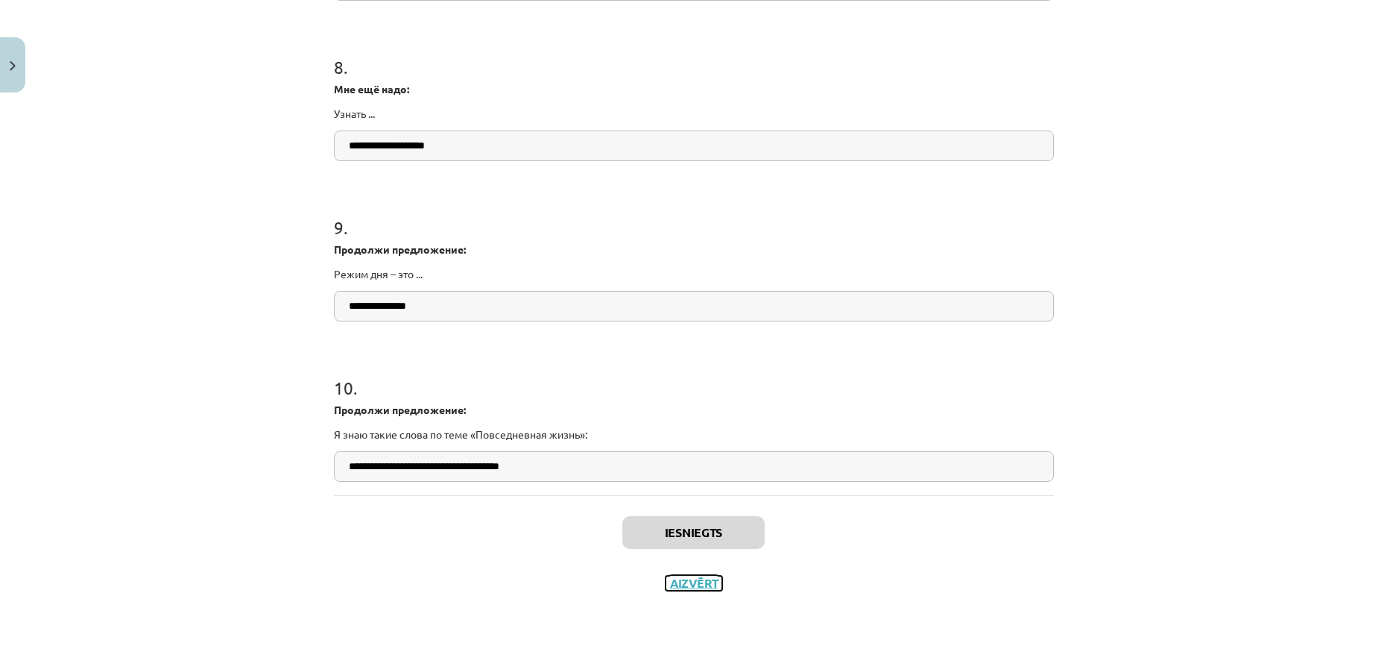
click at [681, 580] on button "Aizvērt" at bounding box center [694, 582] width 57 height 15
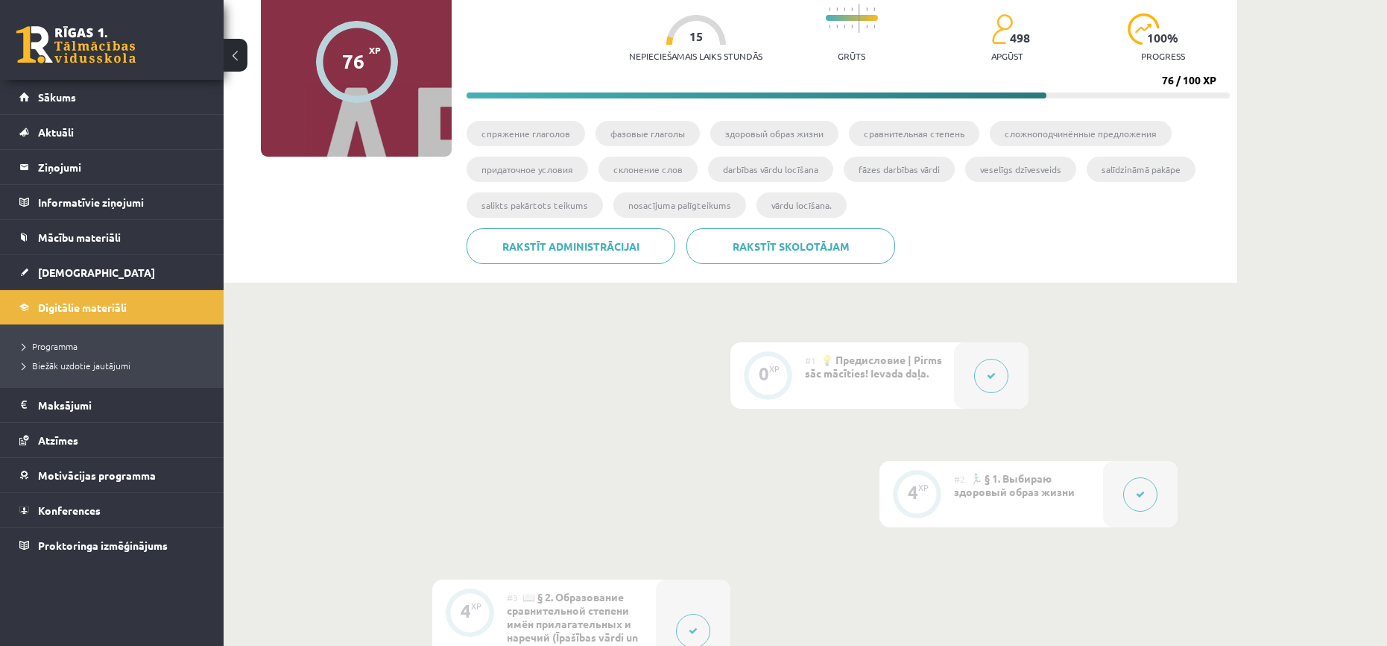
scroll to position [0, 0]
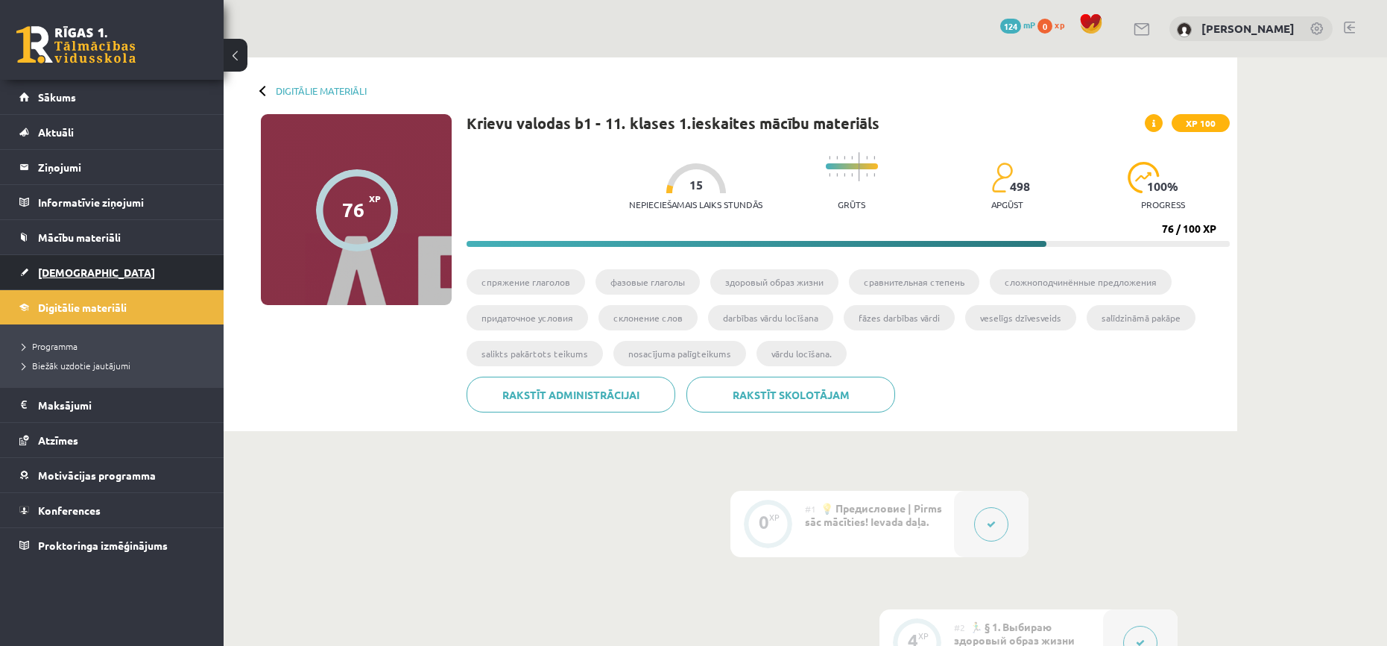
click at [57, 274] on span "[DEMOGRAPHIC_DATA]" at bounding box center [96, 271] width 117 height 13
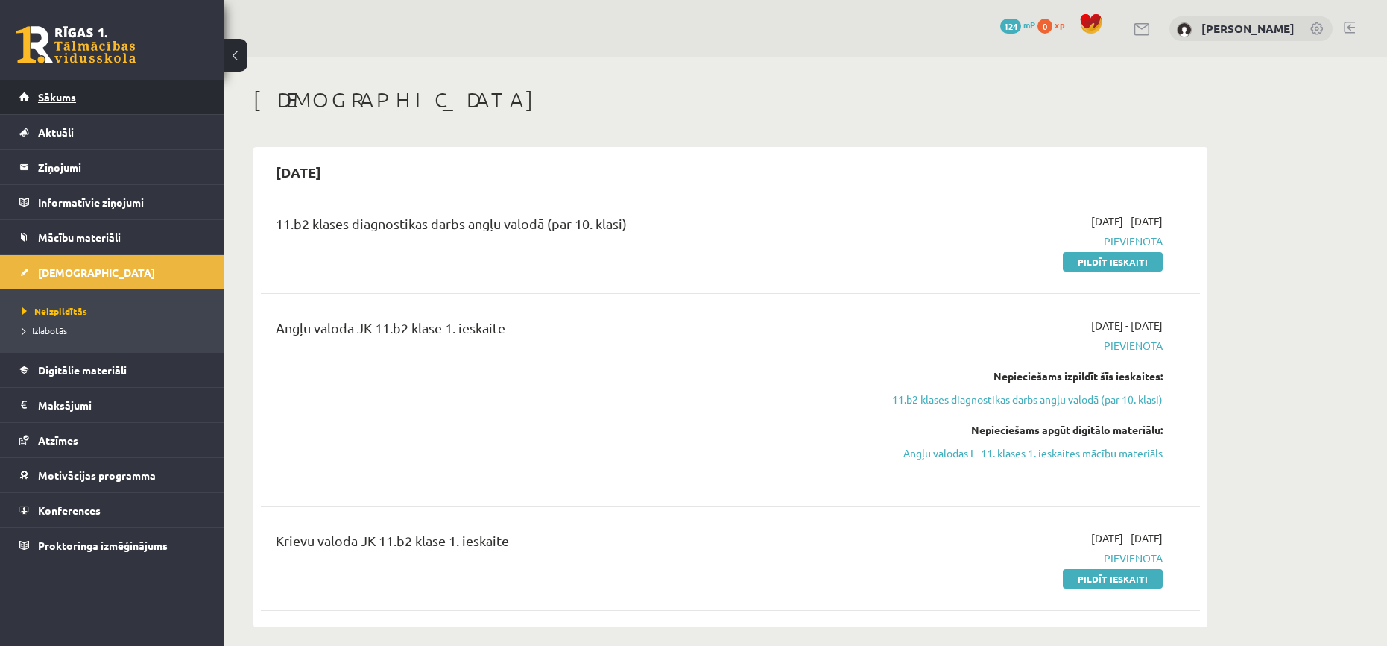
click at [62, 104] on link "Sākums" at bounding box center [112, 97] width 186 height 34
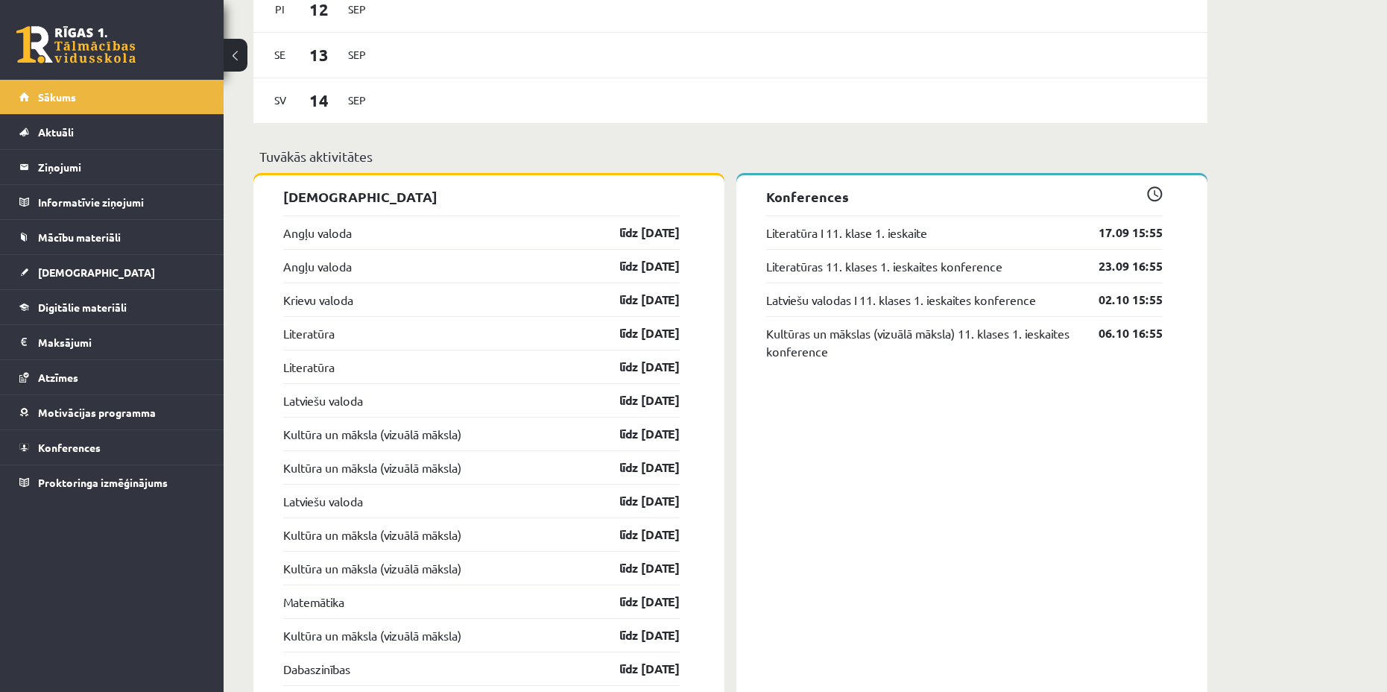
scroll to position [1061, 0]
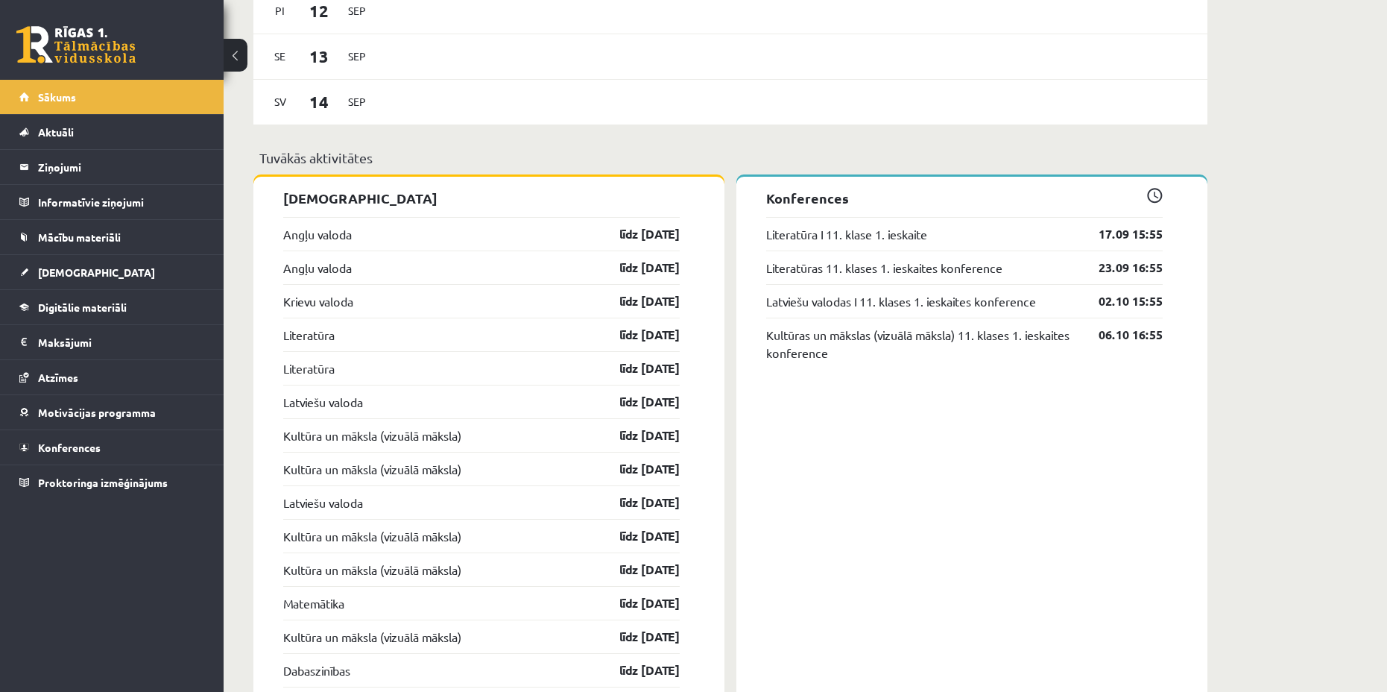
drag, startPoint x: 376, startPoint y: 274, endPoint x: 379, endPoint y: 256, distance: 17.4
click at [377, 273] on div "Angļu valoda līdz [DATE]" at bounding box center [481, 267] width 397 height 34
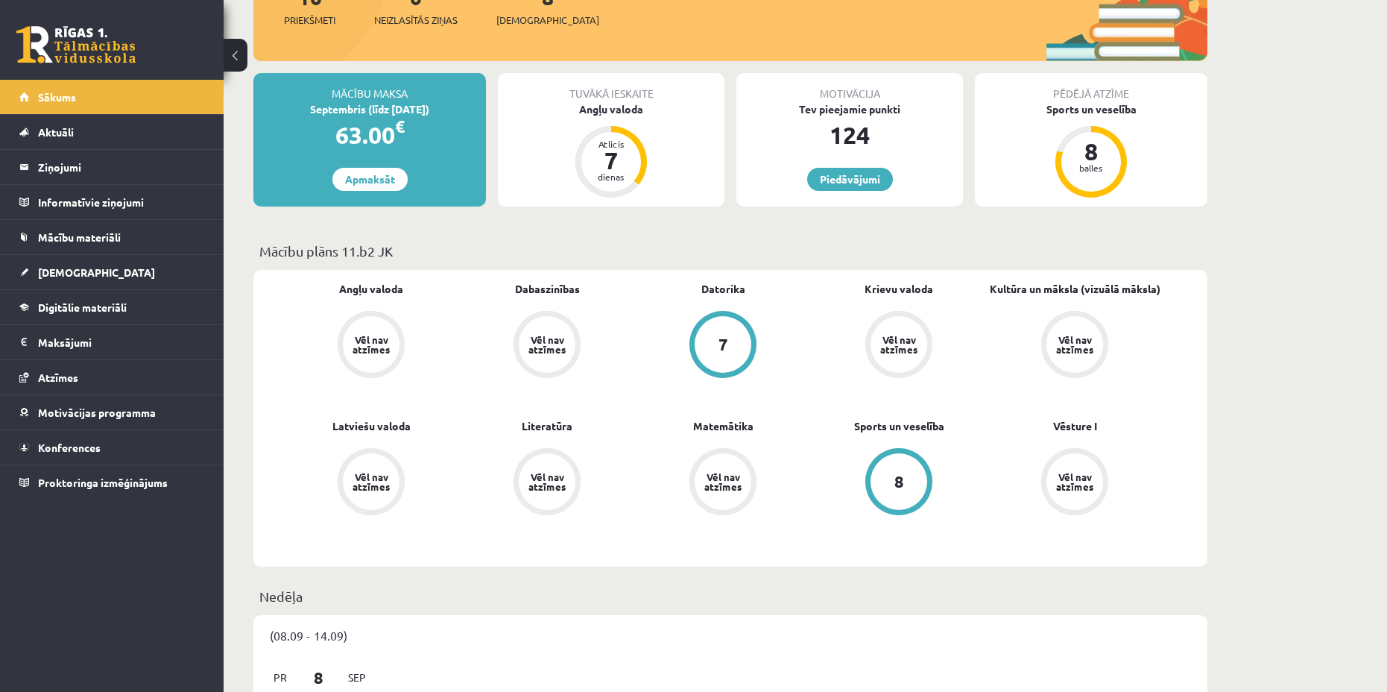
scroll to position [53, 0]
